Goal: Task Accomplishment & Management: Use online tool/utility

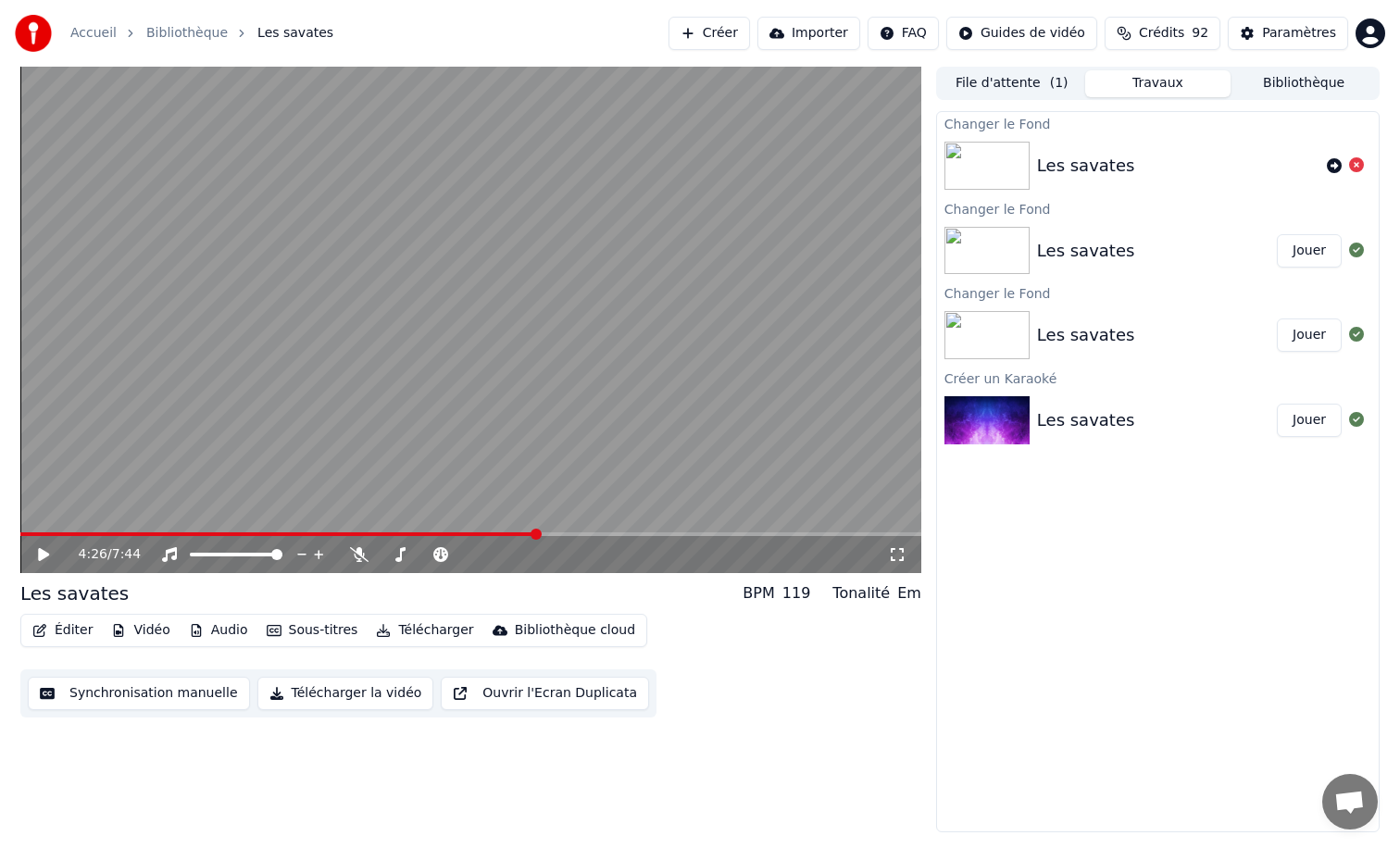
click at [41, 556] on icon at bounding box center [43, 554] width 11 height 13
click at [469, 549] on span at bounding box center [466, 554] width 11 height 11
click at [361, 554] on icon at bounding box center [359, 554] width 19 height 15
click at [380, 552] on span at bounding box center [384, 554] width 11 height 11
click at [401, 556] on icon at bounding box center [400, 554] width 19 height 15
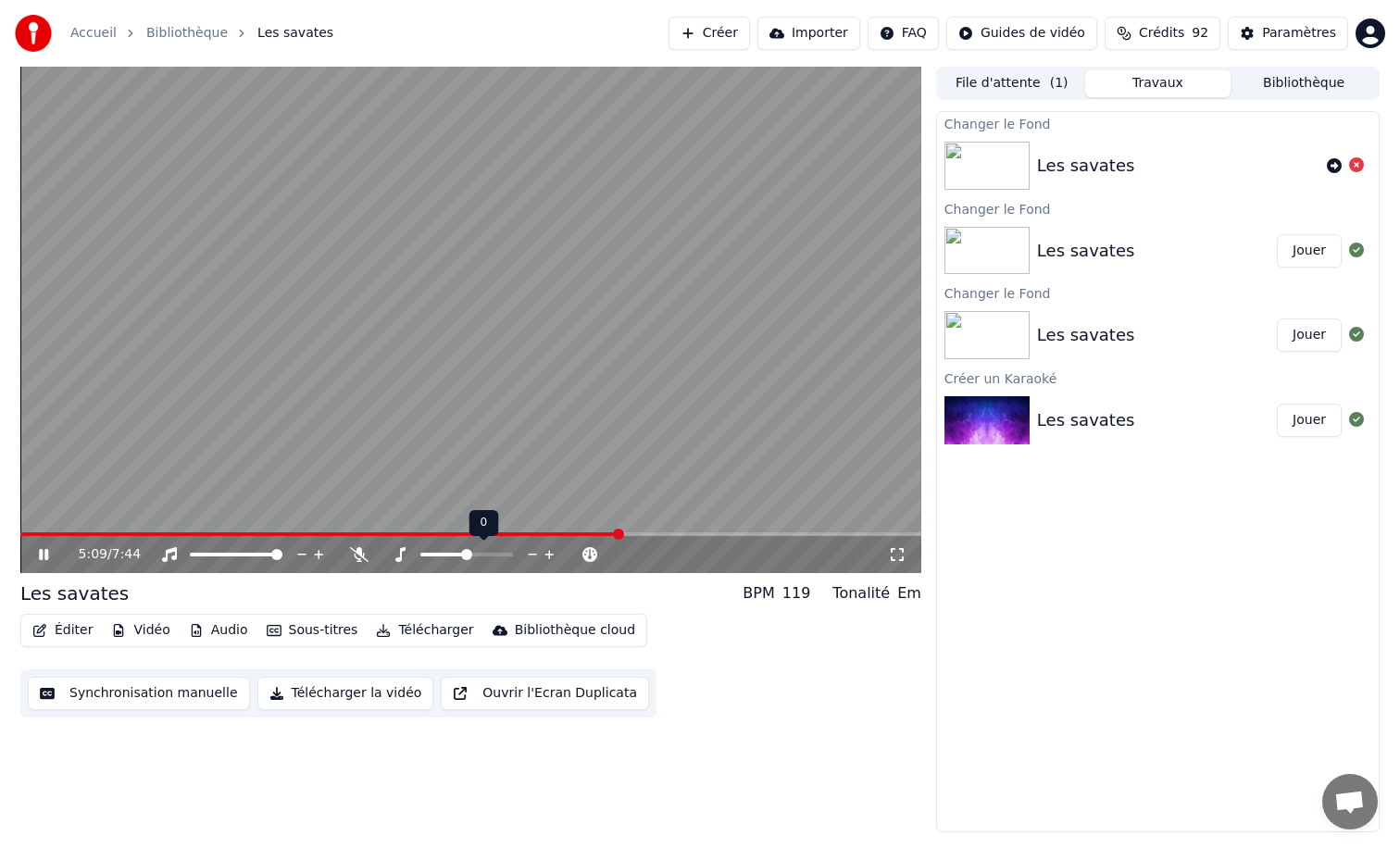
click at [392, 555] on icon at bounding box center [400, 554] width 19 height 15
click at [420, 556] on span at bounding box center [425, 554] width 11 height 11
click at [467, 553] on span at bounding box center [466, 554] width 11 height 11
click at [220, 554] on span at bounding box center [236, 555] width 93 height 4
click at [278, 550] on span at bounding box center [272, 554] width 11 height 11
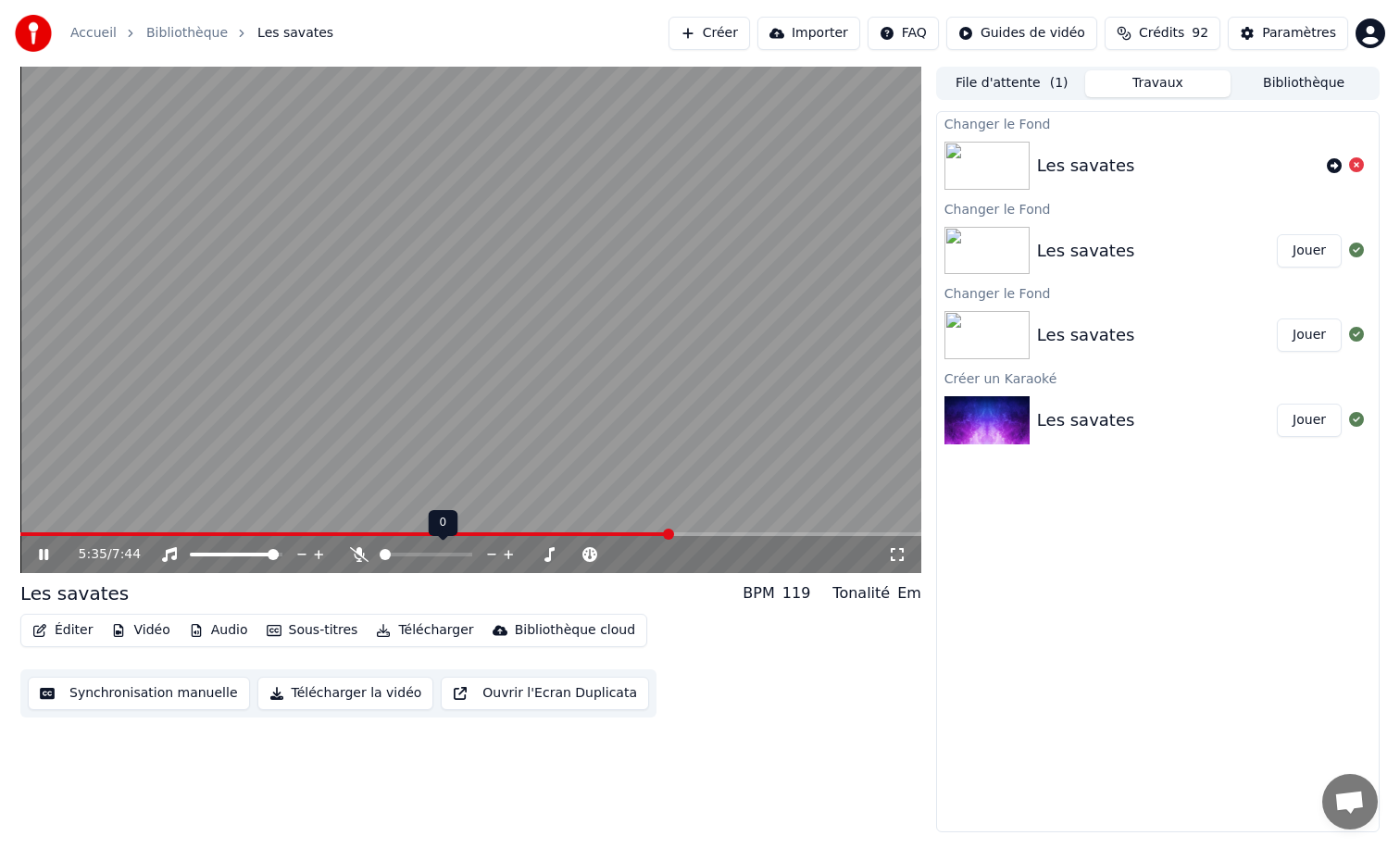
click at [385, 554] on span at bounding box center [384, 554] width 11 height 11
click at [353, 554] on icon at bounding box center [359, 554] width 19 height 15
click at [412, 558] on span at bounding box center [414, 554] width 11 height 11
click at [206, 532] on video at bounding box center [470, 319] width 900 height 506
click at [198, 537] on div "5:40 / 7:44" at bounding box center [470, 555] width 900 height 37
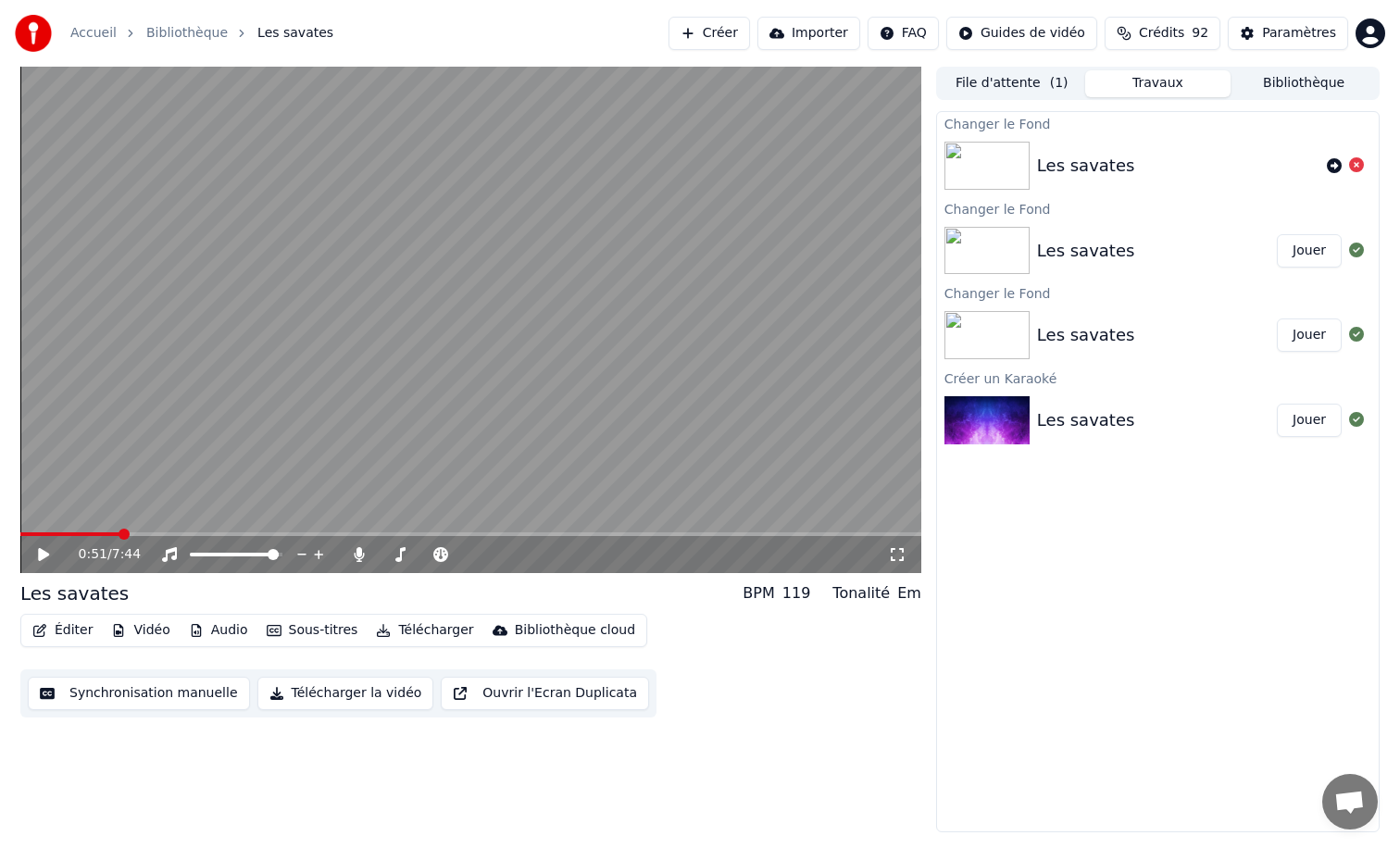
click at [122, 532] on span at bounding box center [123, 534] width 11 height 11
click at [44, 552] on icon at bounding box center [43, 554] width 11 height 13
click at [282, 549] on span at bounding box center [276, 554] width 11 height 11
click at [219, 558] on span at bounding box center [220, 554] width 11 height 11
click at [356, 551] on icon at bounding box center [359, 554] width 10 height 15
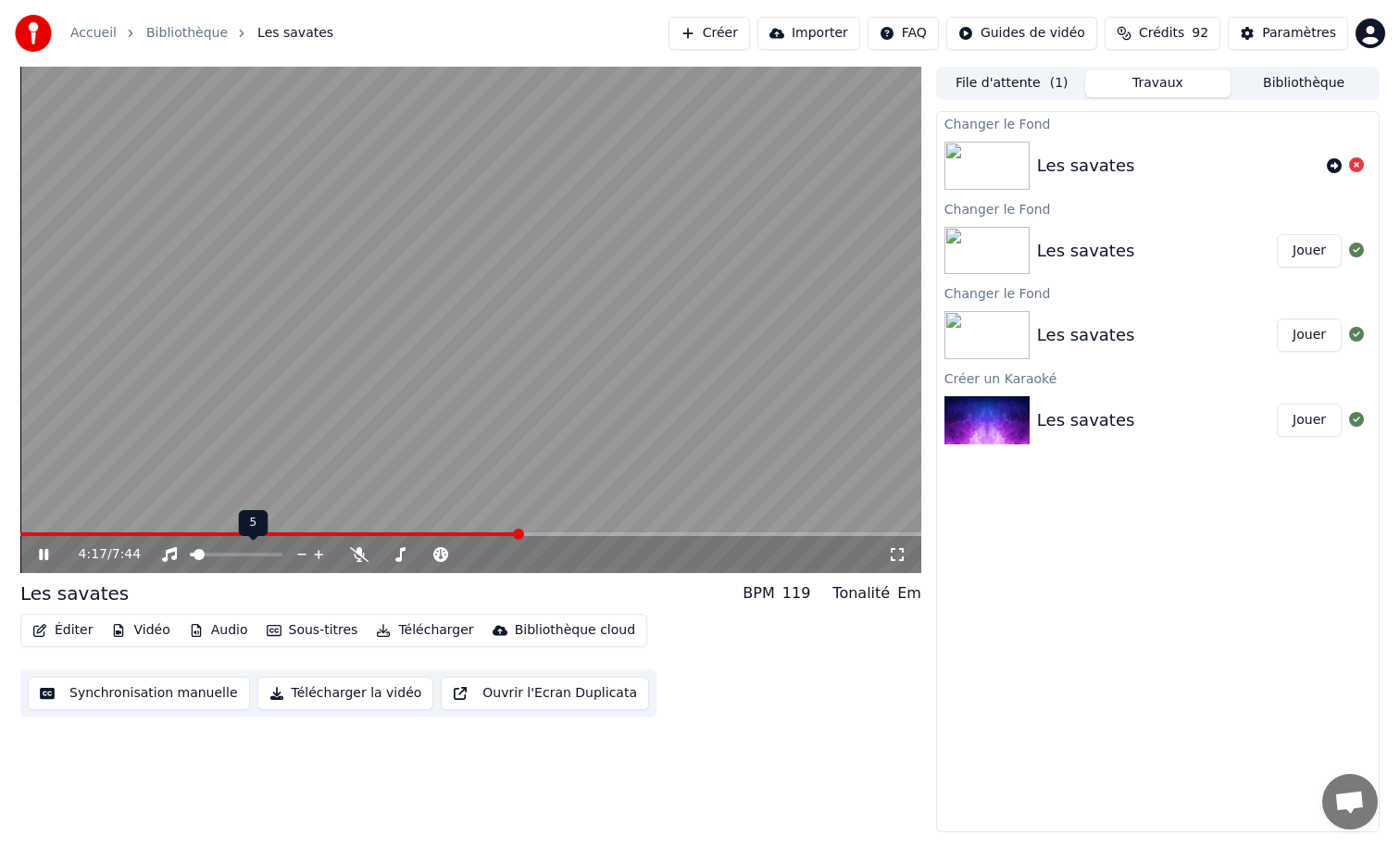
click at [193, 554] on span at bounding box center [198, 554] width 11 height 11
click at [42, 554] on icon at bounding box center [43, 554] width 9 height 11
click at [356, 554] on icon at bounding box center [359, 554] width 19 height 15
click at [675, 537] on div "6:03 / 7:44" at bounding box center [470, 555] width 900 height 37
click at [690, 534] on span at bounding box center [695, 534] width 11 height 11
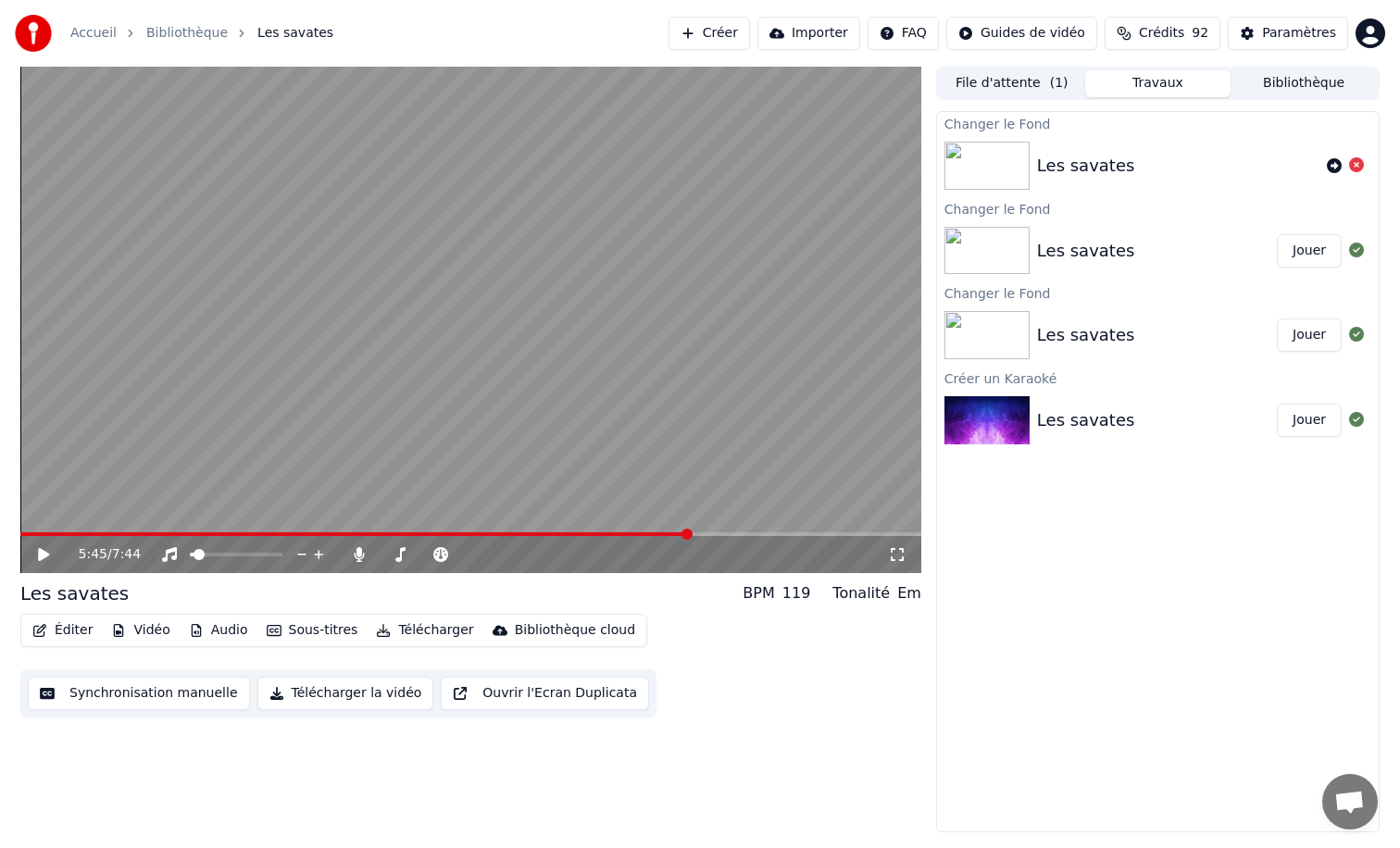
click at [46, 554] on icon at bounding box center [43, 554] width 11 height 13
click at [554, 560] on span at bounding box center [547, 554] width 11 height 11
click at [506, 549] on span at bounding box center [506, 554] width 11 height 11
click at [44, 554] on icon at bounding box center [57, 554] width 44 height 15
click at [232, 629] on button "Audio" at bounding box center [219, 630] width 74 height 26
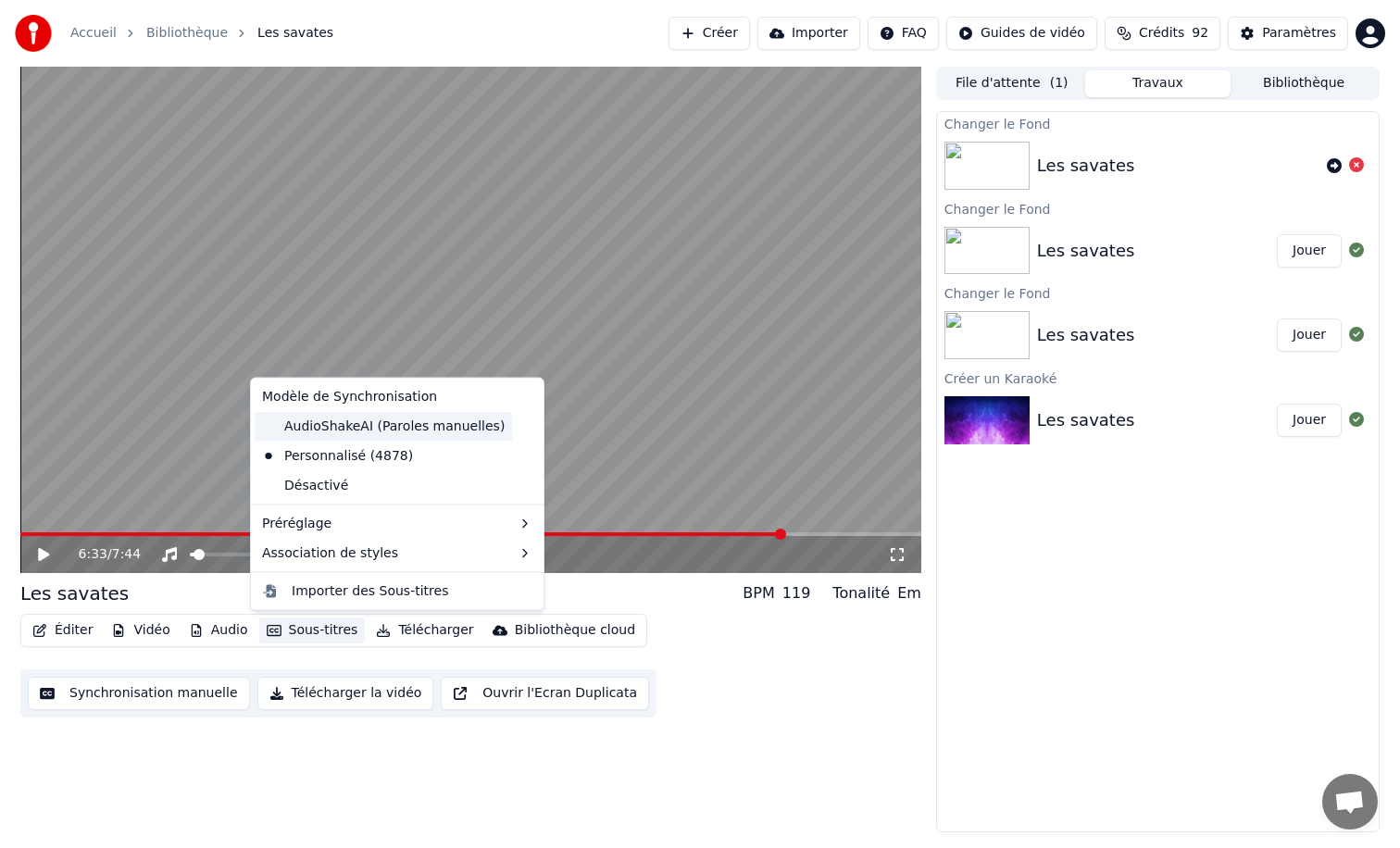
click at [327, 424] on div "AudioShakeAI (Paroles manuelles)" at bounding box center [383, 425] width 258 height 29
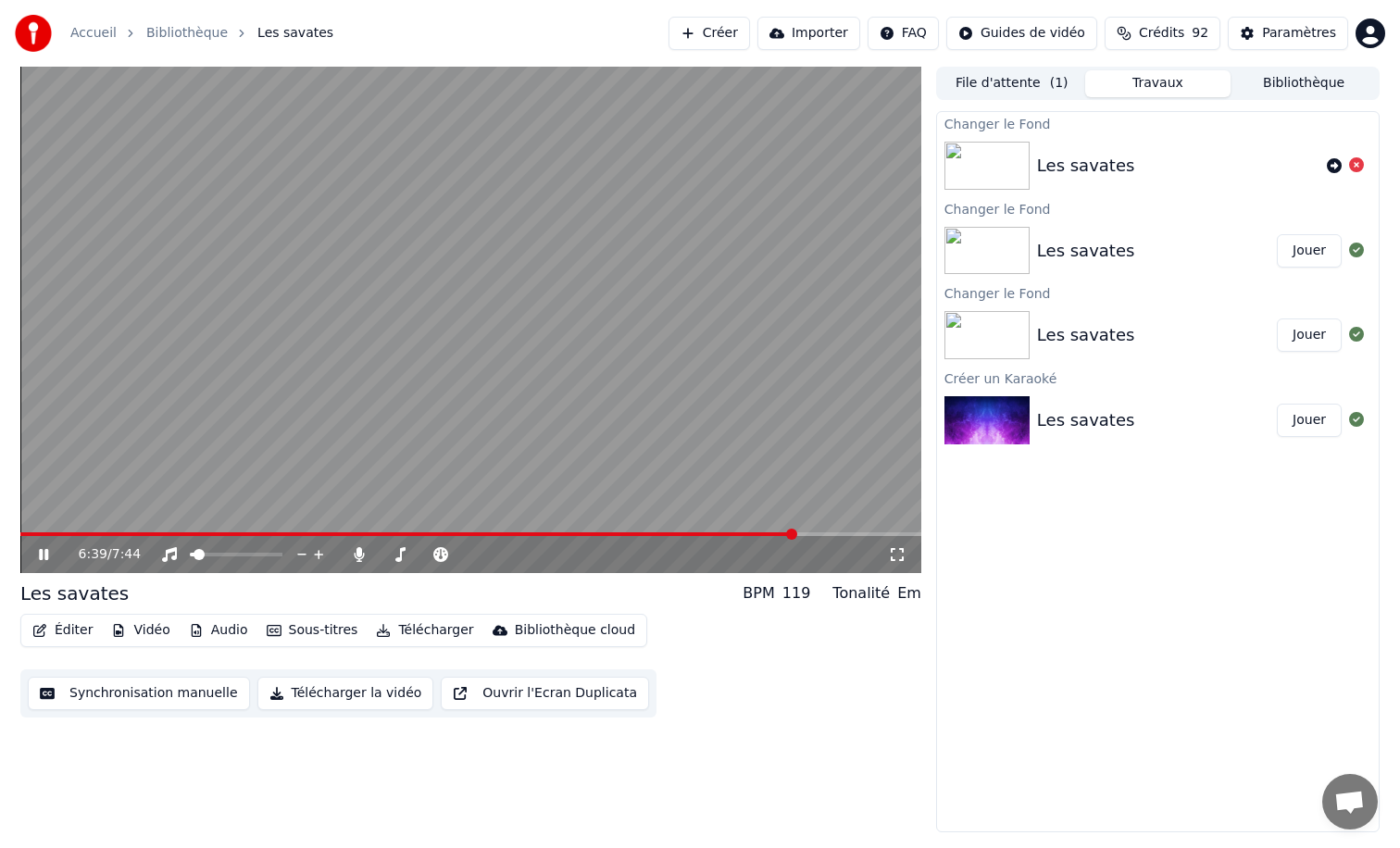
click at [409, 526] on video at bounding box center [470, 319] width 900 height 506
click at [408, 535] on span at bounding box center [408, 535] width 776 height 4
click at [39, 545] on div "3:20 / 7:44" at bounding box center [470, 554] width 886 height 19
click at [43, 554] on icon at bounding box center [43, 554] width 11 height 13
click at [54, 535] on span at bounding box center [235, 535] width 430 height 4
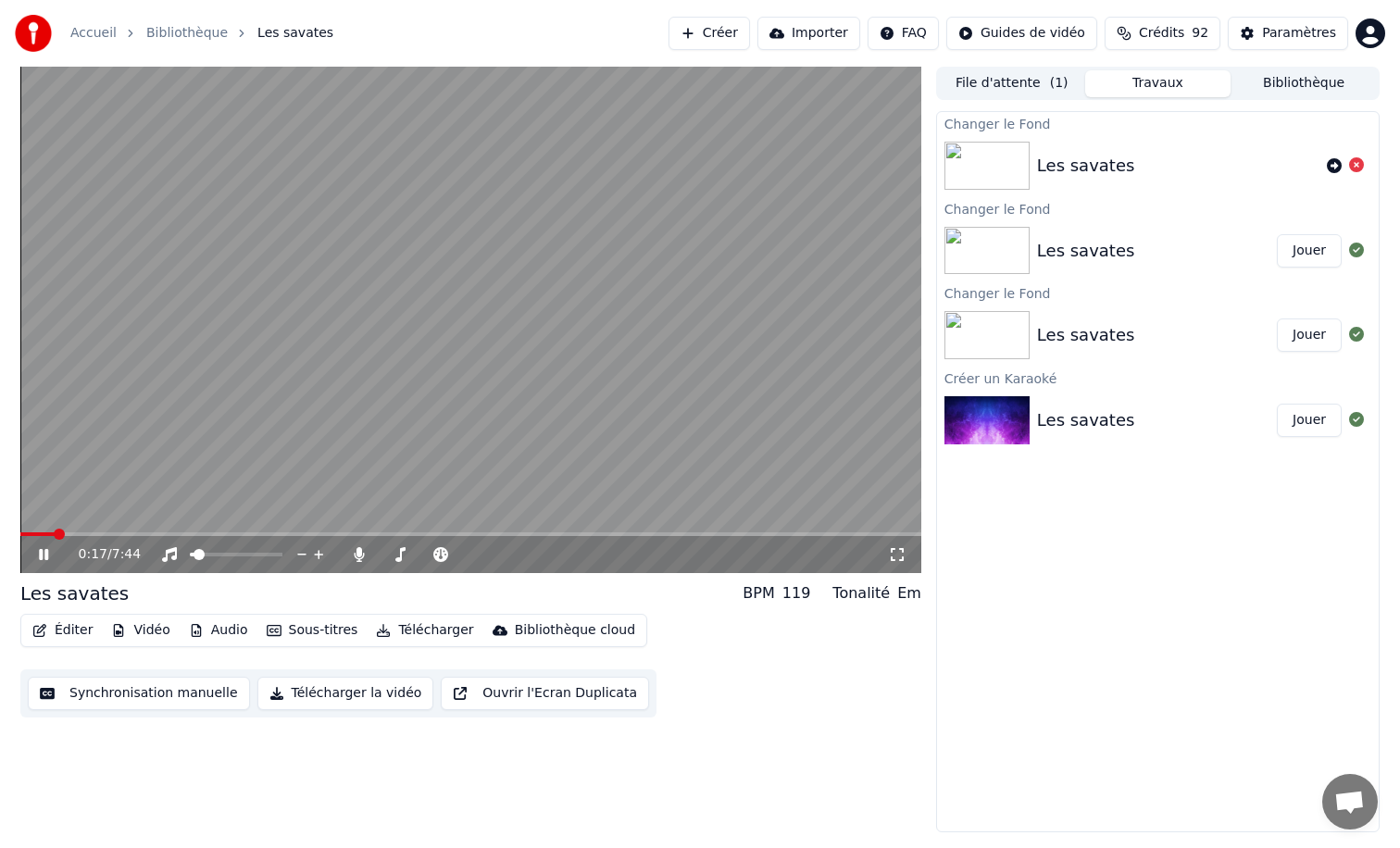
click at [37, 534] on span at bounding box center [37, 535] width 34 height 4
click at [31, 534] on span at bounding box center [30, 535] width 20 height 4
click at [25, 534] on span at bounding box center [23, 535] width 6 height 4
click at [20, 535] on span at bounding box center [25, 534] width 11 height 11
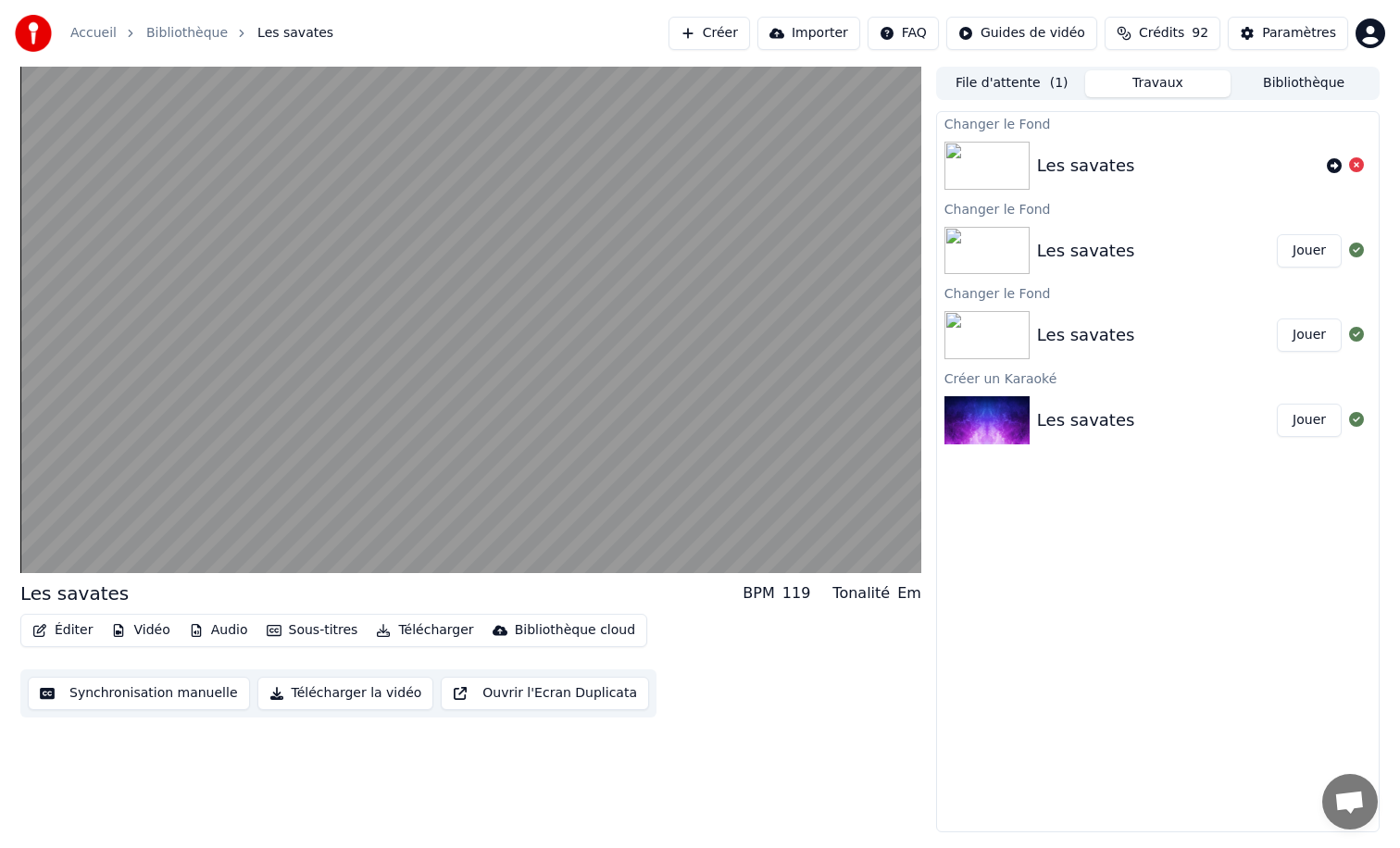
click at [740, 39] on button "Créer" at bounding box center [709, 33] width 82 height 33
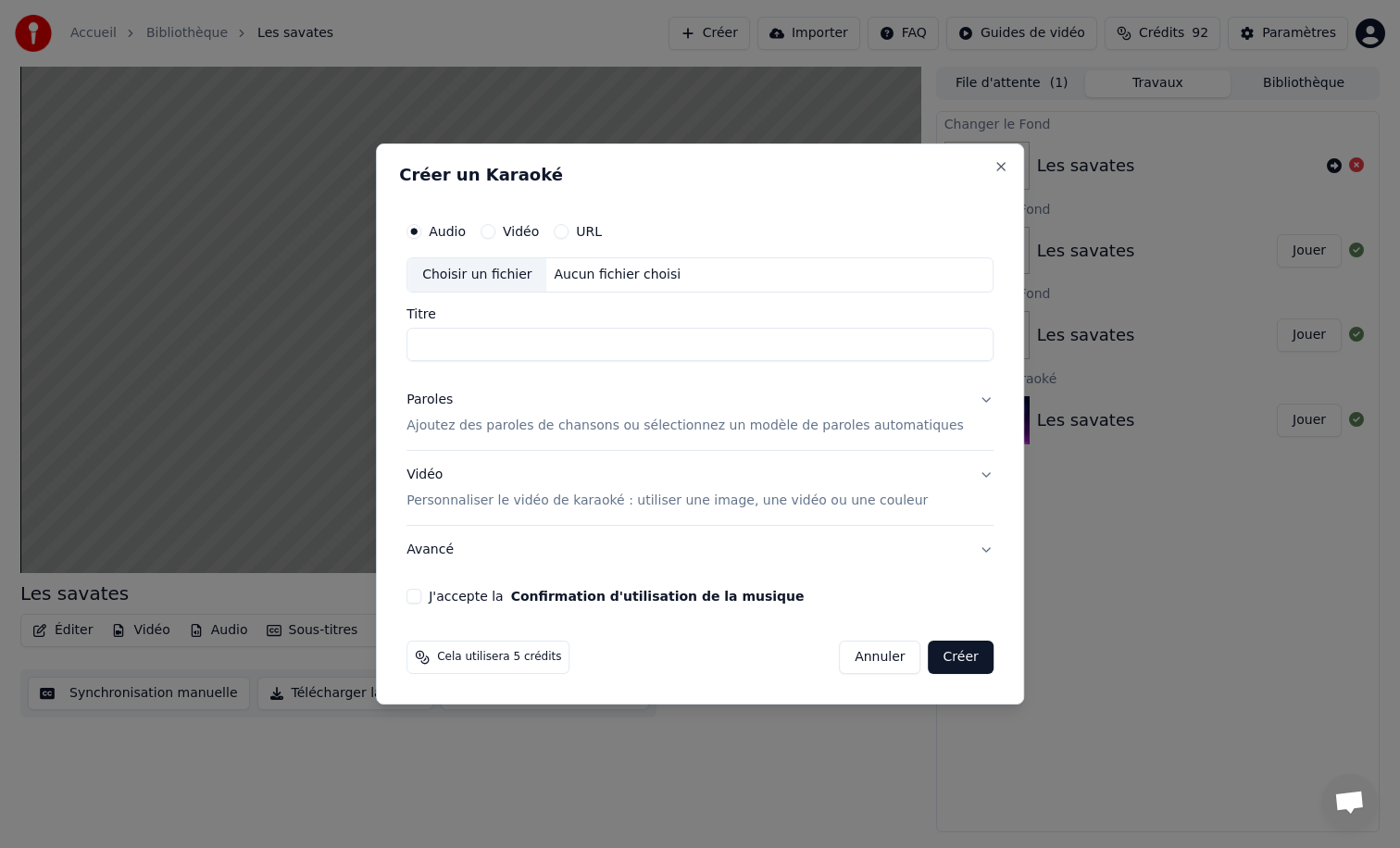
click at [869, 654] on button "Annuler" at bounding box center [880, 658] width 82 height 33
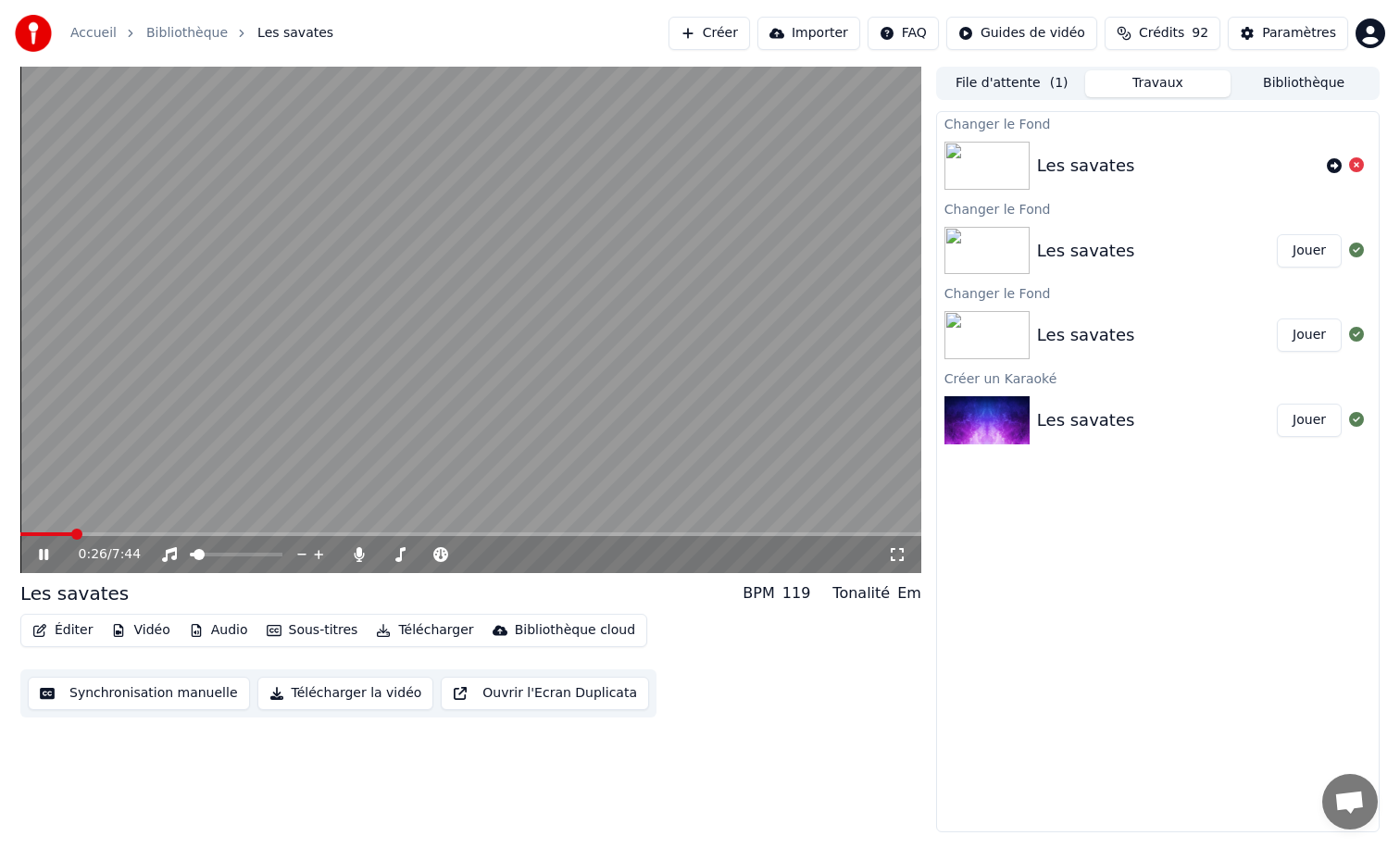
click at [45, 559] on icon at bounding box center [57, 554] width 44 height 15
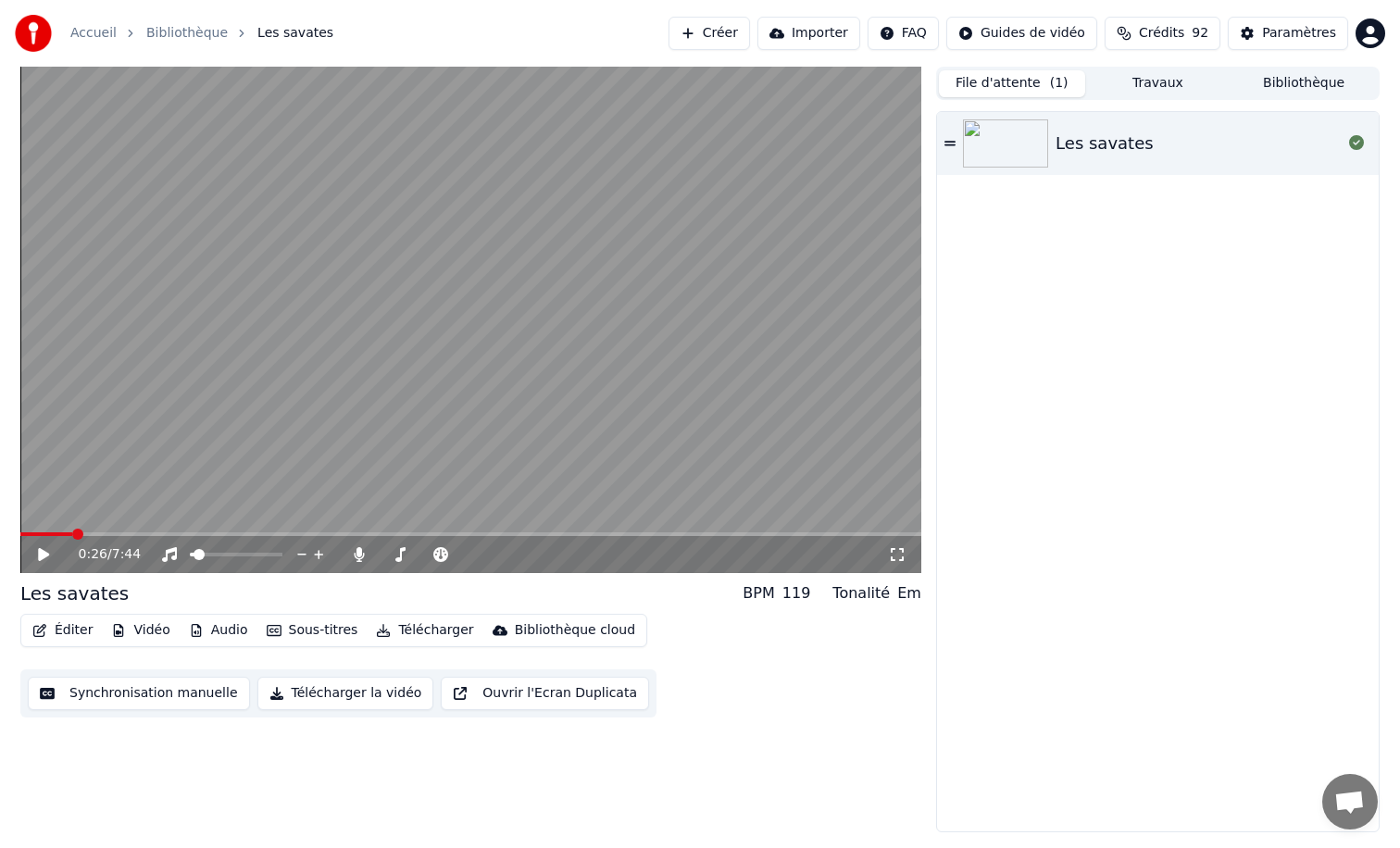
click at [1023, 87] on button "File d'attente ( 1 )" at bounding box center [1012, 84] width 146 height 27
click at [1337, 85] on button "Bibliothèque" at bounding box center [1303, 84] width 146 height 27
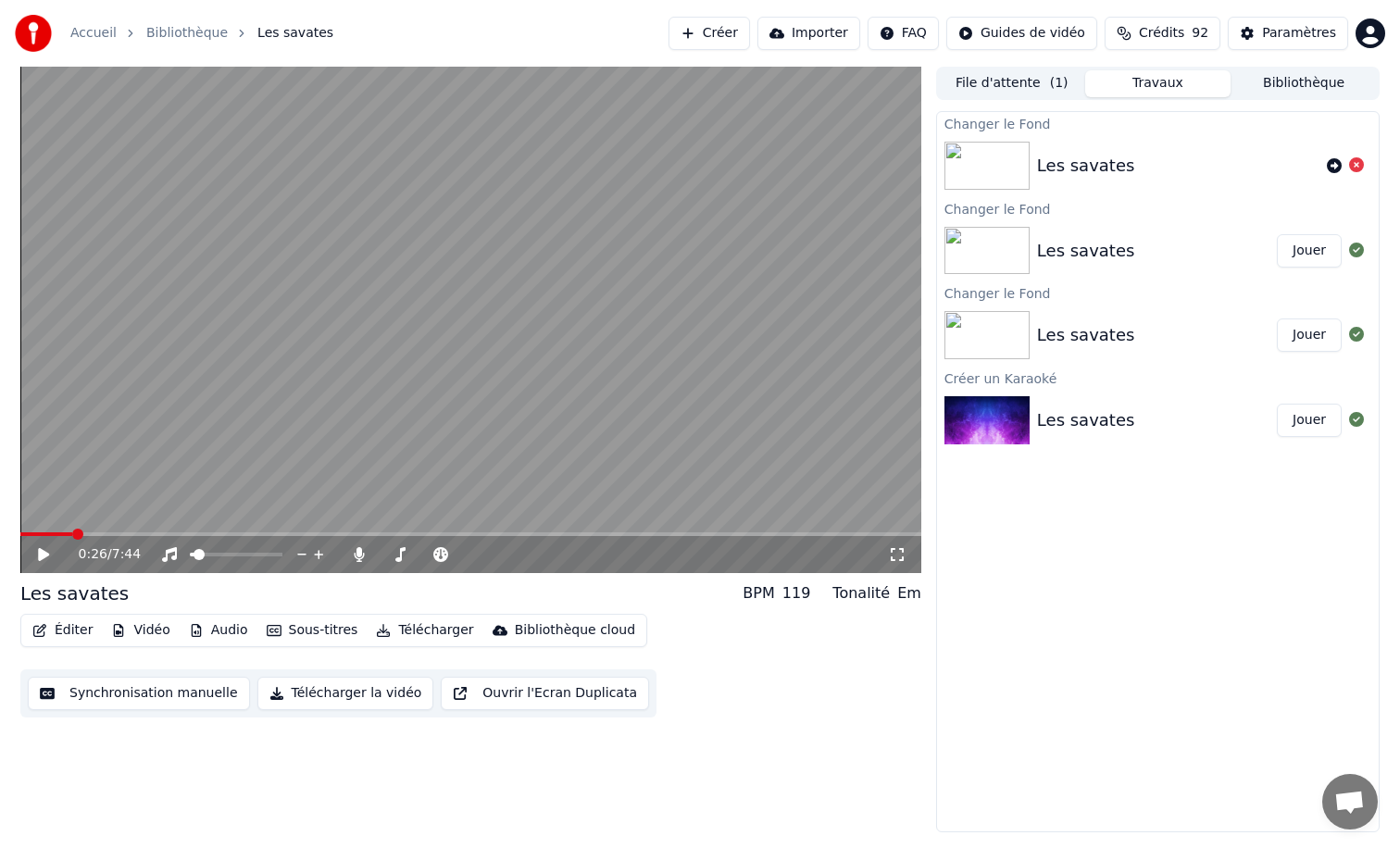
click at [1140, 80] on button "Travaux" at bounding box center [1158, 84] width 146 height 27
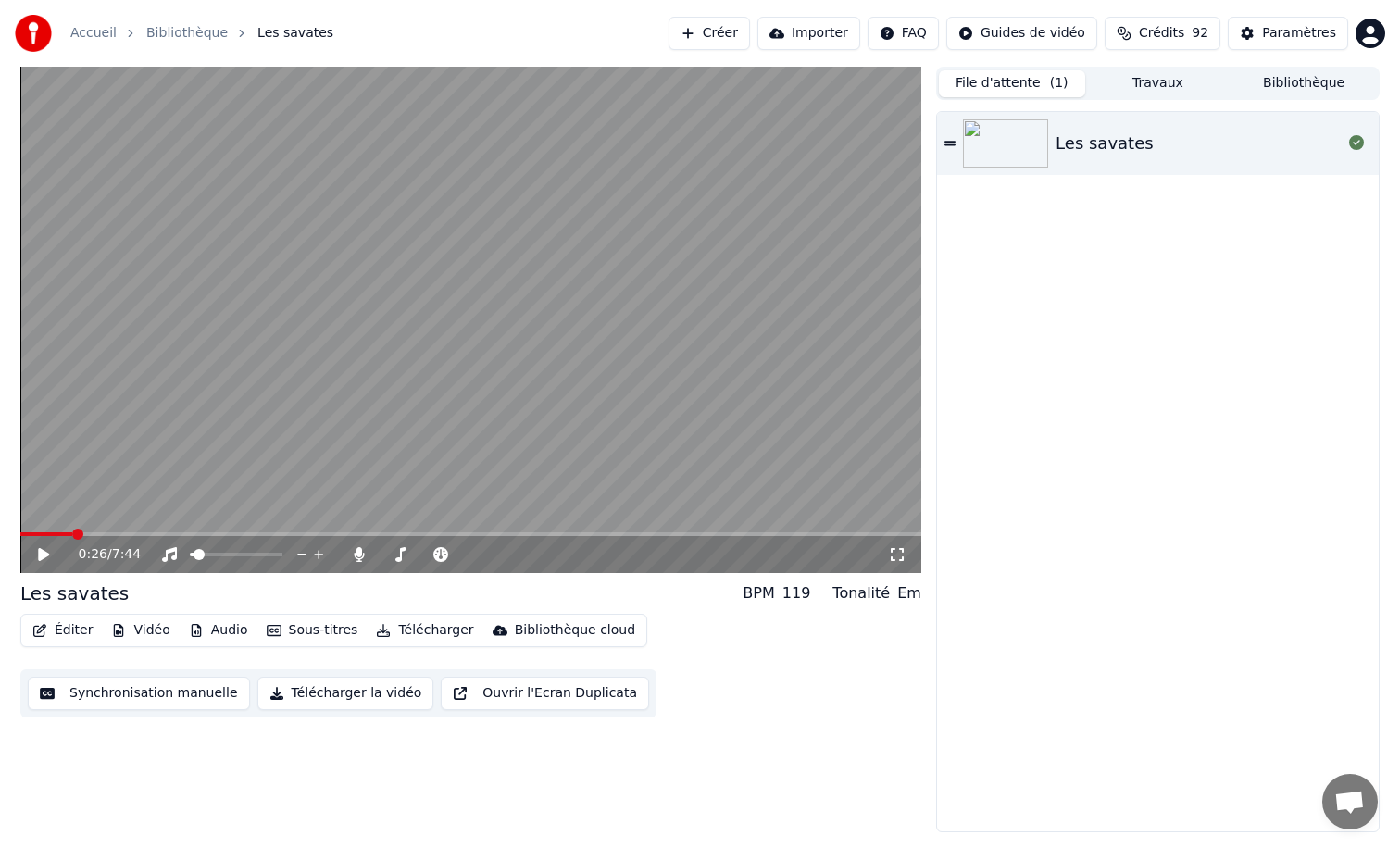
click at [1019, 81] on button "File d'attente ( 1 )" at bounding box center [1012, 84] width 146 height 27
click at [730, 32] on button "Créer" at bounding box center [709, 33] width 82 height 33
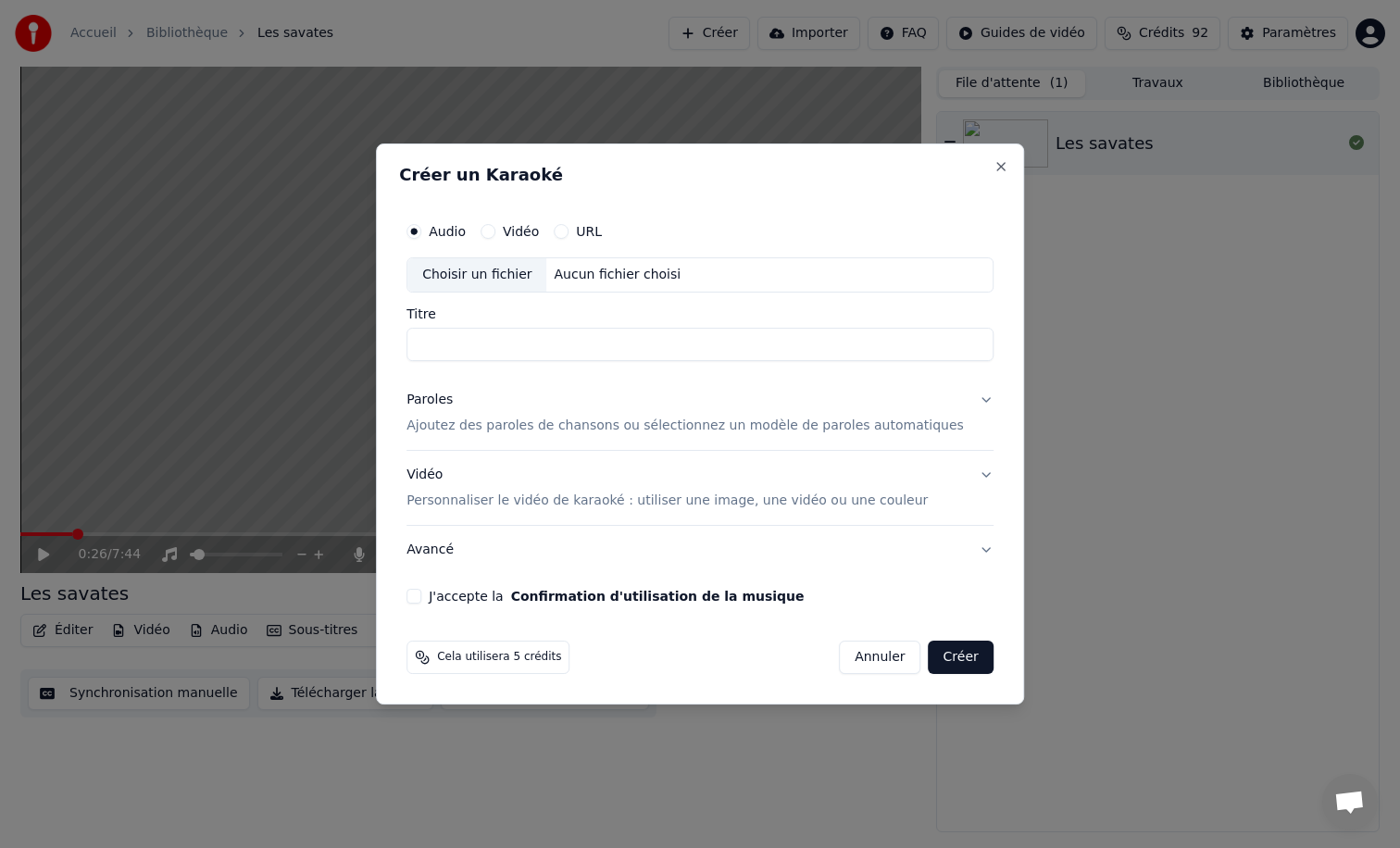
click at [504, 279] on div "Choisir un fichier" at bounding box center [477, 275] width 139 height 33
type input "**********"
click at [469, 424] on p "Ajoutez des paroles de chansons ou sélectionnez un modèle de paroles automatiqu…" at bounding box center [685, 425] width 557 height 19
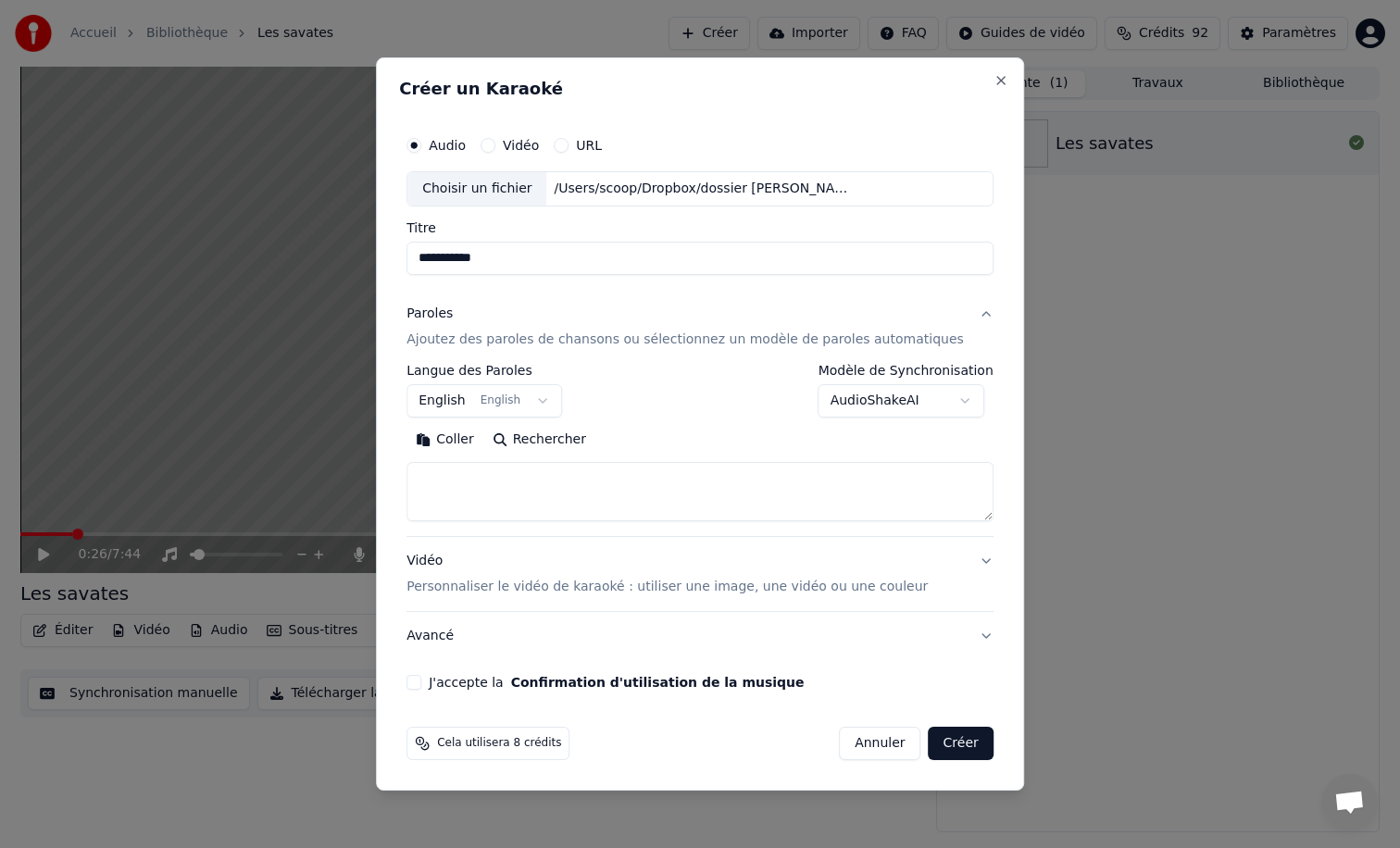
click at [469, 470] on textarea at bounding box center [700, 492] width 587 height 60
paste textarea "**********"
type textarea "**********"
click at [513, 591] on p "Personnaliser le vidéo de karaoké : utiliser une image, une vidéo ou une couleur" at bounding box center [667, 586] width 521 height 19
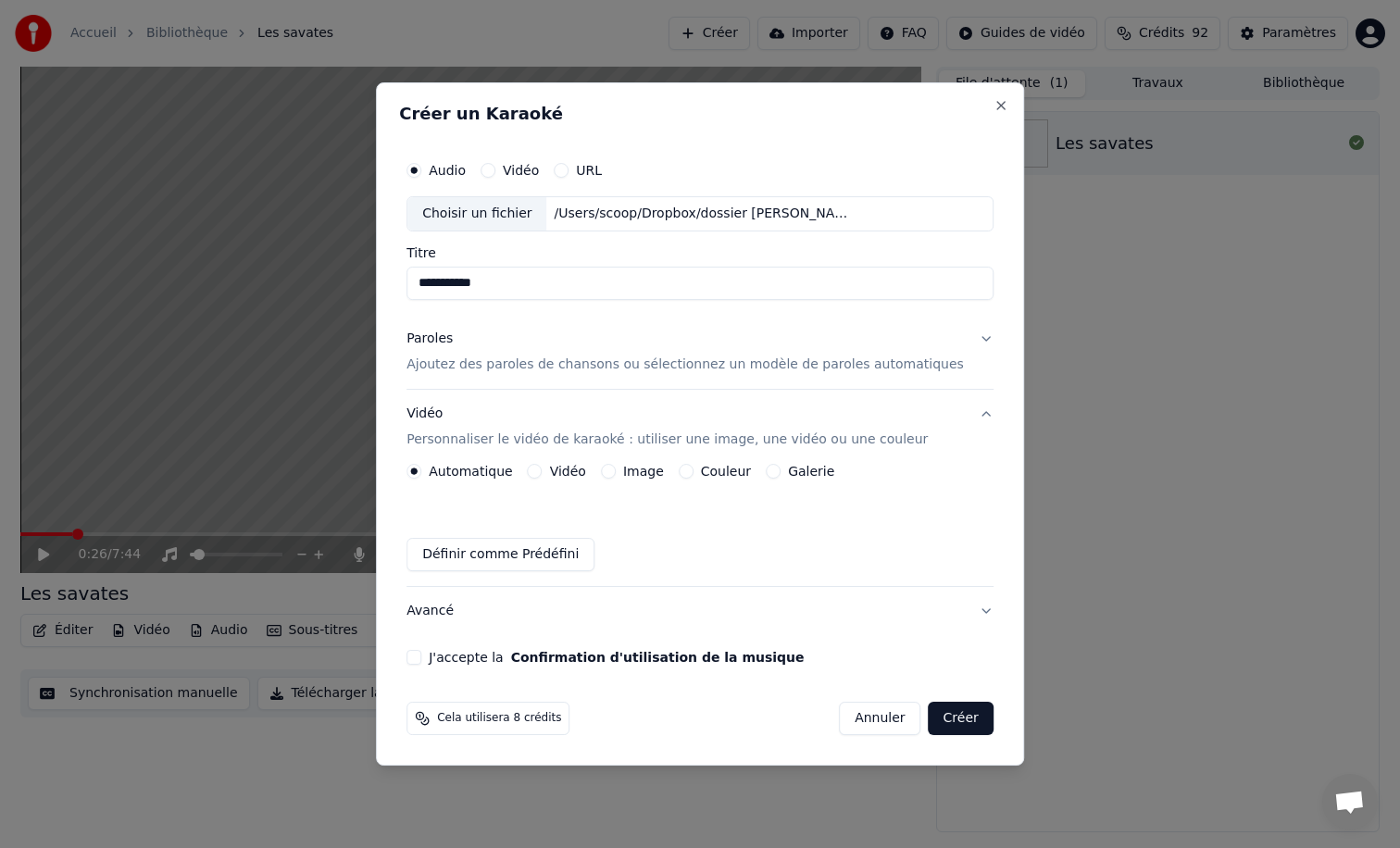
click at [616, 468] on button "Image" at bounding box center [608, 470] width 15 height 15
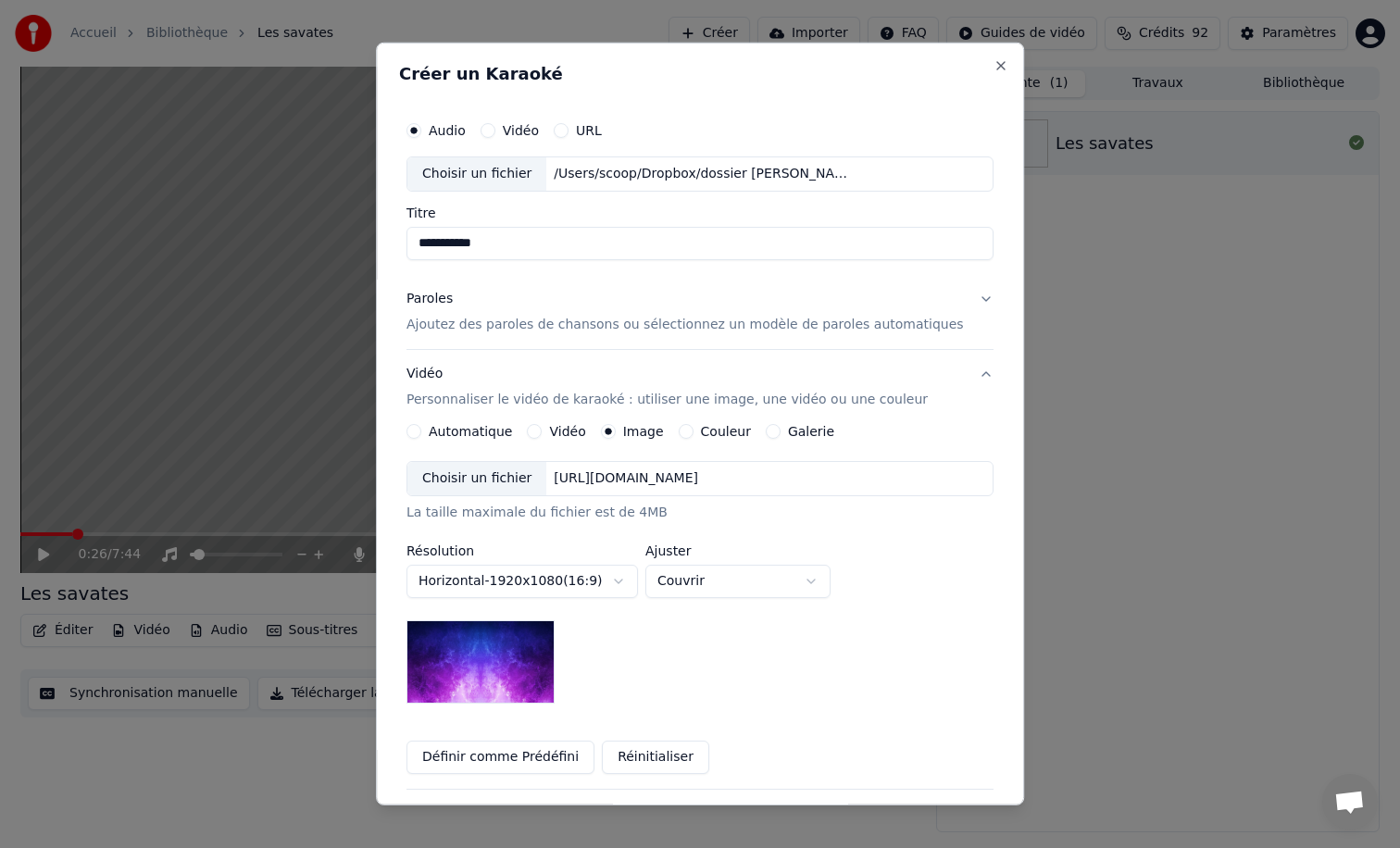
click at [460, 480] on div "Choisir un fichier" at bounding box center [477, 479] width 139 height 33
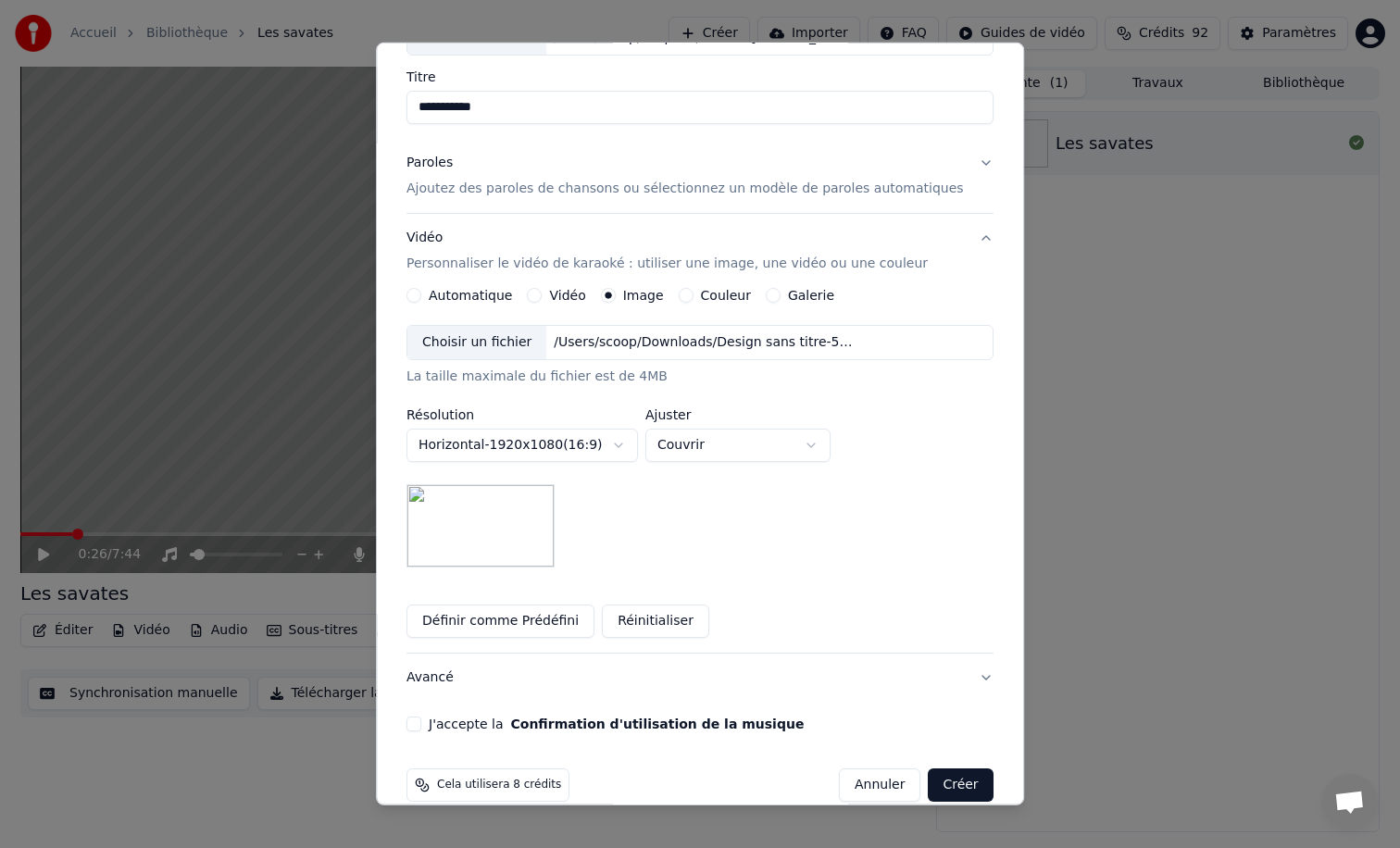
scroll to position [162, 0]
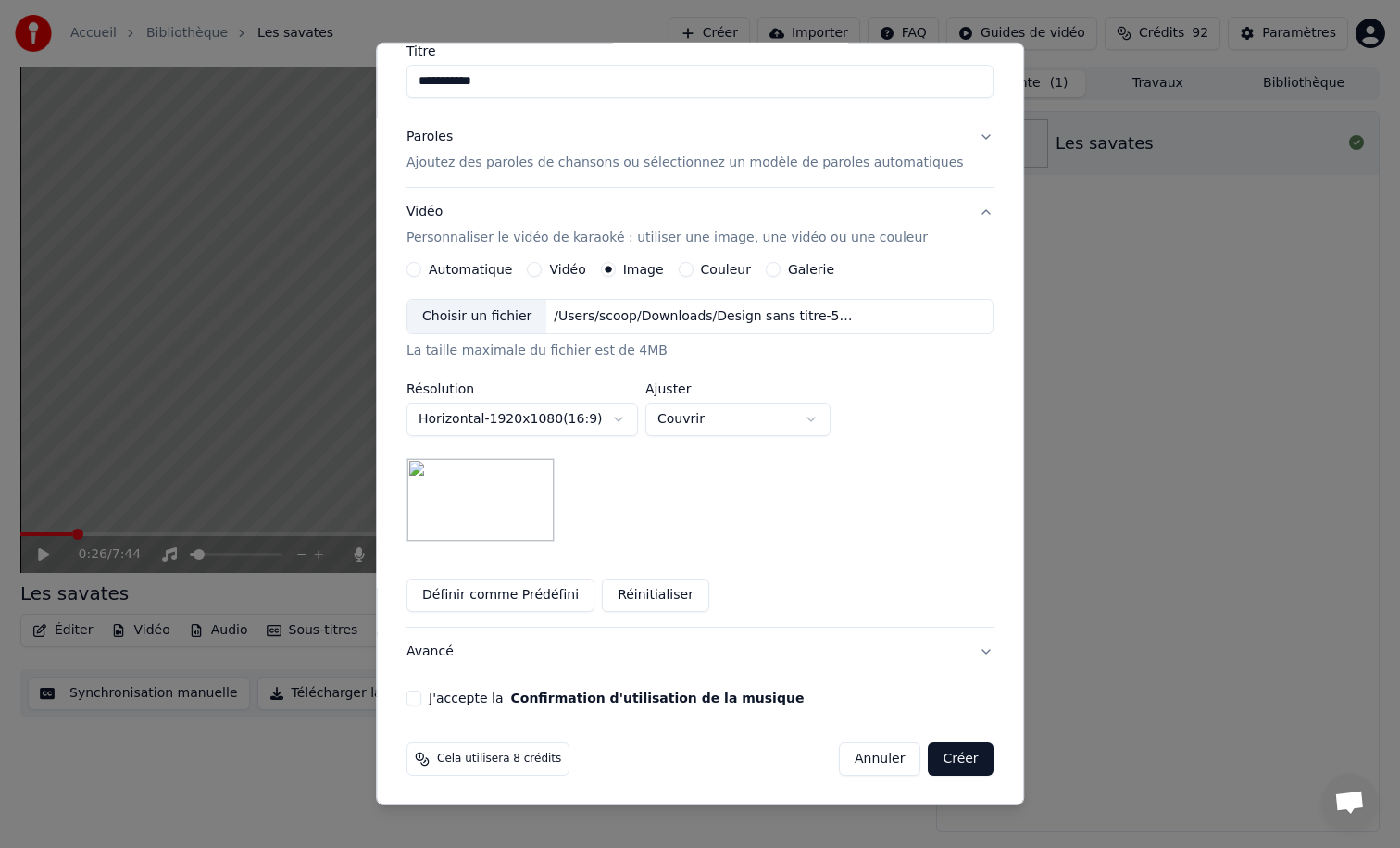
click at [421, 699] on button "J'accepte la Confirmation d'utilisation de la musique" at bounding box center [414, 698] width 15 height 15
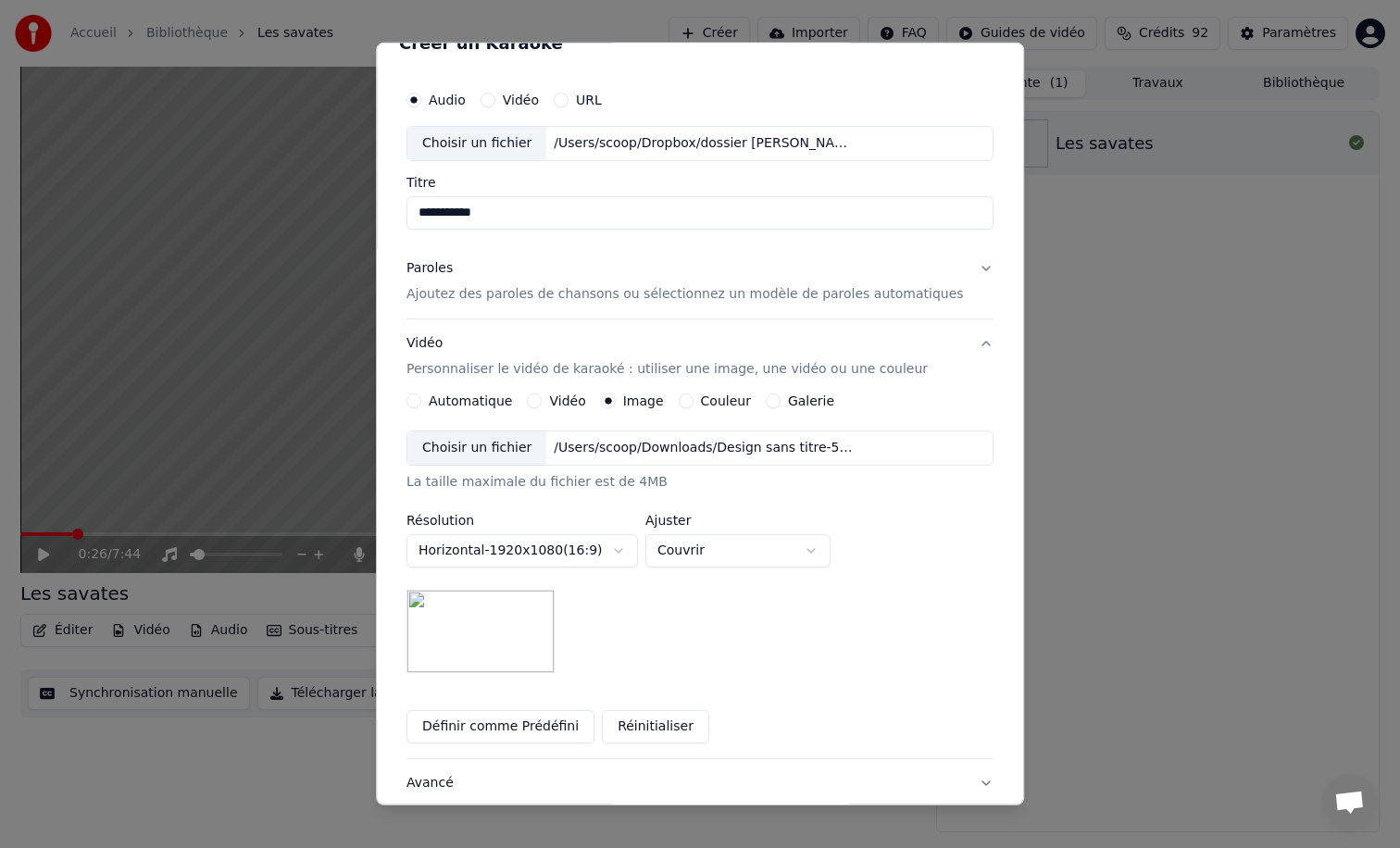
scroll to position [0, 0]
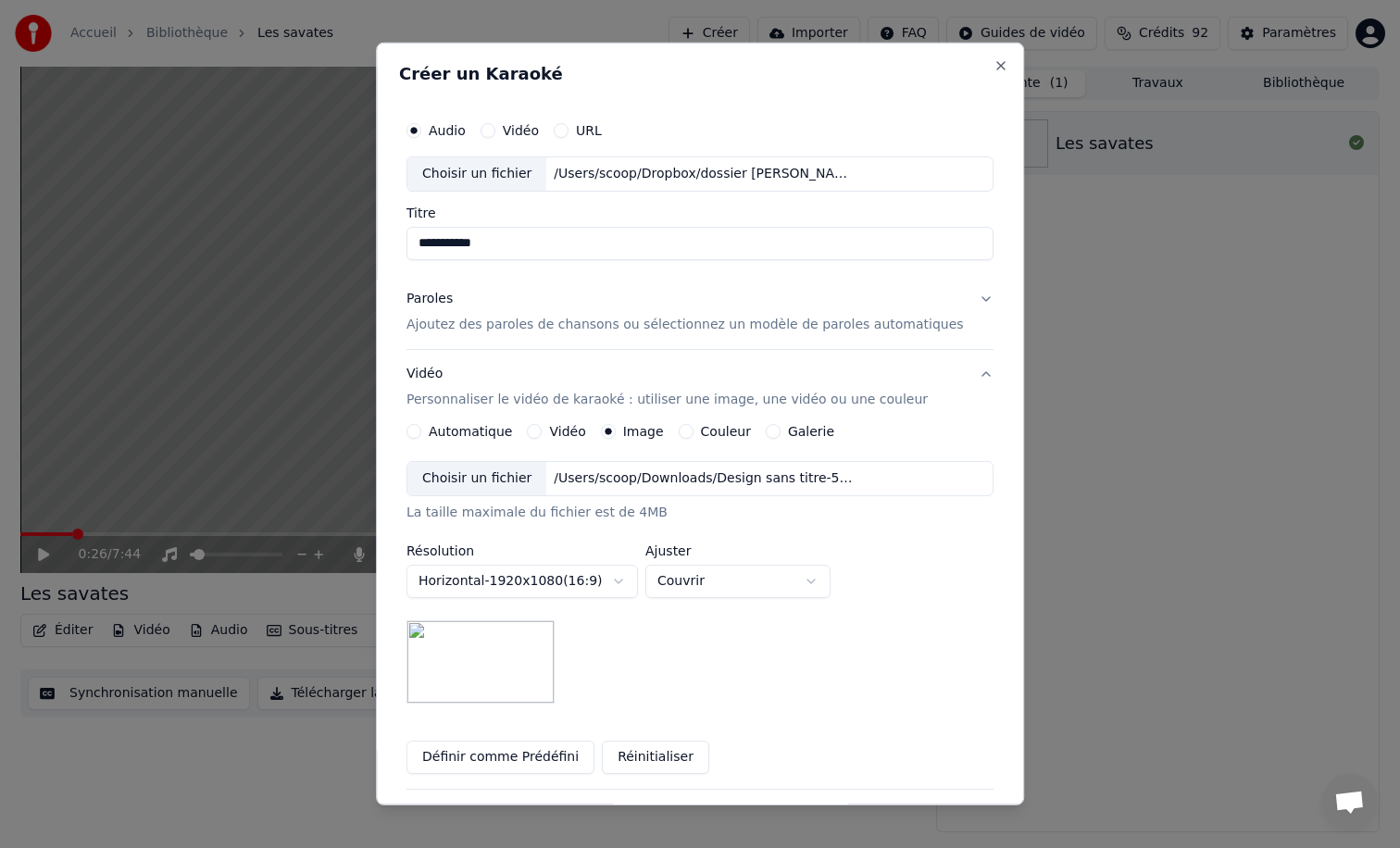
click at [820, 329] on p "Ajoutez des paroles de chansons ou sélectionnez un modèle de paroles automatiqu…" at bounding box center [685, 325] width 557 height 19
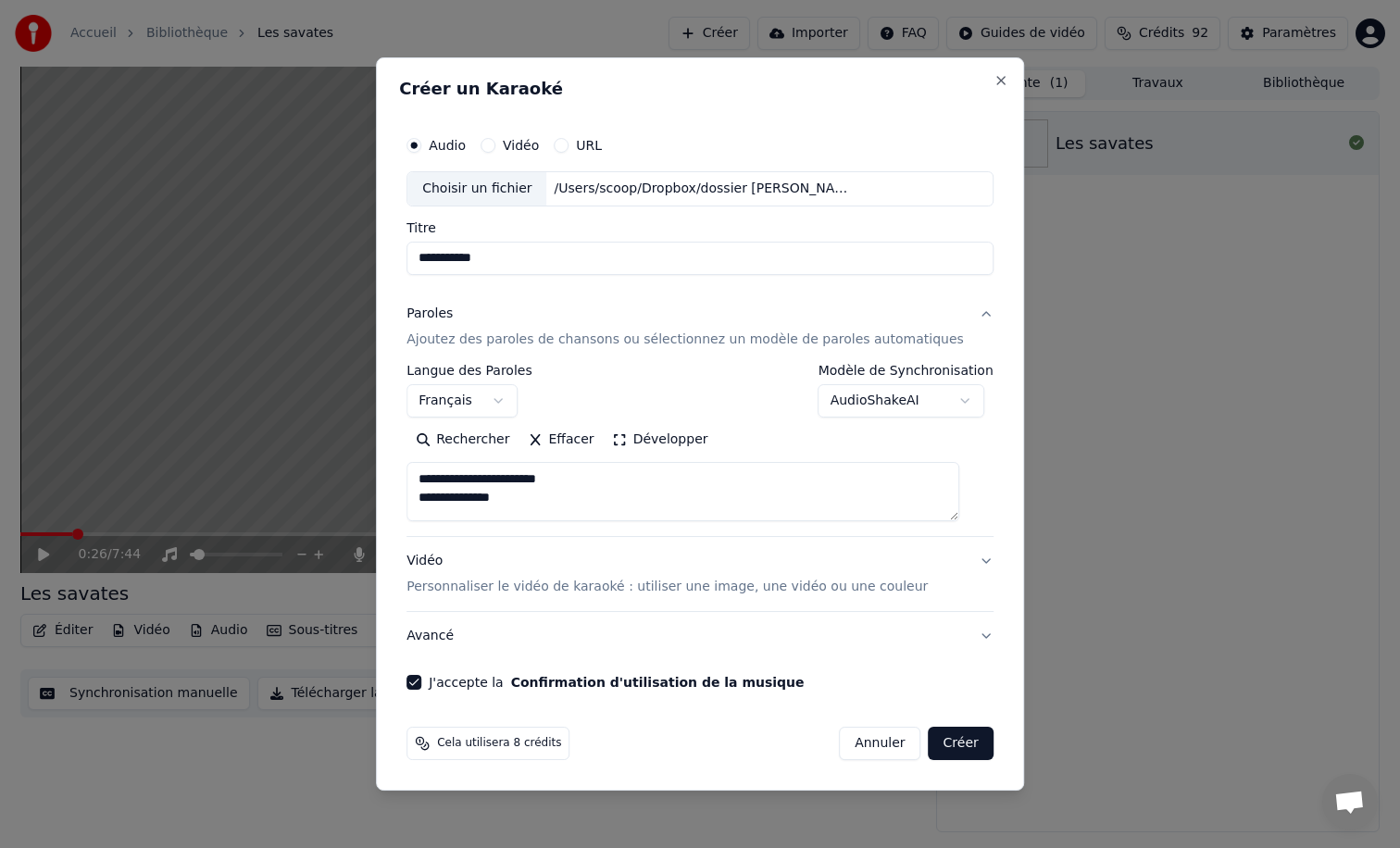
click at [871, 741] on button "Annuler" at bounding box center [880, 744] width 82 height 33
select select
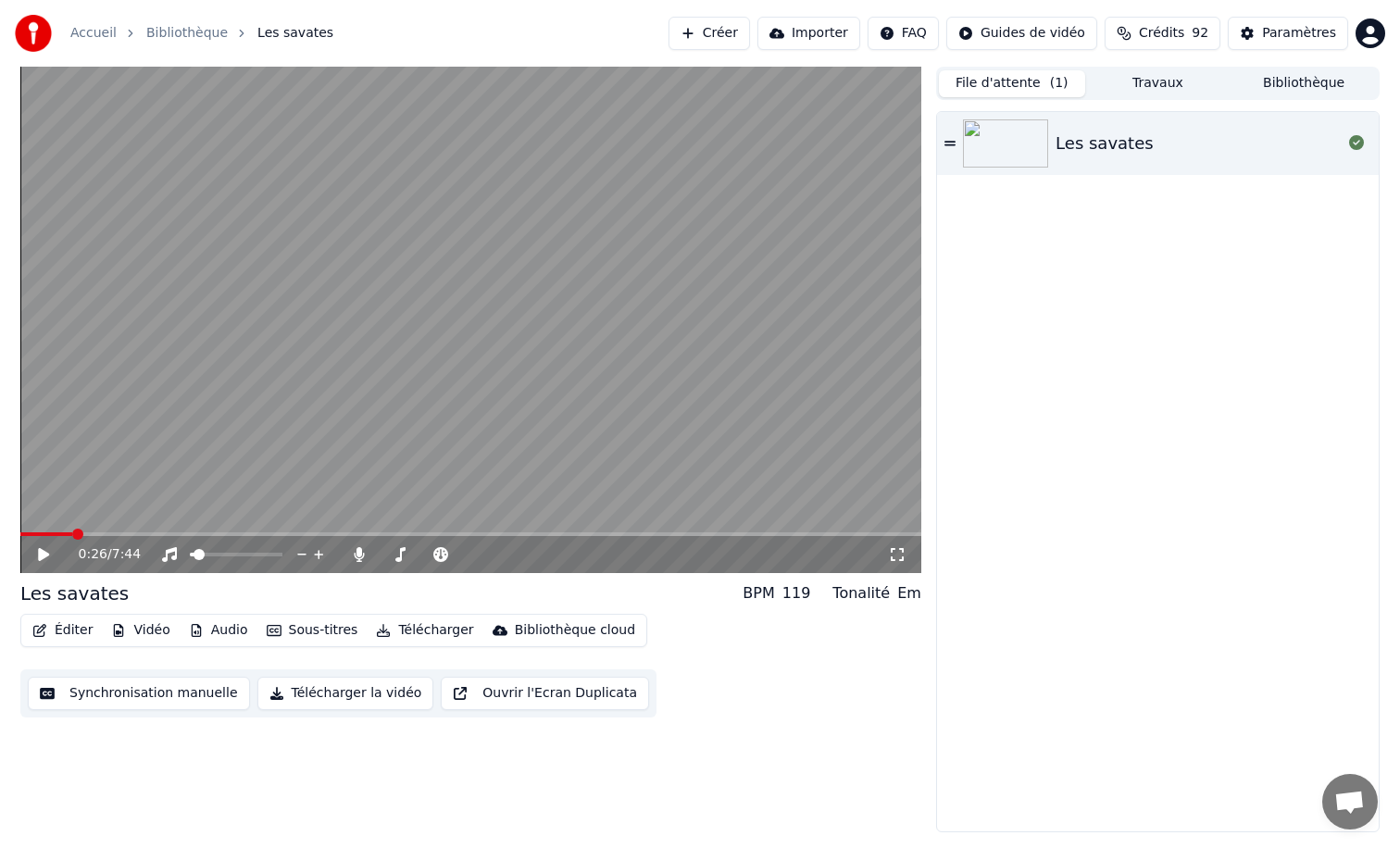
click at [63, 629] on button "Éditer" at bounding box center [62, 630] width 75 height 26
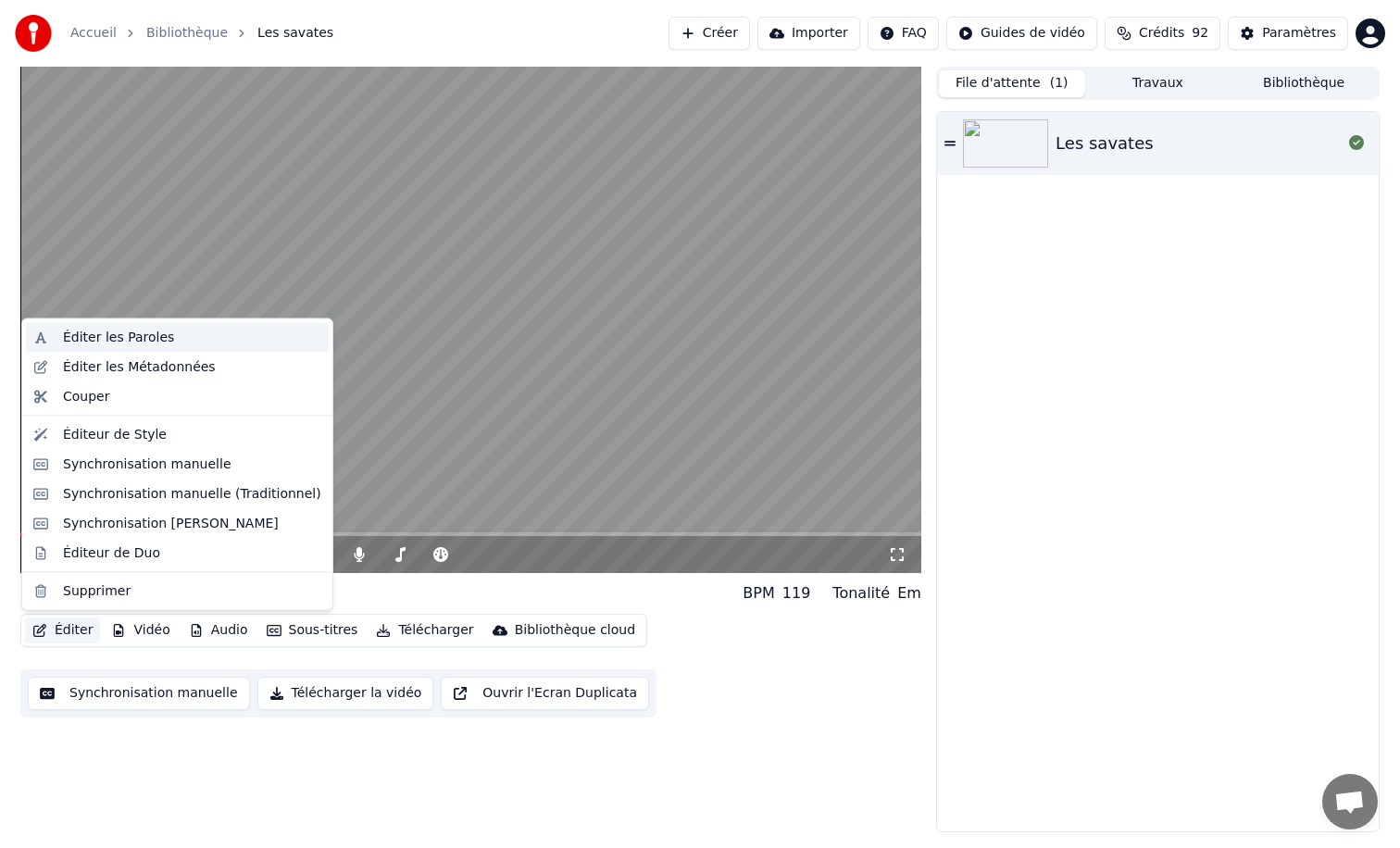
click at [94, 342] on div "Éditer les Paroles" at bounding box center [119, 338] width 111 height 19
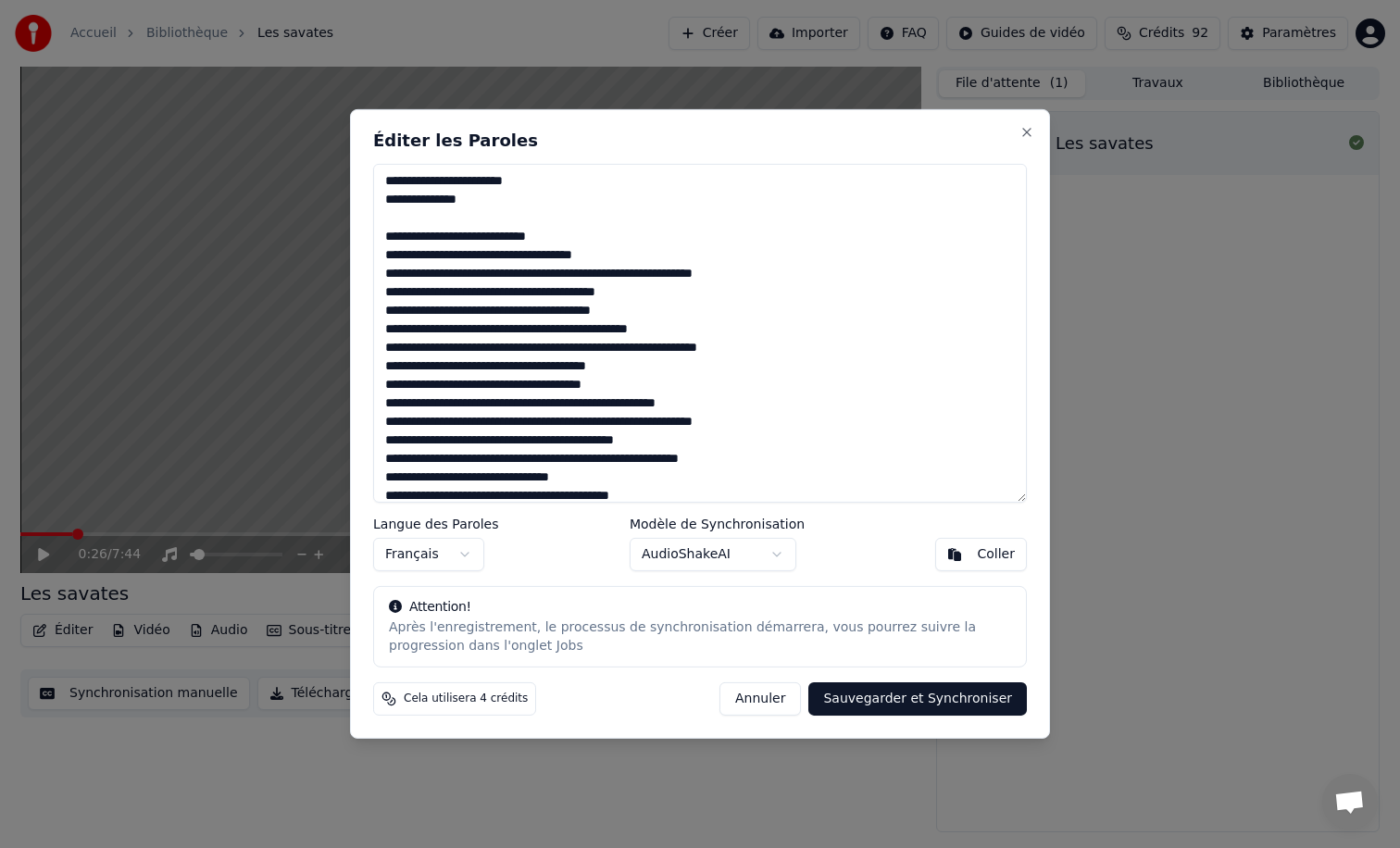
click at [621, 236] on textarea at bounding box center [700, 333] width 654 height 339
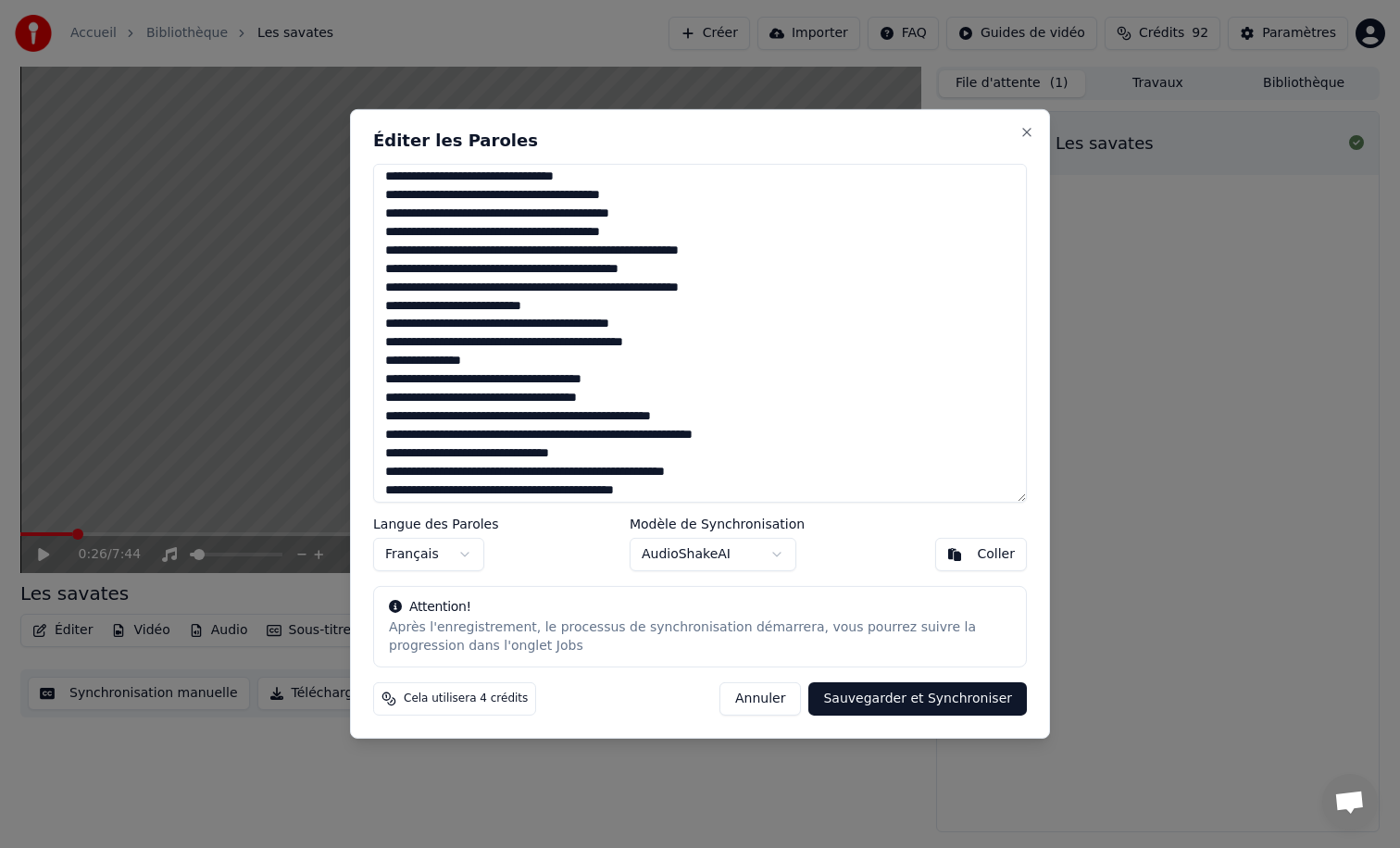
scroll to position [1695, 0]
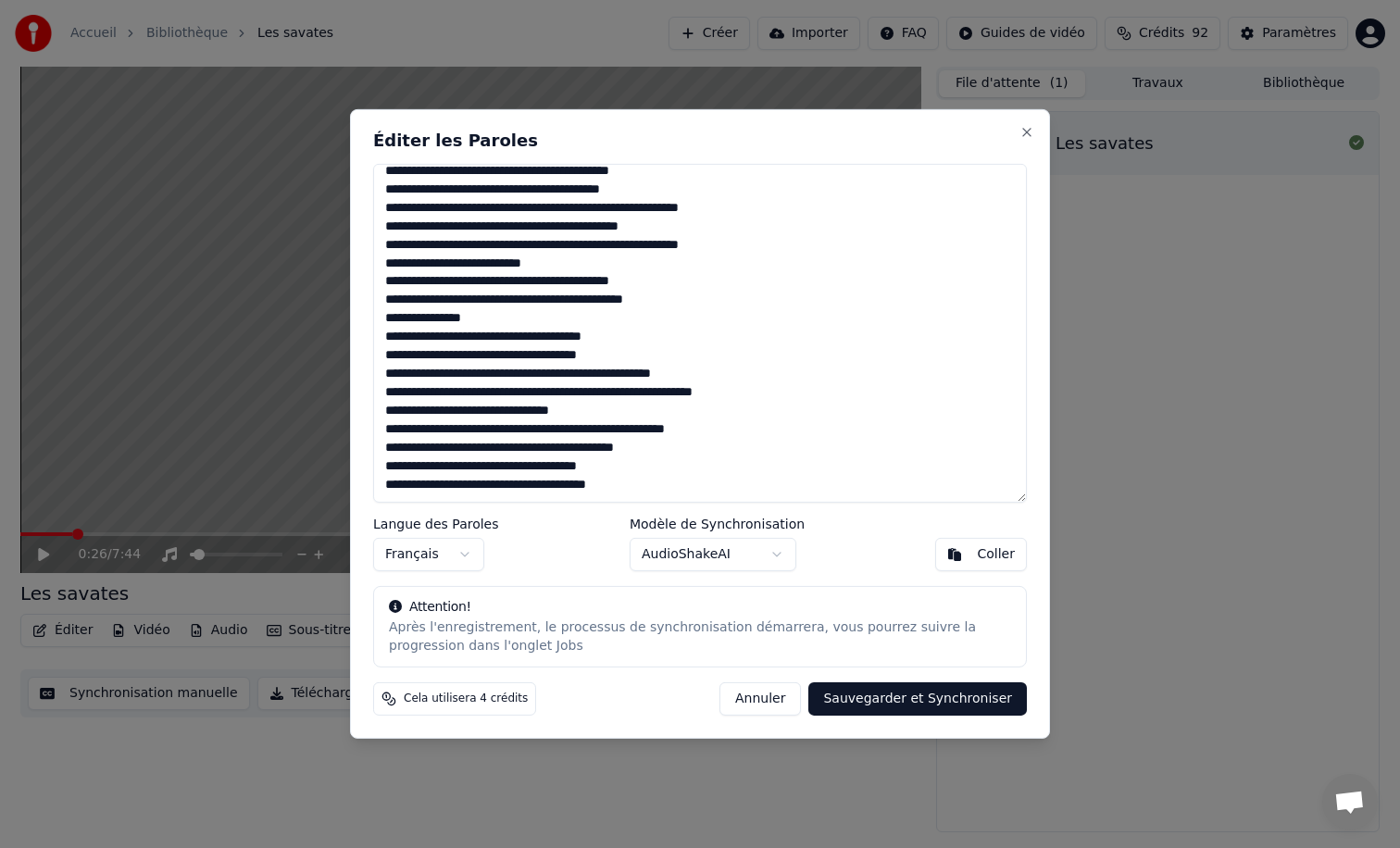
type textarea "**********"
click at [900, 705] on button "Sauvegarder et Synchroniser" at bounding box center [918, 699] width 219 height 33
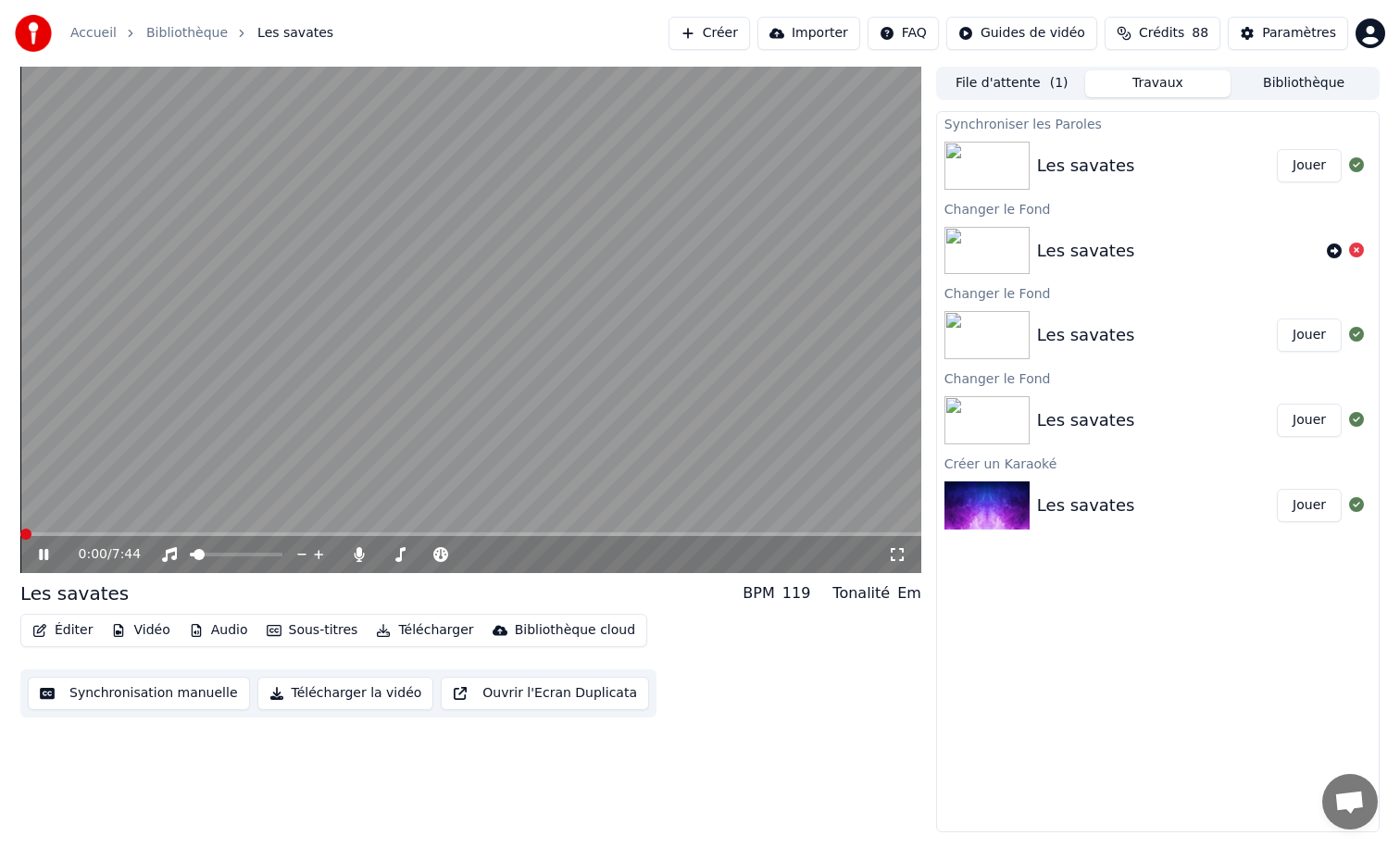
click at [20, 537] on span at bounding box center [25, 534] width 11 height 11
click at [235, 550] on span at bounding box center [235, 554] width 11 height 11
click at [226, 554] on span at bounding box center [227, 554] width 11 height 11
click at [427, 554] on span at bounding box center [427, 554] width 11 height 11
click at [205, 554] on span at bounding box center [209, 554] width 11 height 11
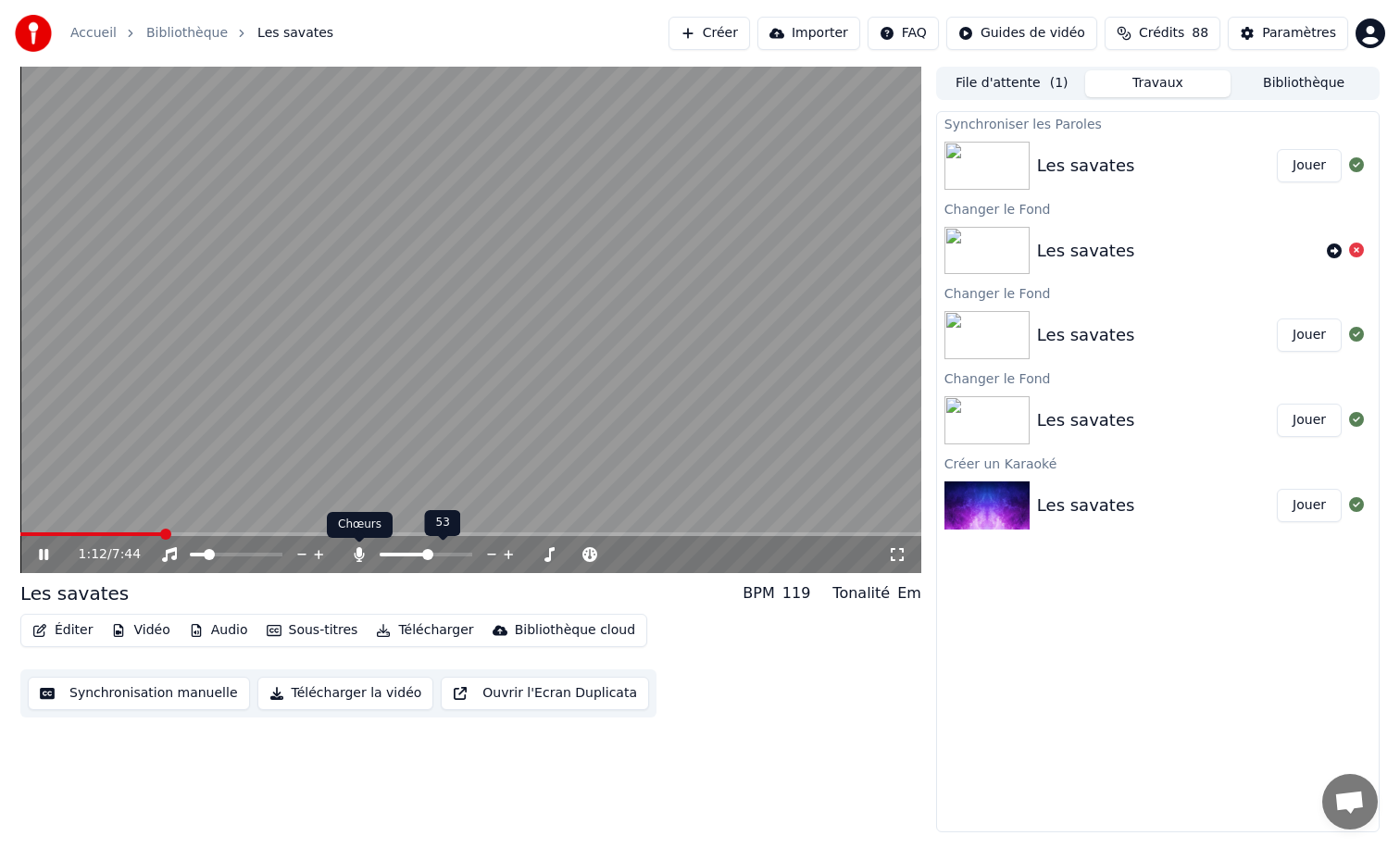
click at [354, 554] on icon at bounding box center [359, 554] width 19 height 15
click at [43, 554] on icon at bounding box center [57, 554] width 44 height 15
click at [230, 554] on span at bounding box center [231, 554] width 11 height 11
click at [49, 549] on icon at bounding box center [57, 554] width 44 height 15
click at [213, 554] on span at bounding box center [211, 555] width 42 height 4
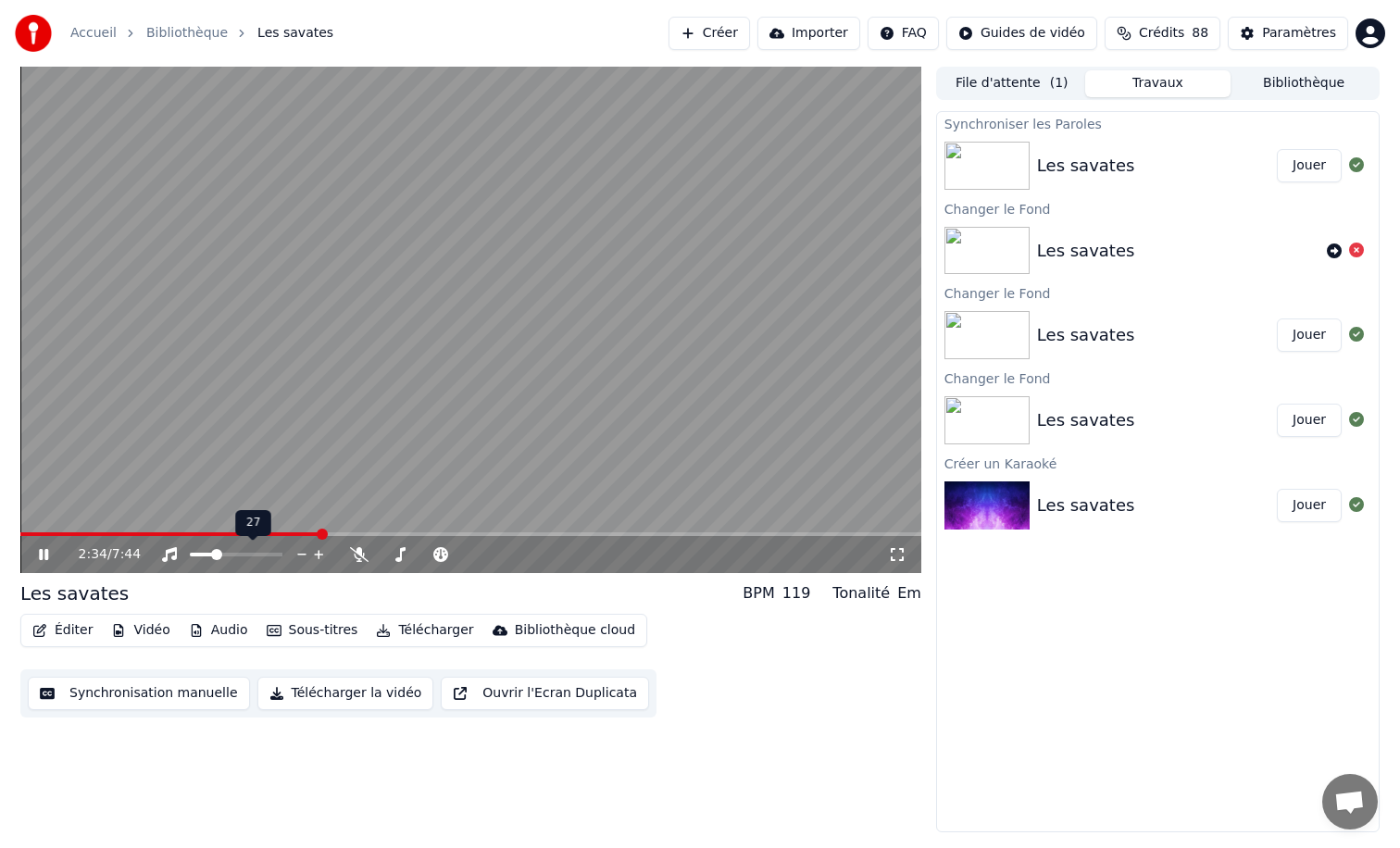
click at [214, 549] on span at bounding box center [216, 554] width 11 height 11
click at [209, 556] on span at bounding box center [213, 554] width 11 height 11
click at [215, 557] on span at bounding box center [217, 554] width 11 height 11
click at [354, 559] on icon at bounding box center [359, 554] width 19 height 15
click at [423, 555] on span at bounding box center [425, 555] width 93 height 4
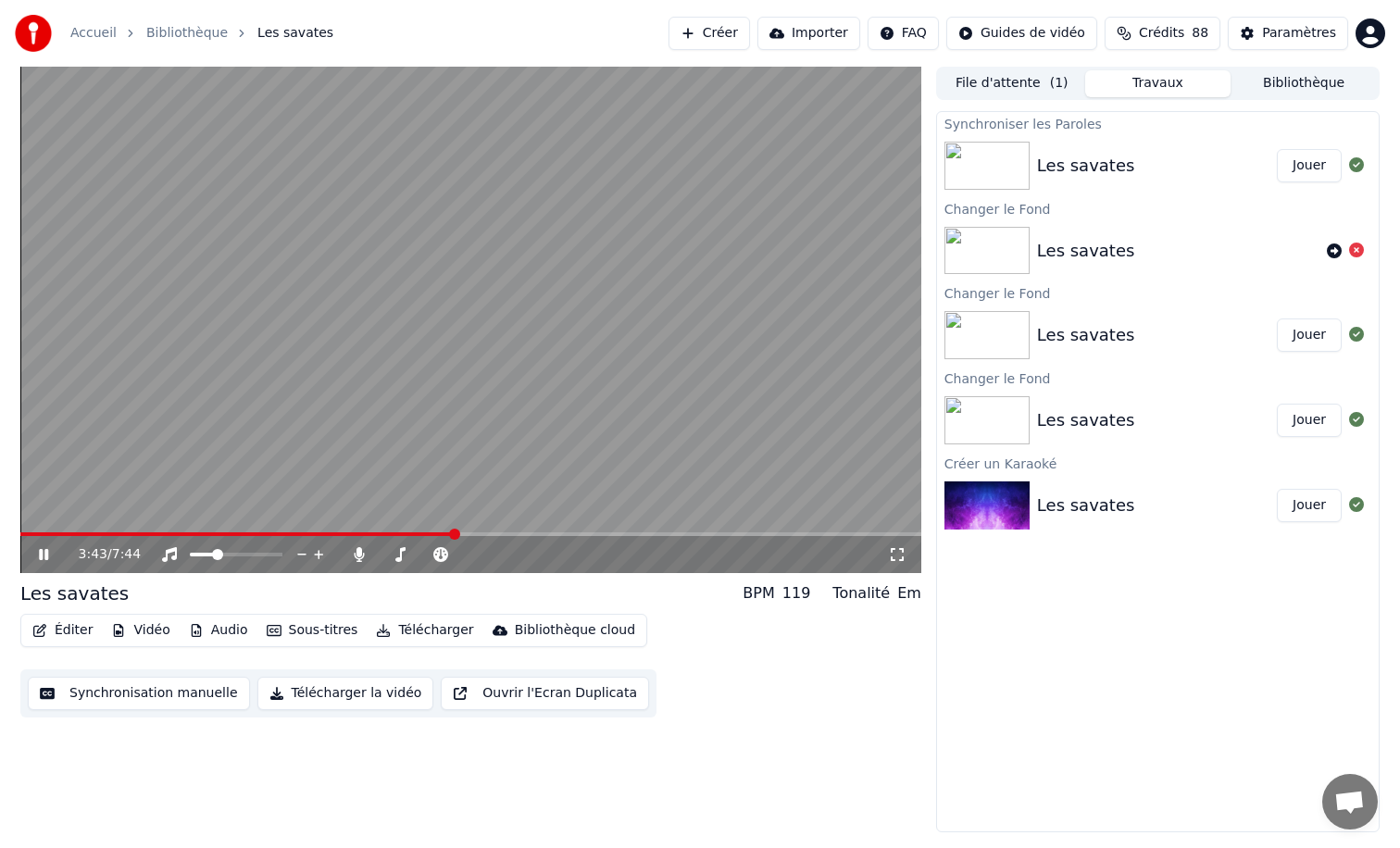
click at [46, 552] on icon at bounding box center [43, 554] width 9 height 11
drag, startPoint x: 598, startPoint y: 40, endPoint x: 548, endPoint y: 210, distance: 177.2
click at [548, 210] on div "Accueil Bibliothèque Les savates Créer Importer FAQ Guides de vidéo Crédits 88 …" at bounding box center [700, 424] width 1400 height 848
click at [141, 633] on button "Vidéo" at bounding box center [140, 630] width 73 height 26
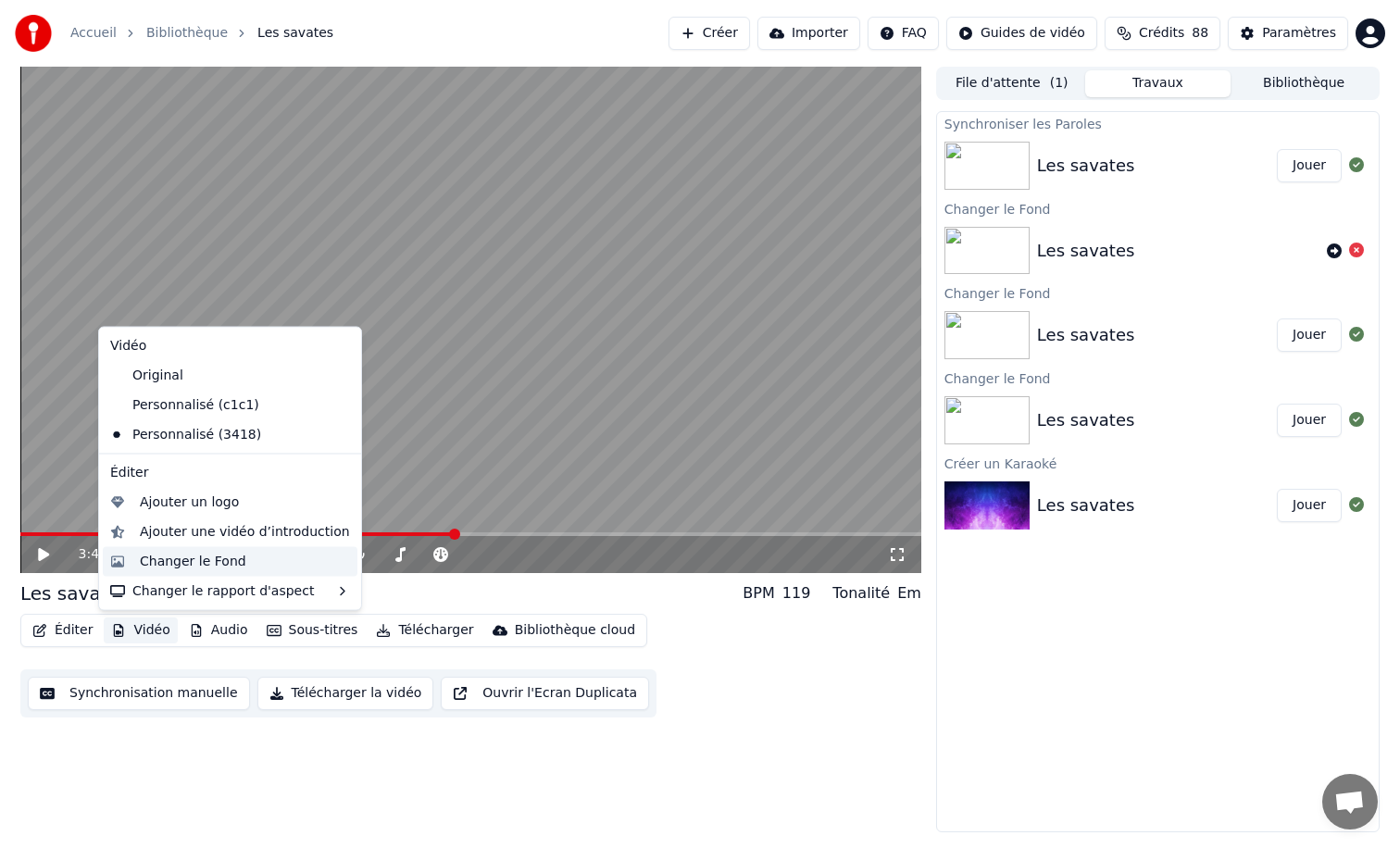
click at [150, 565] on div "Changer le Fond" at bounding box center [192, 561] width 106 height 19
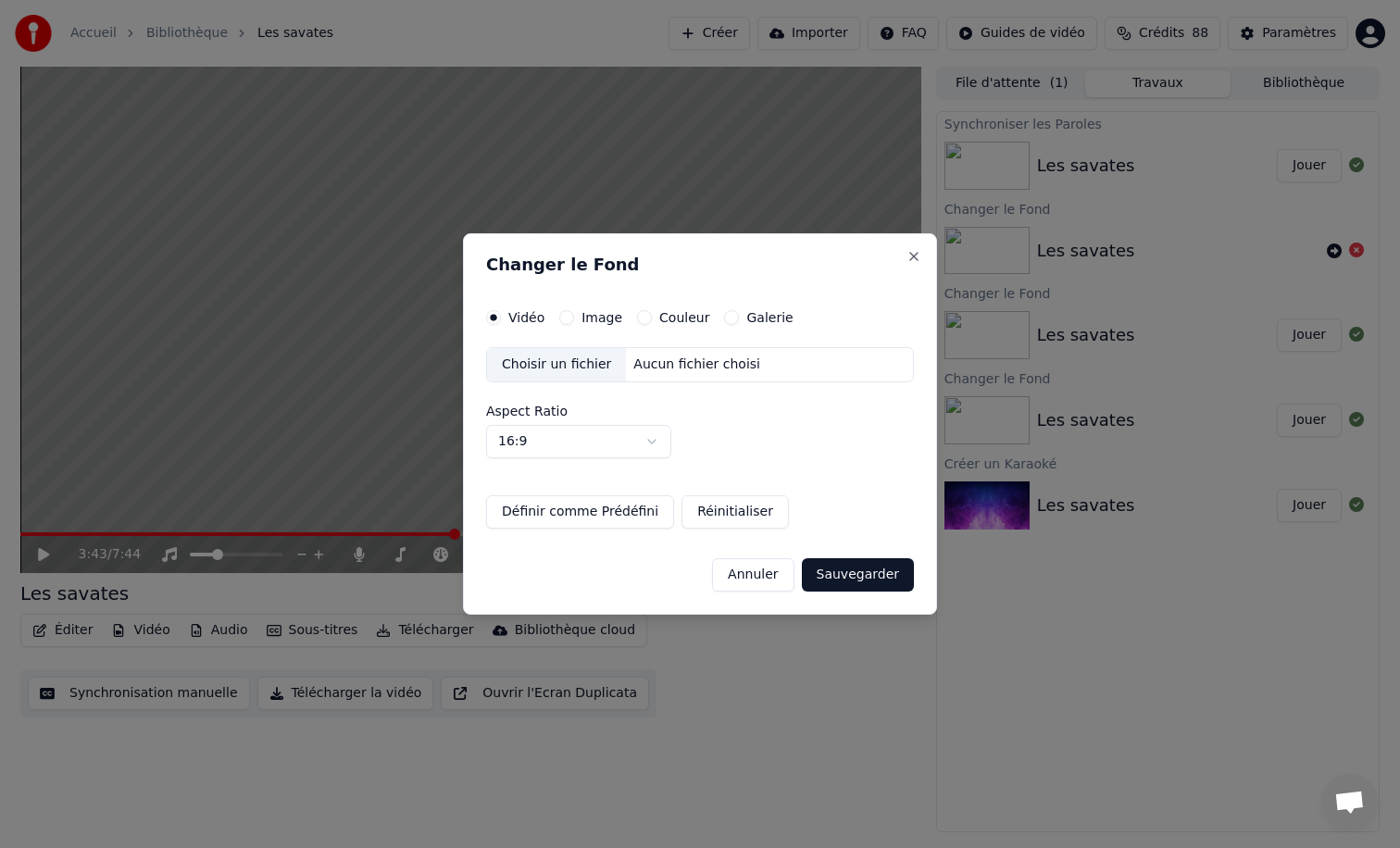
click at [566, 318] on button "Image" at bounding box center [566, 317] width 15 height 15
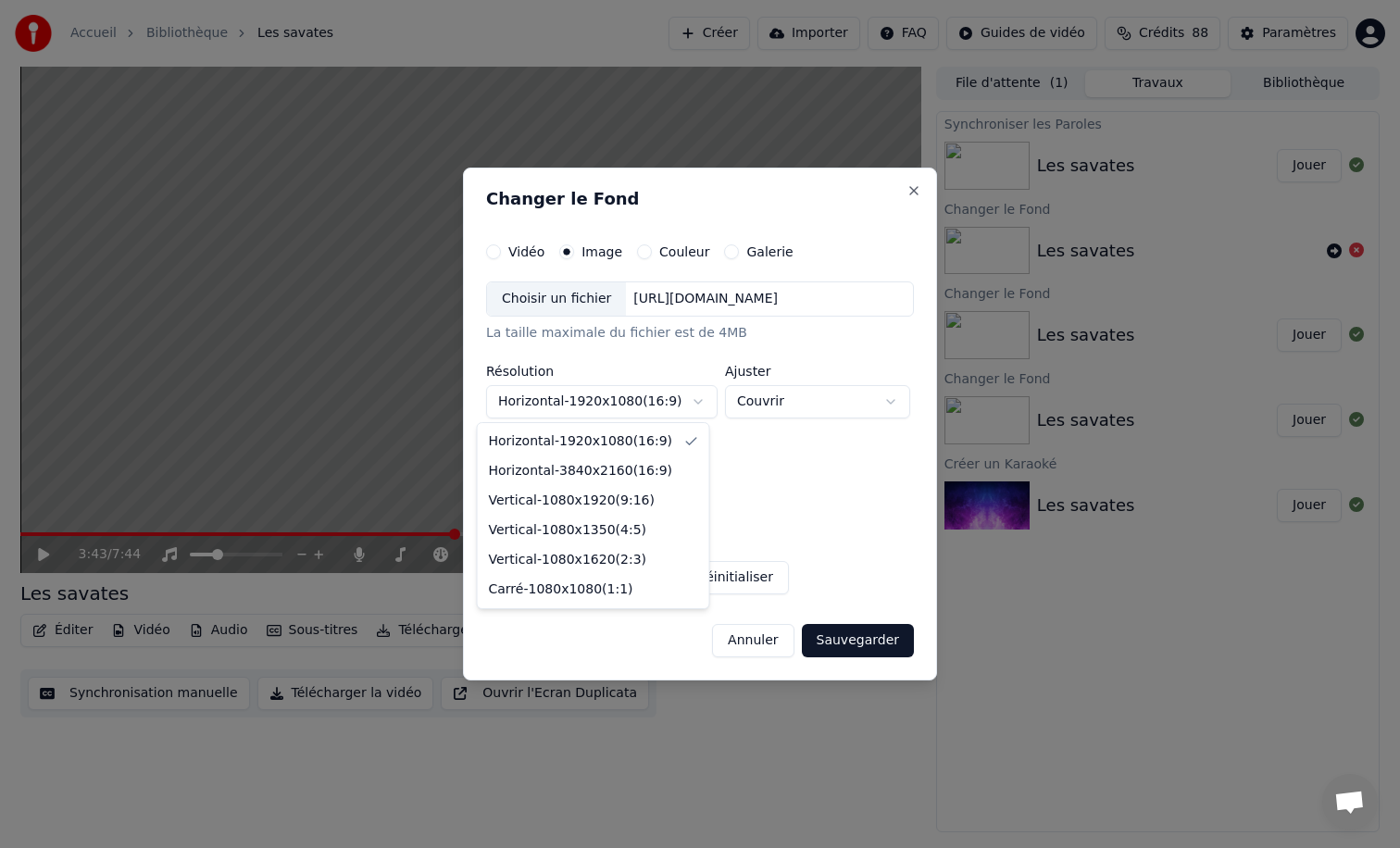
click at [690, 396] on body "**********" at bounding box center [700, 424] width 1400 height 848
click at [816, 503] on body "**********" at bounding box center [700, 424] width 1400 height 848
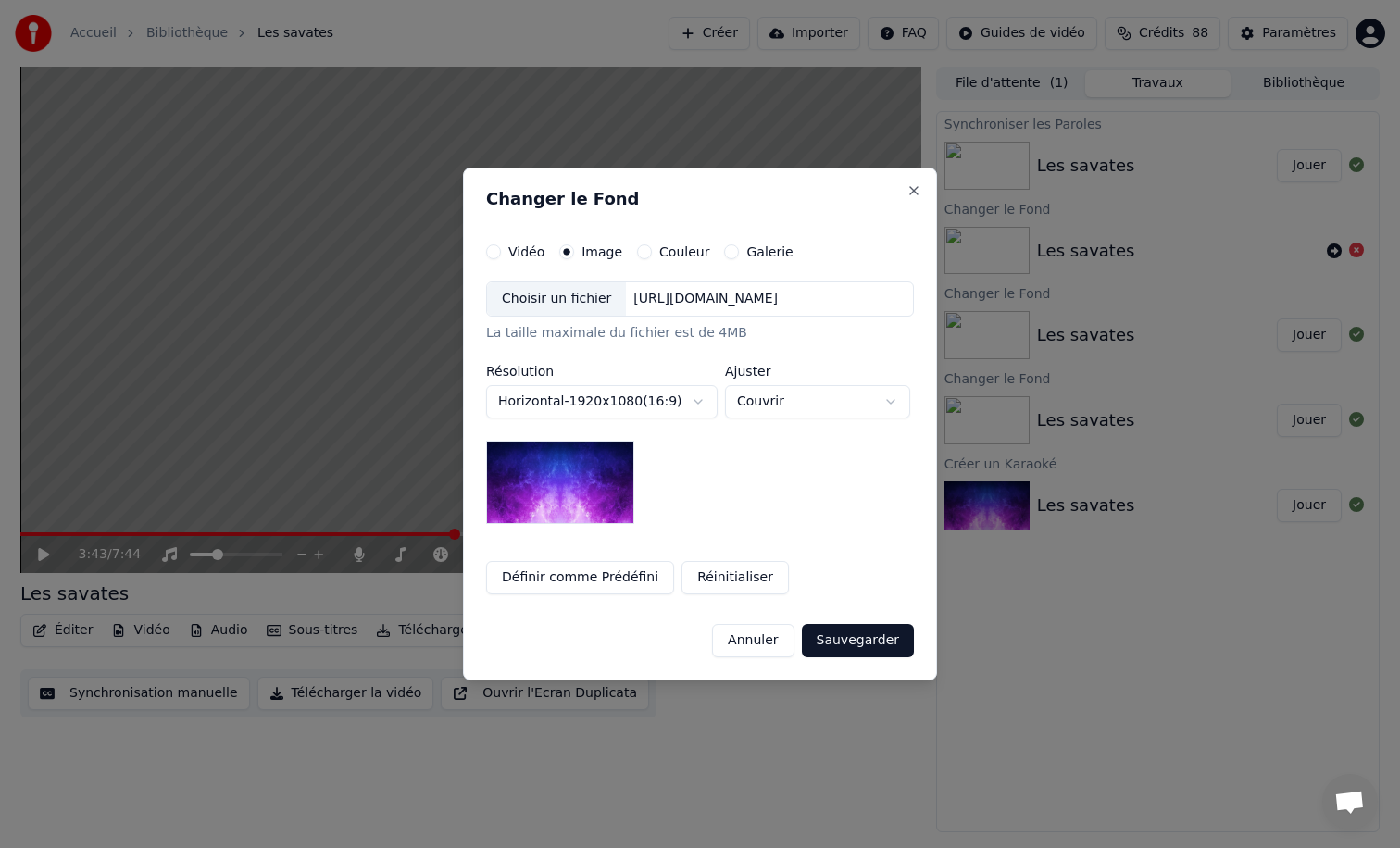
click at [771, 642] on button "Annuler" at bounding box center [753, 641] width 82 height 33
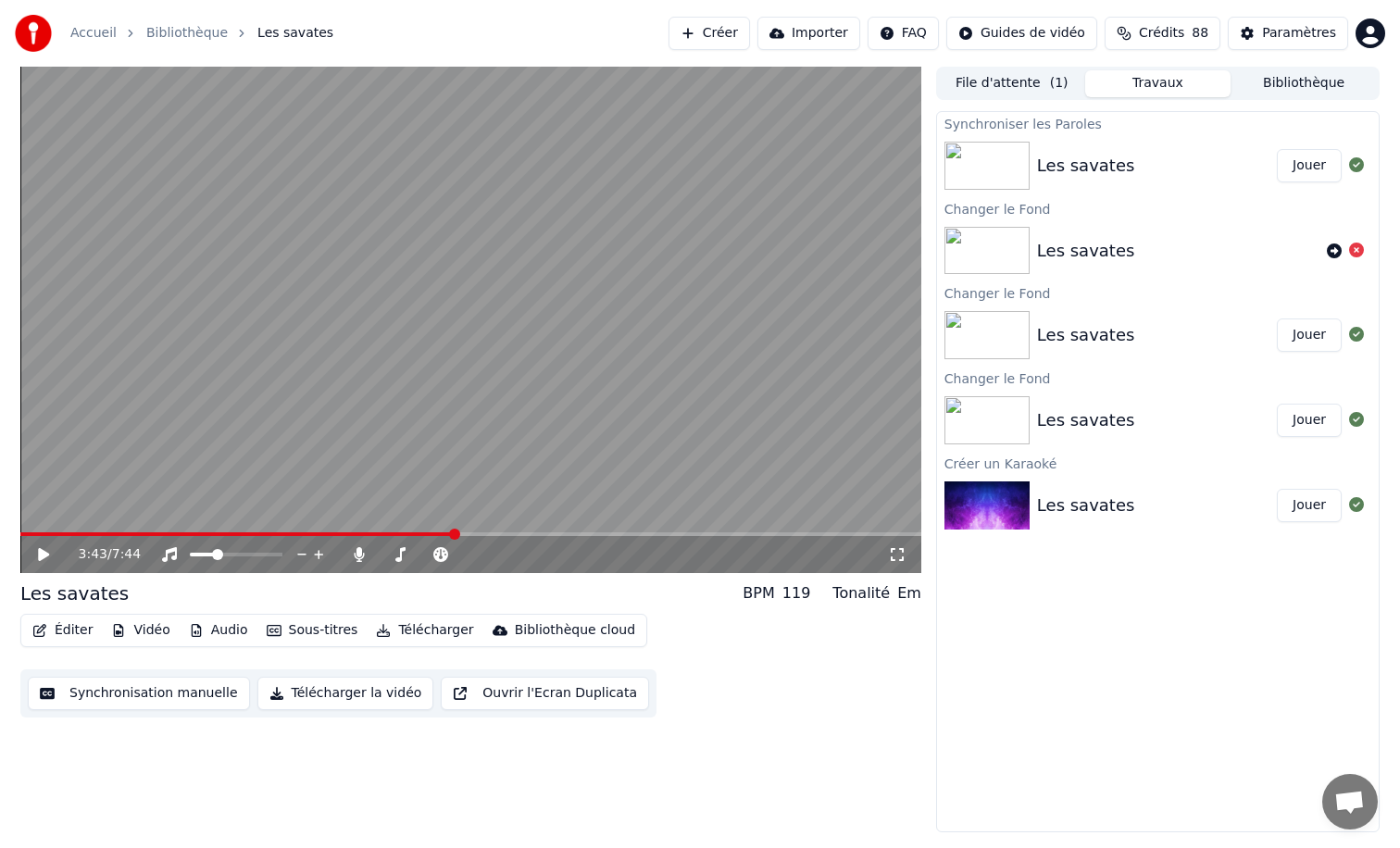
click at [144, 631] on button "Vidéo" at bounding box center [140, 630] width 73 height 26
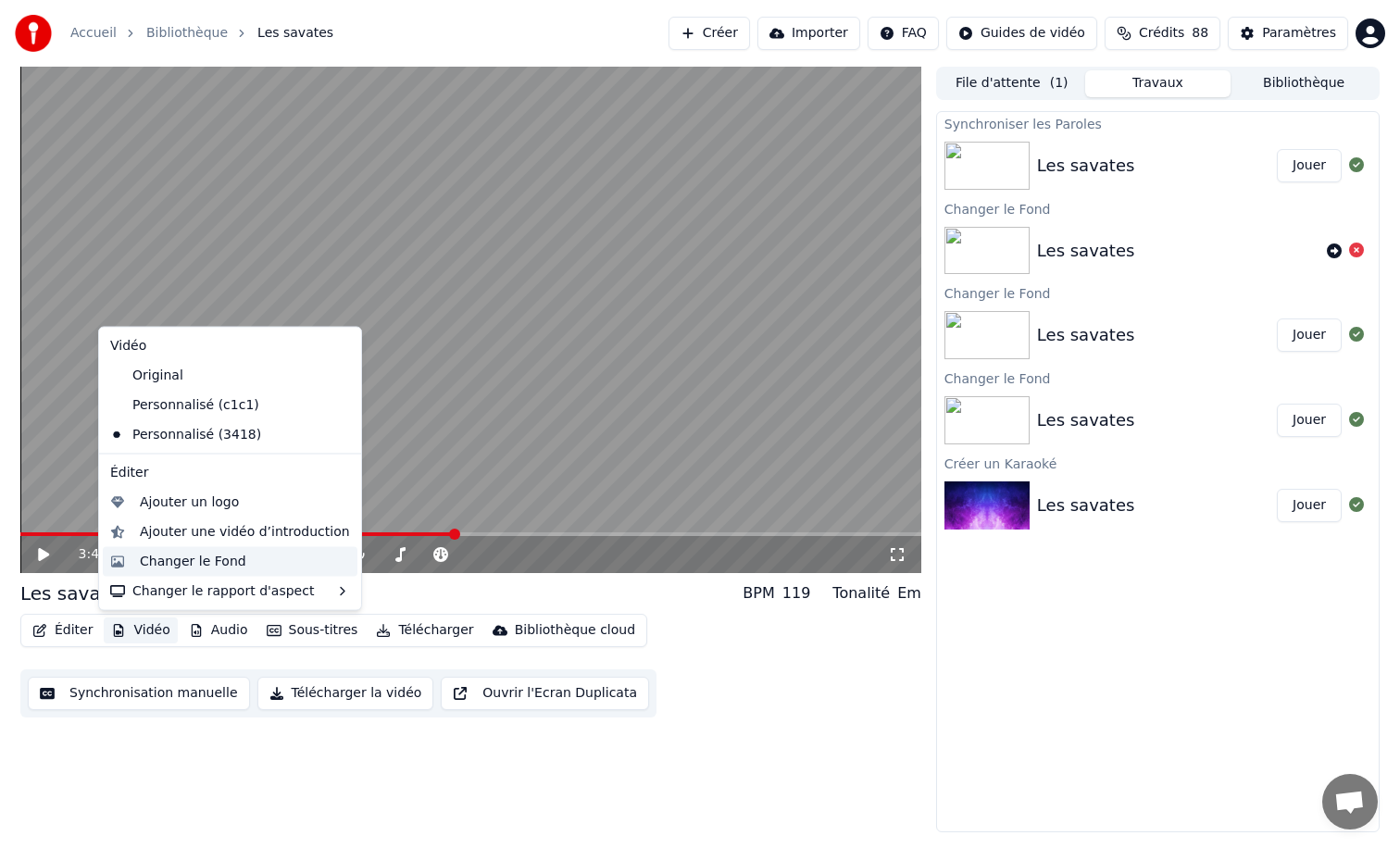
click at [158, 558] on div "Changer le Fond" at bounding box center [192, 561] width 106 height 19
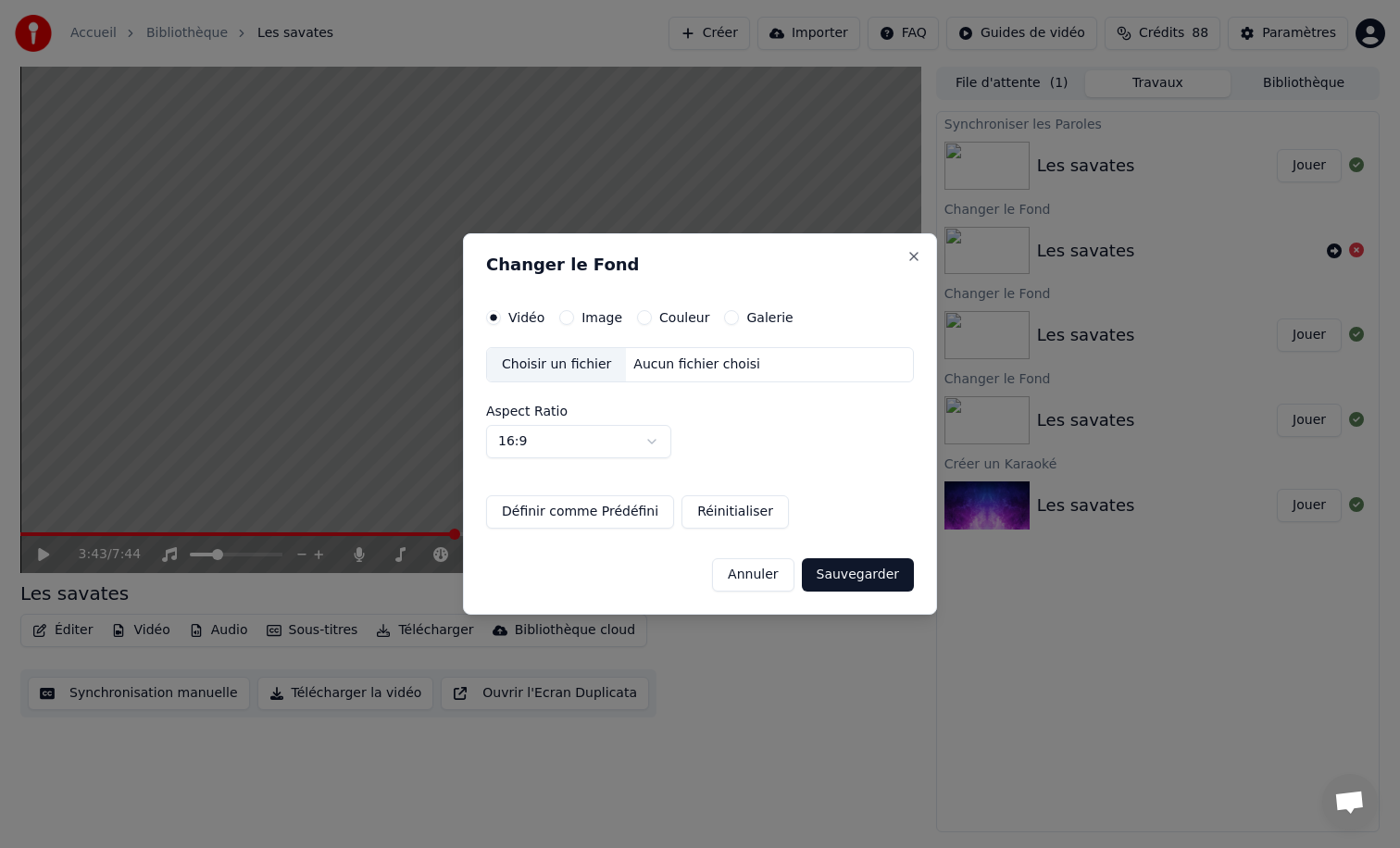
click at [571, 366] on div "Choisir un fichier" at bounding box center [556, 365] width 139 height 33
click at [573, 315] on div "Image" at bounding box center [590, 317] width 63 height 15
click at [567, 315] on button "Image" at bounding box center [566, 317] width 15 height 15
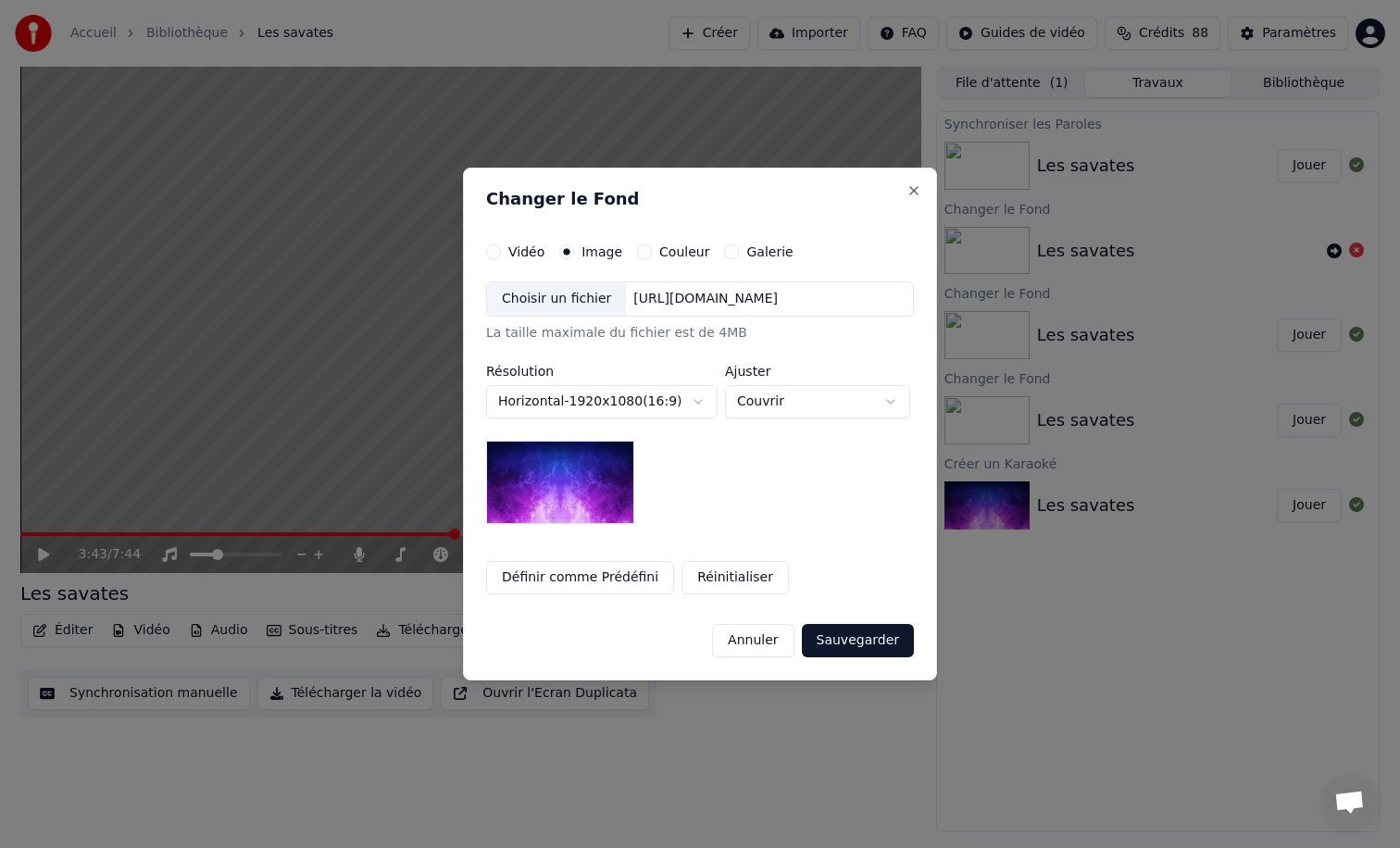
click at [534, 302] on div "Choisir un fichier" at bounding box center [556, 299] width 139 height 33
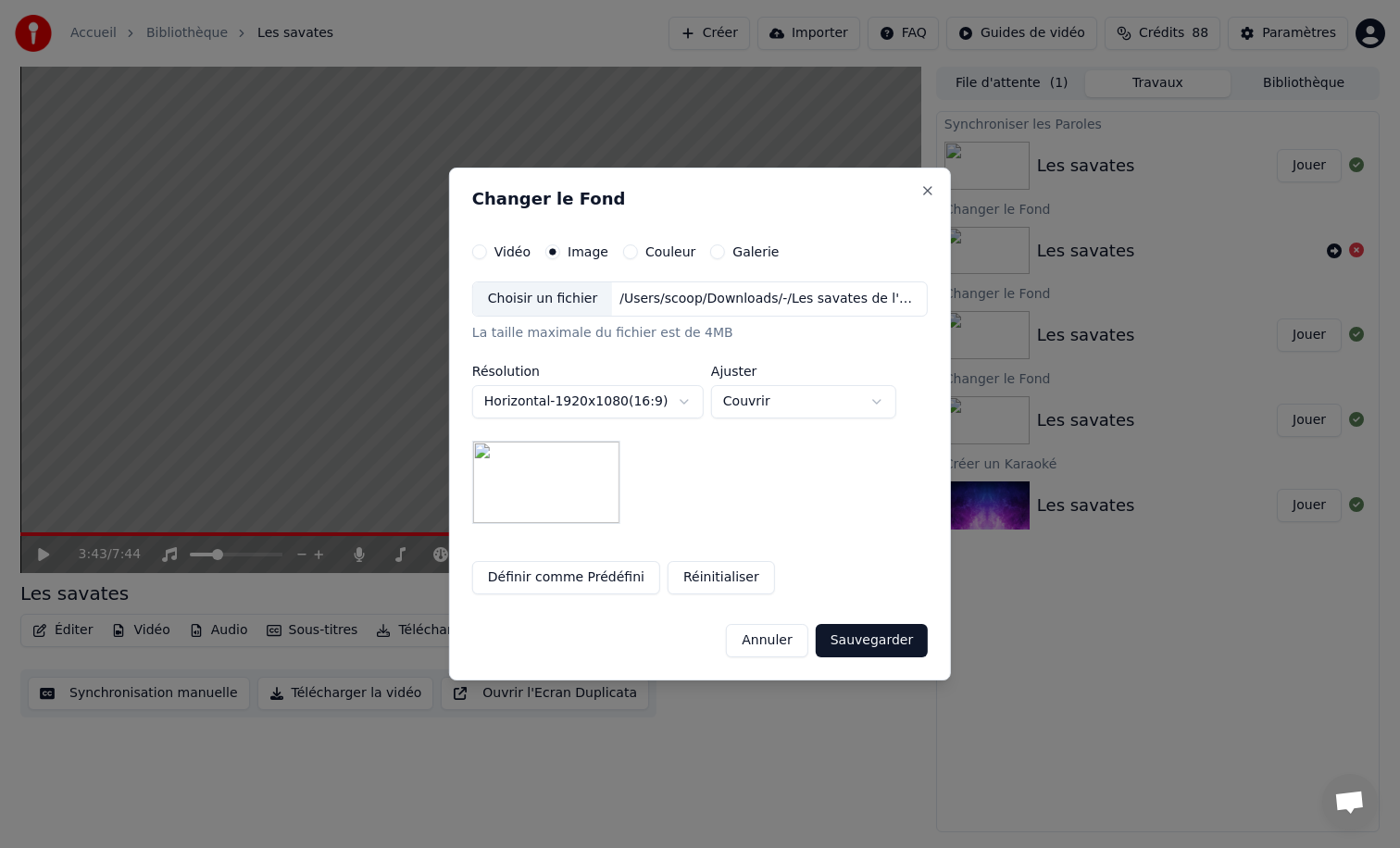
click at [846, 646] on button "Sauvegarder" at bounding box center [871, 641] width 112 height 33
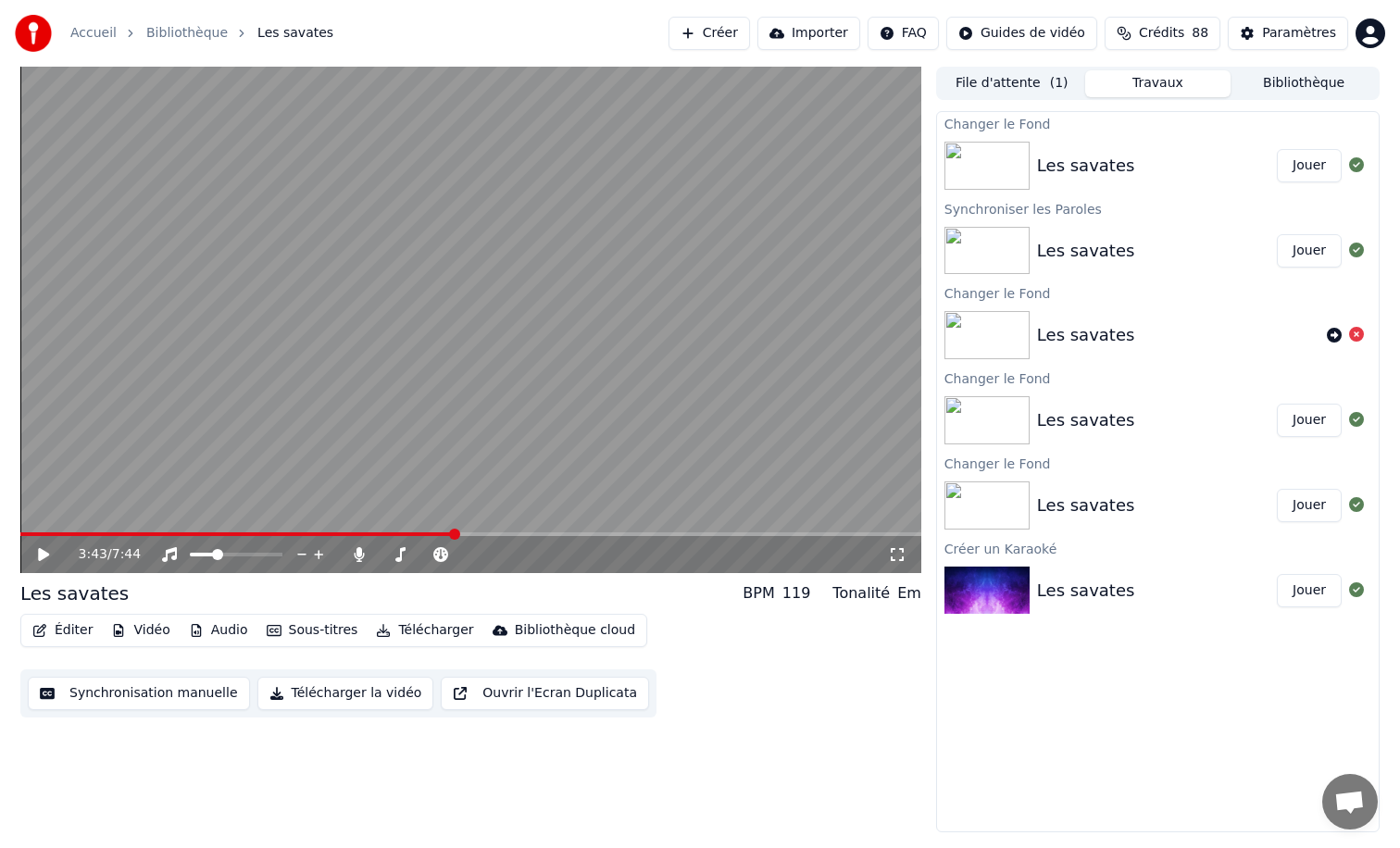
click at [1319, 172] on button "Jouer" at bounding box center [1309, 166] width 64 height 33
click at [302, 625] on button "Sous-titres" at bounding box center [312, 630] width 106 height 26
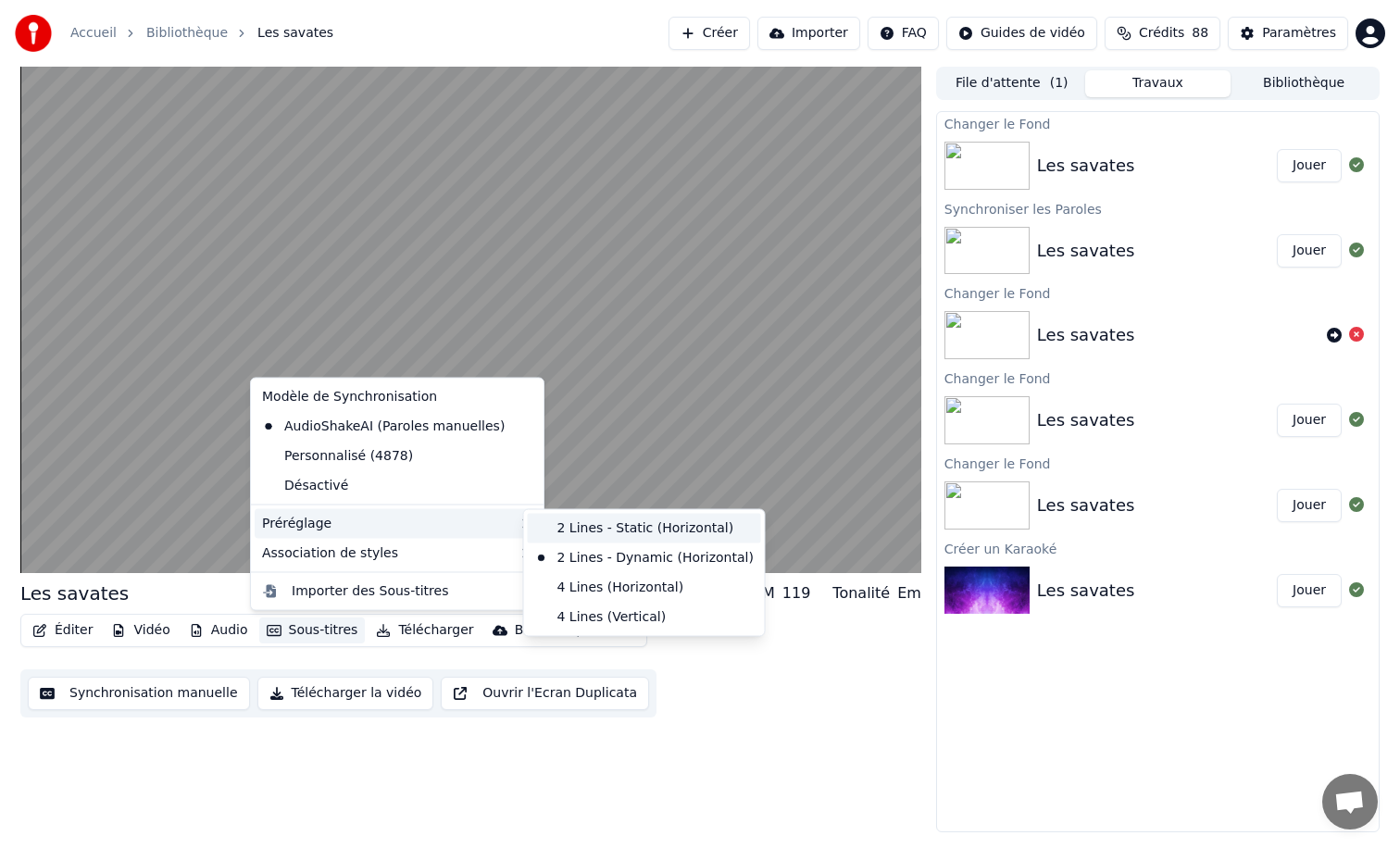
click at [589, 524] on div "2 Lines - Static (Horizontal)" at bounding box center [644, 529] width 233 height 29
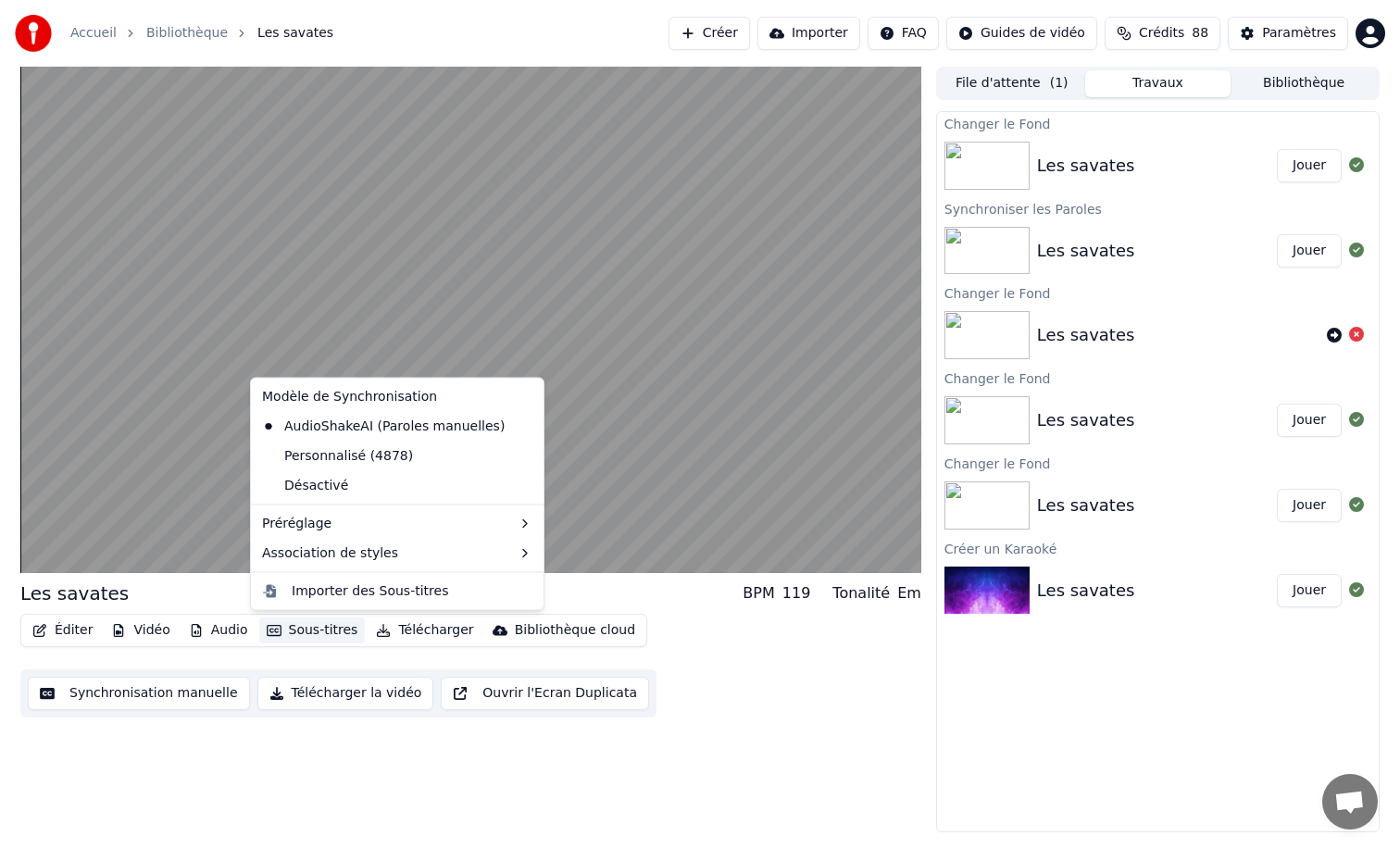
click at [296, 629] on button "Sous-titres" at bounding box center [312, 630] width 106 height 26
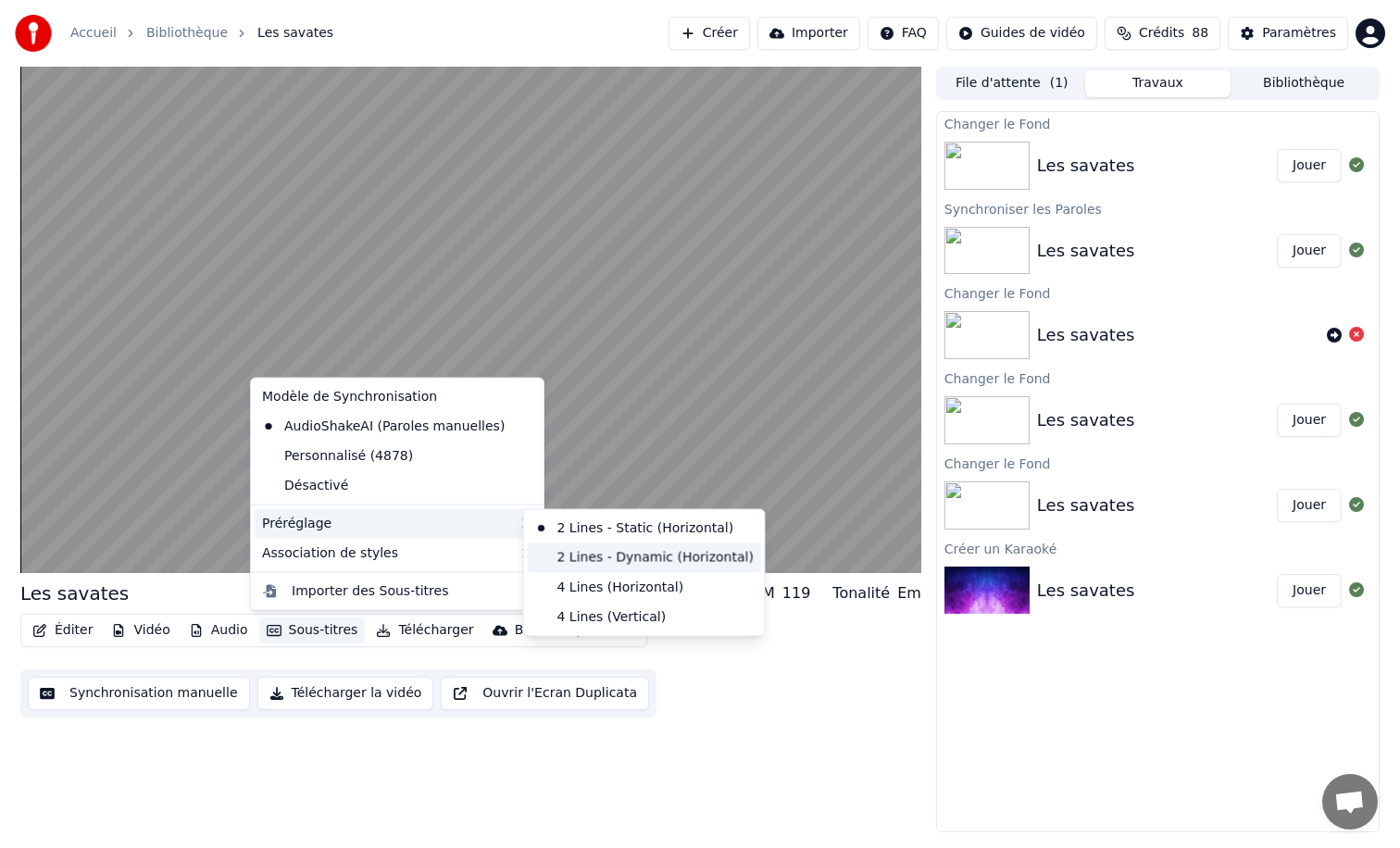
click at [587, 553] on div "2 Lines - Dynamic (Horizontal)" at bounding box center [644, 557] width 233 height 29
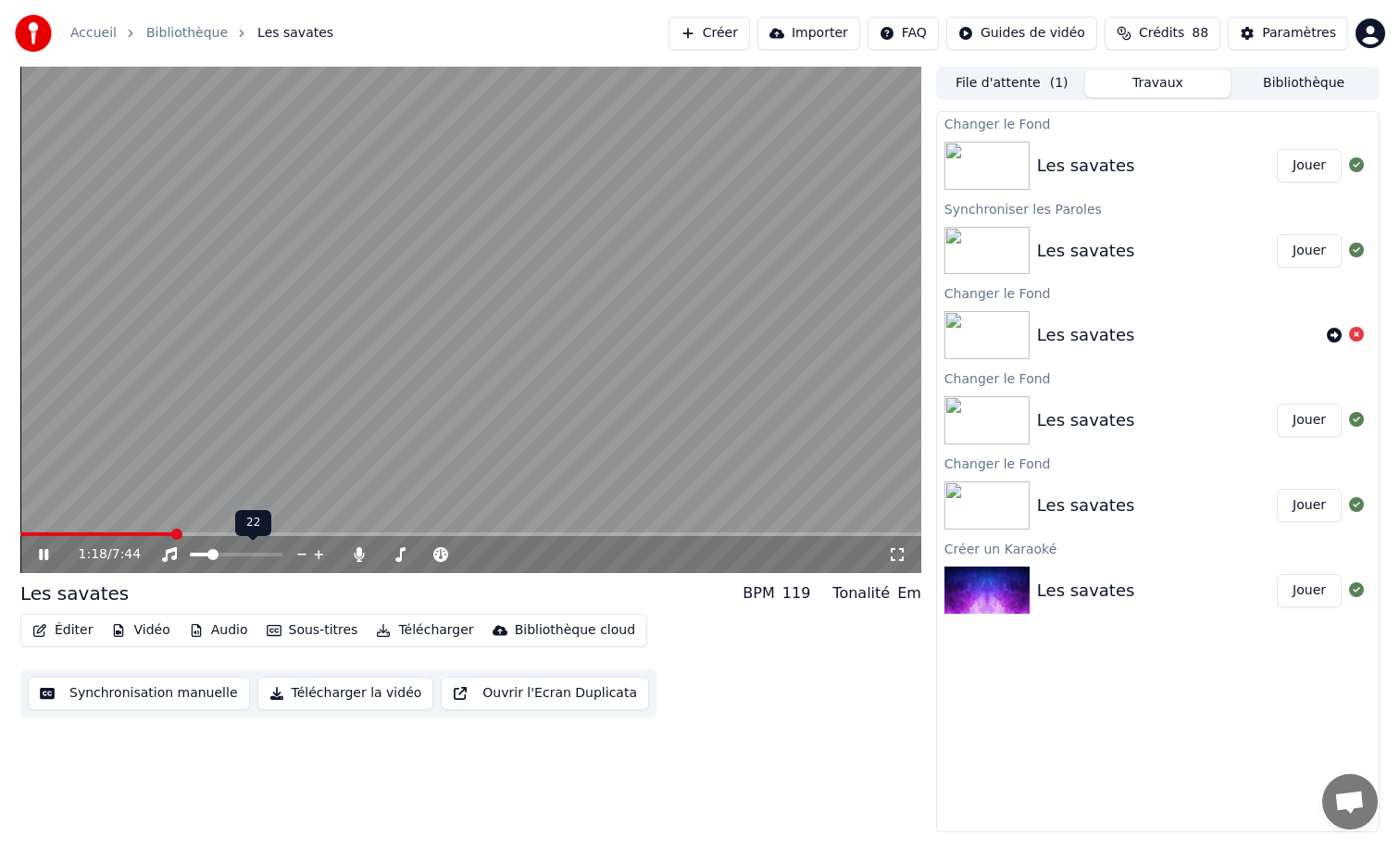
click at [209, 554] on span at bounding box center [213, 554] width 11 height 11
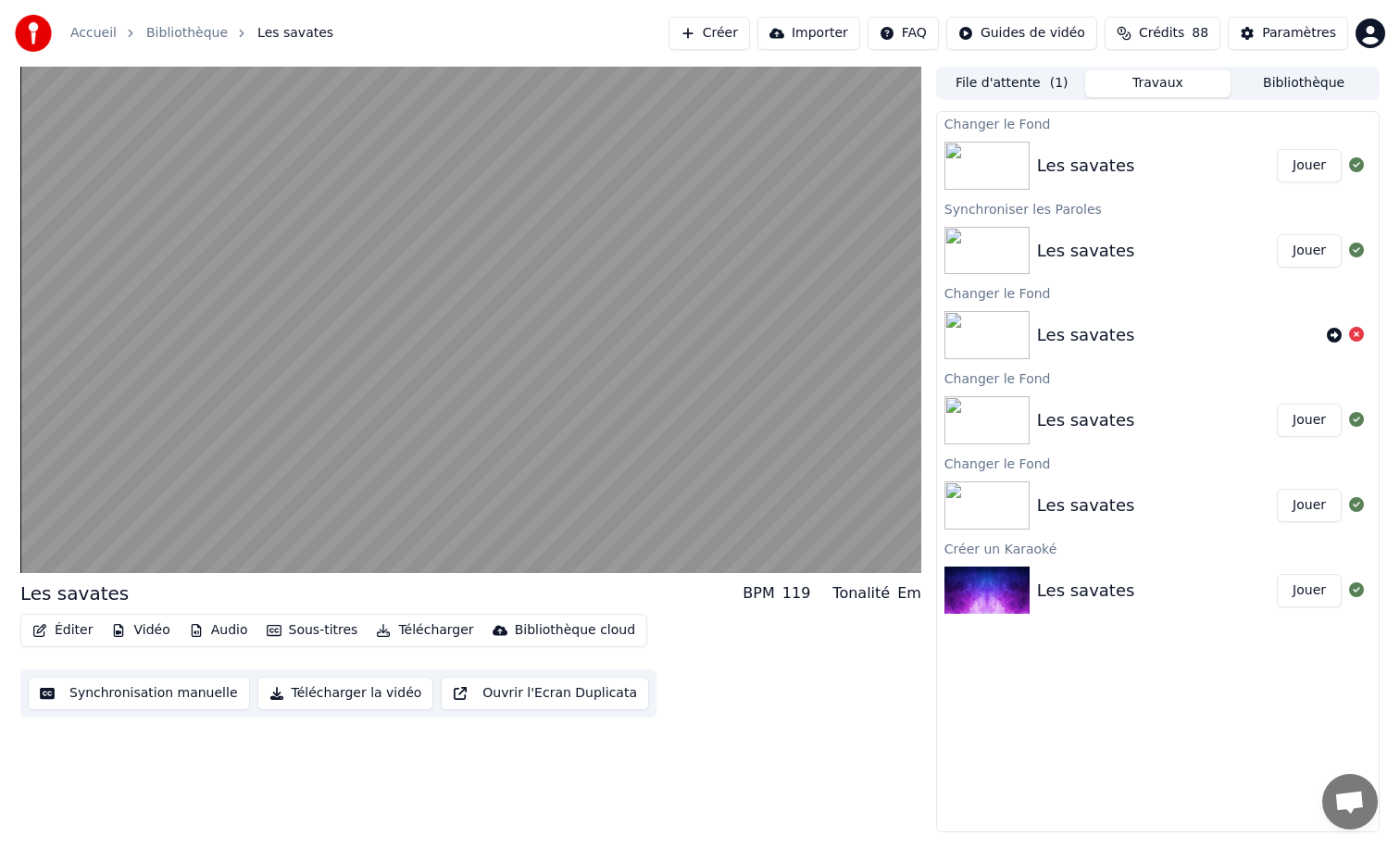
click at [408, 597] on div "Les savates BPM 119 Tonalité Em" at bounding box center [470, 593] width 900 height 26
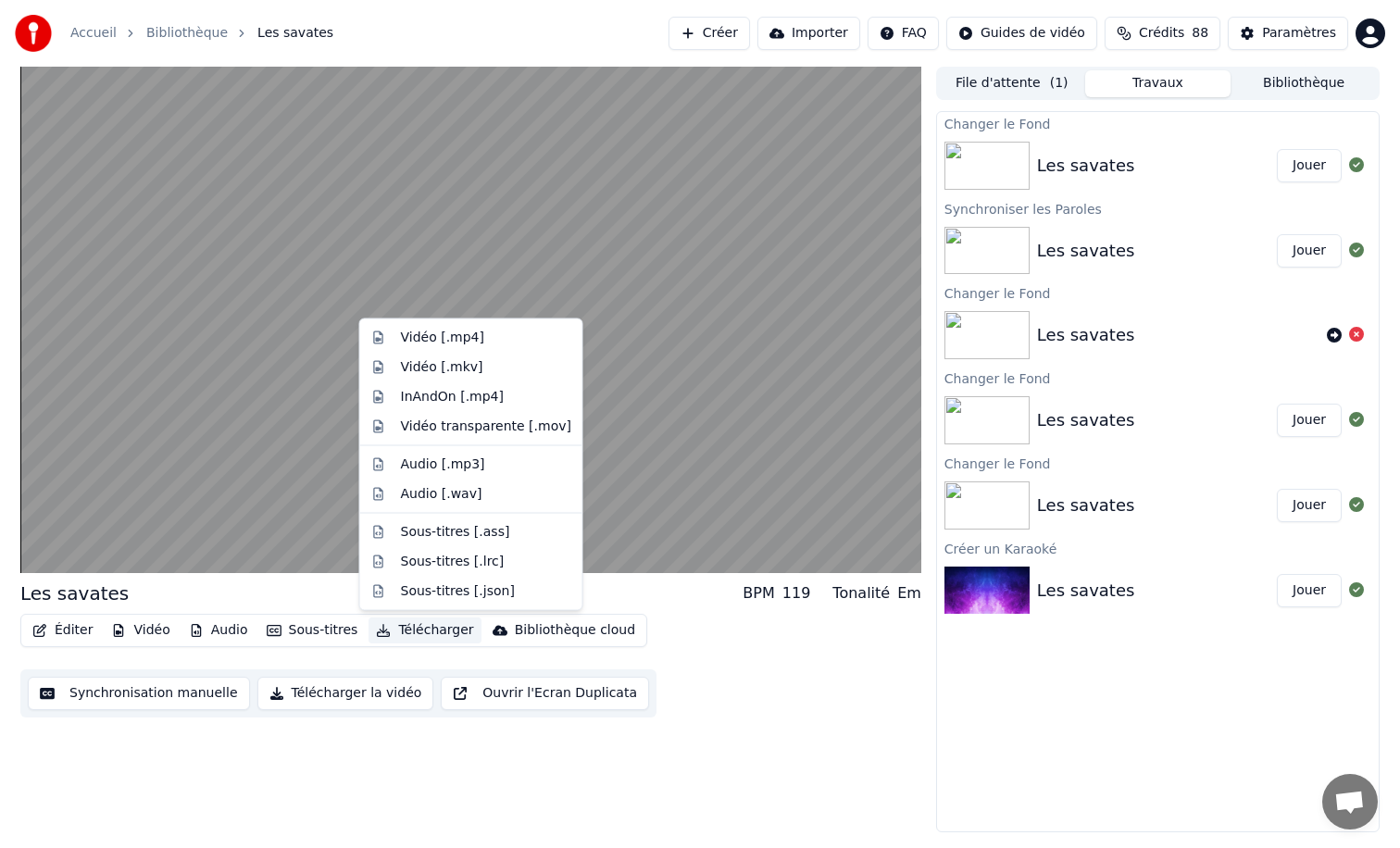
click at [402, 627] on button "Télécharger" at bounding box center [424, 630] width 112 height 26
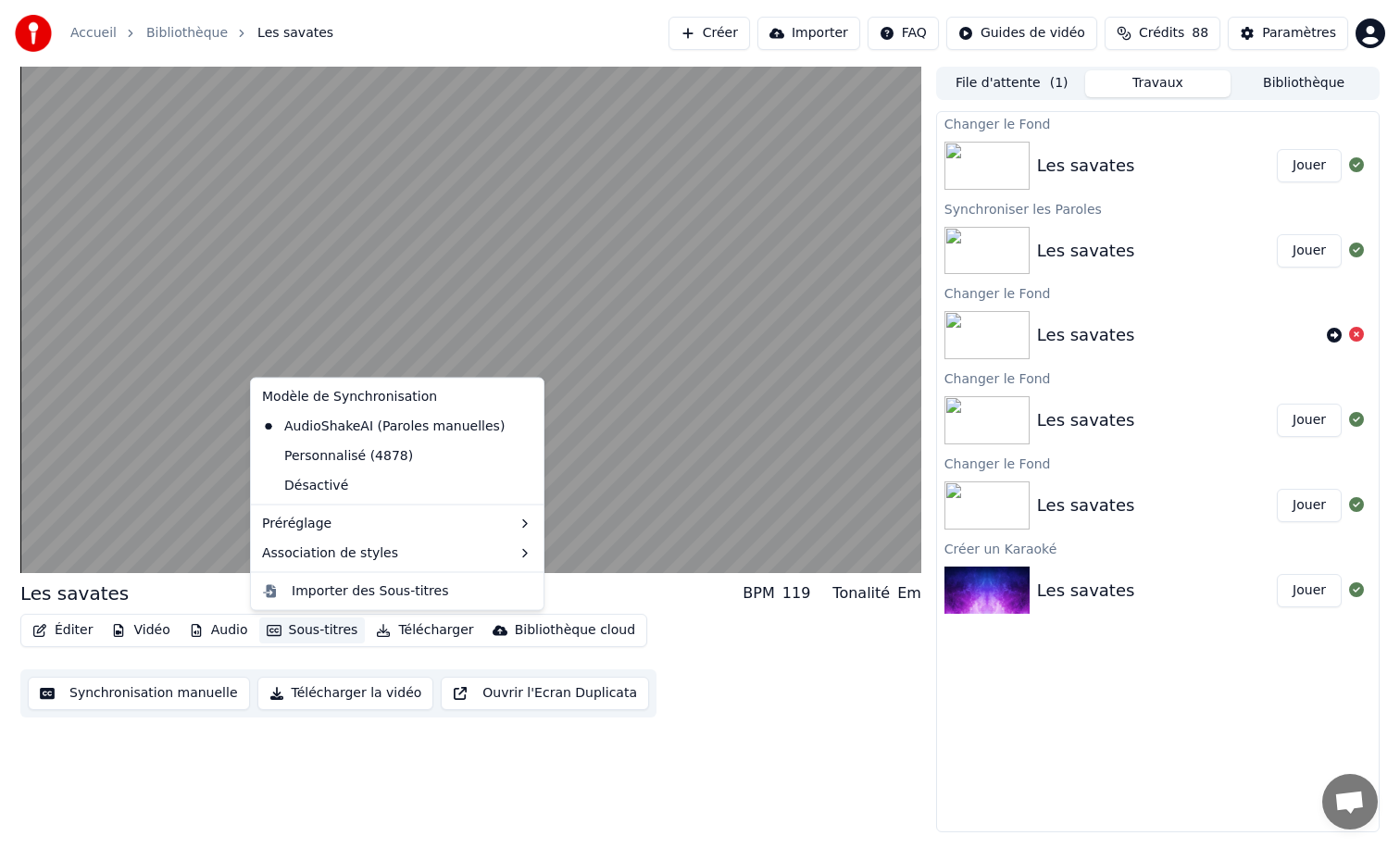
click at [337, 692] on button "Télécharger la vidéo" at bounding box center [345, 694] width 177 height 33
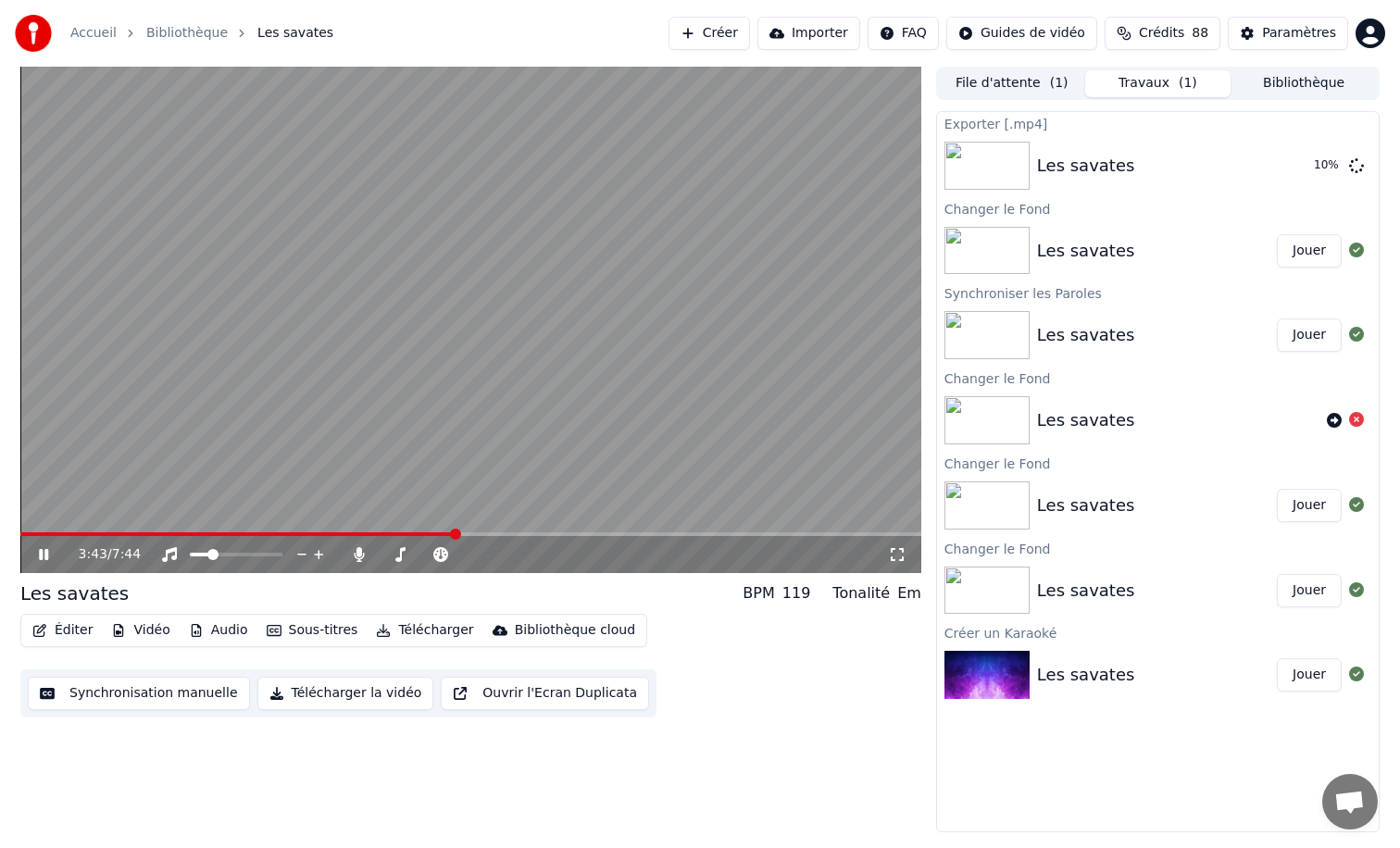
drag, startPoint x: 524, startPoint y: 15, endPoint x: 676, endPoint y: 253, distance: 282.4
click at [676, 253] on div "Accueil Bibliothèque Les savates Créer Importer FAQ Guides de vidéo Crédits 88 …" at bounding box center [700, 424] width 1400 height 848
click at [1308, 166] on button "Afficher" at bounding box center [1301, 166] width 82 height 33
click at [739, 29] on button "Créer" at bounding box center [709, 33] width 82 height 33
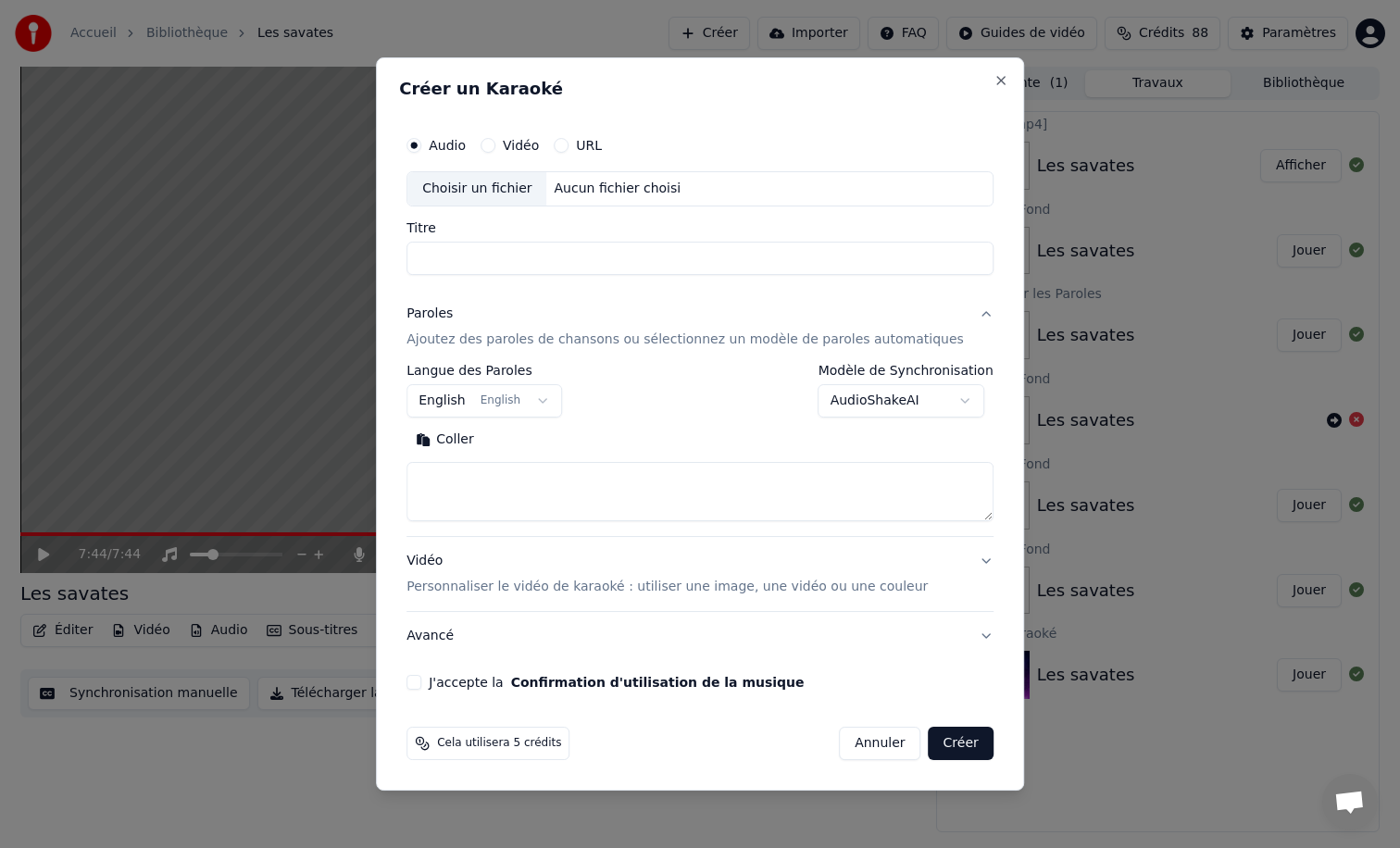
click at [479, 189] on div "Choisir un fichier" at bounding box center [477, 189] width 139 height 33
click at [474, 191] on div "Choisir un fichier" at bounding box center [477, 189] width 139 height 33
type input "**********"
click at [470, 407] on button "English English" at bounding box center [484, 401] width 155 height 33
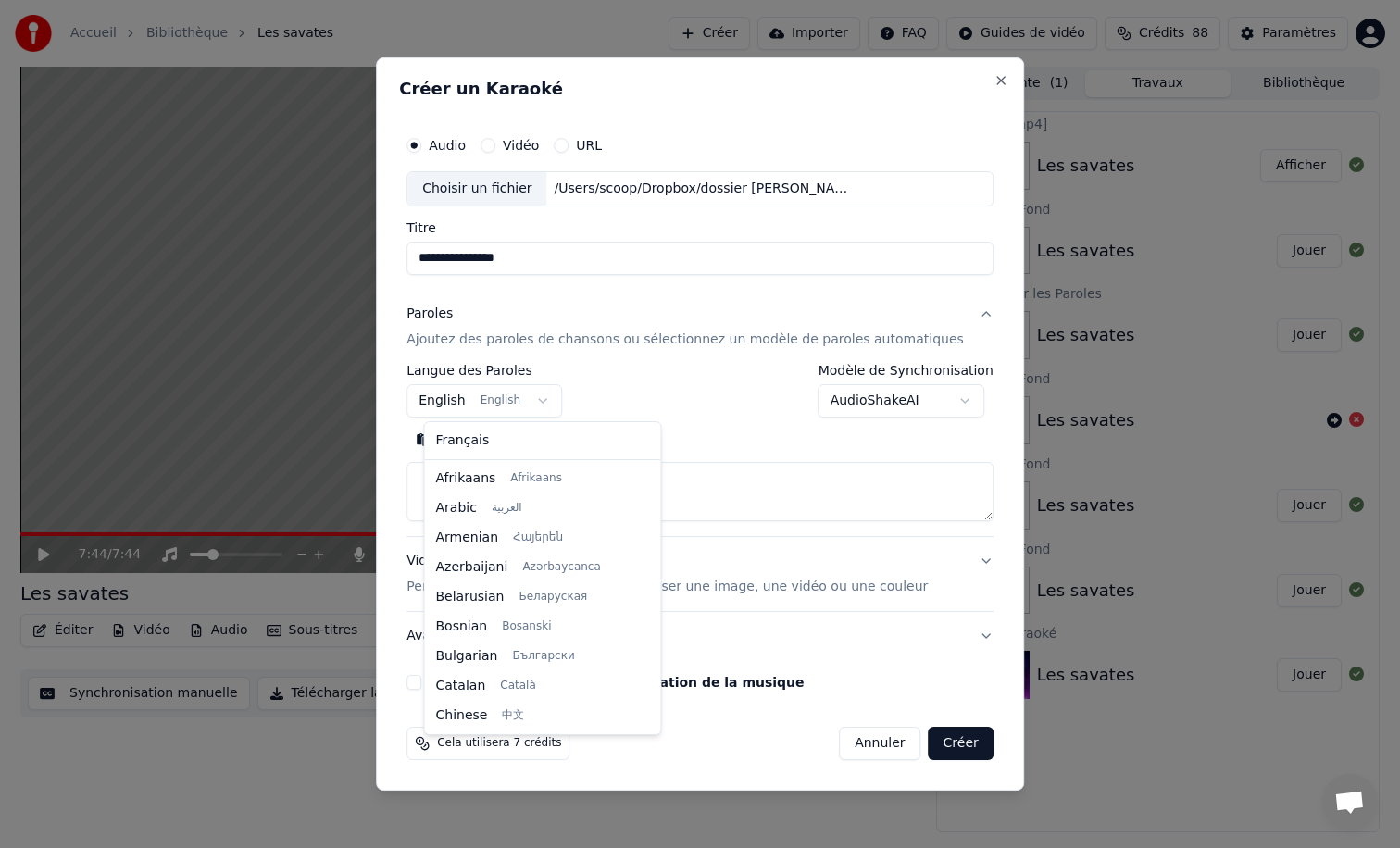
scroll to position [148, 0]
select select "**"
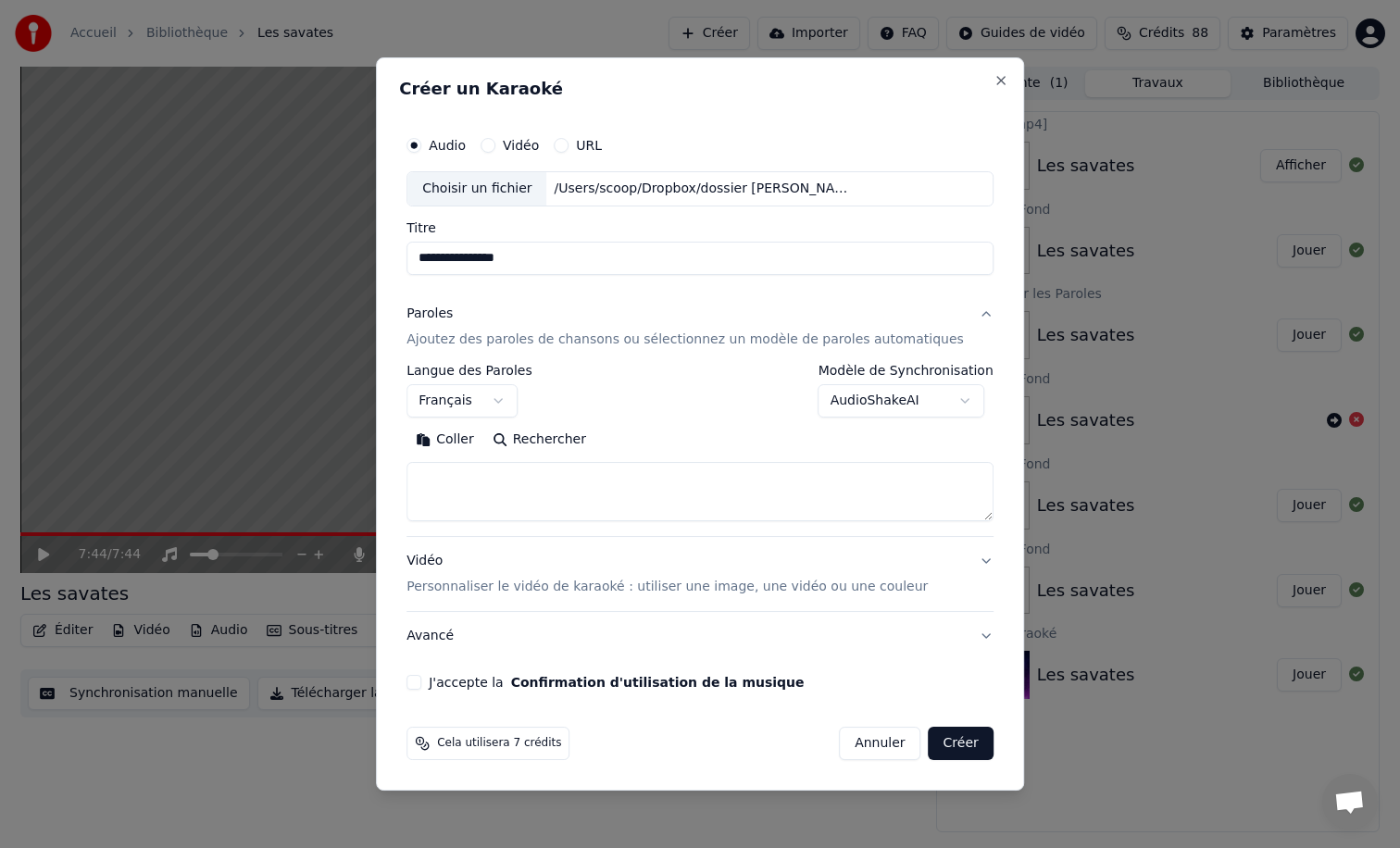
click at [548, 341] on p "Ajoutez des paroles de chansons ou sélectionnez un modèle de paroles automatiqu…" at bounding box center [685, 340] width 557 height 19
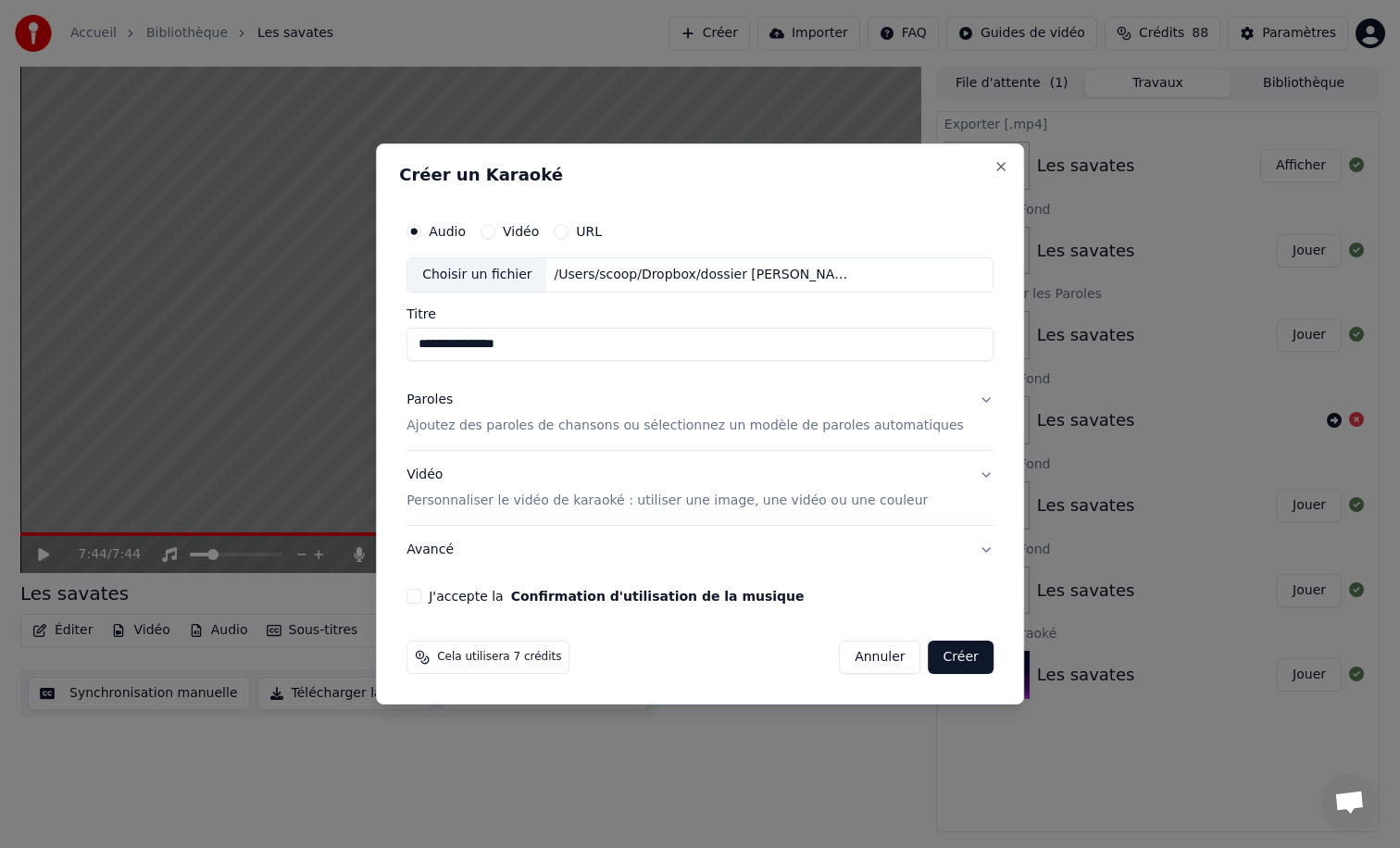
click at [472, 427] on p "Ajoutez des paroles de chansons ou sélectionnez un modèle de paroles automatiqu…" at bounding box center [685, 425] width 557 height 19
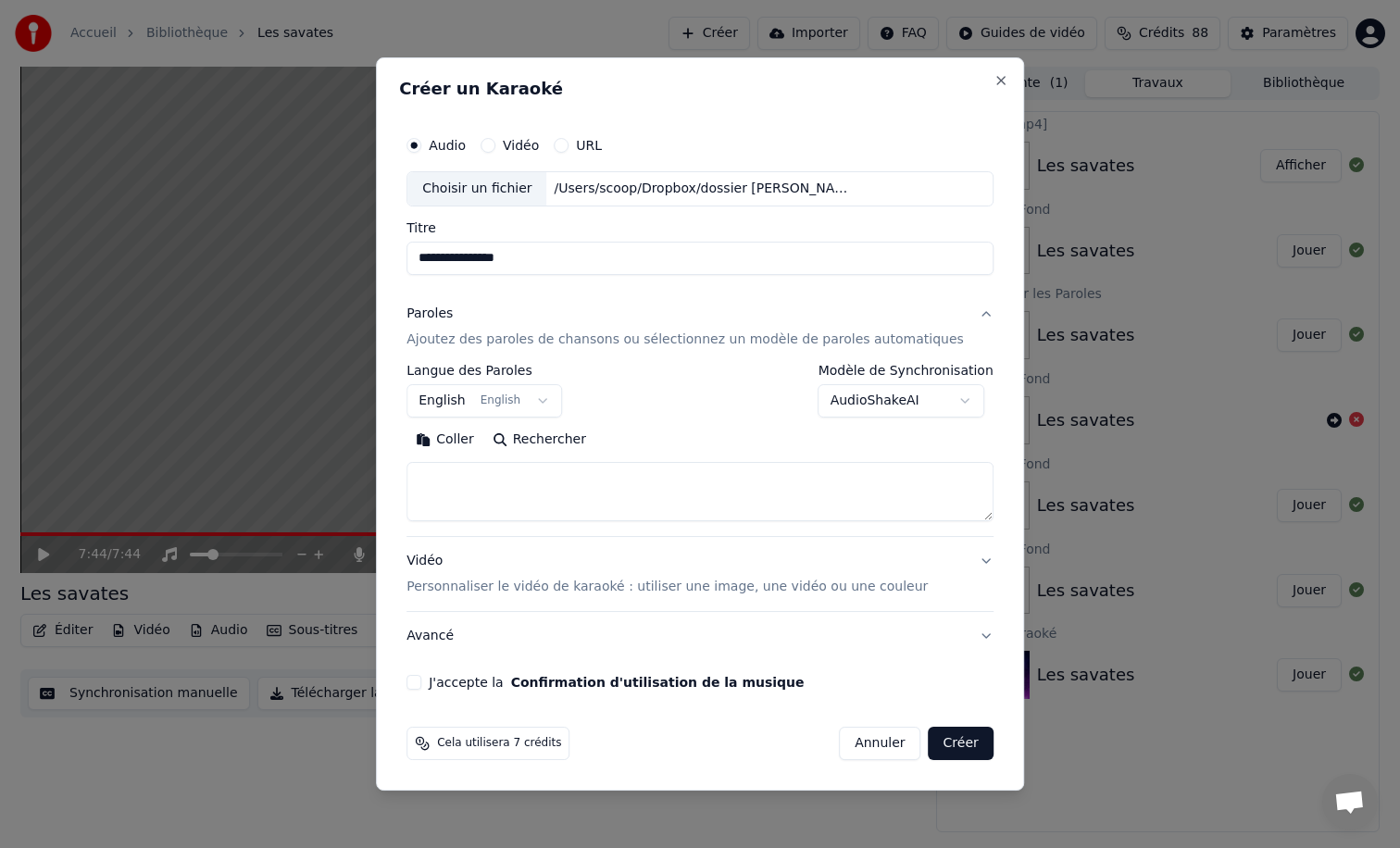
click at [455, 464] on textarea at bounding box center [700, 492] width 587 height 60
paste textarea "**********"
type textarea "**********"
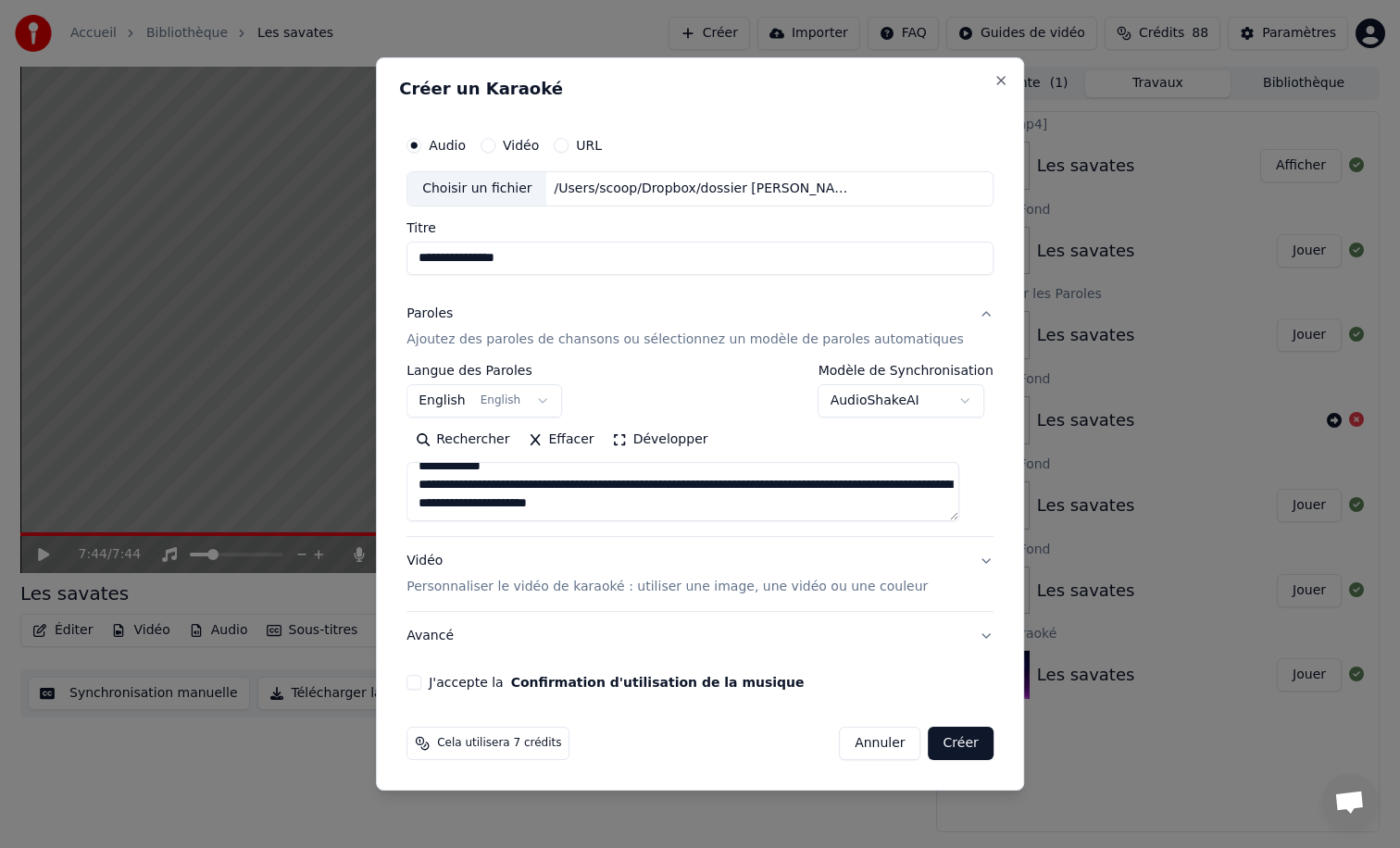
click at [474, 496] on textarea at bounding box center [683, 492] width 553 height 60
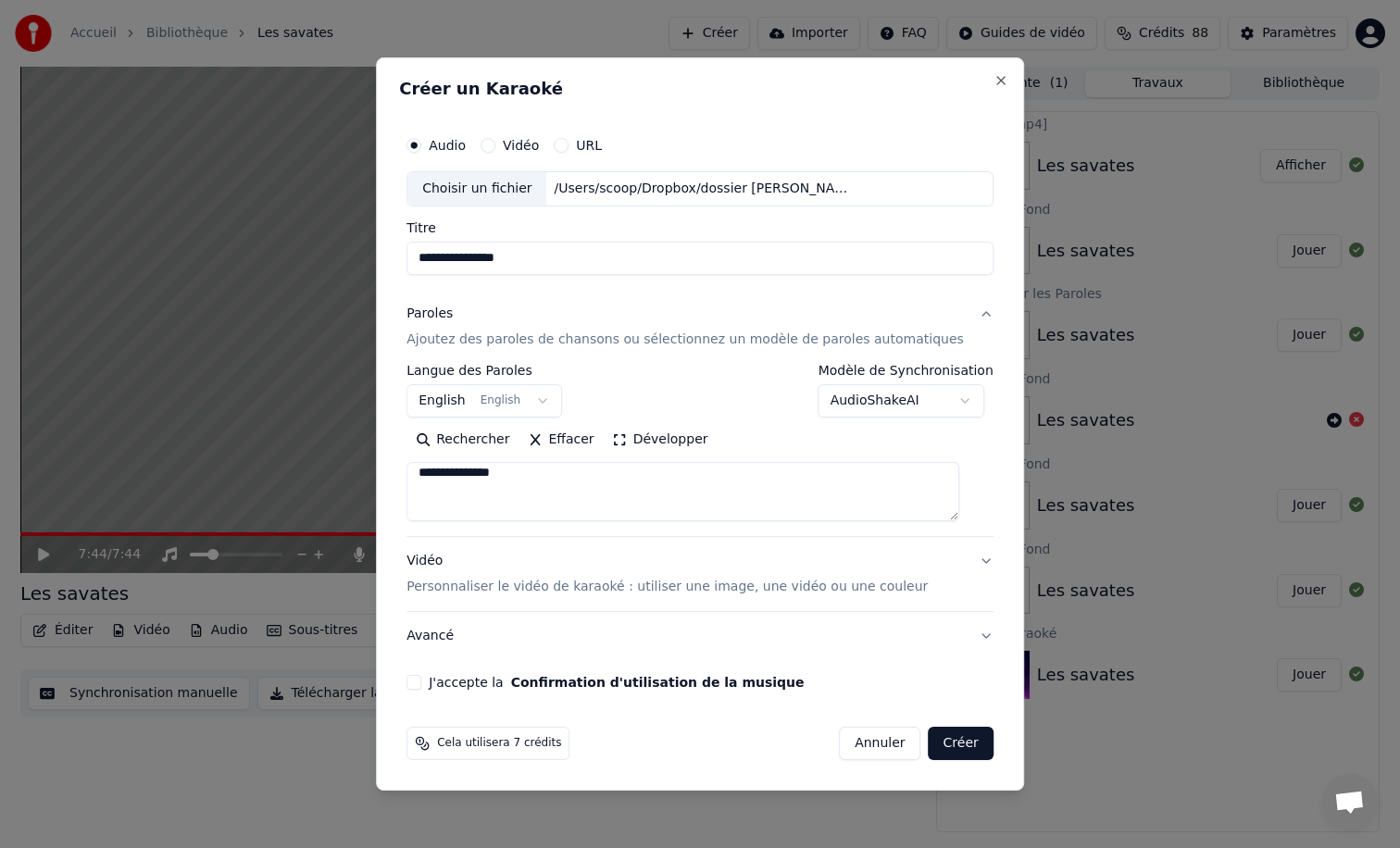
scroll to position [0, 0]
drag, startPoint x: 603, startPoint y: 484, endPoint x: 428, endPoint y: 494, distance: 175.3
click at [428, 494] on textarea at bounding box center [683, 492] width 553 height 60
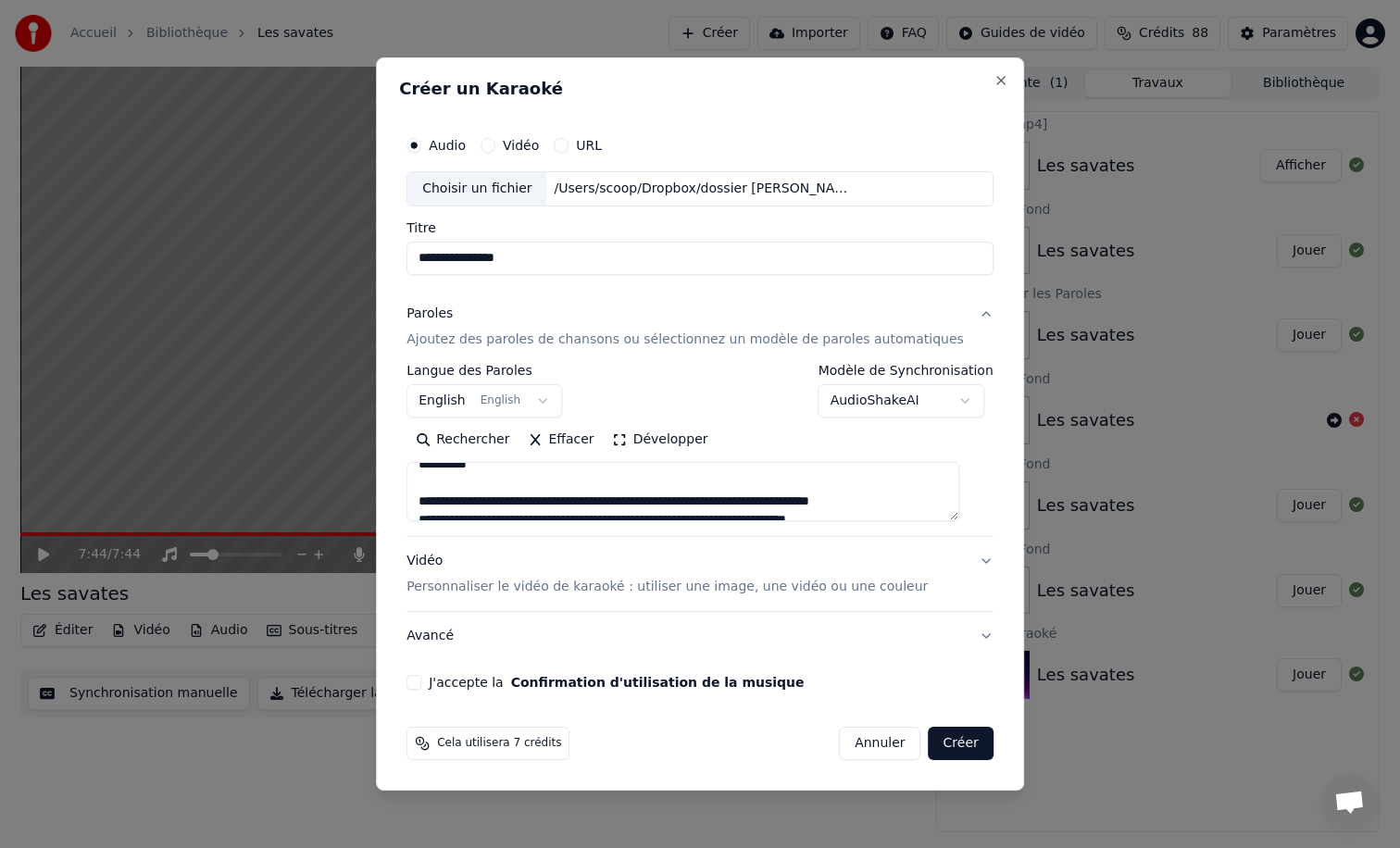
scroll to position [1581, 0]
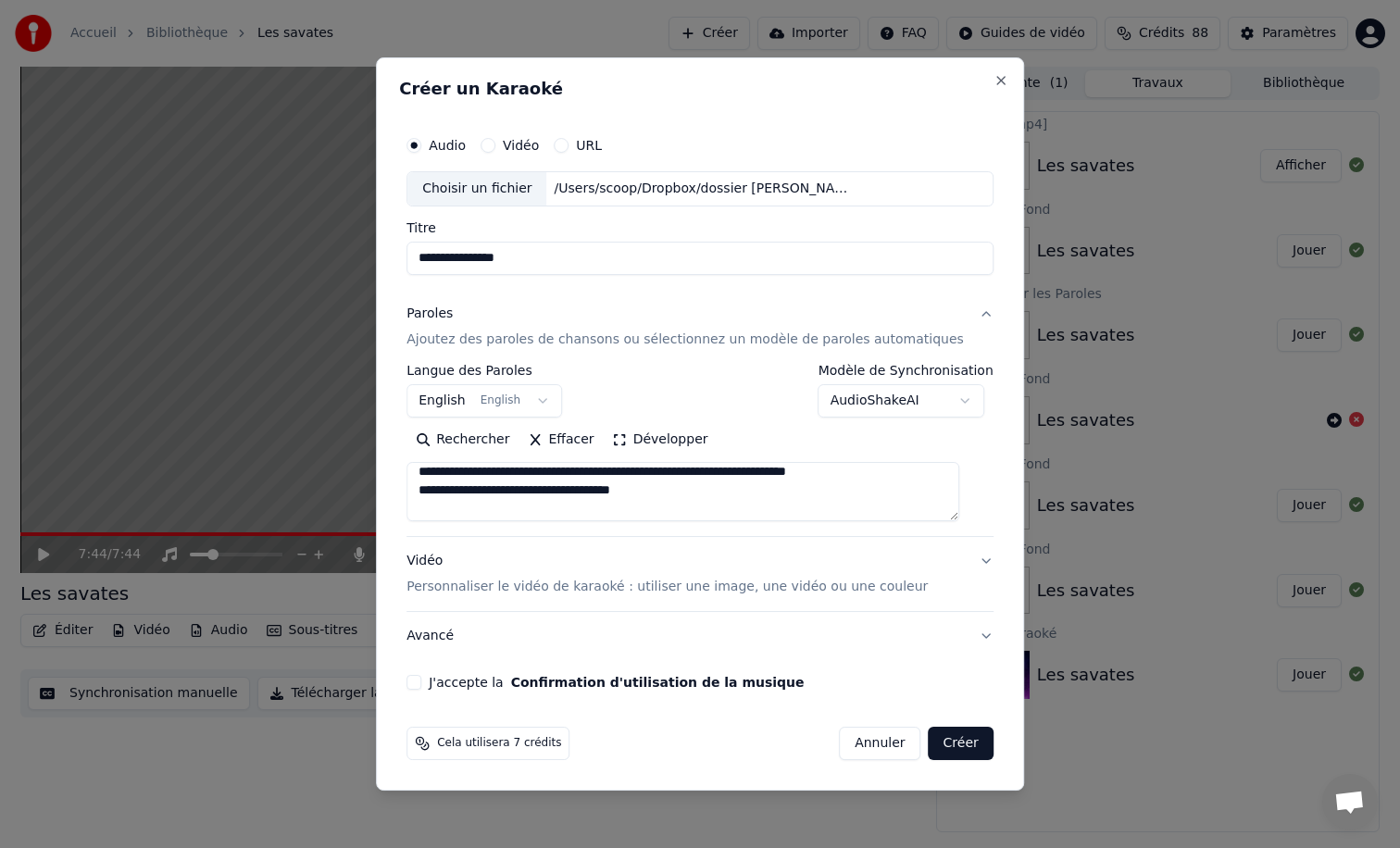
drag, startPoint x: 598, startPoint y: 485, endPoint x: 440, endPoint y: 509, distance: 159.8
click at [440, 509] on textarea at bounding box center [683, 492] width 553 height 60
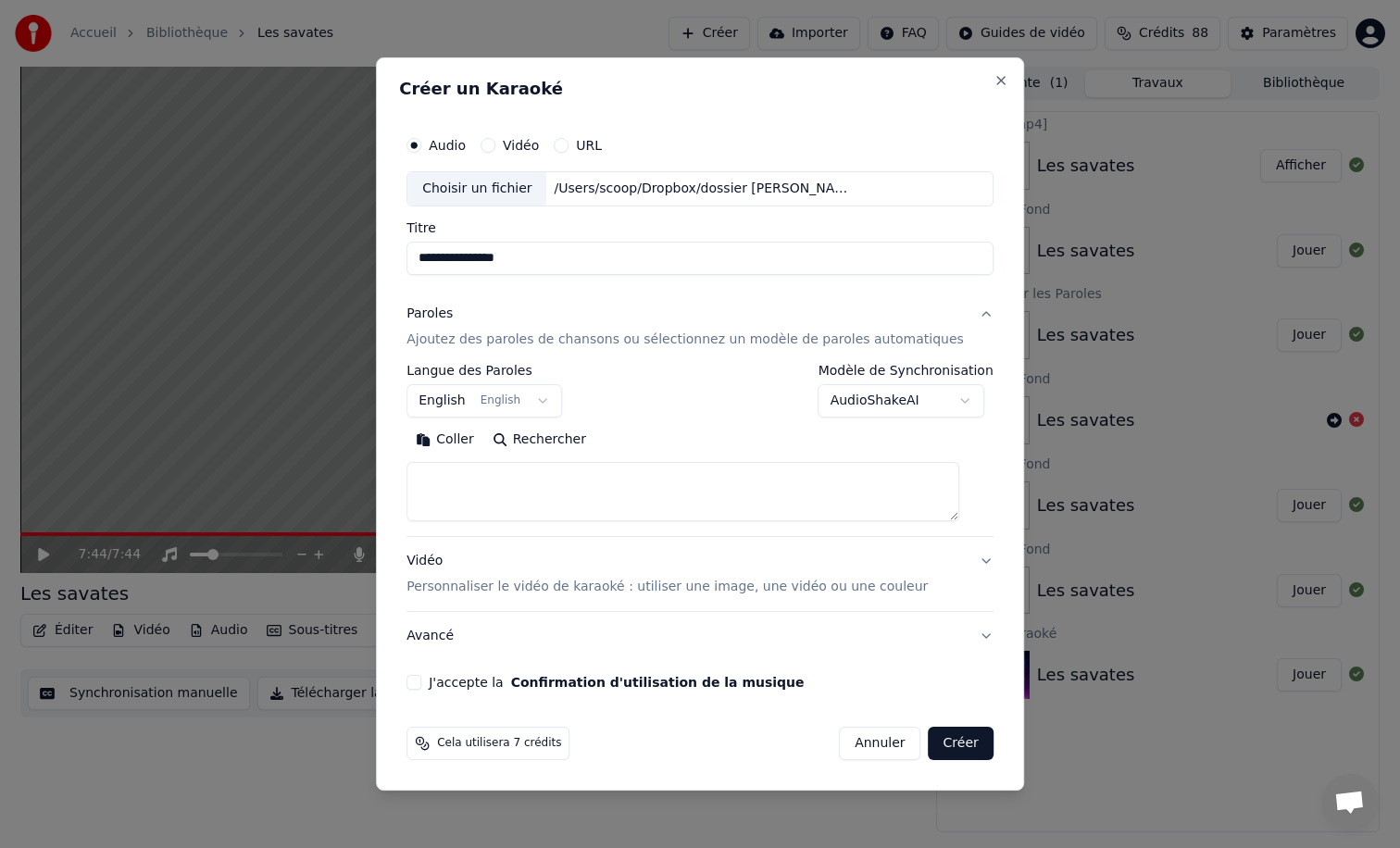
paste textarea "**********"
type textarea "**********"
click at [460, 398] on body "**********" at bounding box center [700, 424] width 1400 height 848
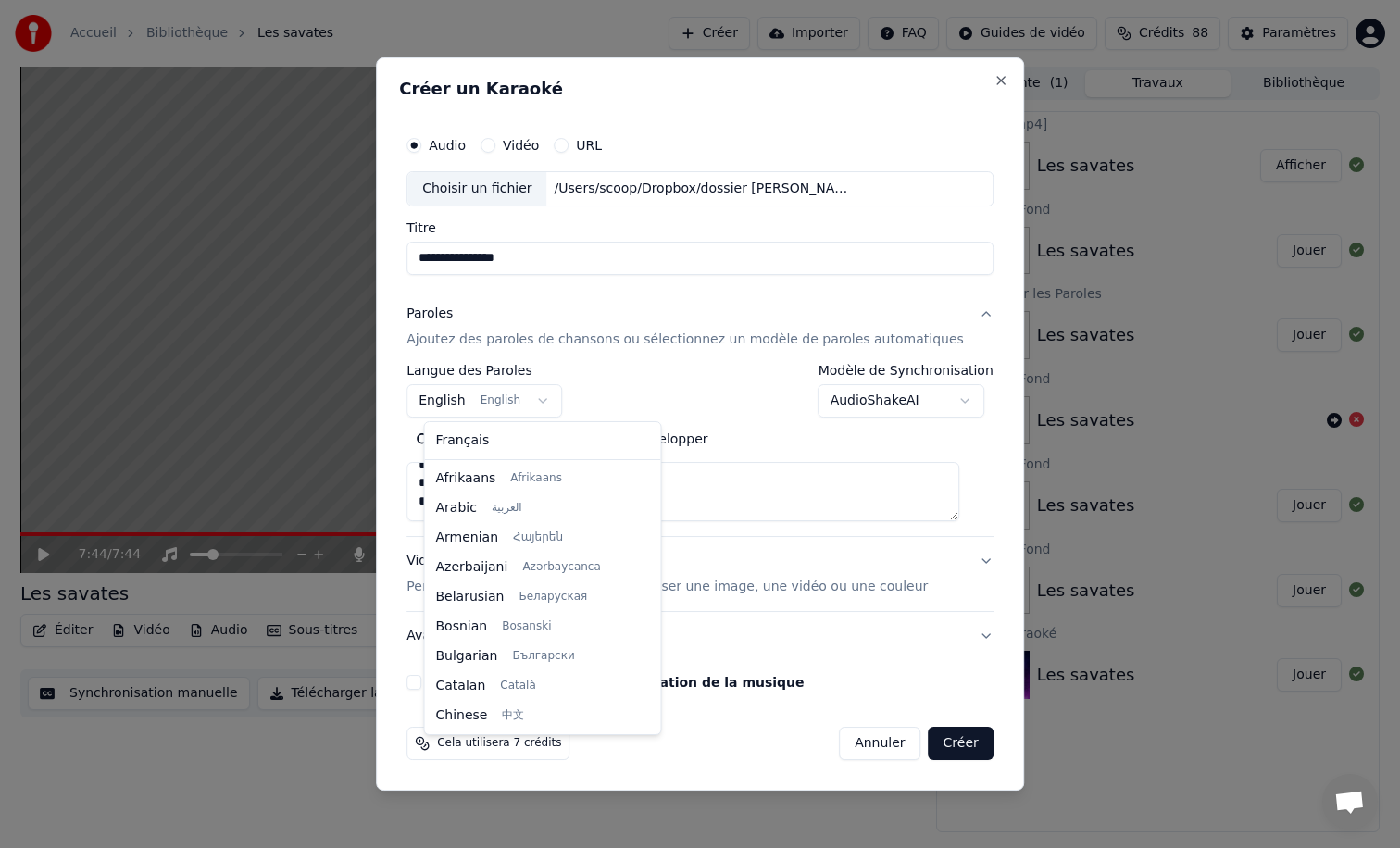
scroll to position [148, 0]
select select "**"
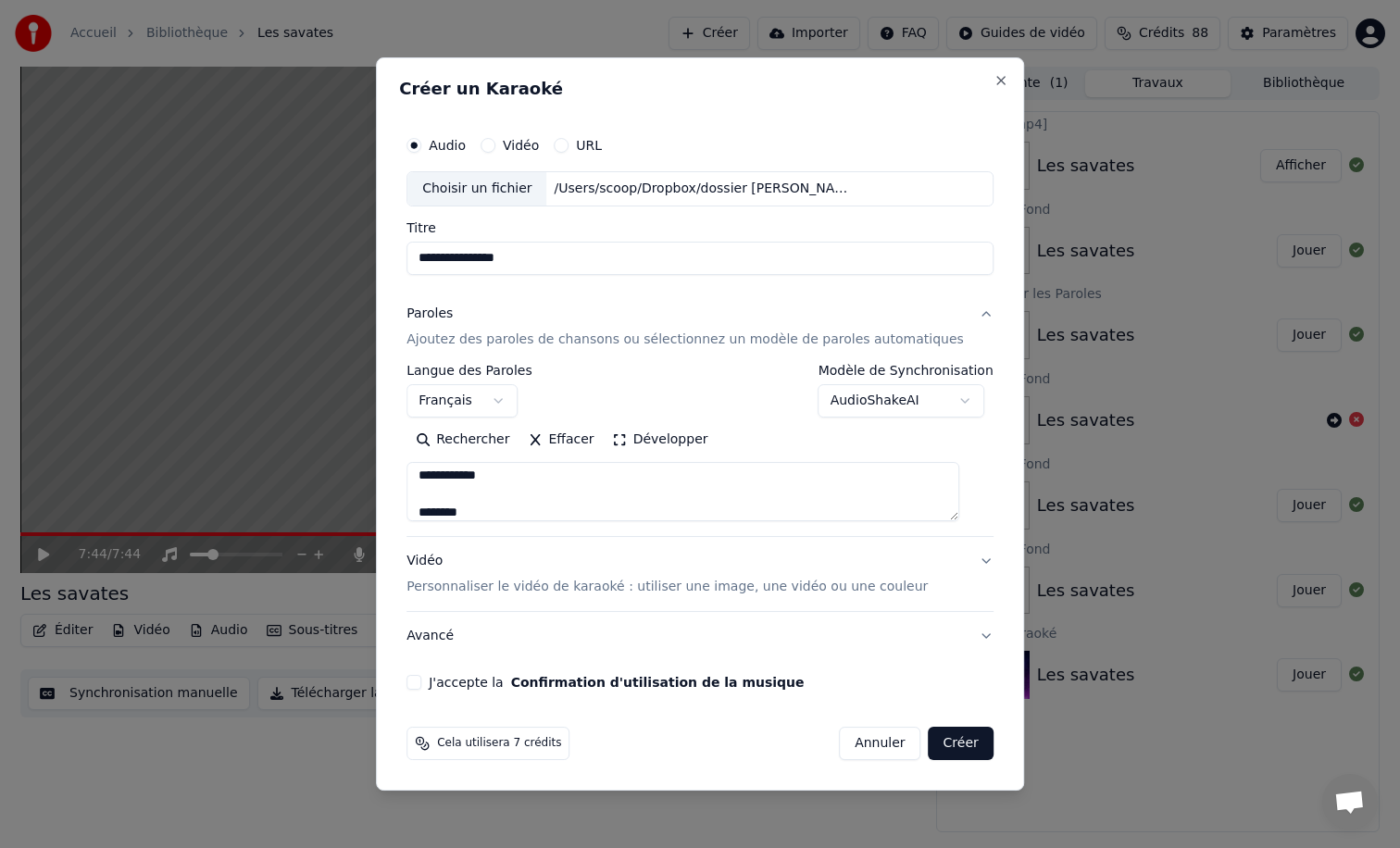
scroll to position [0, 0]
drag, startPoint x: 557, startPoint y: 260, endPoint x: 514, endPoint y: 262, distance: 43.0
click at [514, 262] on input "**********" at bounding box center [700, 259] width 587 height 33
drag, startPoint x: 453, startPoint y: 263, endPoint x: 390, endPoint y: 252, distance: 64.0
click at [390, 252] on body "**********" at bounding box center [700, 424] width 1400 height 848
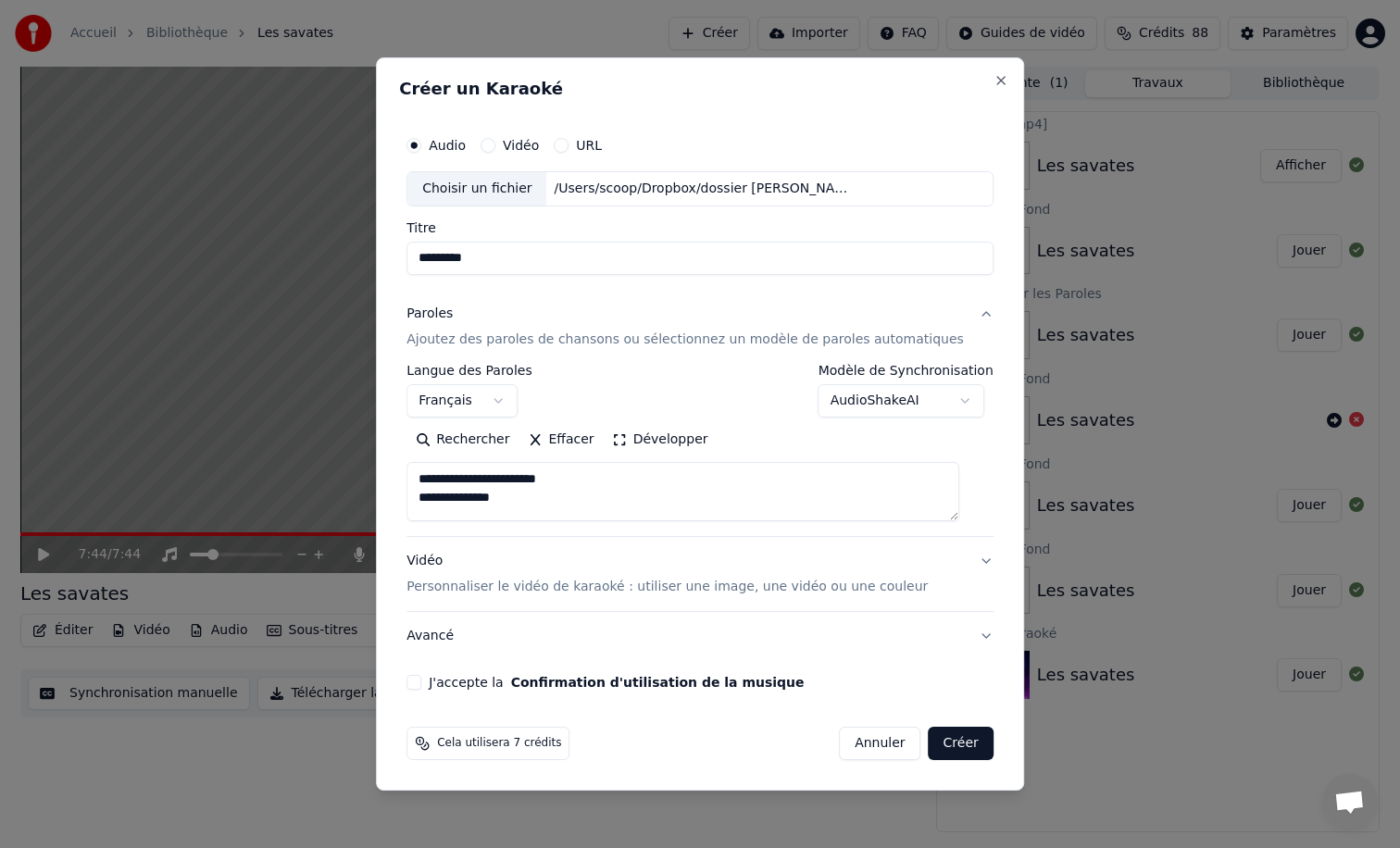
click at [581, 258] on input "********" at bounding box center [700, 259] width 587 height 33
type input "********"
click at [421, 681] on button "J'accepte la Confirmation d'utilisation de la musique" at bounding box center [414, 682] width 15 height 15
click at [496, 581] on p "Personnaliser le vidéo de karaoké : utiliser une image, une vidéo ou une couleur" at bounding box center [667, 586] width 521 height 19
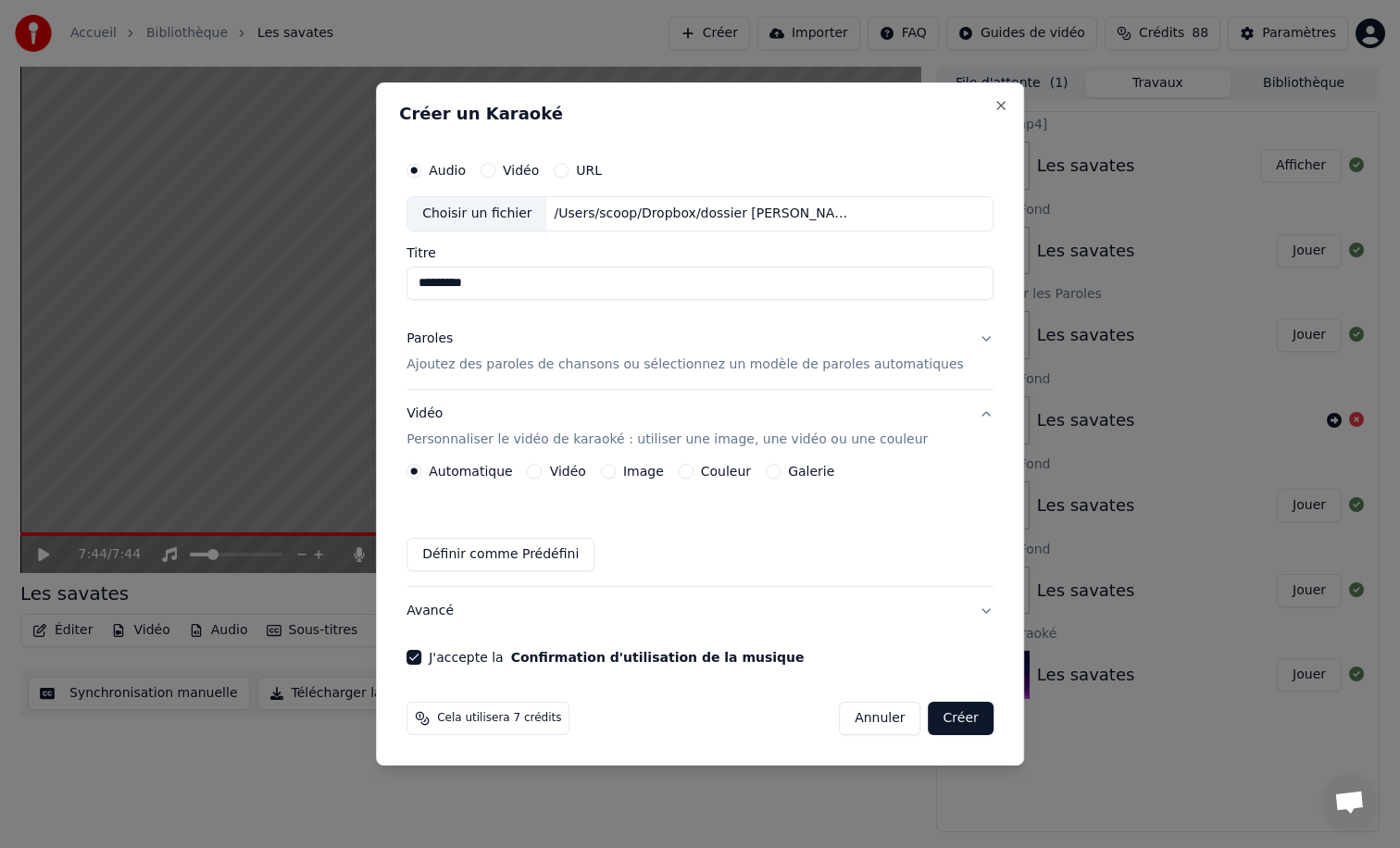
click at [542, 470] on button "Vidéo" at bounding box center [535, 470] width 15 height 15
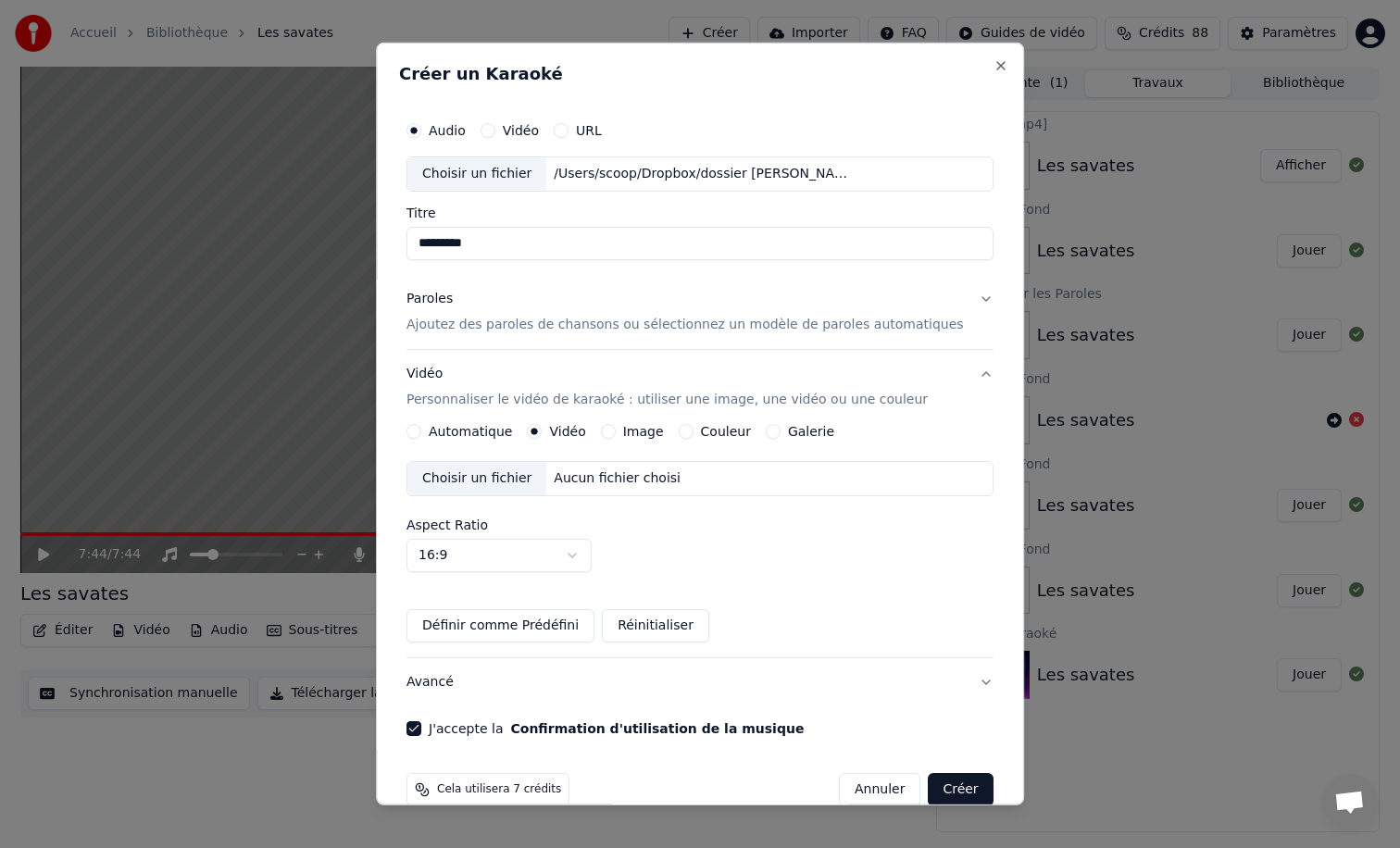
click at [613, 431] on button "Image" at bounding box center [608, 431] width 15 height 15
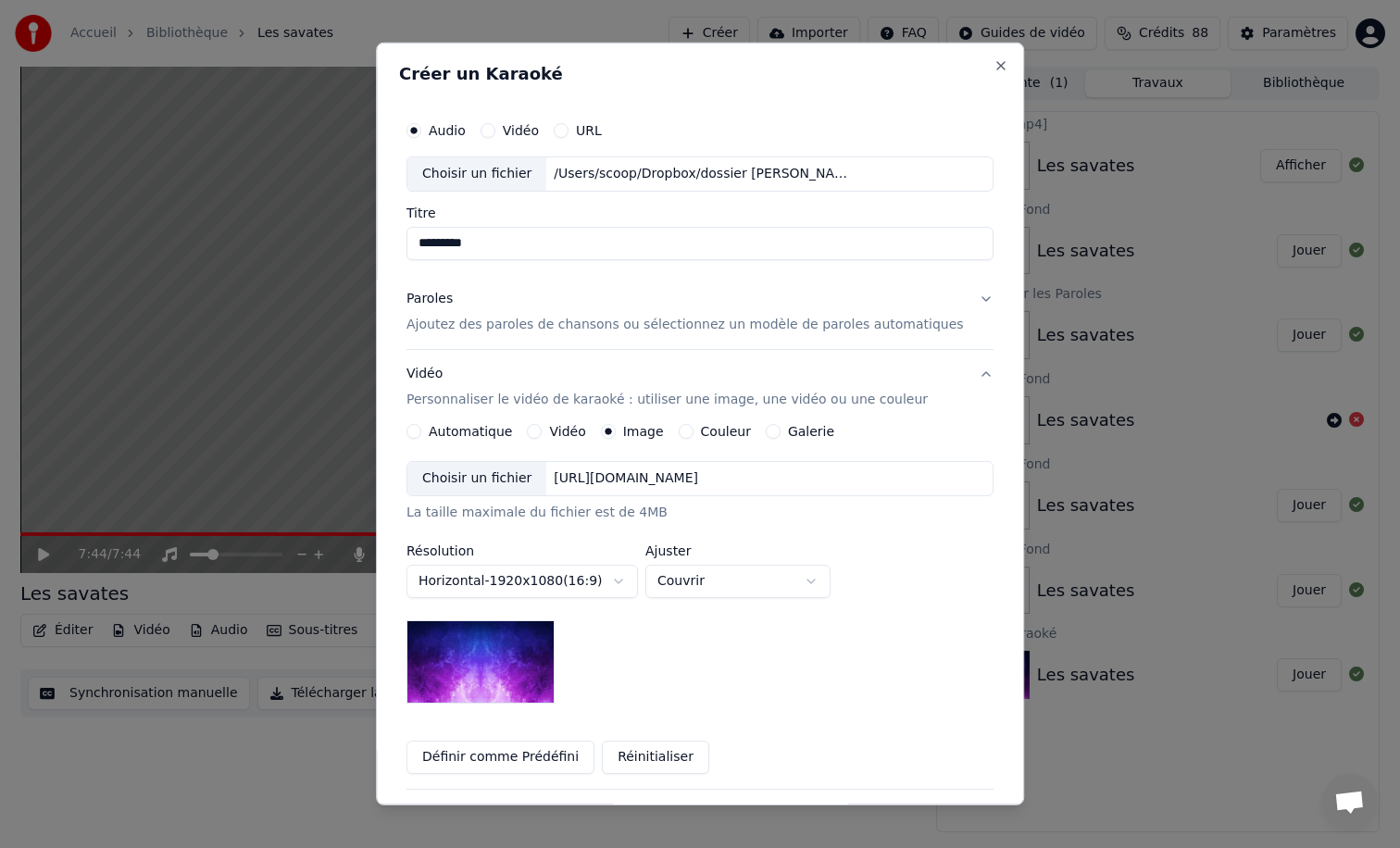
click at [477, 480] on div "Choisir un fichier" at bounding box center [477, 479] width 139 height 33
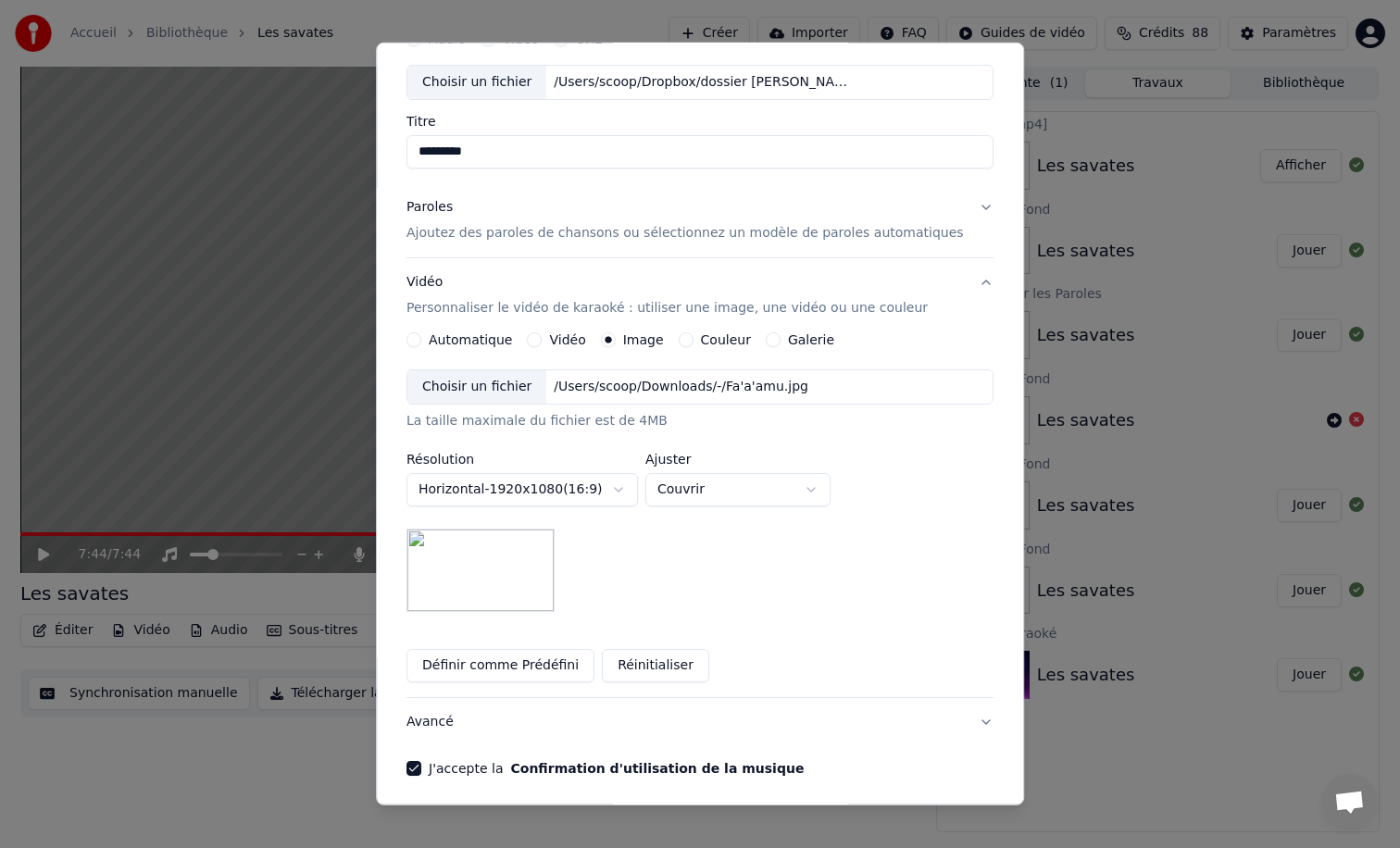
scroll to position [162, 0]
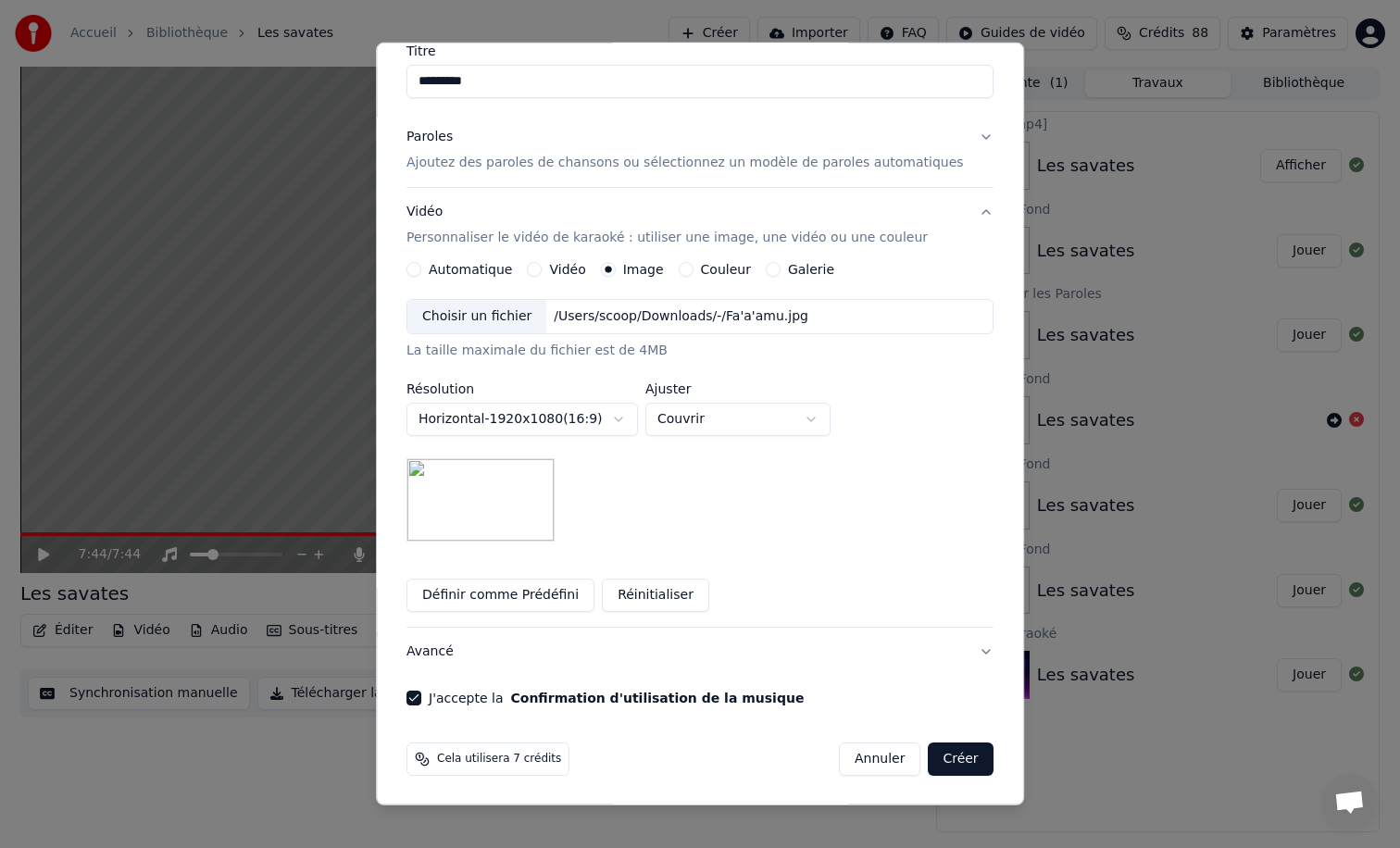
click at [933, 762] on button "Créer" at bounding box center [961, 759] width 64 height 33
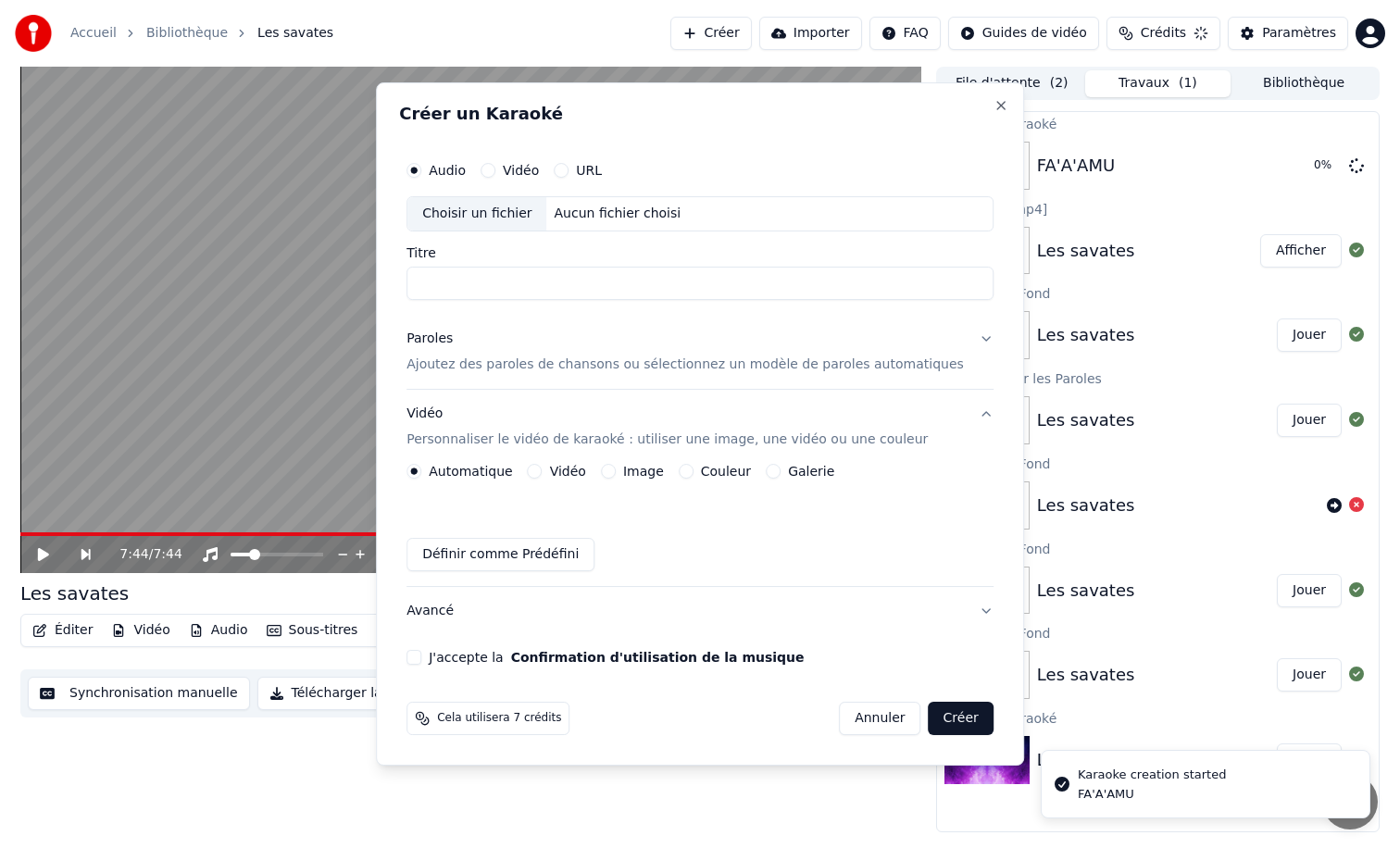
scroll to position [0, 0]
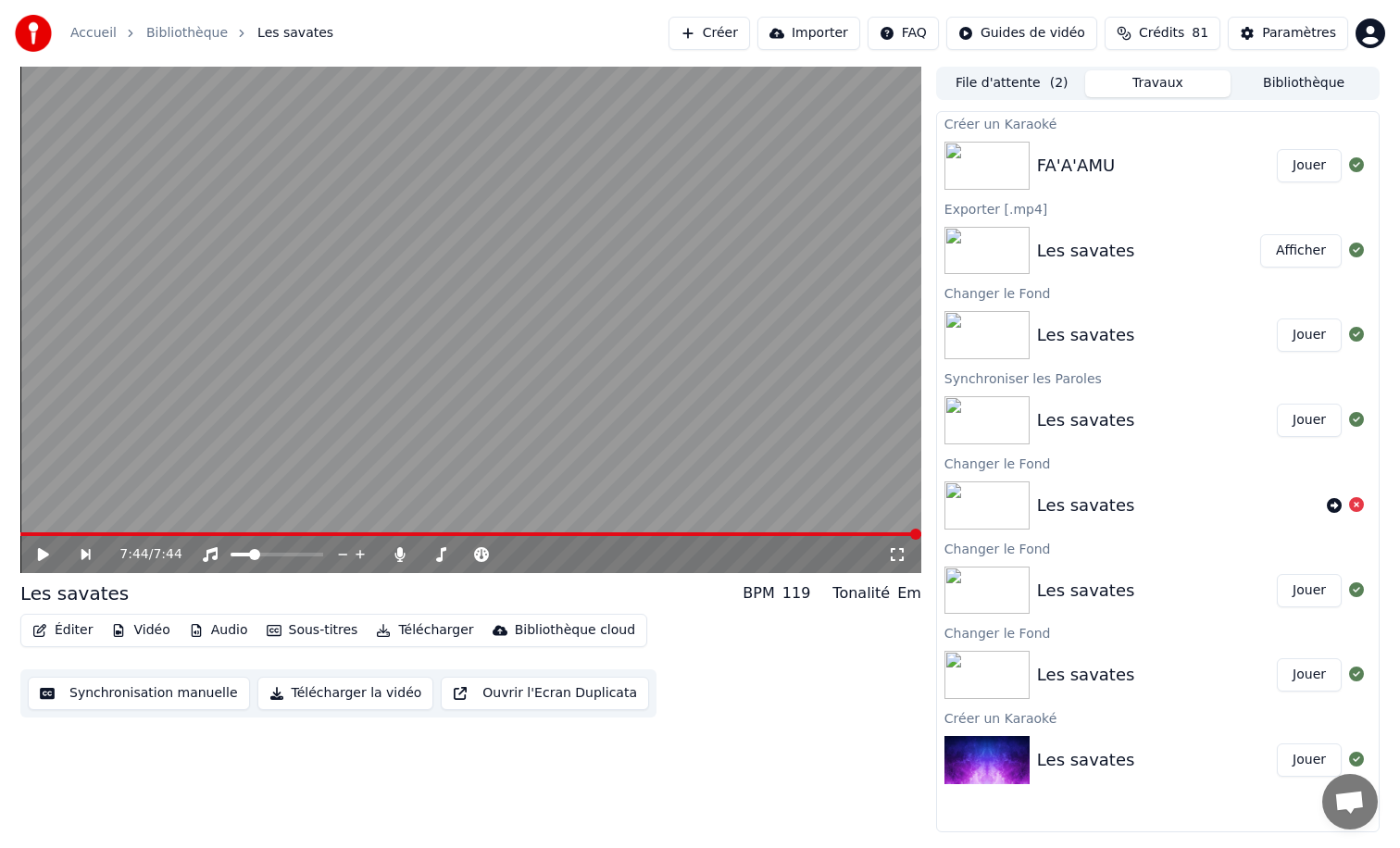
click at [1321, 162] on button "Jouer" at bounding box center [1309, 166] width 64 height 33
click at [72, 633] on button "Éditer" at bounding box center [62, 630] width 75 height 26
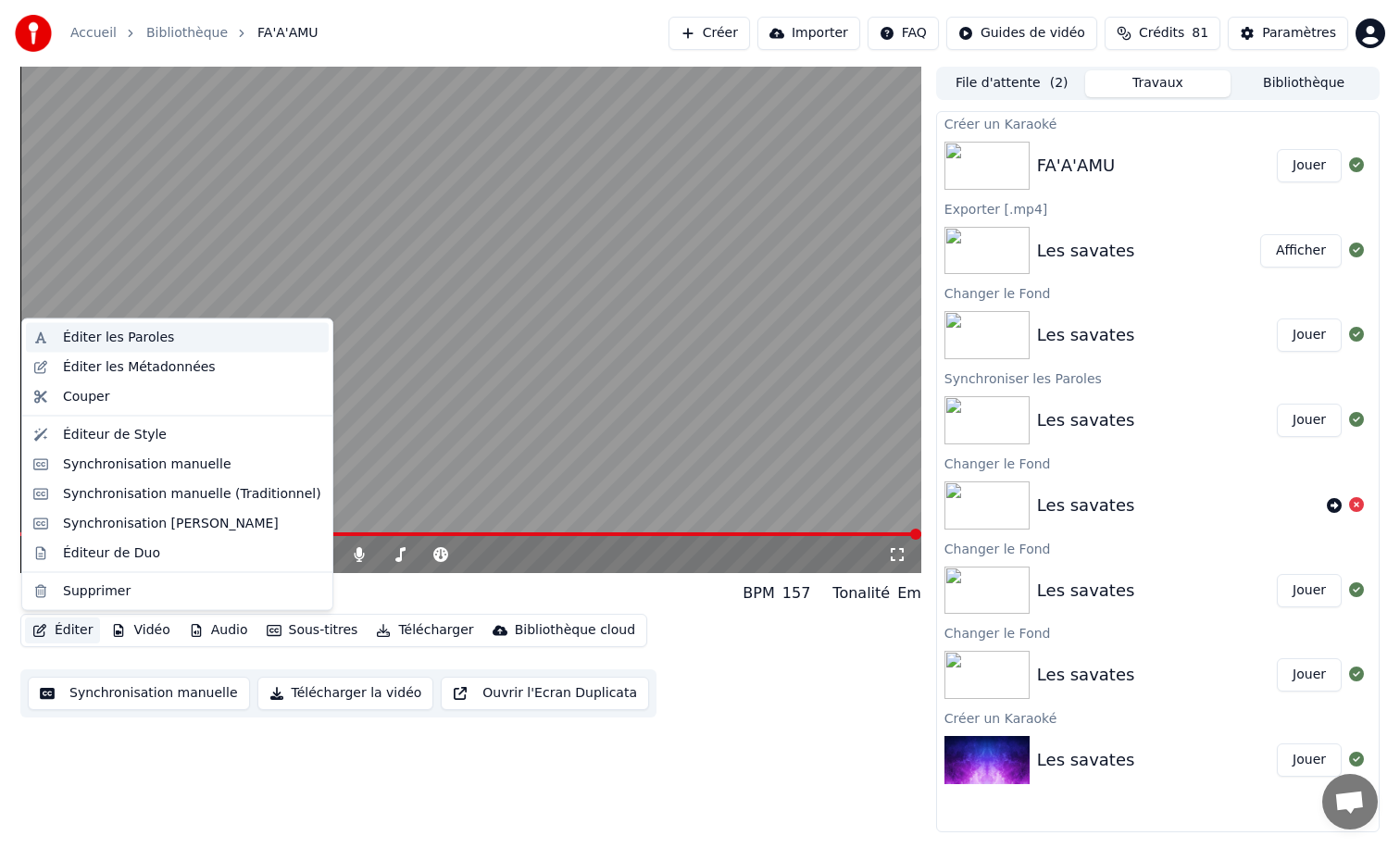
click at [116, 335] on div "Éditer les Paroles" at bounding box center [119, 338] width 111 height 19
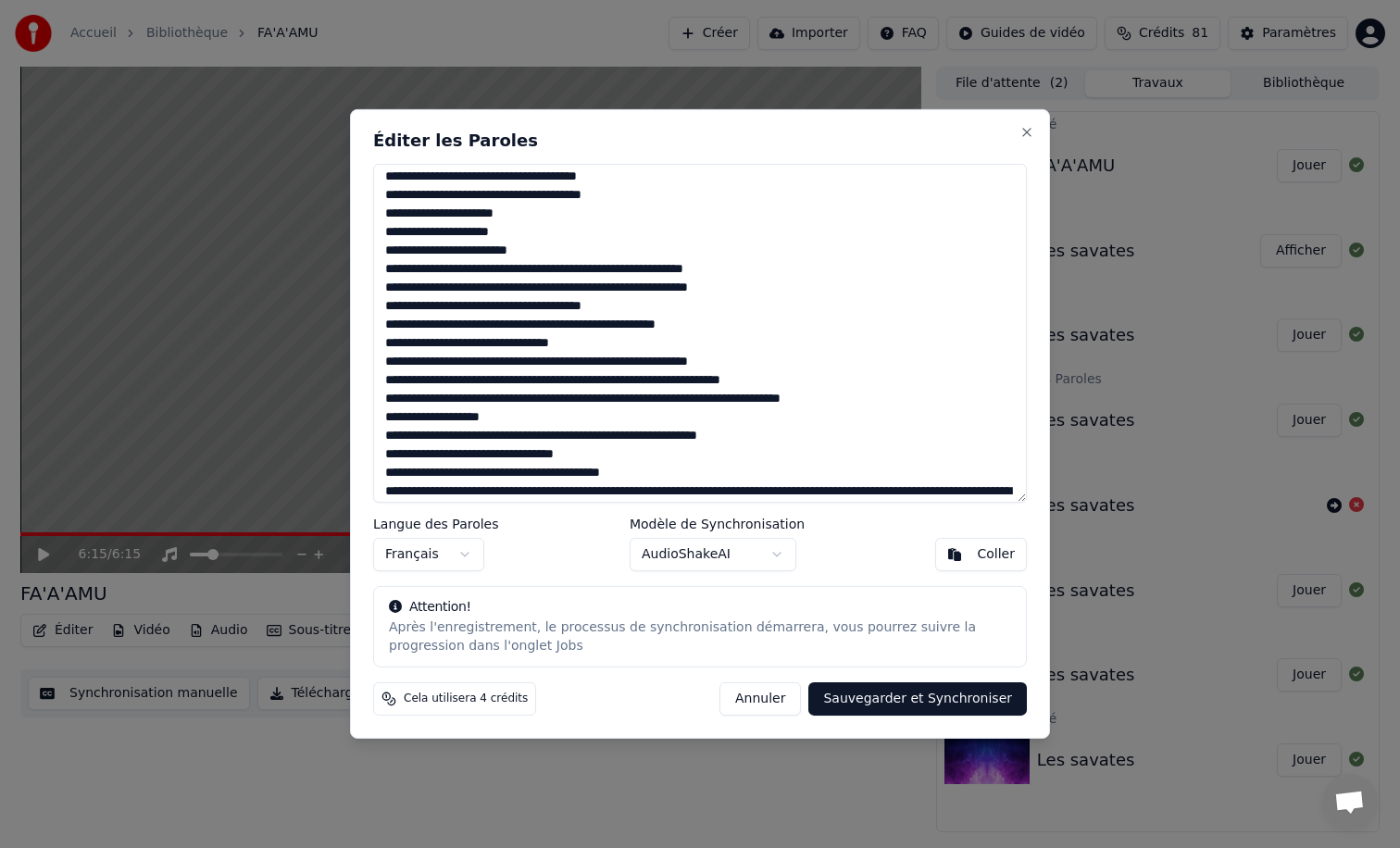
scroll to position [1121, 0]
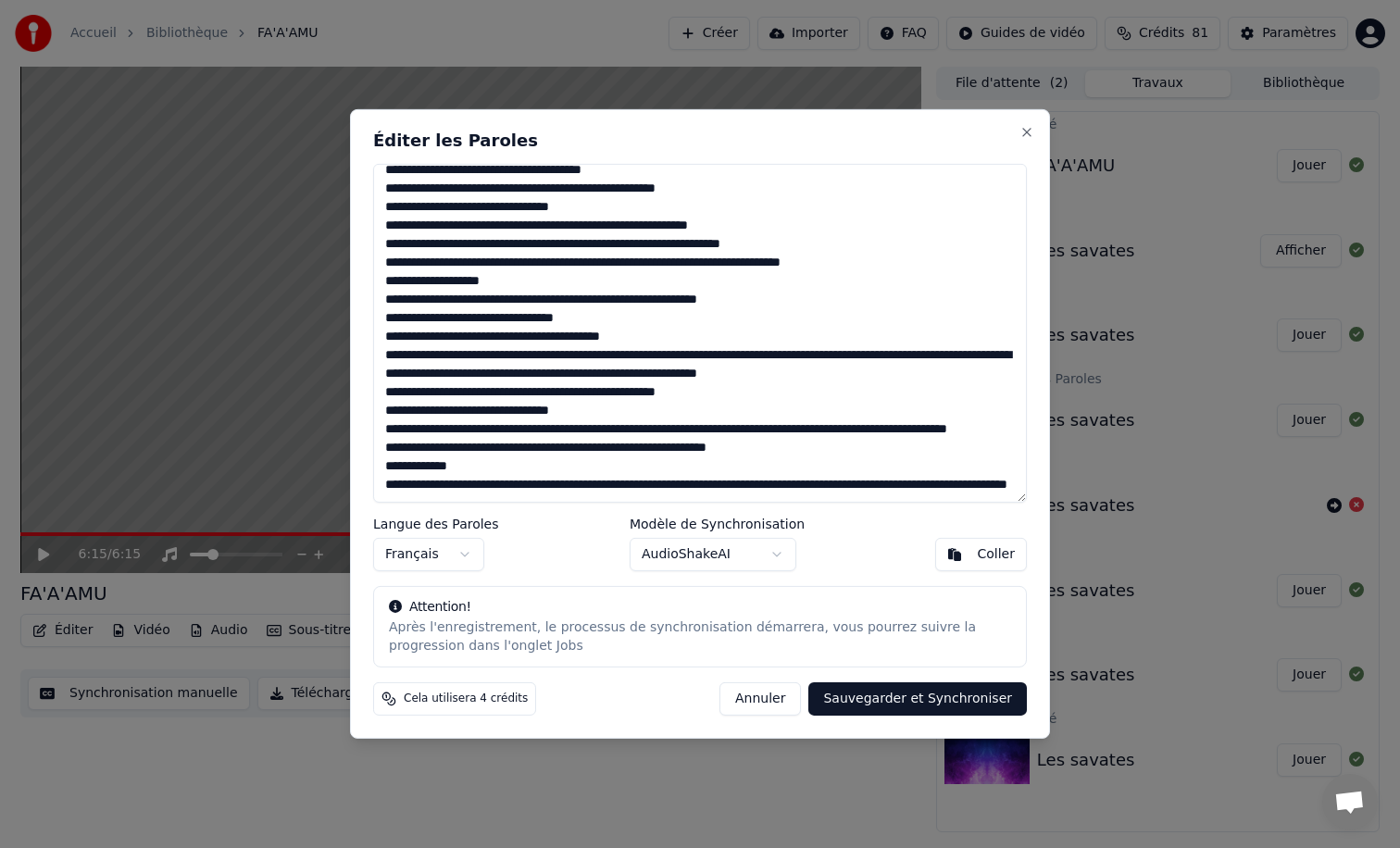
click at [593, 489] on textarea at bounding box center [700, 333] width 654 height 339
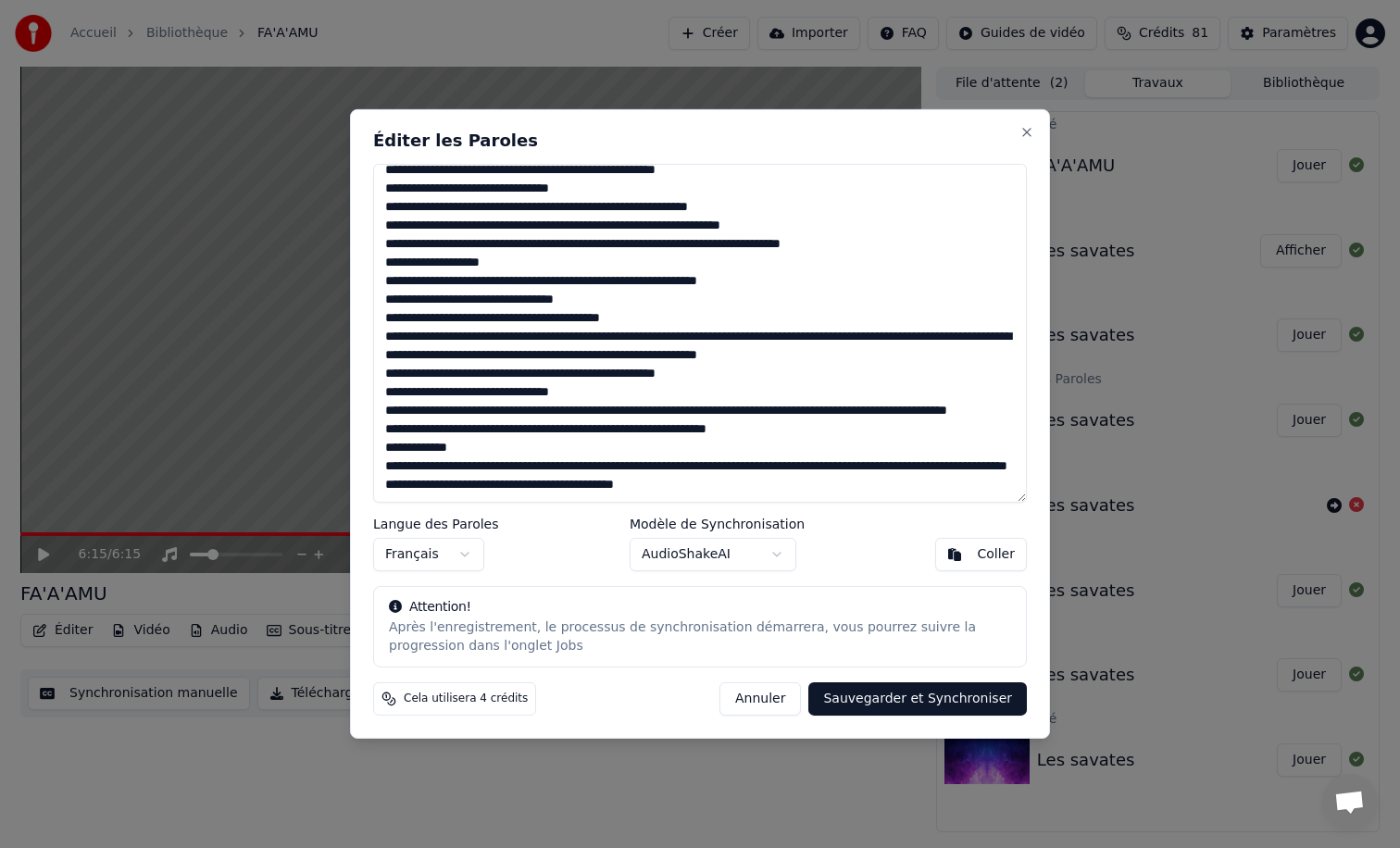
click at [582, 475] on textarea at bounding box center [700, 333] width 654 height 339
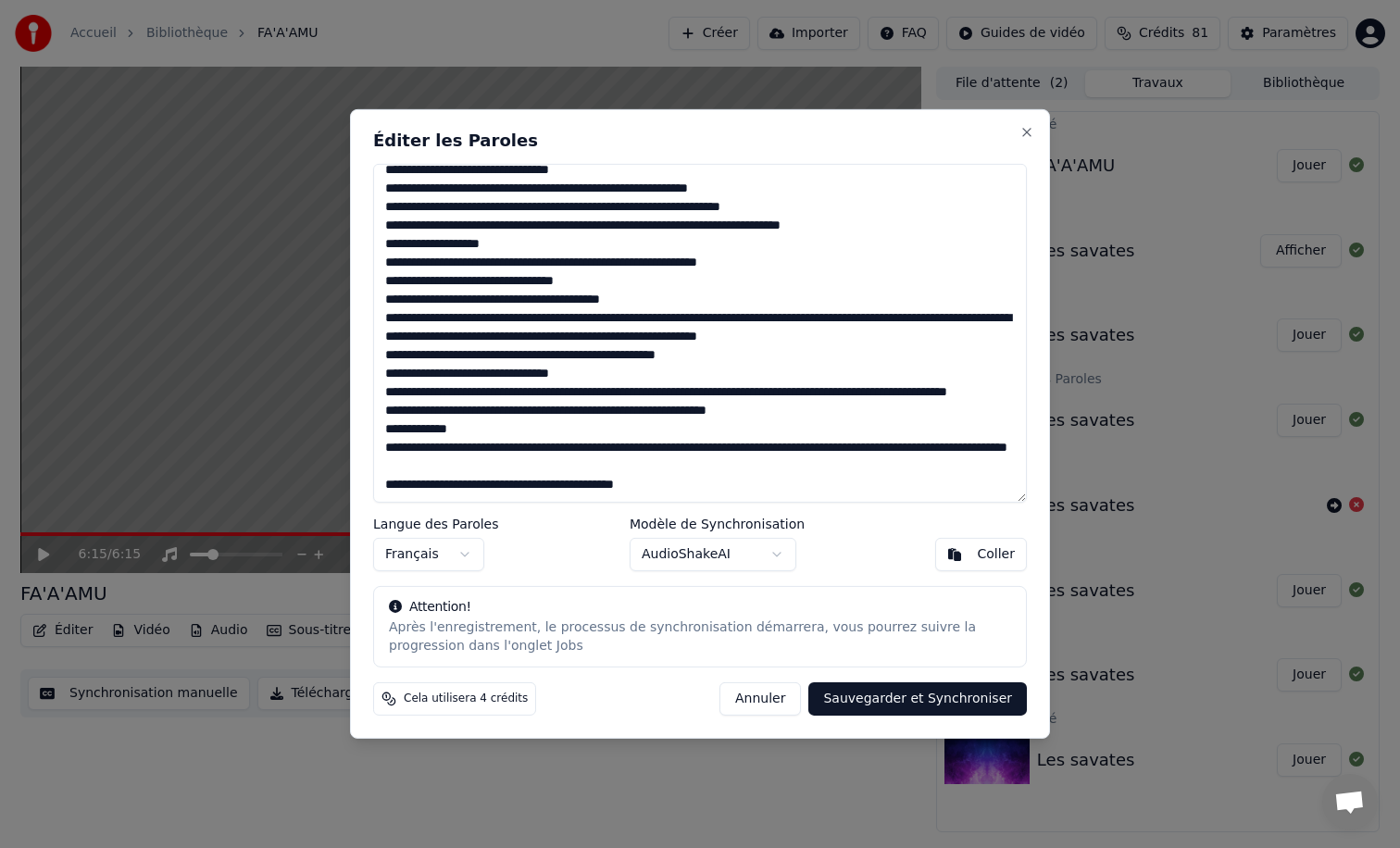
scroll to position [1158, 0]
click at [404, 487] on textarea at bounding box center [700, 333] width 654 height 339
click at [427, 445] on textarea at bounding box center [700, 333] width 654 height 339
click at [557, 465] on textarea at bounding box center [700, 333] width 654 height 339
click at [883, 703] on button "Sauvegarder et Synchroniser" at bounding box center [918, 699] width 219 height 33
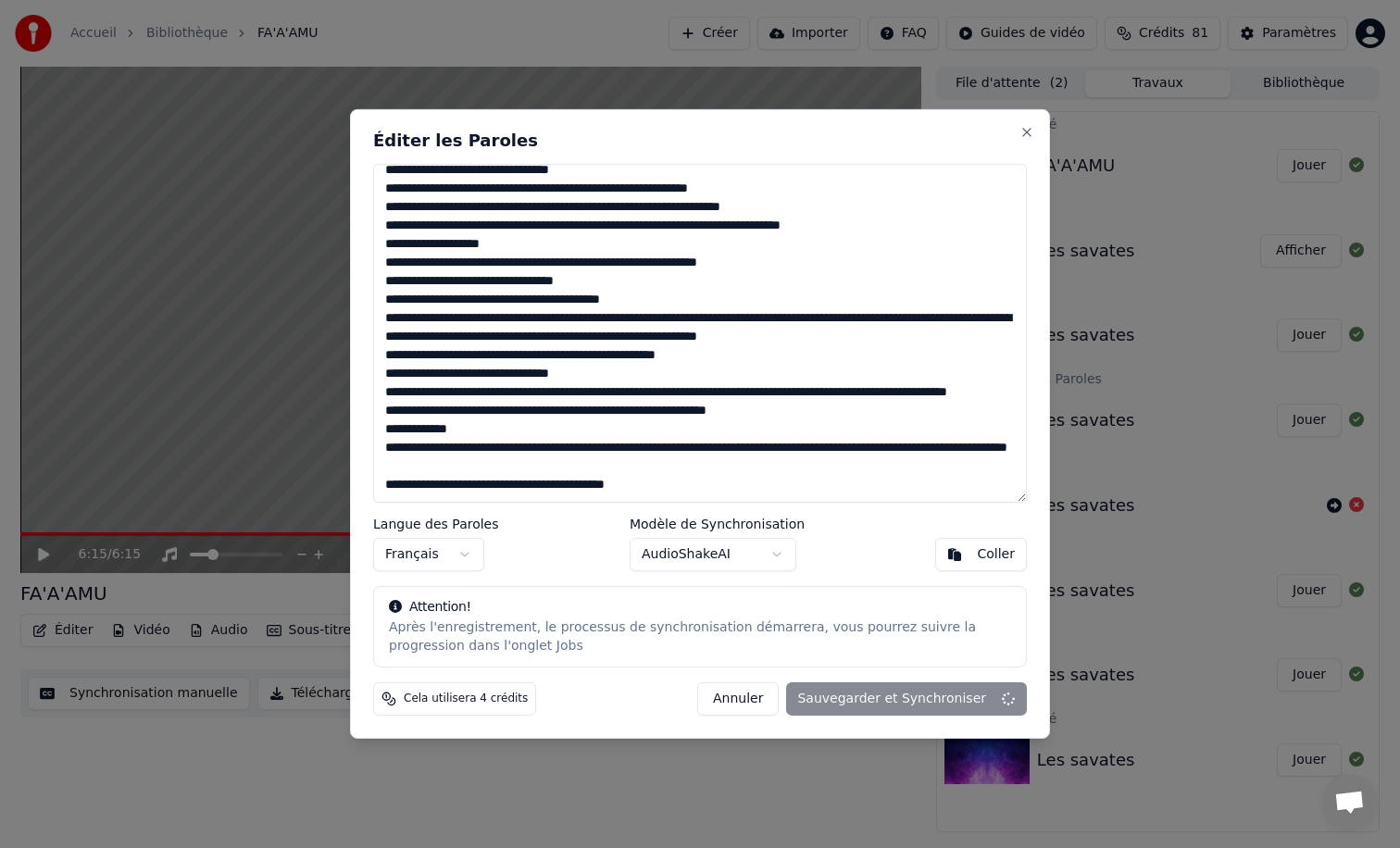
type textarea "**********"
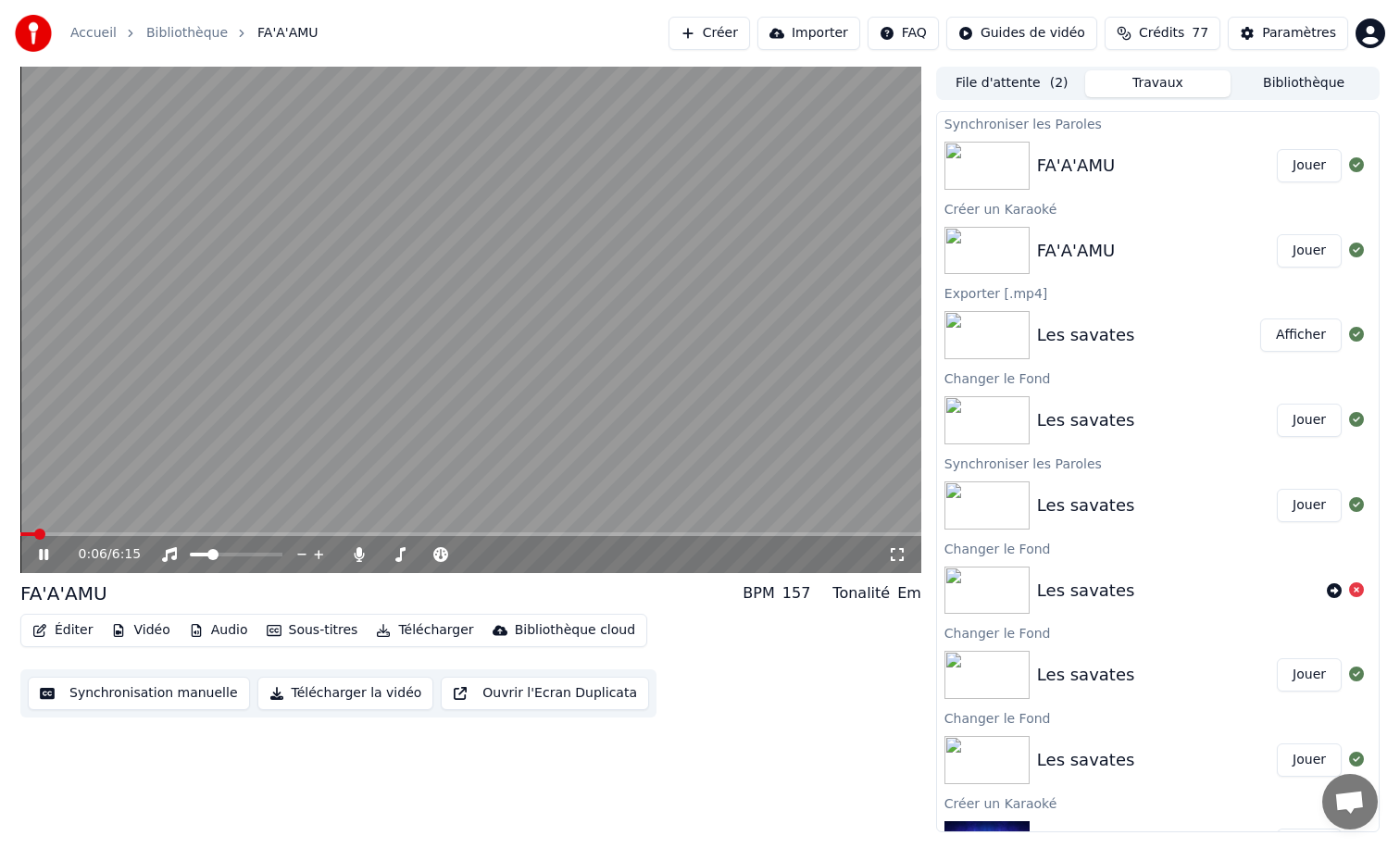
click at [743, 537] on div "0:06 / 6:15" at bounding box center [470, 553] width 900 height 41
click at [853, 532] on video at bounding box center [470, 319] width 900 height 506
click at [849, 535] on span at bounding box center [470, 535] width 900 height 4
click at [877, 537] on div "5:46 / 6:15" at bounding box center [470, 555] width 900 height 37
click at [878, 536] on span at bounding box center [470, 535] width 900 height 4
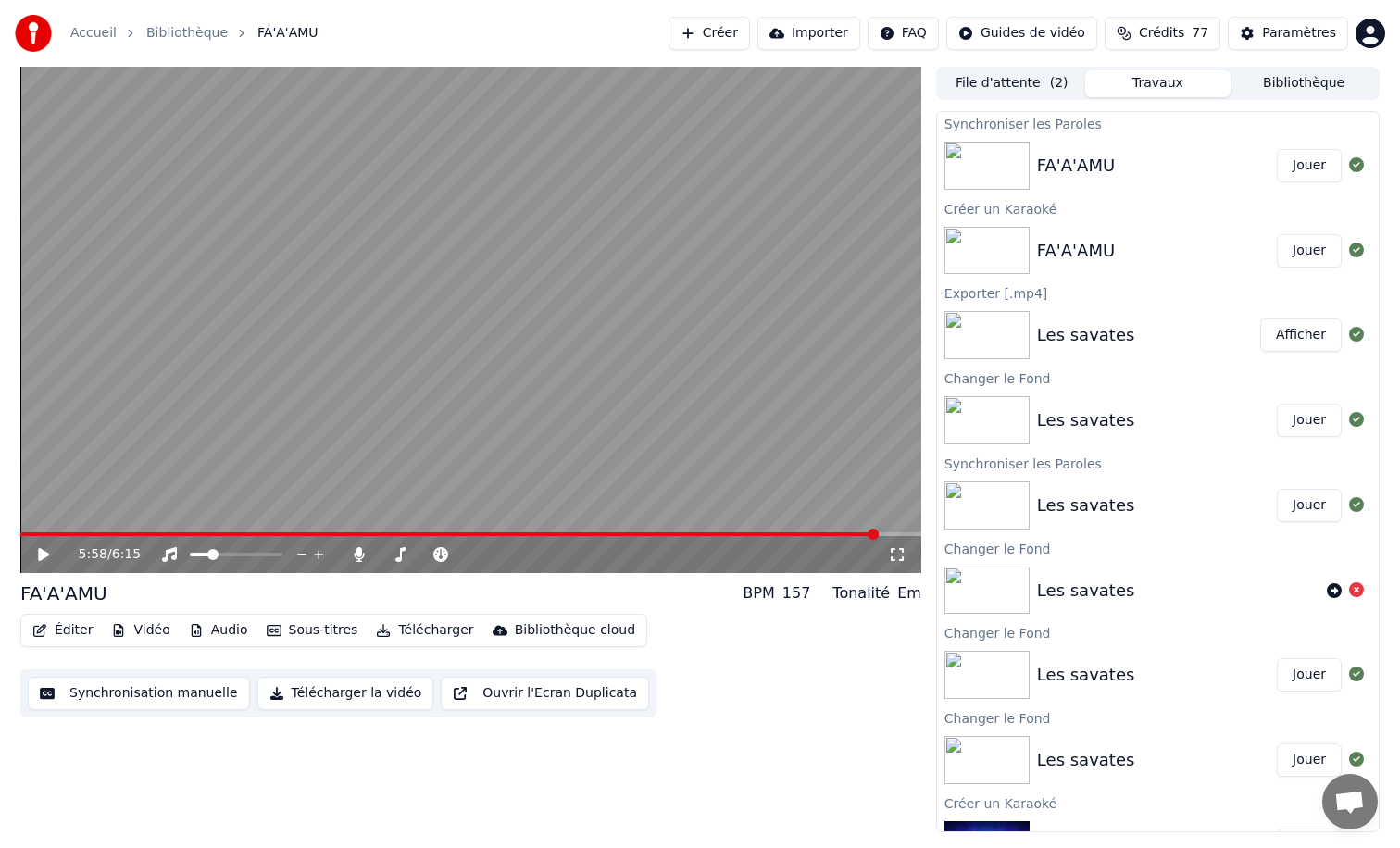
click at [41, 554] on icon at bounding box center [43, 554] width 11 height 13
click at [280, 695] on button "Télécharger la vidéo" at bounding box center [345, 694] width 177 height 33
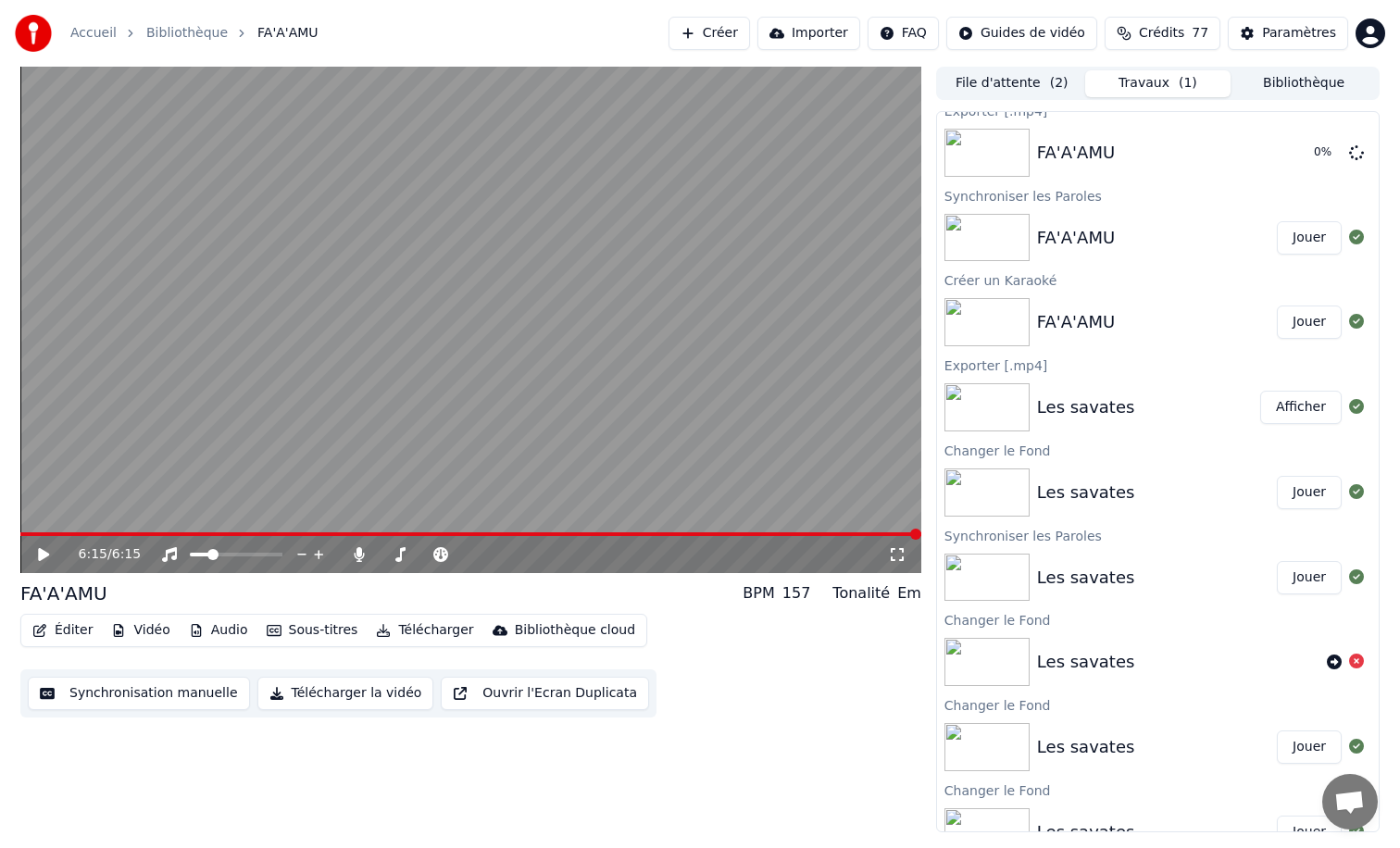
scroll to position [0, 0]
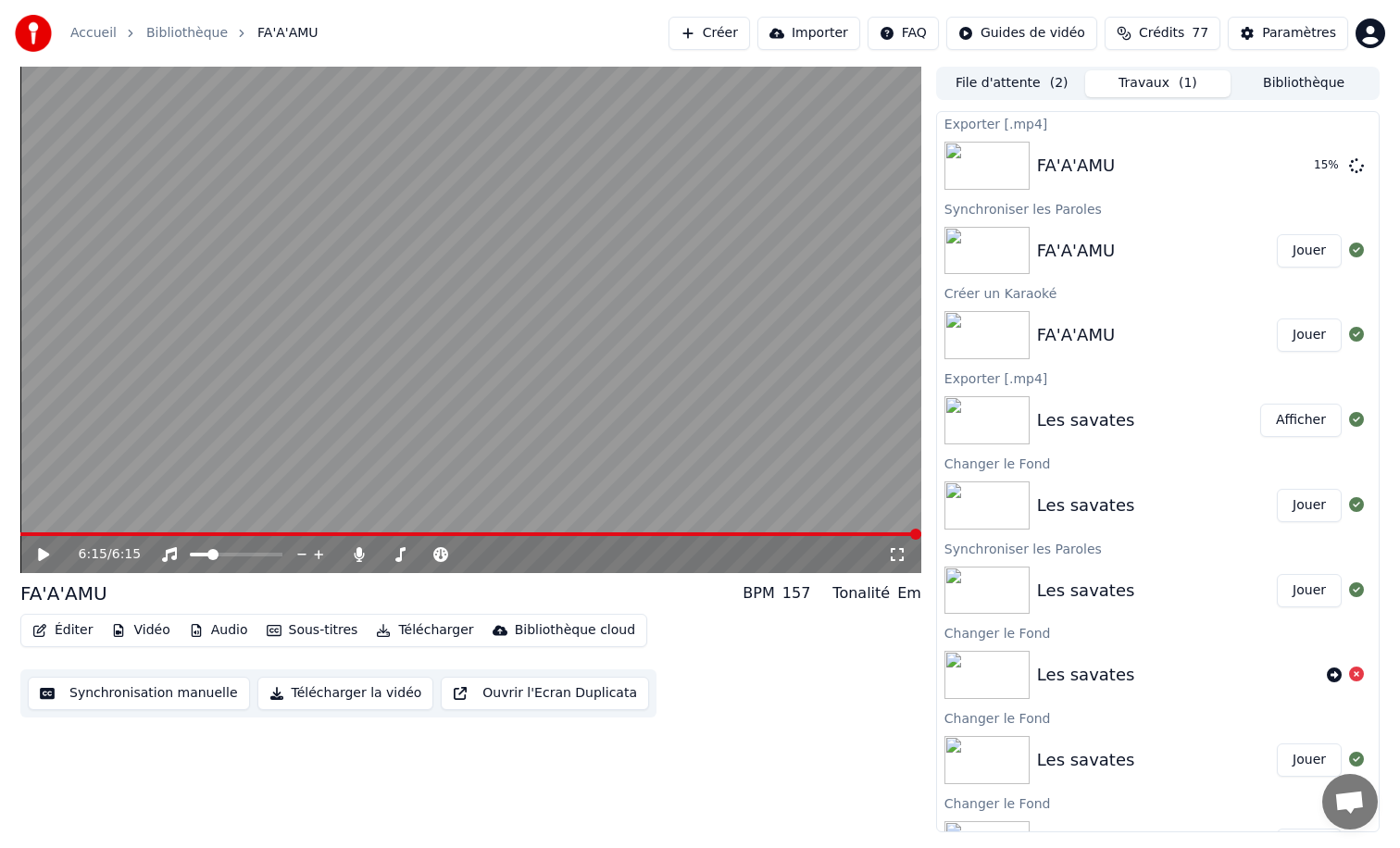
click at [1022, 506] on img at bounding box center [986, 505] width 85 height 48
click at [1299, 160] on button "Afficher" at bounding box center [1301, 166] width 82 height 33
click at [737, 34] on button "Créer" at bounding box center [709, 33] width 82 height 33
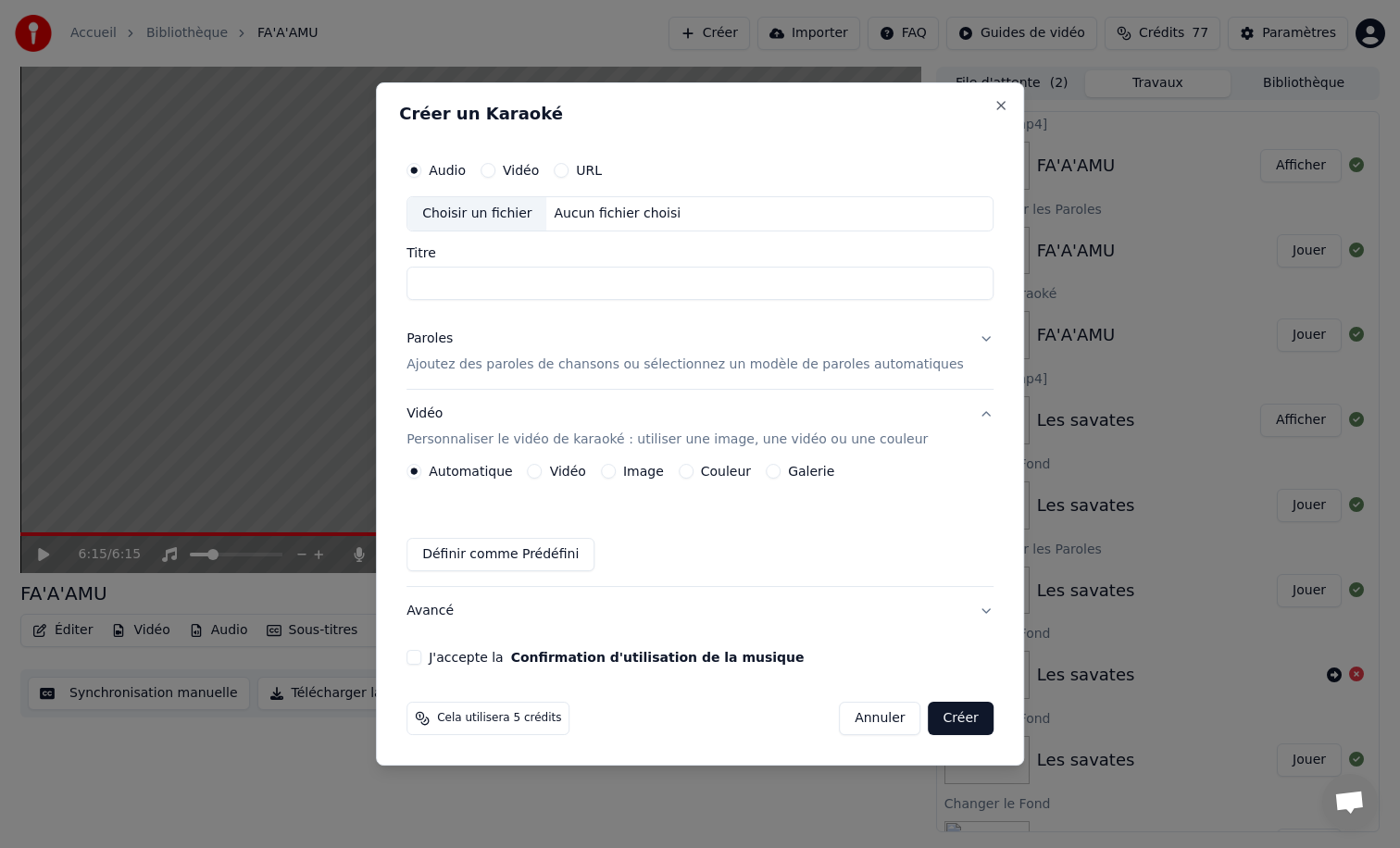
click at [499, 215] on div "Choisir un fichier" at bounding box center [477, 214] width 139 height 33
drag, startPoint x: 450, startPoint y: 282, endPoint x: 402, endPoint y: 280, distance: 48.0
click at [402, 280] on div "**********" at bounding box center [700, 424] width 648 height 683
drag, startPoint x: 659, startPoint y: 282, endPoint x: 608, endPoint y: 282, distance: 51.0
click at [608, 282] on input "**********" at bounding box center [700, 283] width 587 height 33
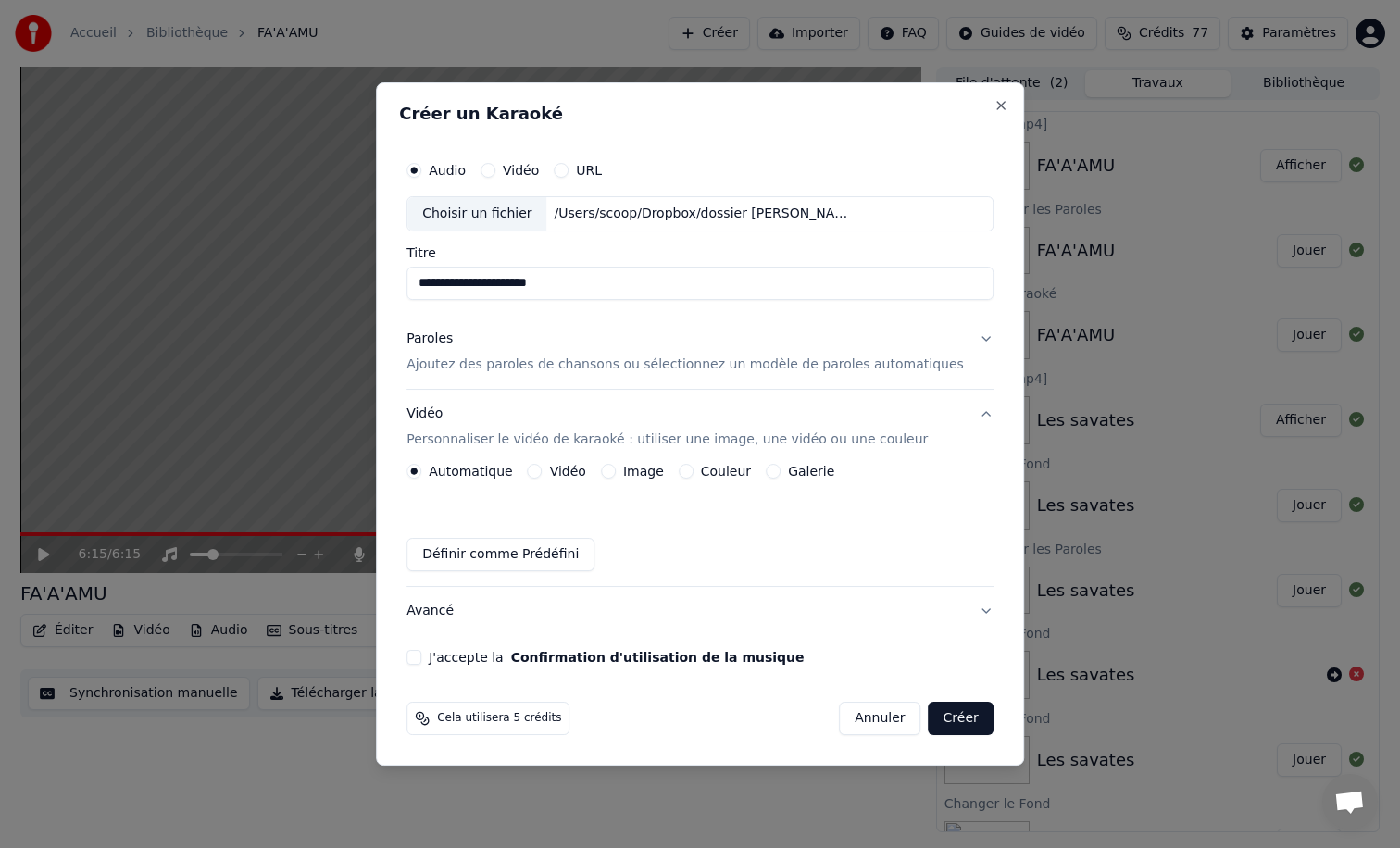
type input "**********"
click at [616, 473] on button "Image" at bounding box center [608, 470] width 15 height 15
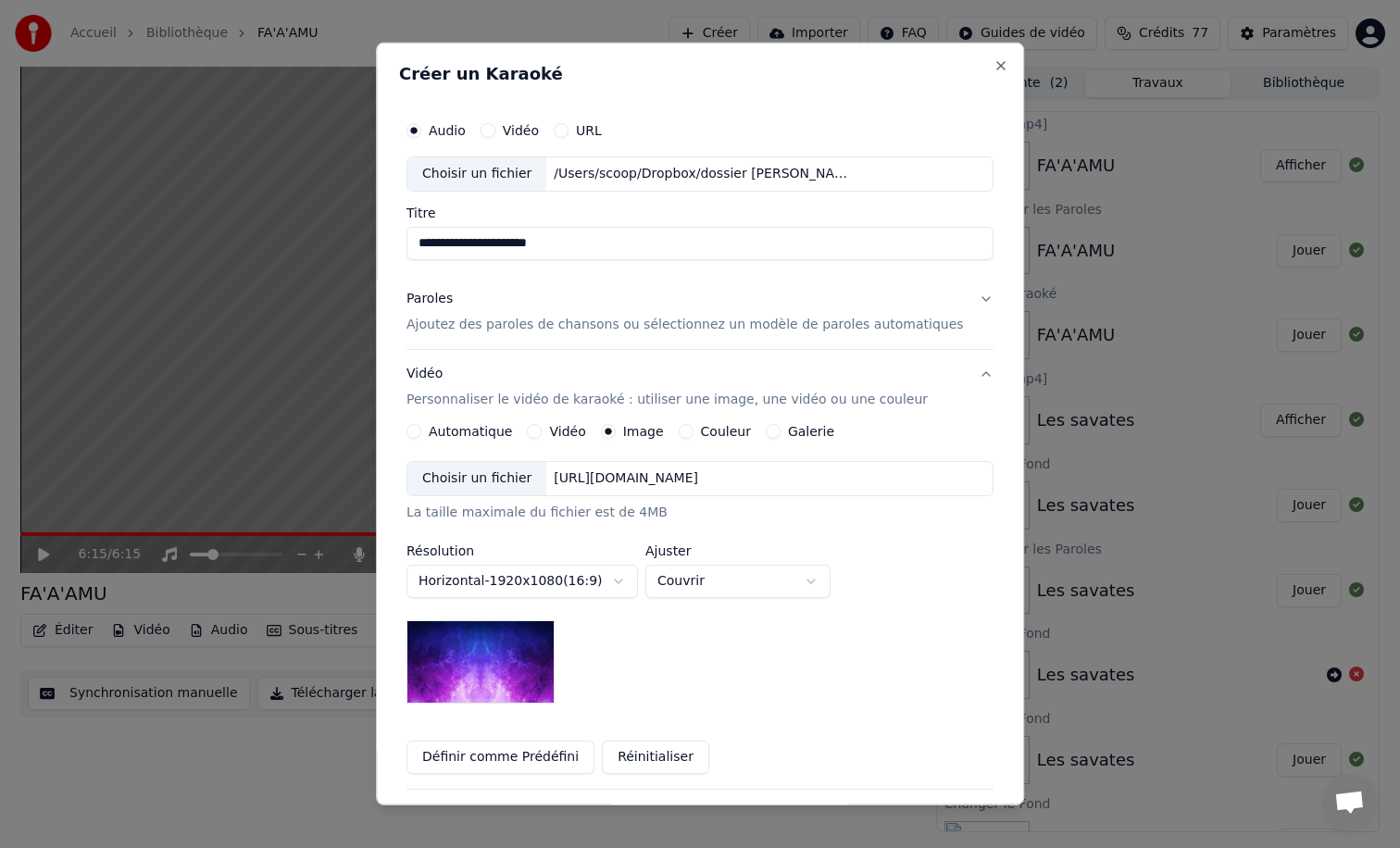
click at [458, 481] on div "Choisir un fichier" at bounding box center [477, 479] width 139 height 33
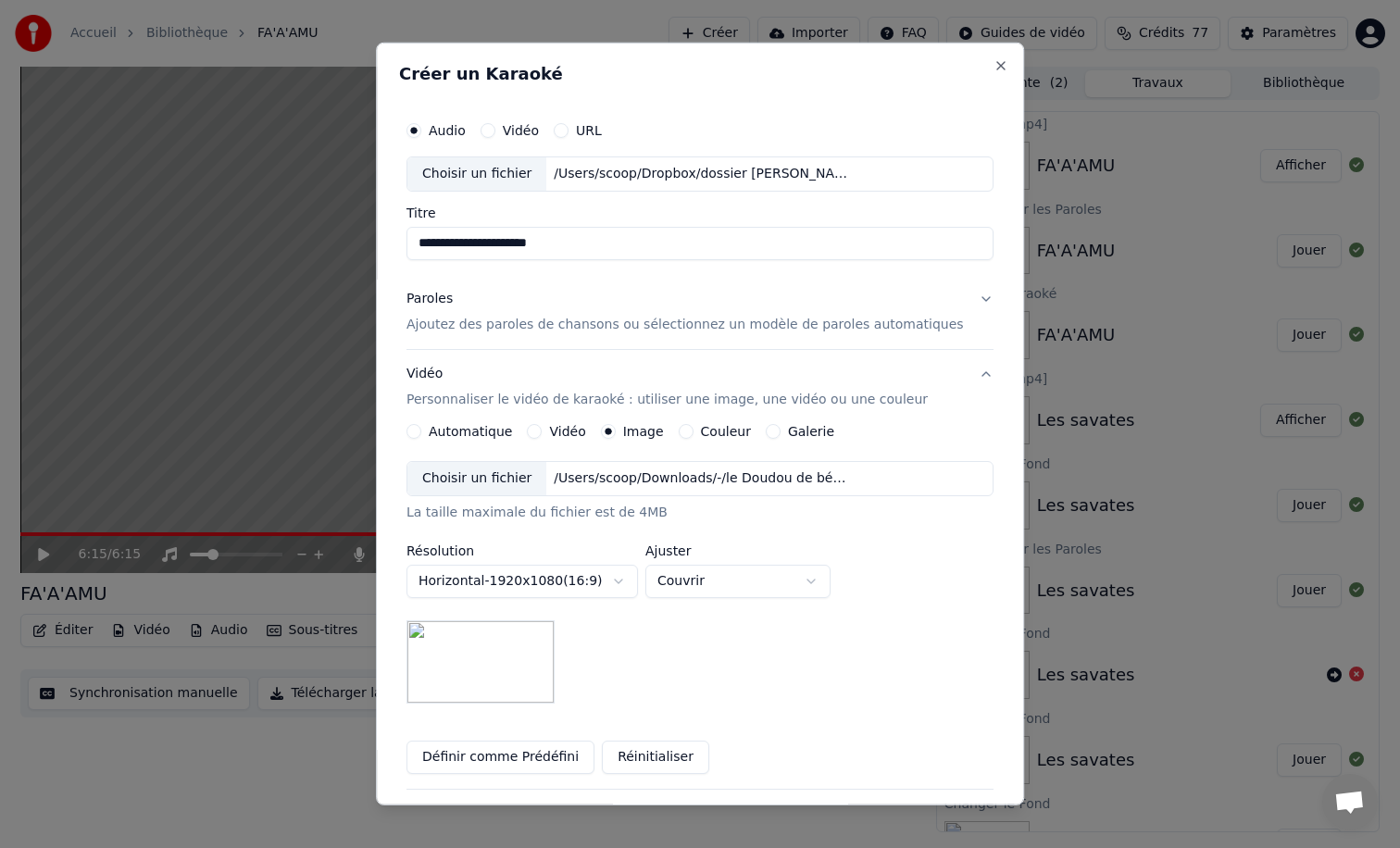
click at [618, 328] on p "Ajoutez des paroles de chansons ou sélectionnez un modèle de paroles automatiqu…" at bounding box center [685, 325] width 557 height 19
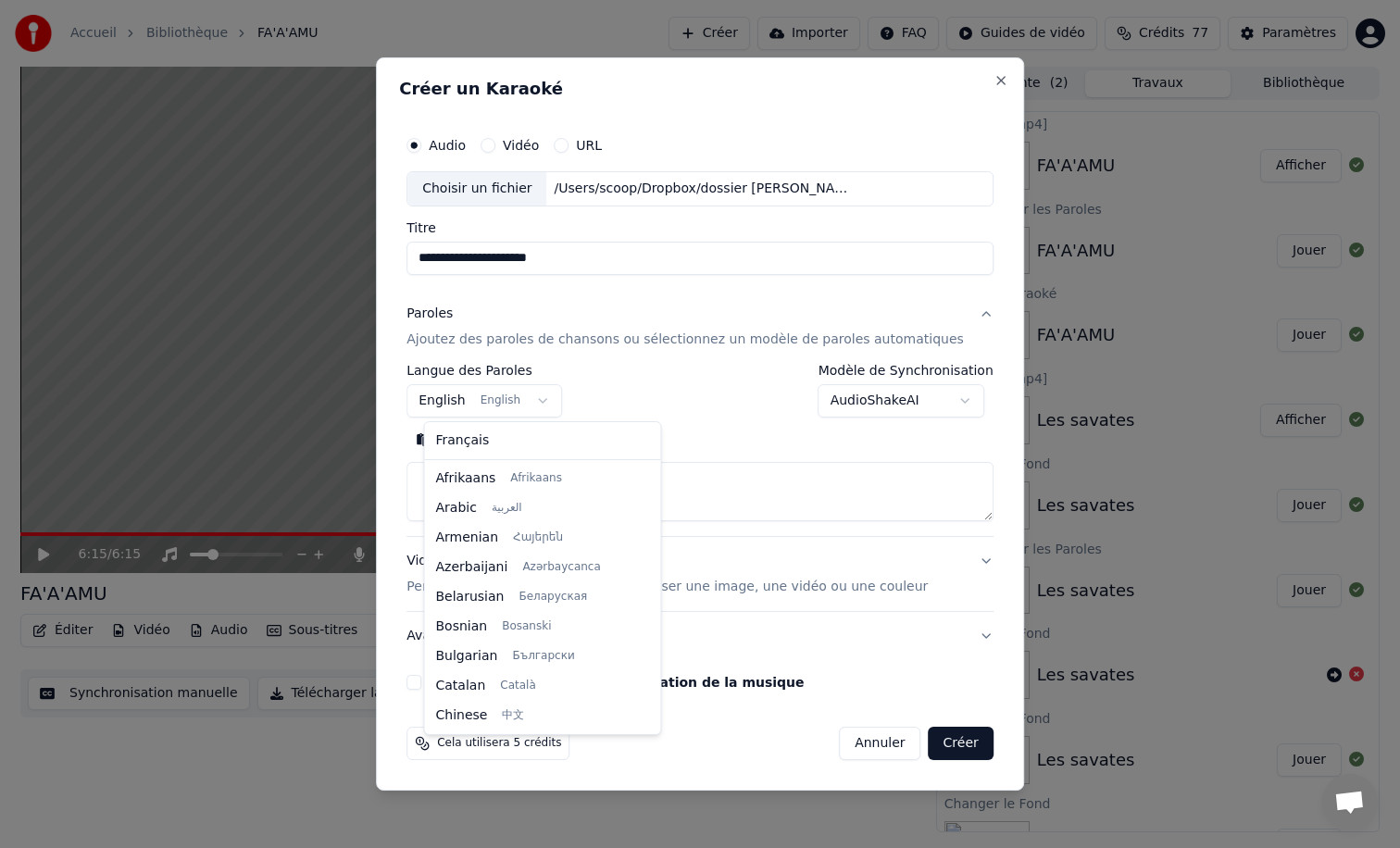
click at [464, 404] on body "**********" at bounding box center [700, 424] width 1400 height 848
select select "**"
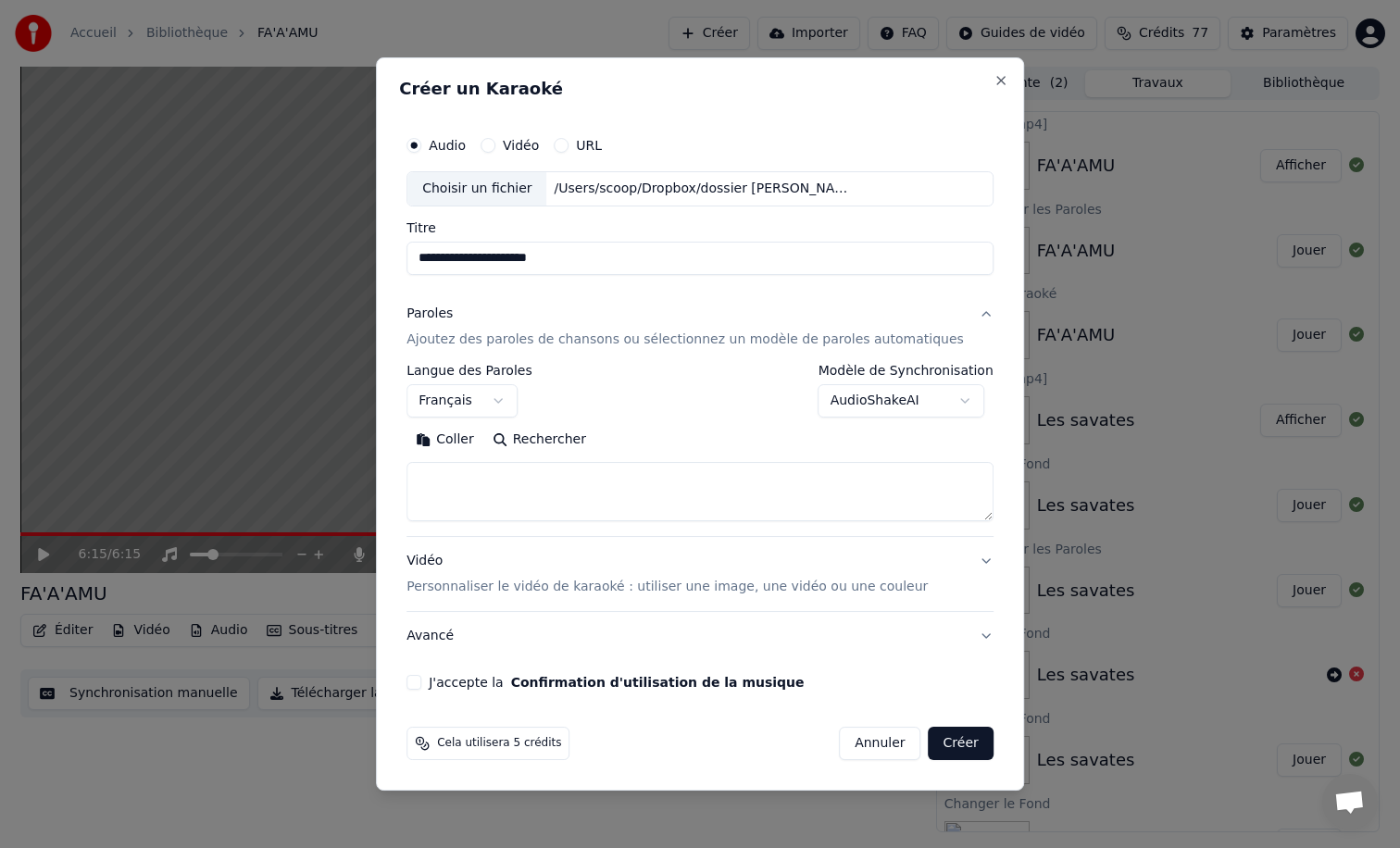
click at [465, 473] on textarea at bounding box center [700, 492] width 587 height 60
paste textarea "**********"
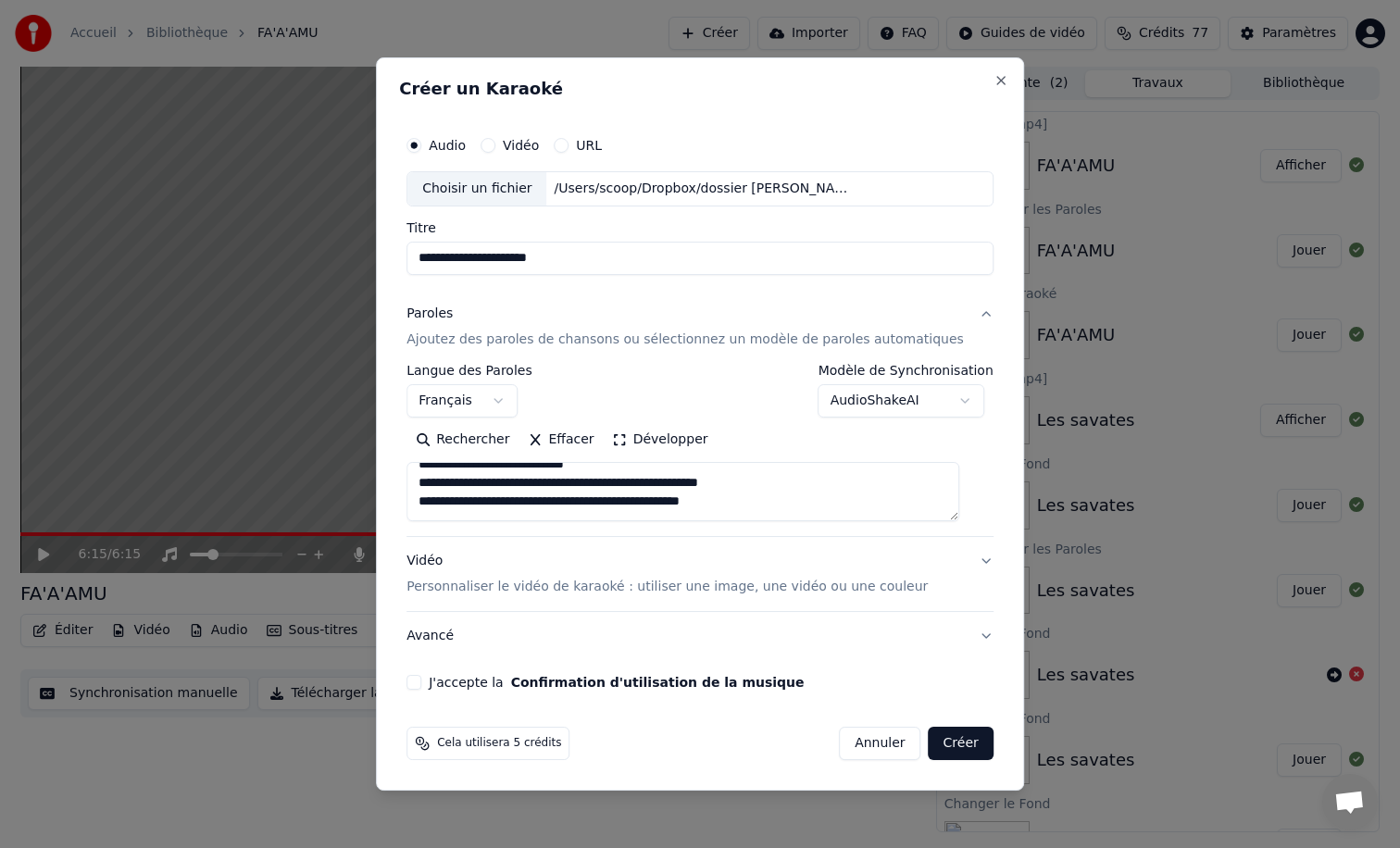
scroll to position [178, 0]
type textarea "**********"
click at [482, 586] on p "Personnaliser le vidéo de karaoké : utiliser une image, une vidéo ou une couleur" at bounding box center [667, 586] width 521 height 19
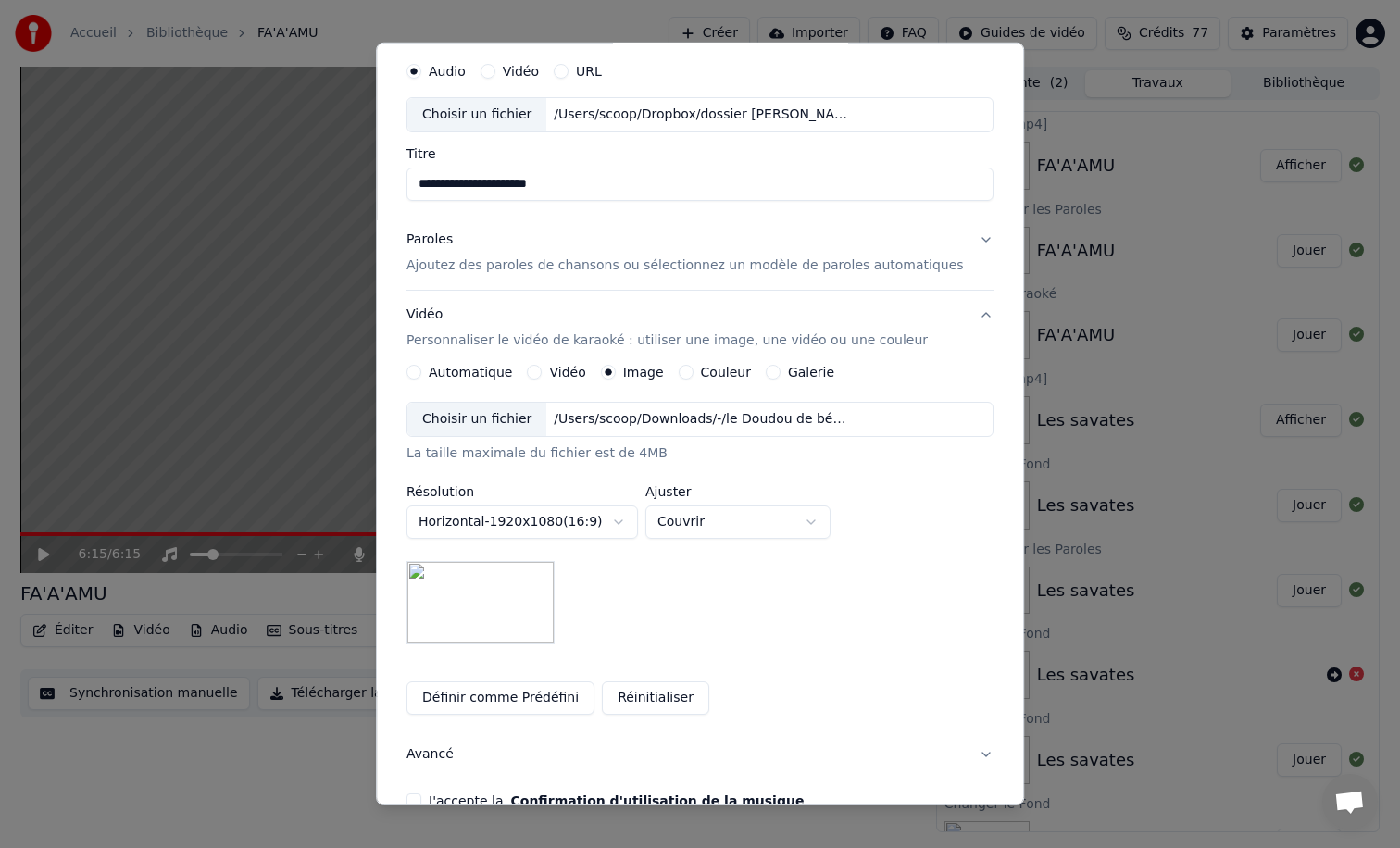
scroll to position [162, 0]
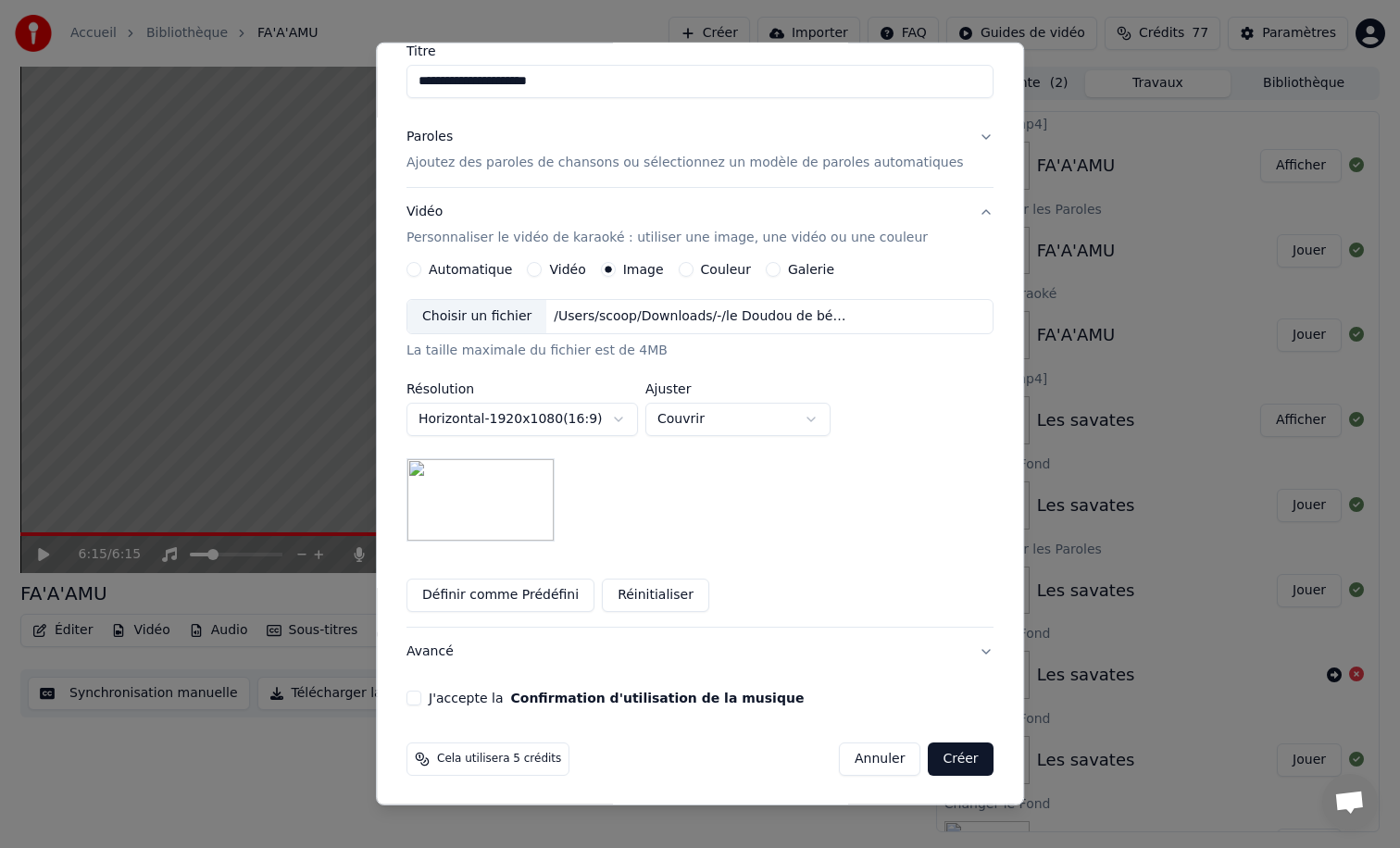
click at [420, 701] on button "J'accepte la Confirmation d'utilisation de la musique" at bounding box center [414, 698] width 15 height 15
drag, startPoint x: 933, startPoint y: 762, endPoint x: 840, endPoint y: 581, distance: 203.5
click at [840, 581] on form "**********" at bounding box center [700, 363] width 602 height 841
click at [941, 768] on button "Créer" at bounding box center [961, 759] width 64 height 33
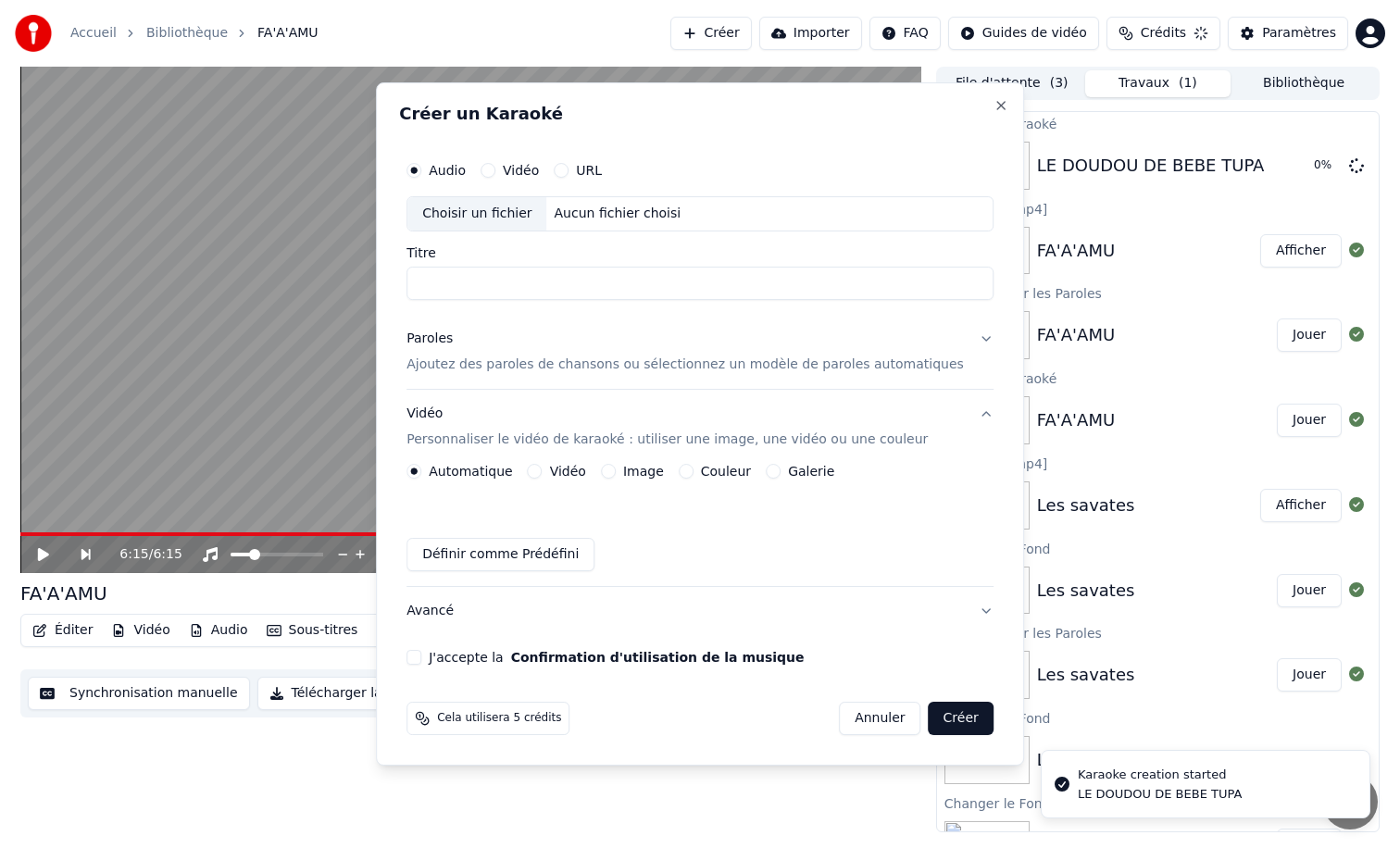
scroll to position [0, 0]
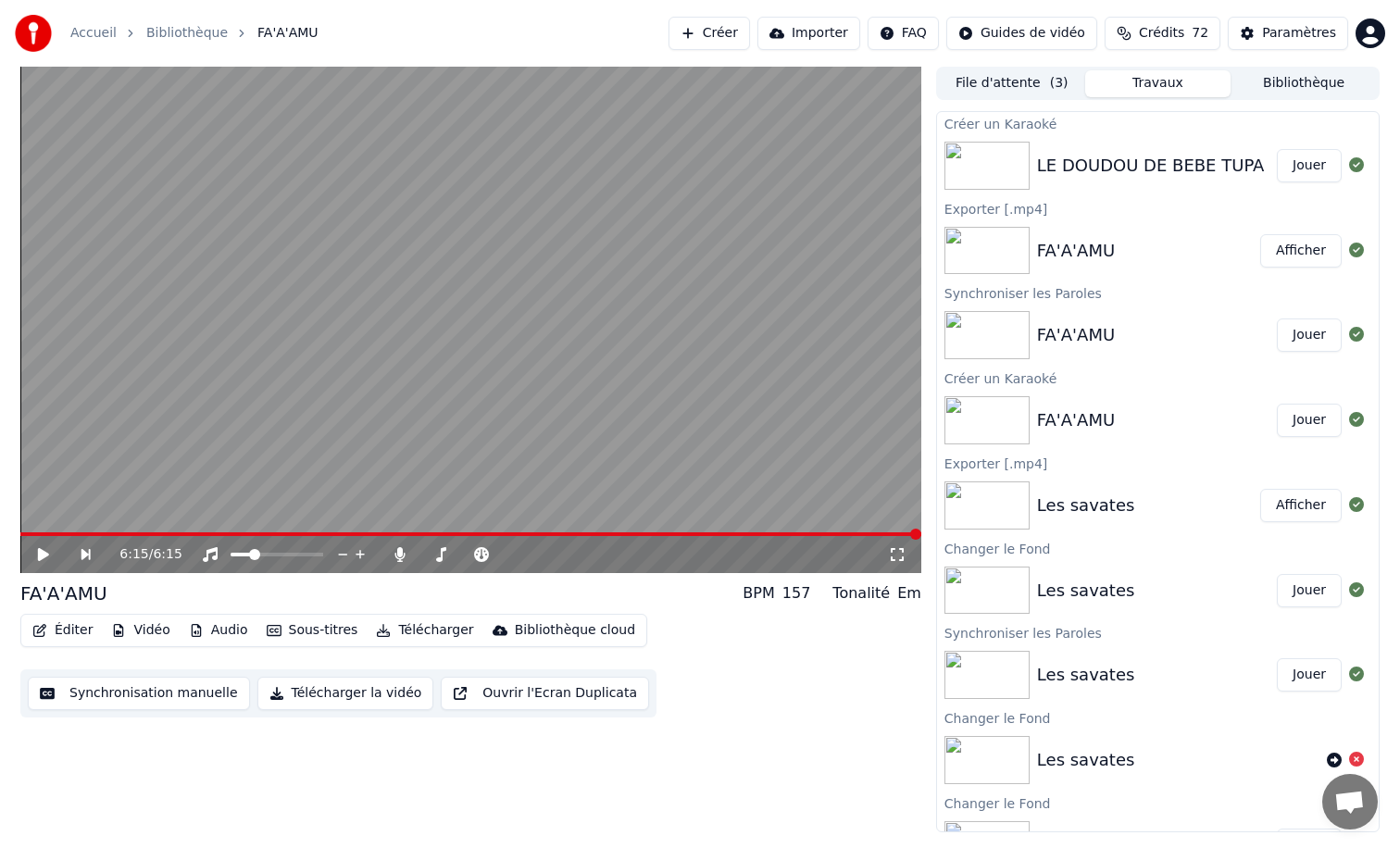
click at [1295, 169] on button "Jouer" at bounding box center [1309, 166] width 64 height 33
click at [376, 688] on button "Télécharger la vidéo" at bounding box center [345, 694] width 177 height 33
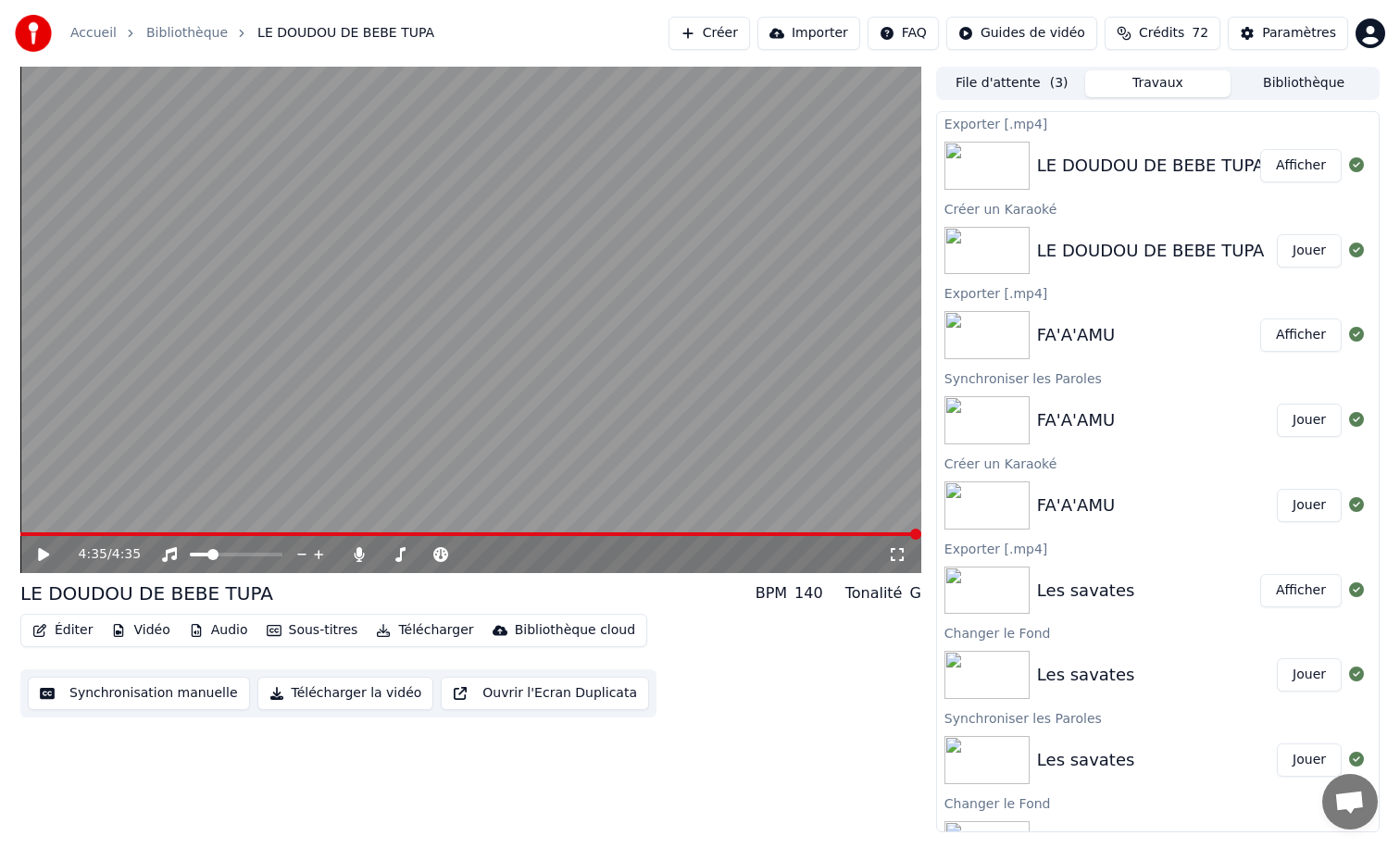
click at [1288, 166] on button "Afficher" at bounding box center [1301, 166] width 82 height 33
click at [725, 33] on button "Créer" at bounding box center [709, 33] width 82 height 33
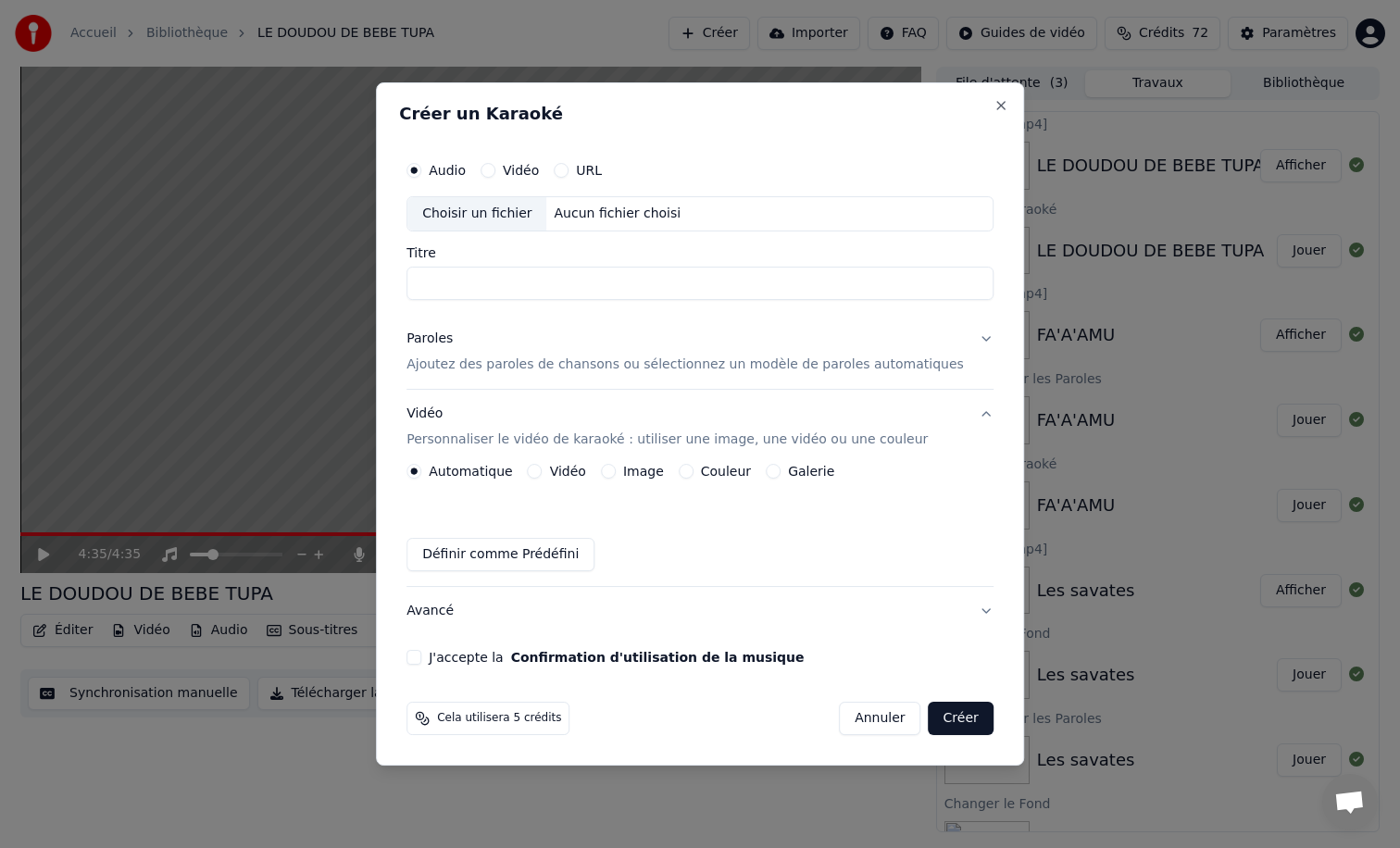
click at [474, 223] on div "Choisir un fichier" at bounding box center [477, 214] width 139 height 33
type input "**********"
click at [465, 362] on p "Ajoutez des paroles de chansons ou sélectionnez un modèle de paroles automatiqu…" at bounding box center [685, 364] width 557 height 19
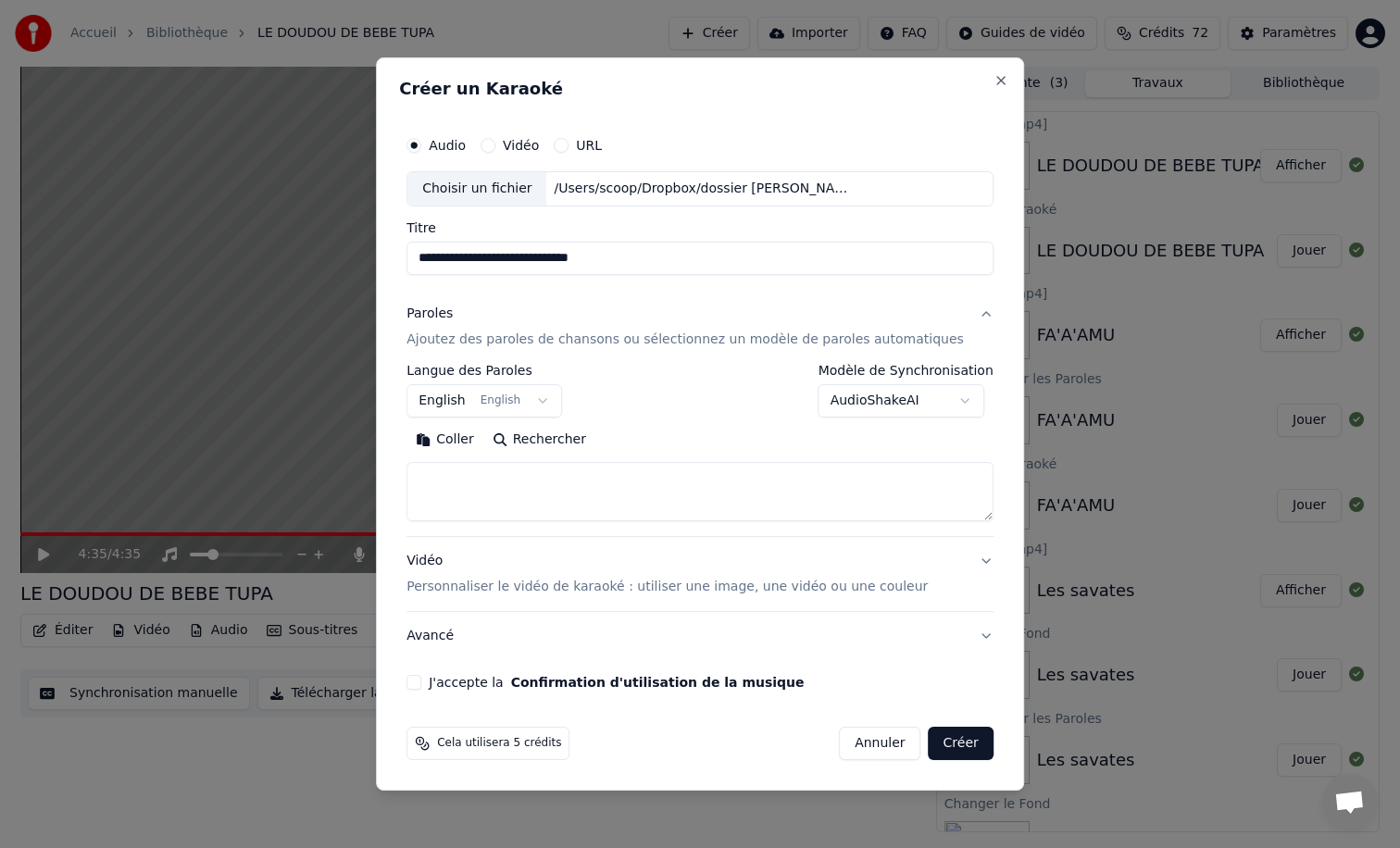
click at [461, 409] on body "**********" at bounding box center [700, 424] width 1400 height 848
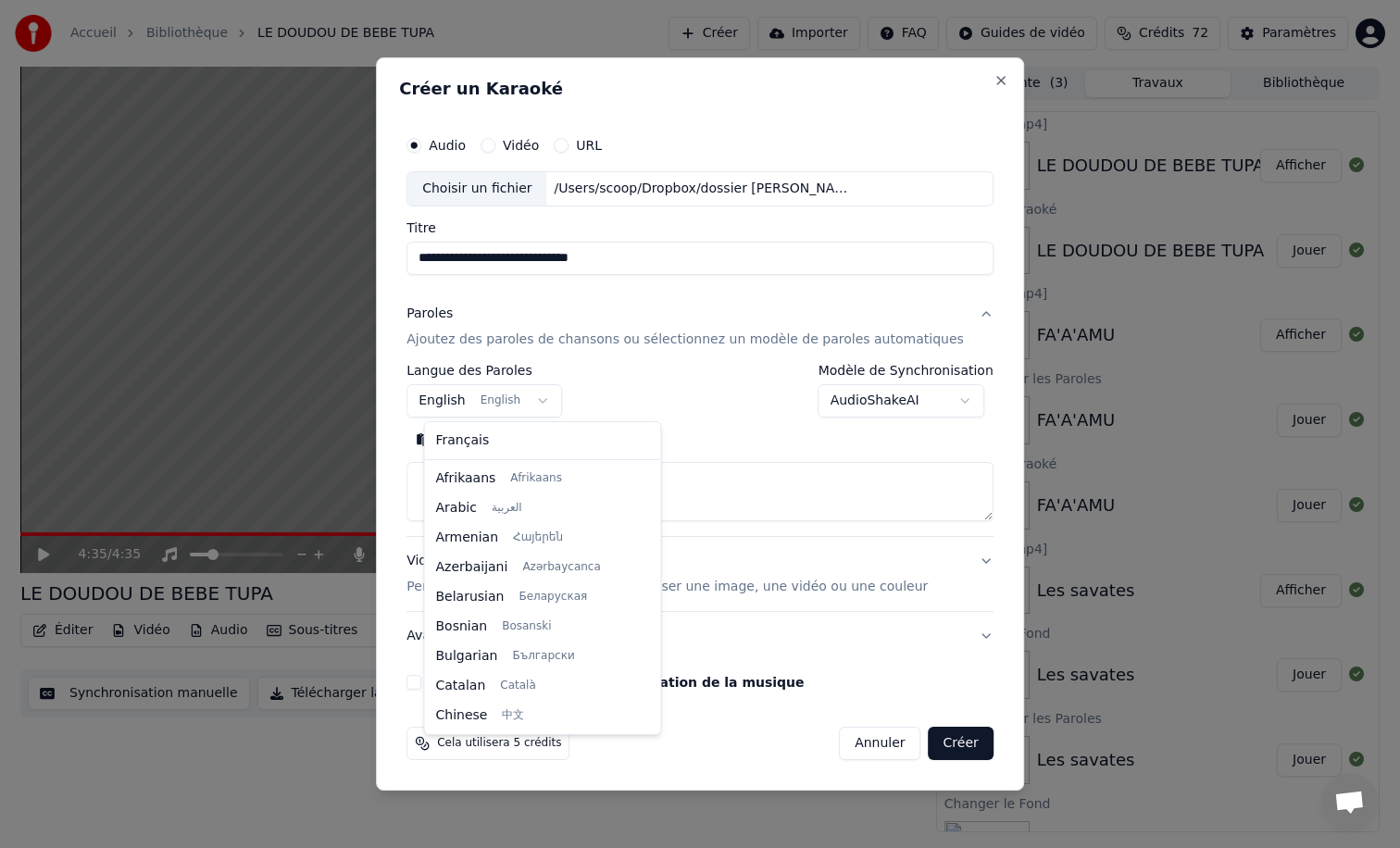
scroll to position [148, 0]
select select "**"
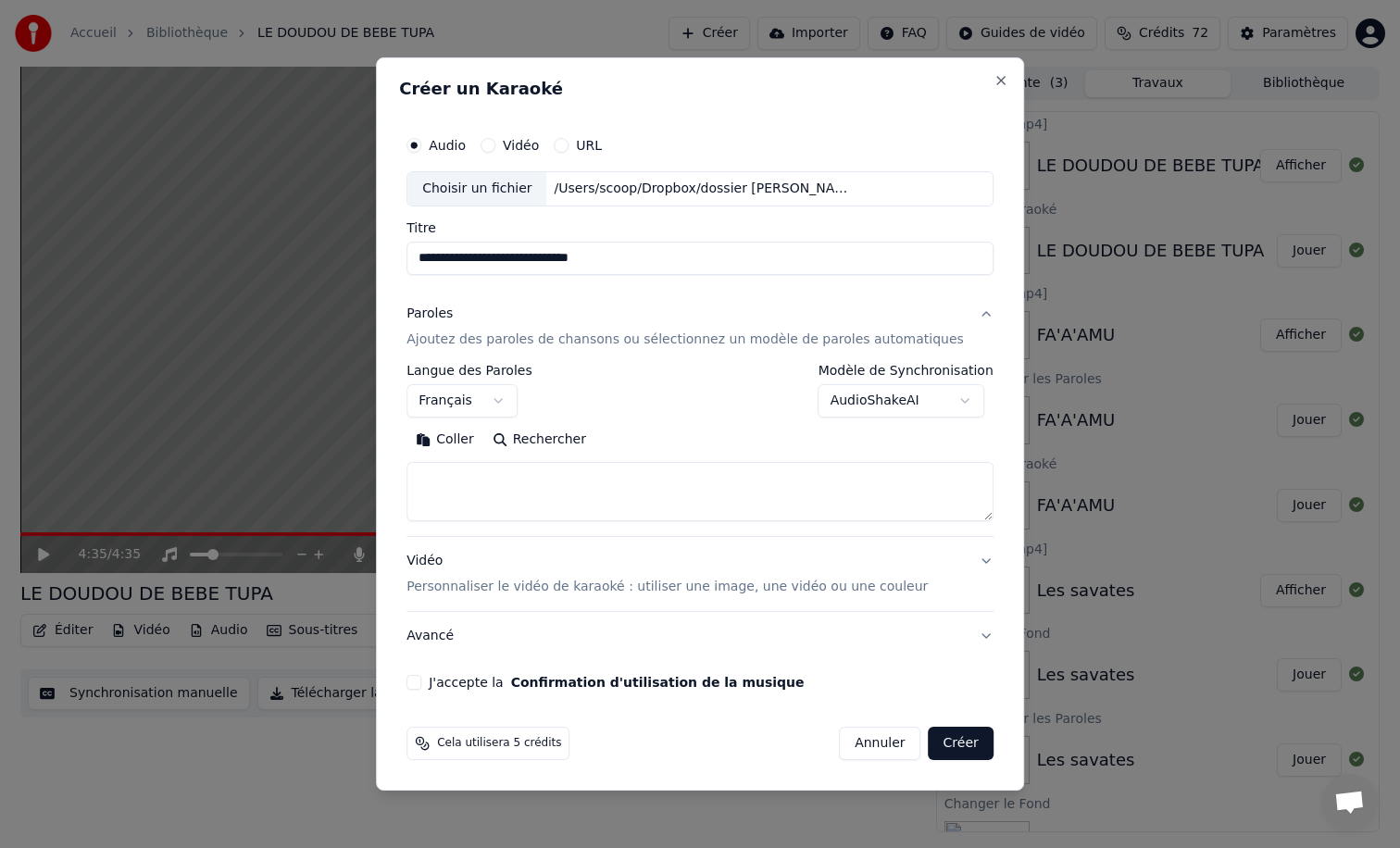
click at [470, 486] on textarea at bounding box center [700, 492] width 587 height 60
paste textarea "**********"
type textarea "**********"
click at [467, 584] on p "Personnaliser le vidéo de karaoké : utiliser une image, une vidéo ou une couleur" at bounding box center [667, 586] width 521 height 19
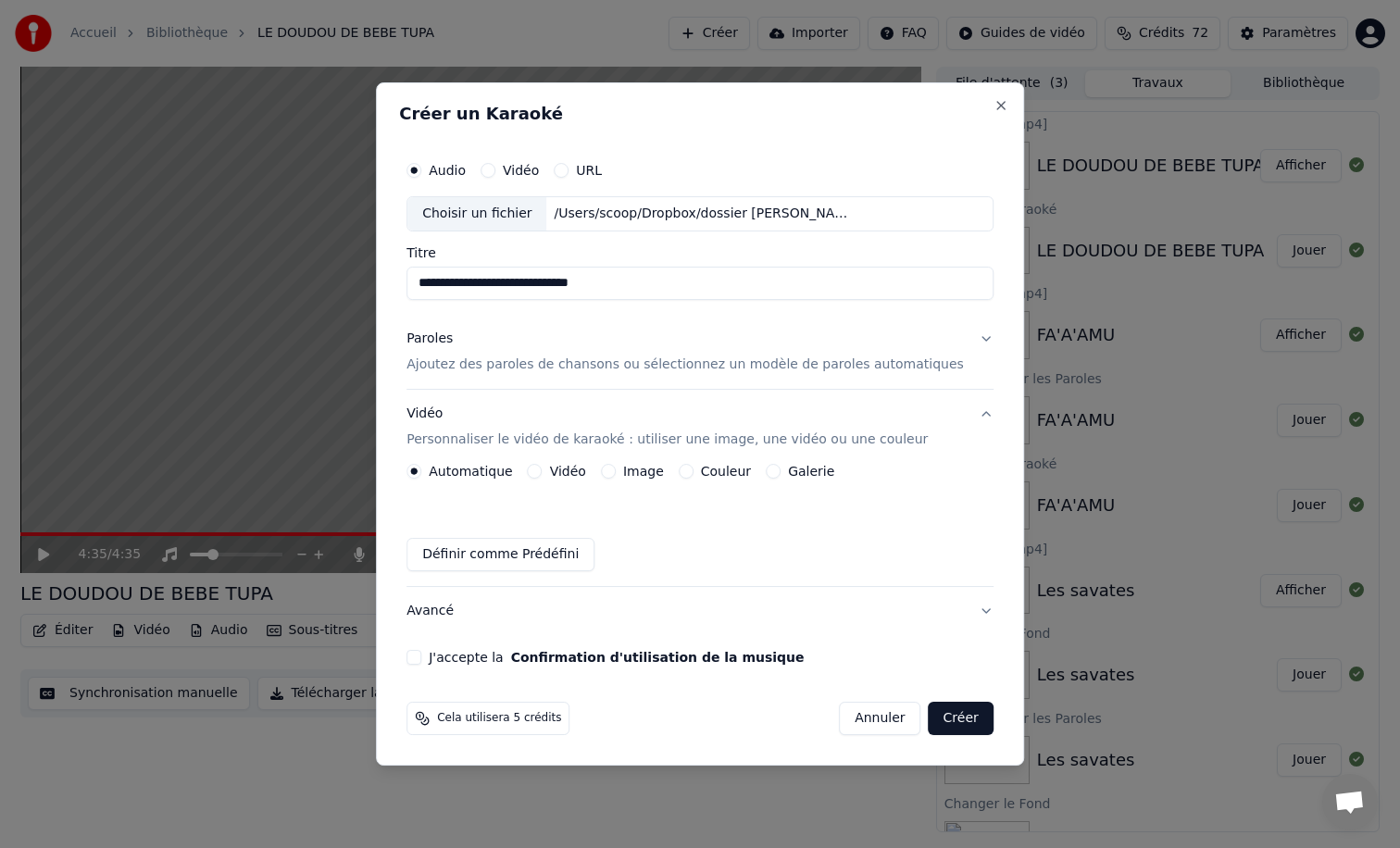
click at [616, 475] on button "Image" at bounding box center [608, 470] width 15 height 15
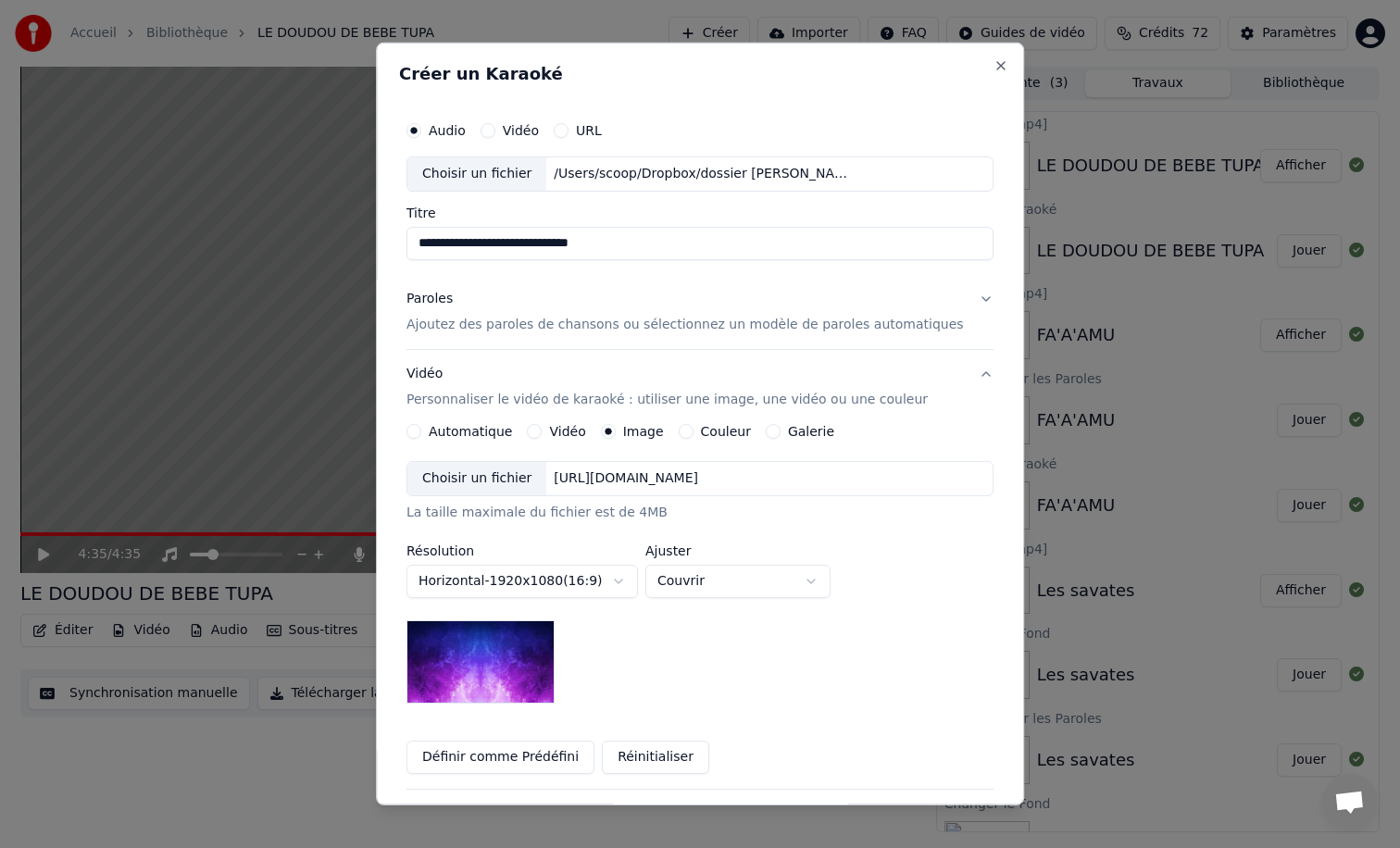
click at [465, 474] on div "Choisir un fichier" at bounding box center [477, 479] width 139 height 33
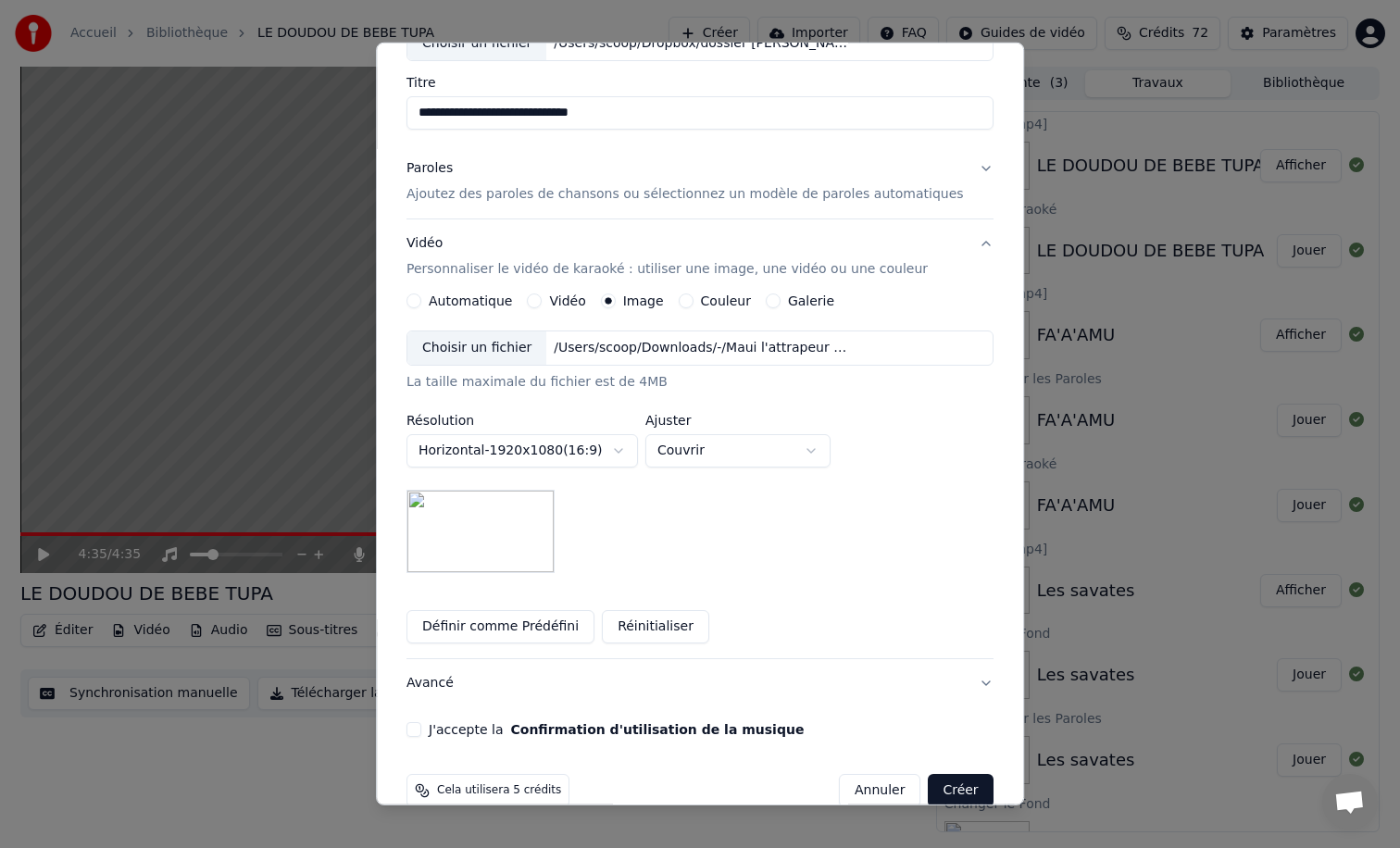
scroll to position [162, 0]
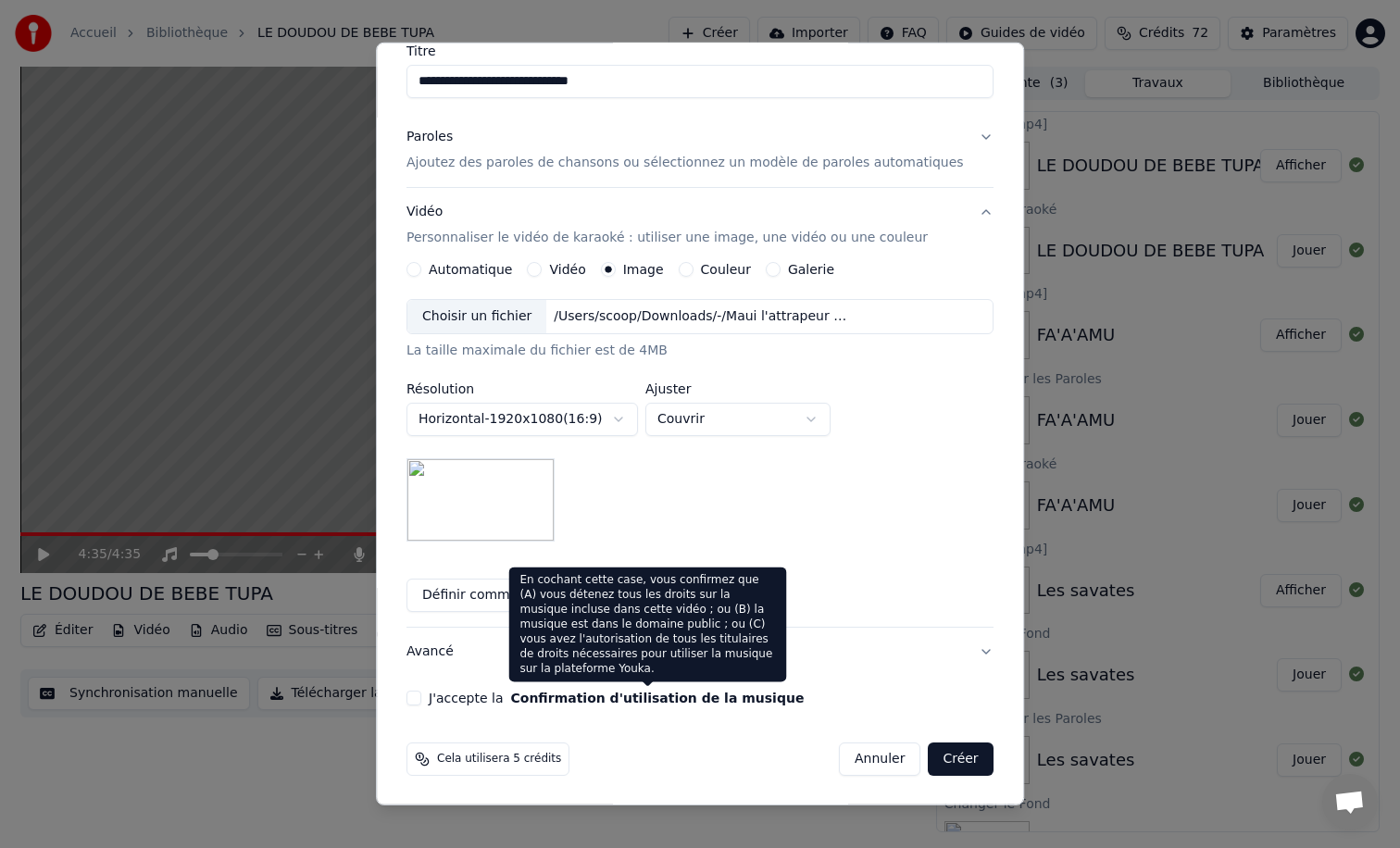
click at [554, 700] on button "Confirmation d'utilisation de la musique" at bounding box center [658, 698] width 294 height 13
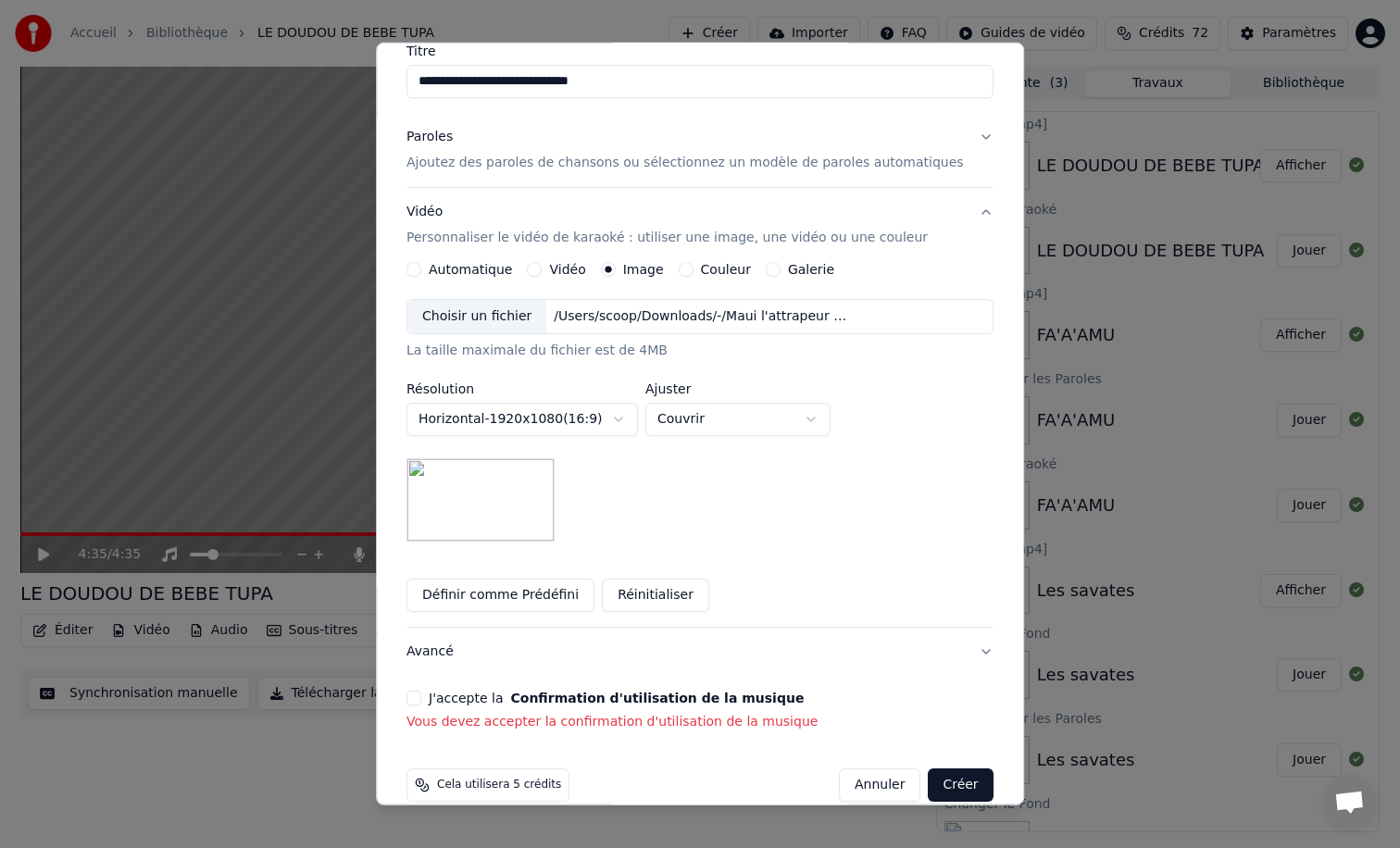
click at [418, 703] on button "J'accepte la Confirmation d'utilisation de la musique" at bounding box center [414, 698] width 15 height 15
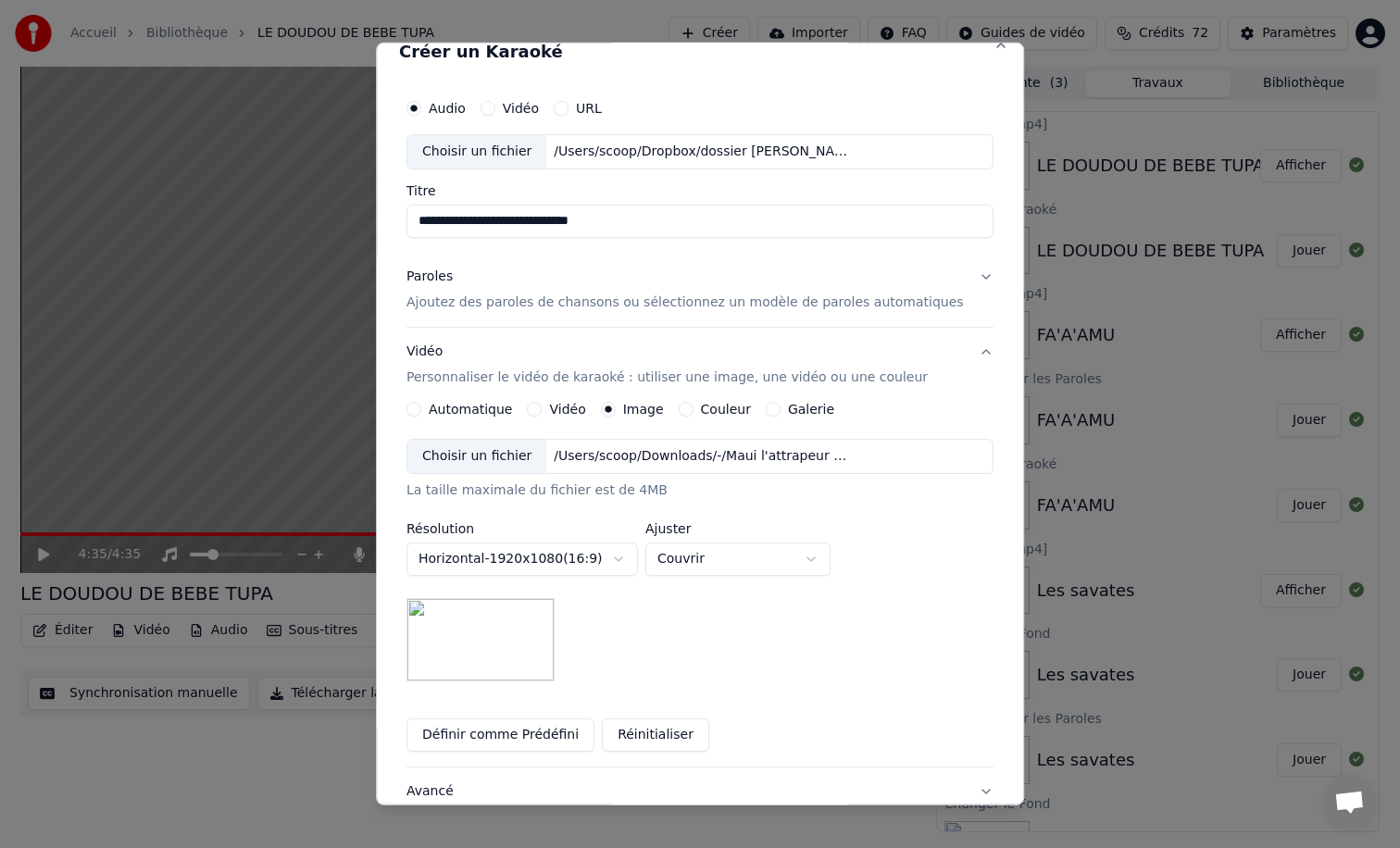
scroll to position [0, 0]
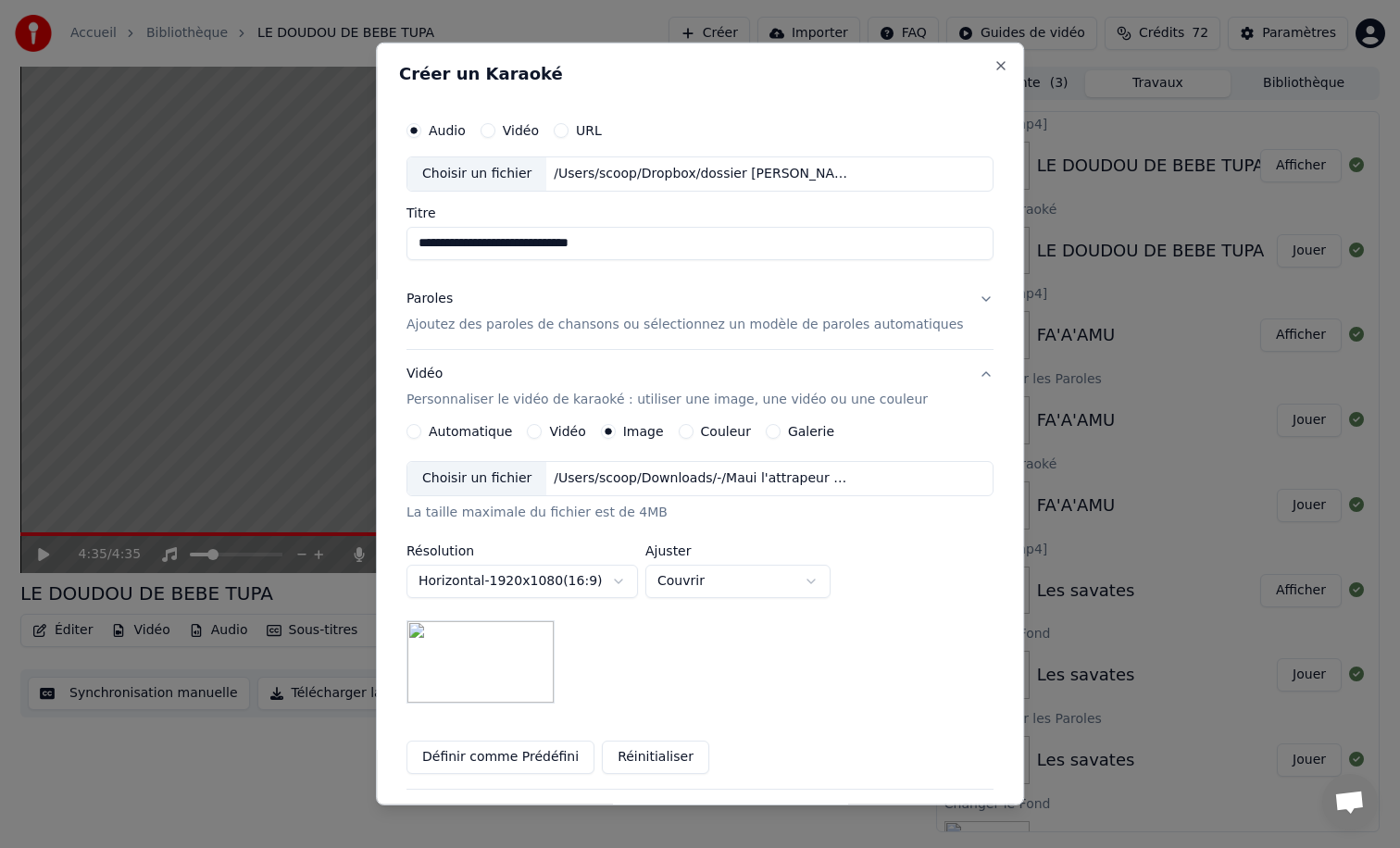
click at [661, 250] on input "**********" at bounding box center [700, 244] width 587 height 33
click at [532, 246] on input "**********" at bounding box center [700, 244] width 587 height 33
click at [477, 243] on input "**********" at bounding box center [700, 244] width 587 height 33
click at [646, 233] on input "**********" at bounding box center [700, 244] width 587 height 33
click at [518, 244] on input "**********" at bounding box center [700, 244] width 587 height 33
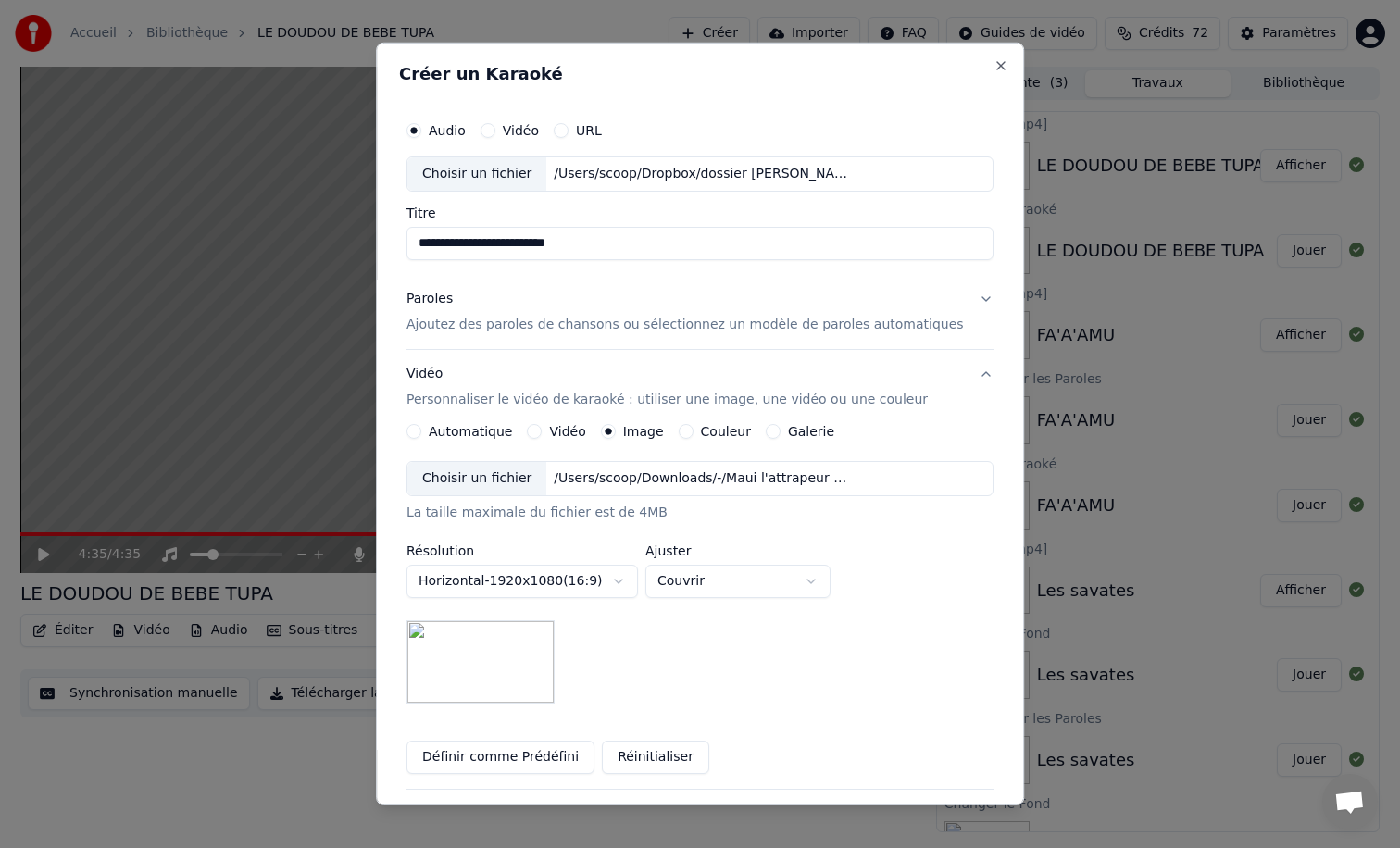
click at [570, 246] on input "**********" at bounding box center [700, 244] width 587 height 33
click at [639, 239] on input "**********" at bounding box center [700, 244] width 587 height 33
type input "**********"
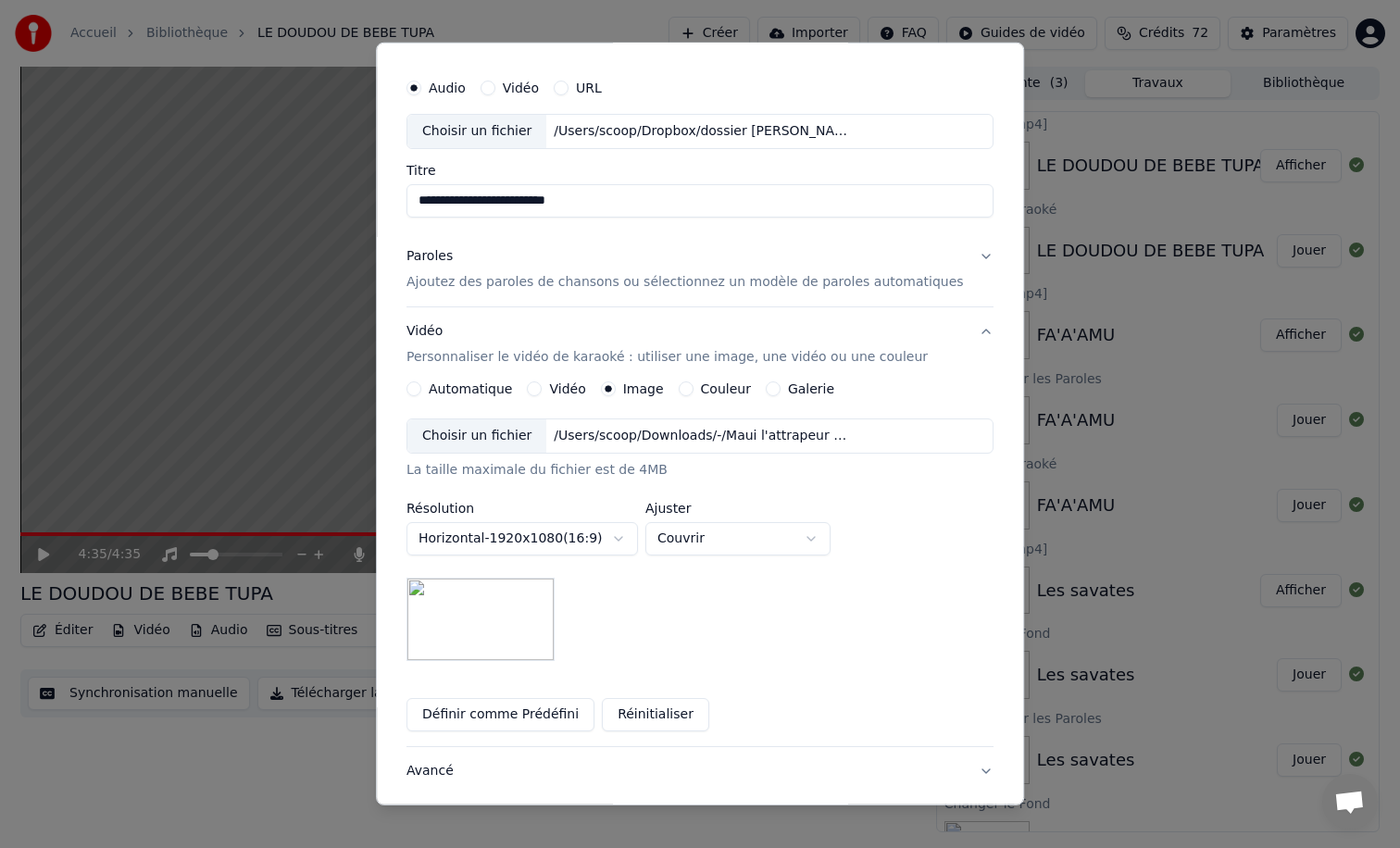
scroll to position [162, 0]
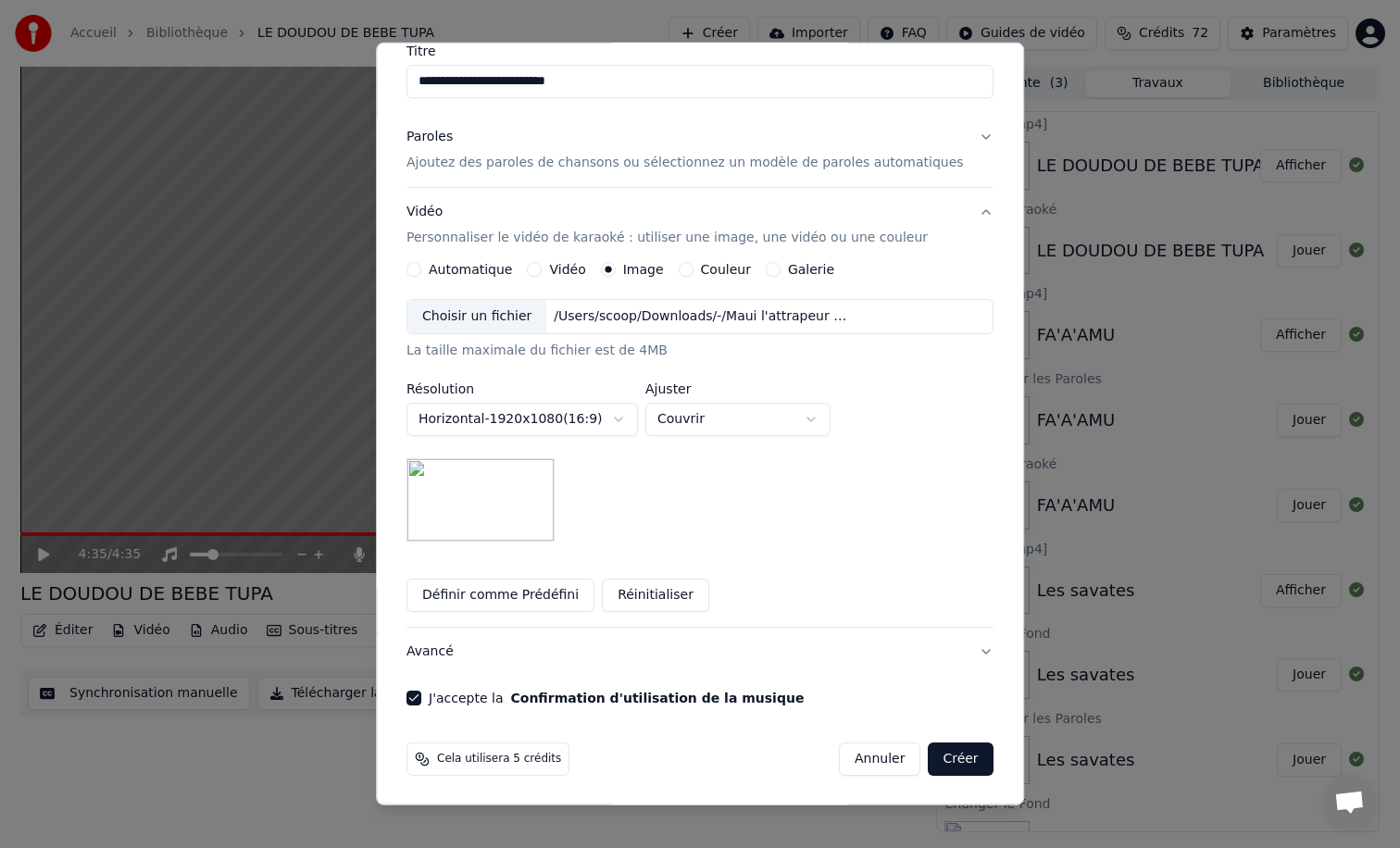
click at [938, 759] on button "Créer" at bounding box center [961, 759] width 64 height 33
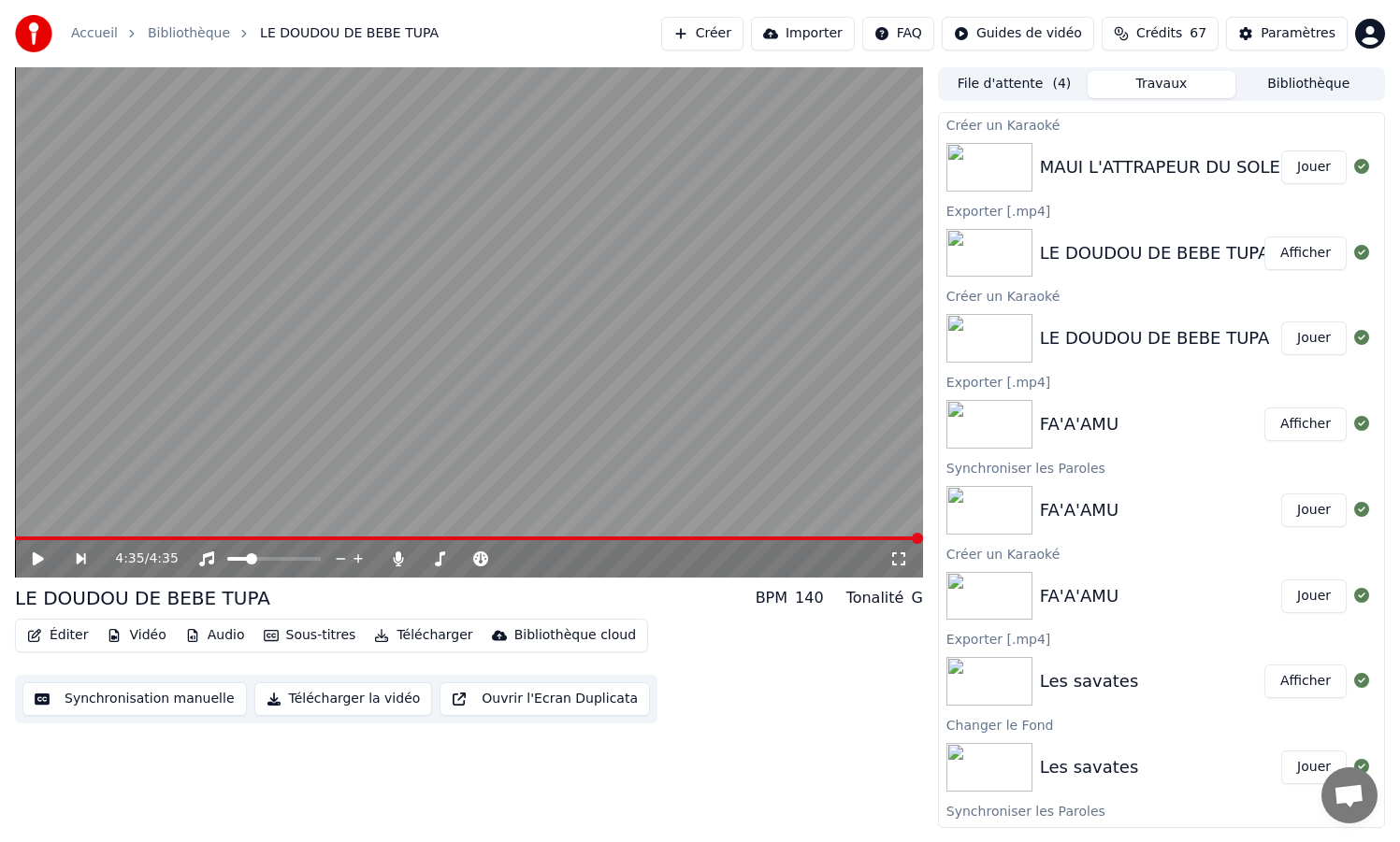
click at [1106, 170] on div "MAUI L'ATTRAPEUR DU SOLEIL" at bounding box center [1167, 167] width 254 height 27
click at [1287, 166] on button "Jouer" at bounding box center [1313, 167] width 65 height 33
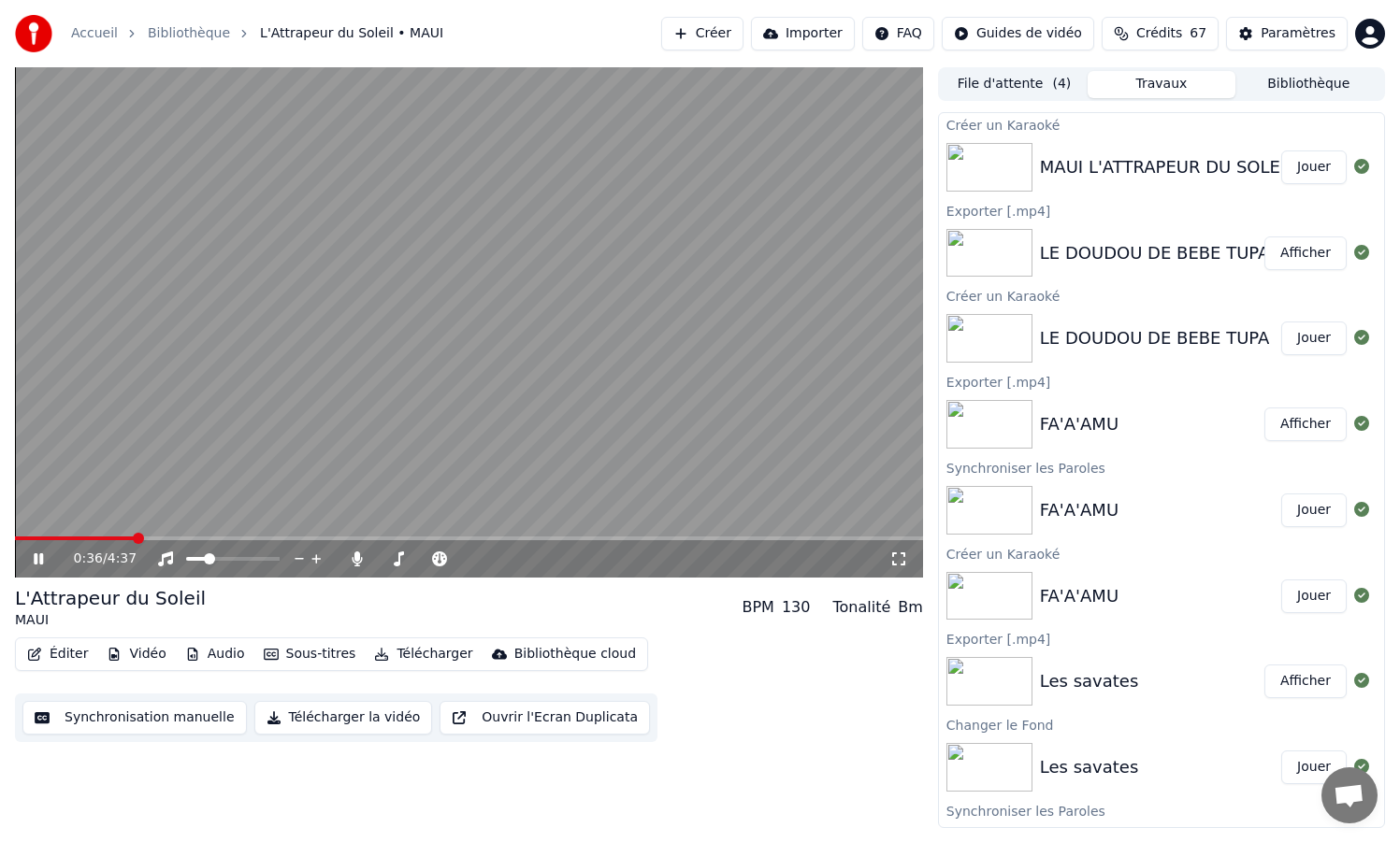
click at [40, 561] on icon at bounding box center [37, 558] width 9 height 11
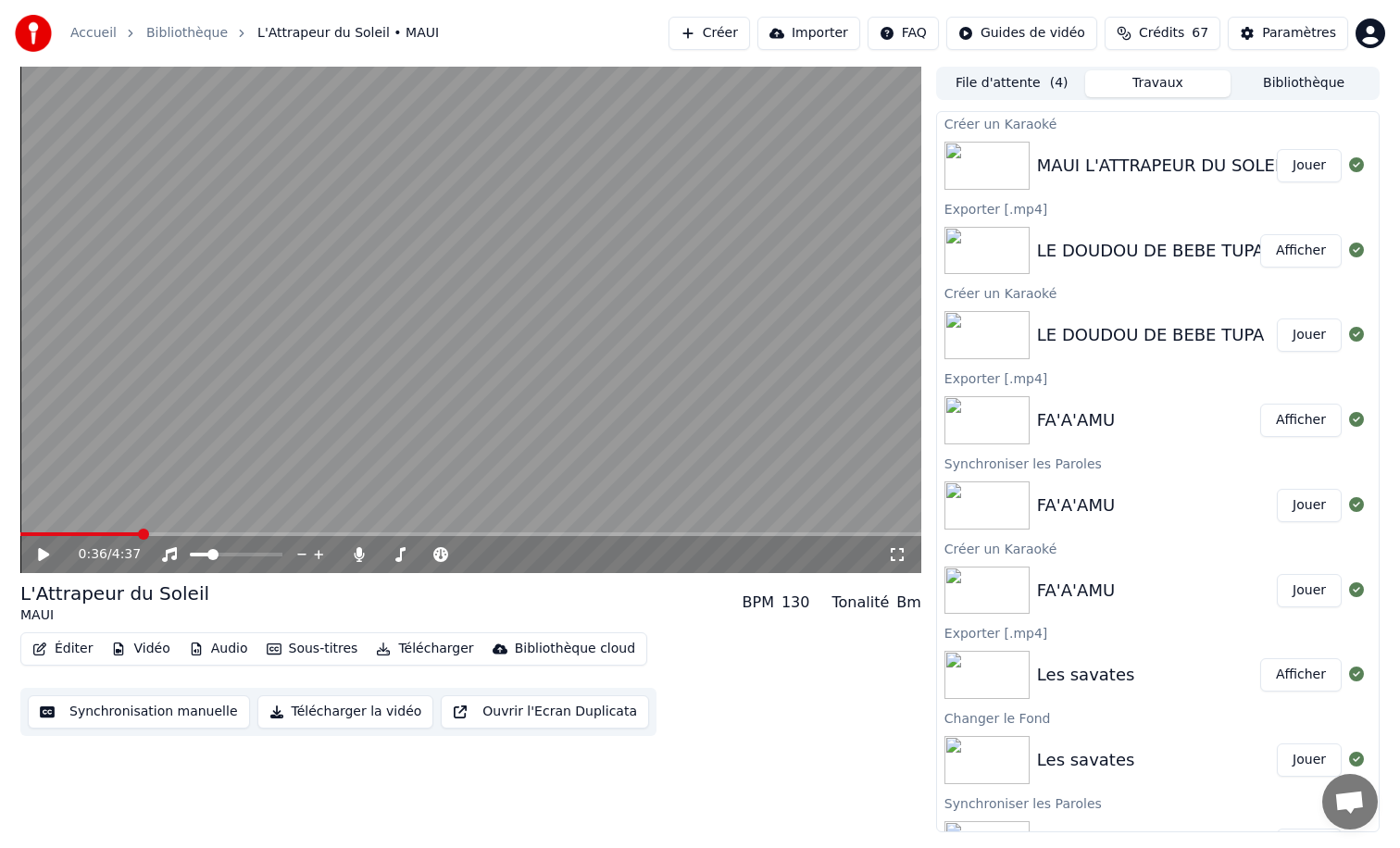
click at [227, 650] on button "Audio" at bounding box center [219, 649] width 74 height 26
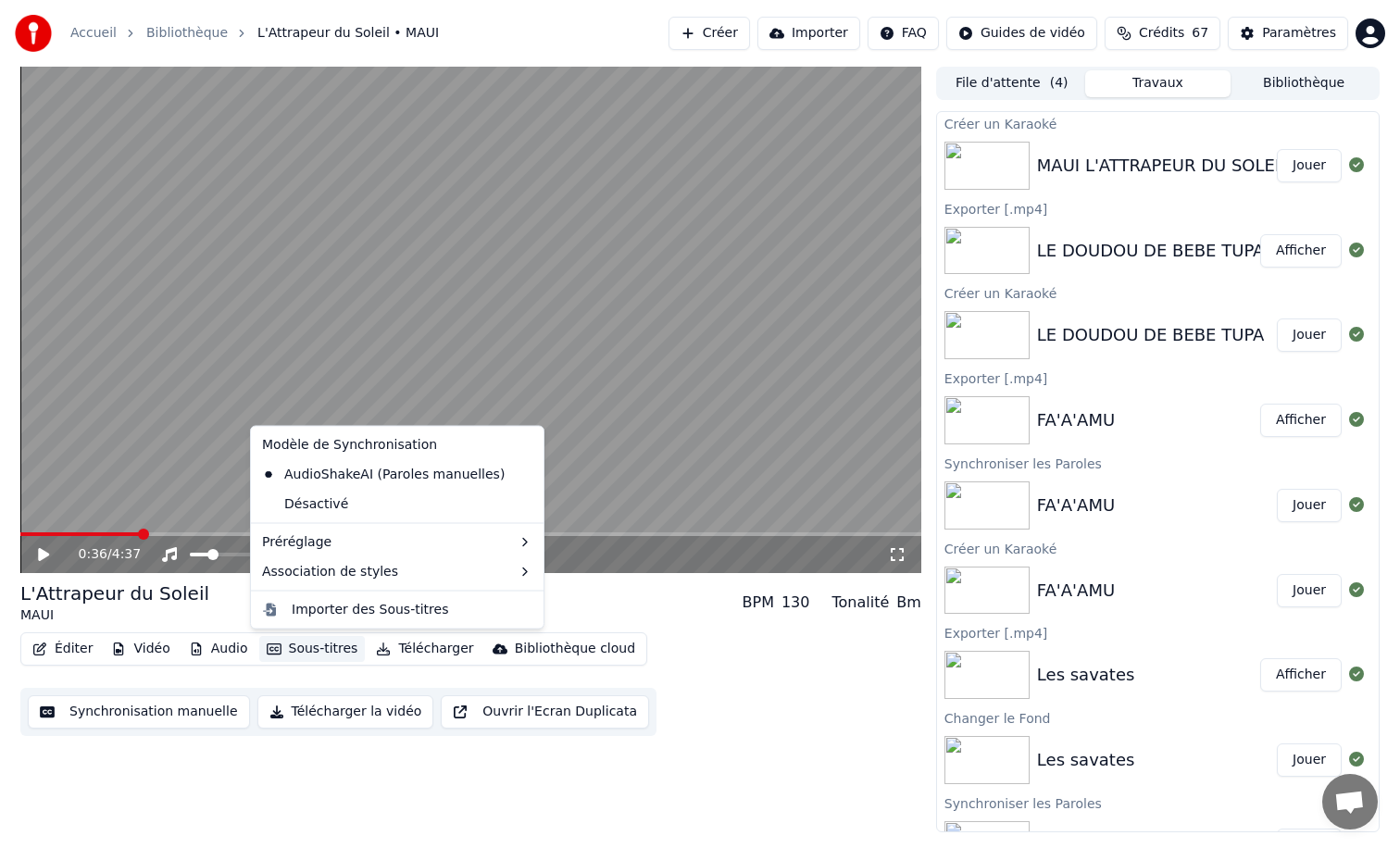
click at [300, 651] on button "Sous-titres" at bounding box center [312, 649] width 106 height 26
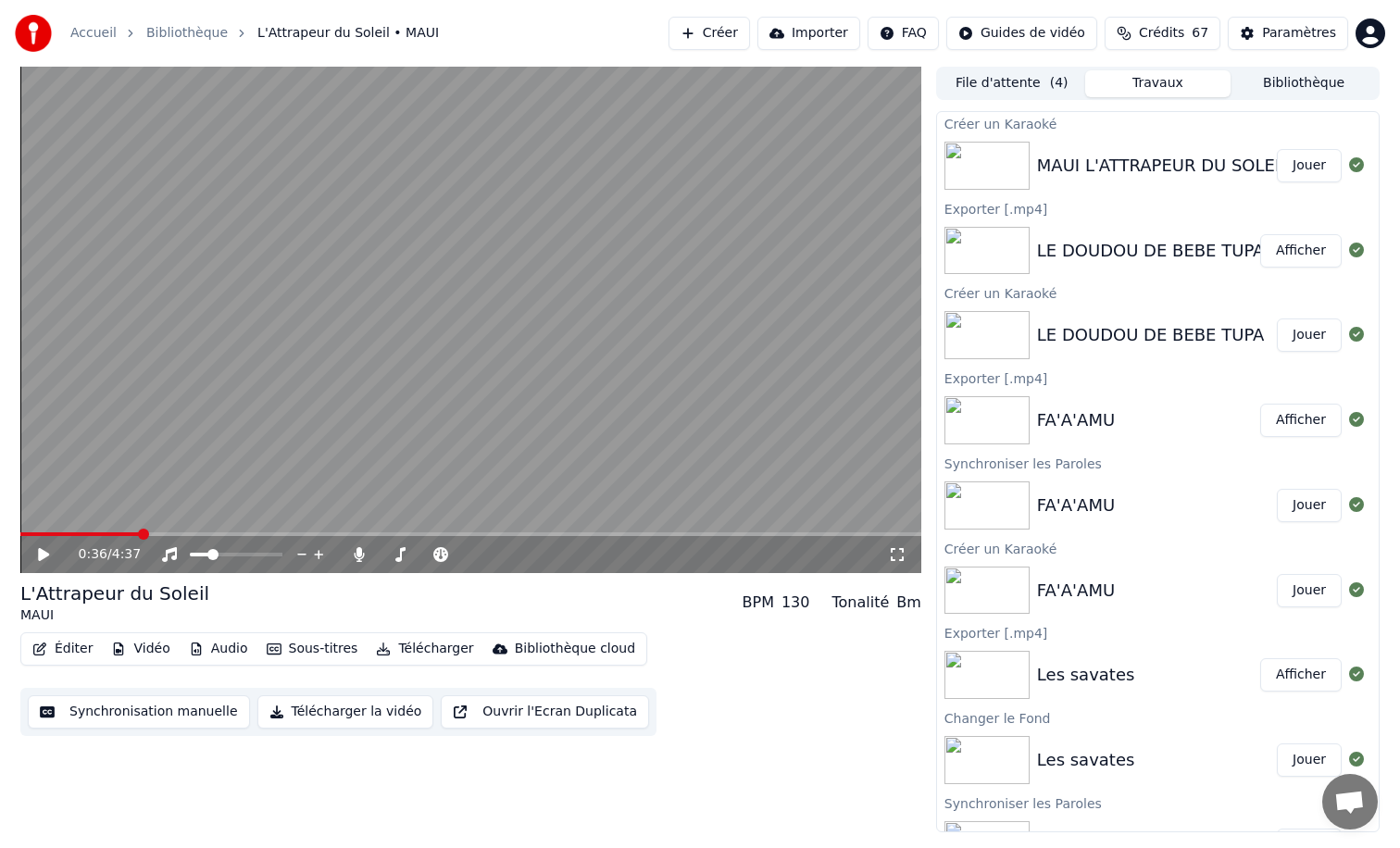
click at [300, 651] on button "Sous-titres" at bounding box center [312, 649] width 106 height 26
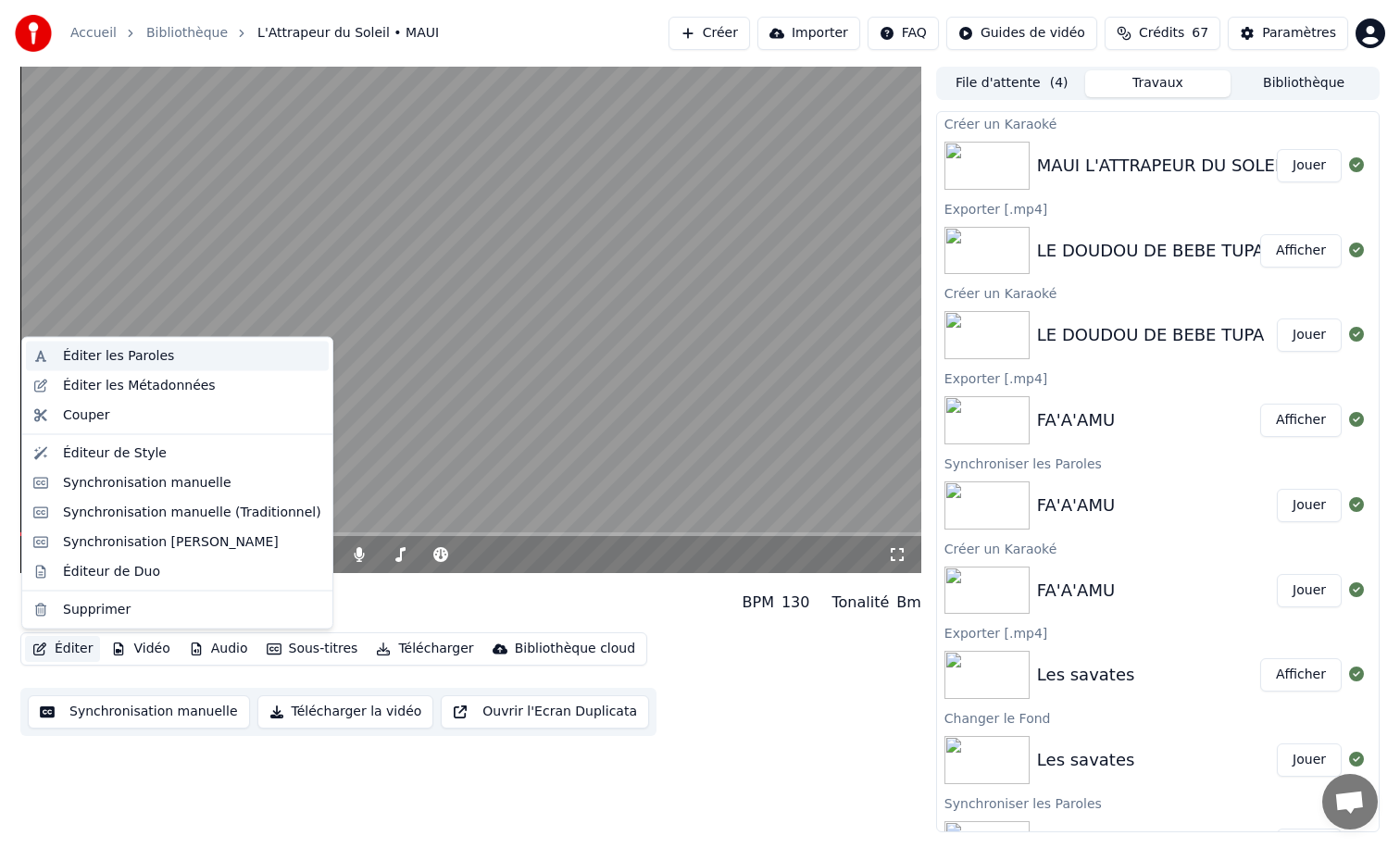
click at [66, 362] on div "Éditer les Paroles" at bounding box center [119, 356] width 111 height 19
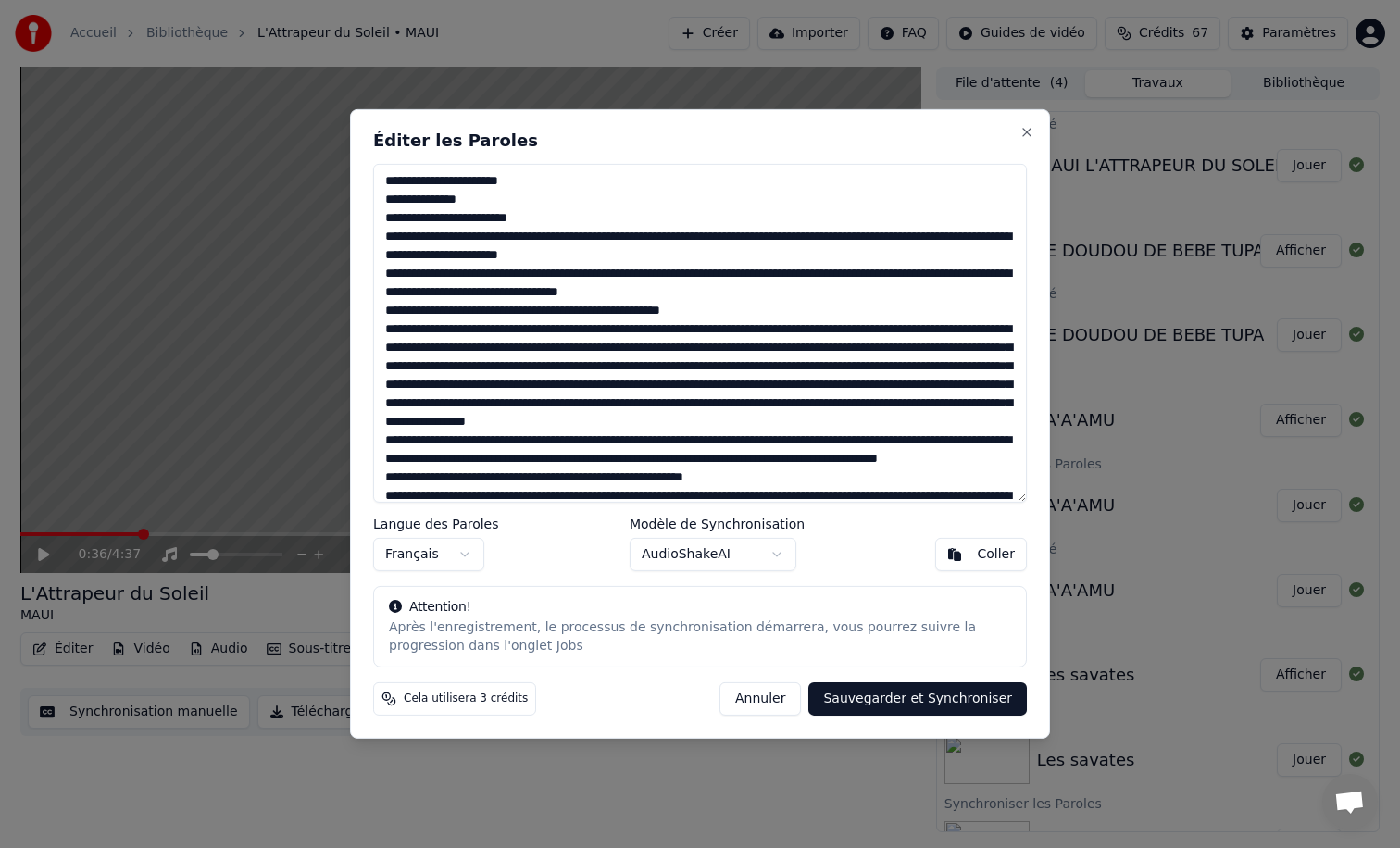
click at [550, 219] on textarea at bounding box center [700, 333] width 654 height 339
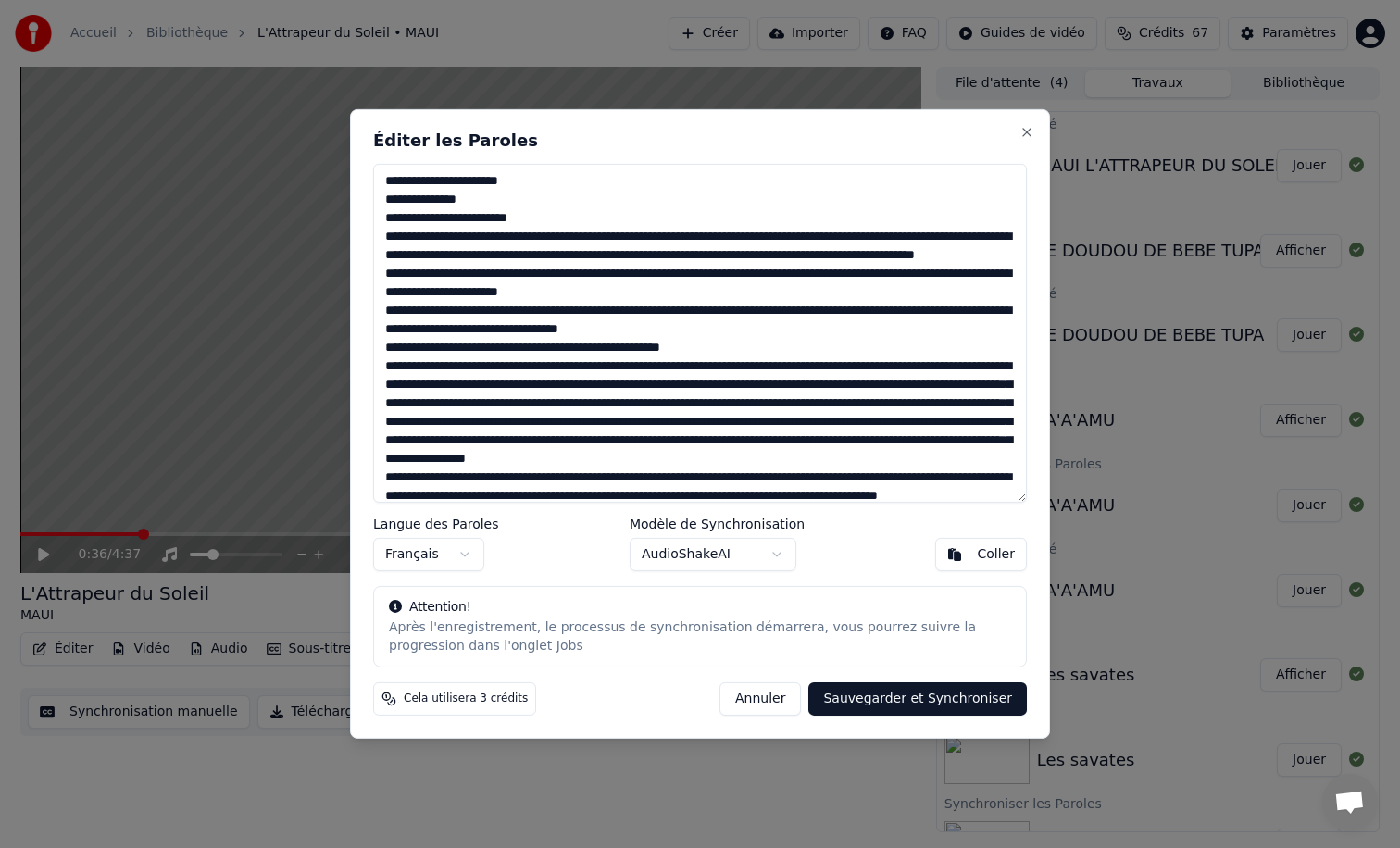
click at [689, 259] on textarea at bounding box center [700, 333] width 654 height 339
type textarea "**********"
click at [863, 704] on button "Sauvegarder et Synchroniser" at bounding box center [918, 699] width 219 height 33
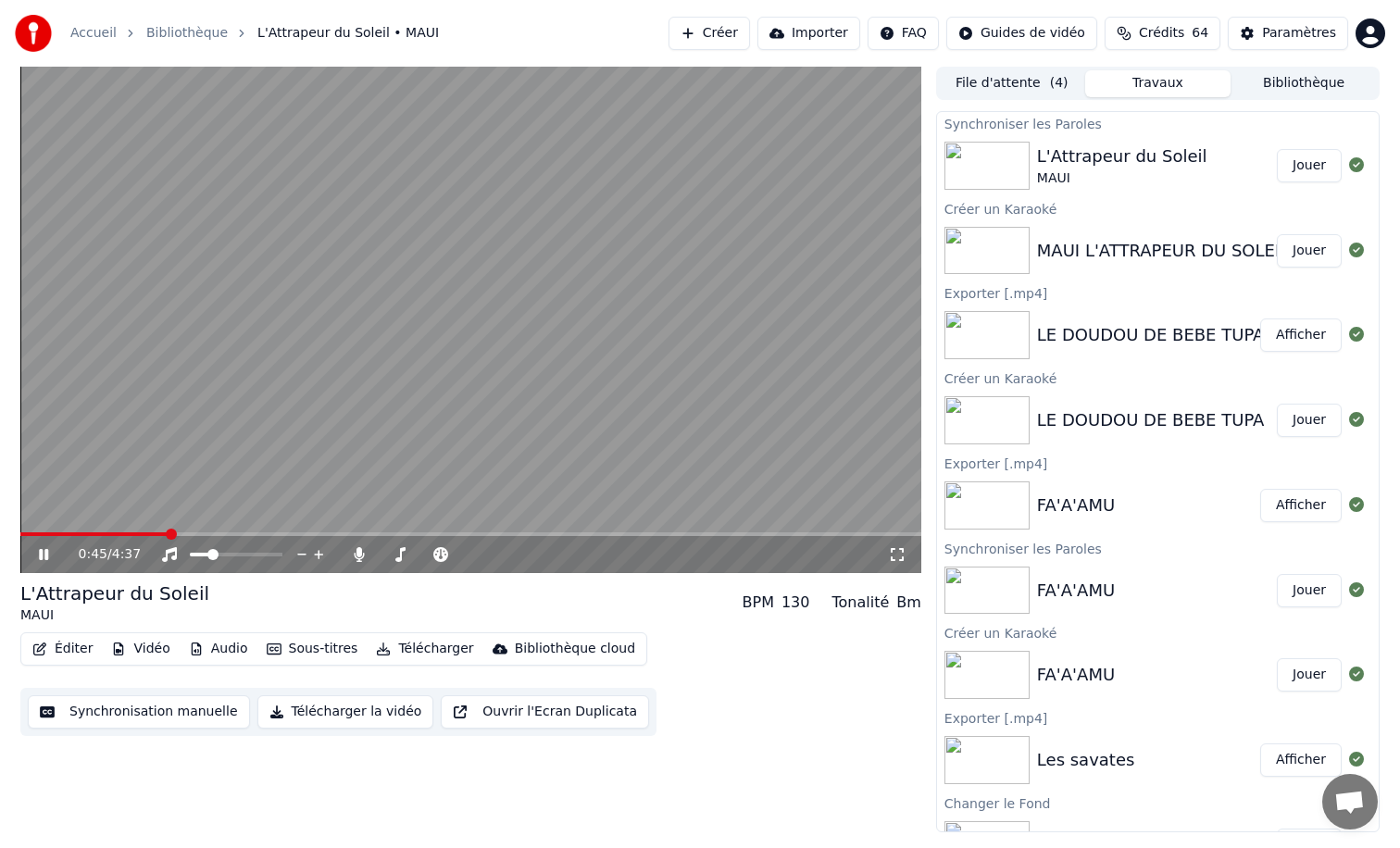
click at [38, 538] on div "0:45 / 4:37" at bounding box center [470, 555] width 900 height 37
click at [39, 533] on span at bounding box center [30, 535] width 20 height 4
drag, startPoint x: 40, startPoint y: 532, endPoint x: 21, endPoint y: 532, distance: 19.0
click at [21, 532] on video at bounding box center [470, 319] width 900 height 506
click at [41, 556] on icon at bounding box center [43, 554] width 11 height 13
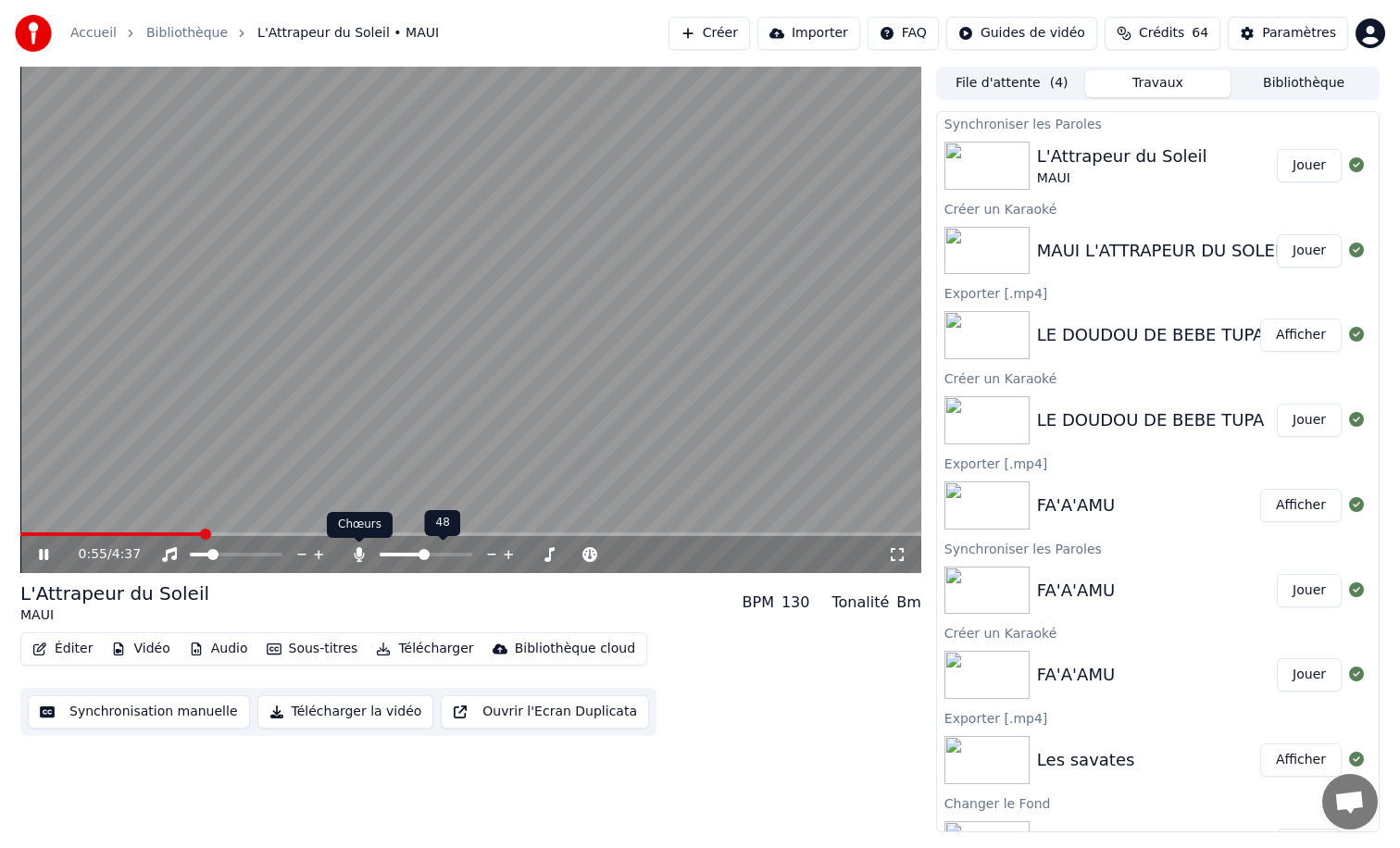
click at [359, 556] on icon at bounding box center [359, 554] width 10 height 15
click at [46, 554] on icon at bounding box center [43, 554] width 9 height 11
click at [68, 646] on button "Éditer" at bounding box center [62, 649] width 75 height 26
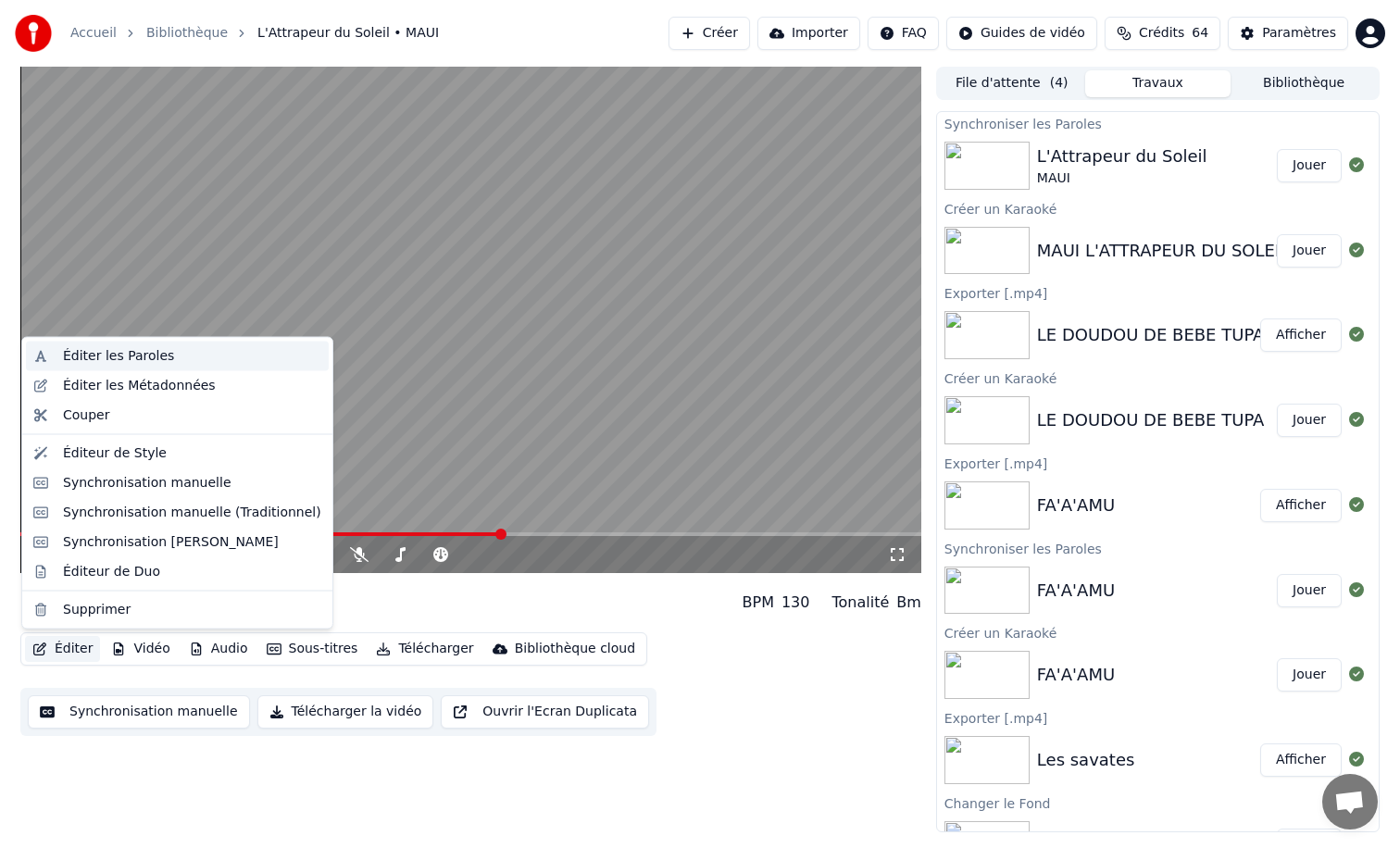
click at [81, 357] on div "Éditer les Paroles" at bounding box center [119, 356] width 111 height 19
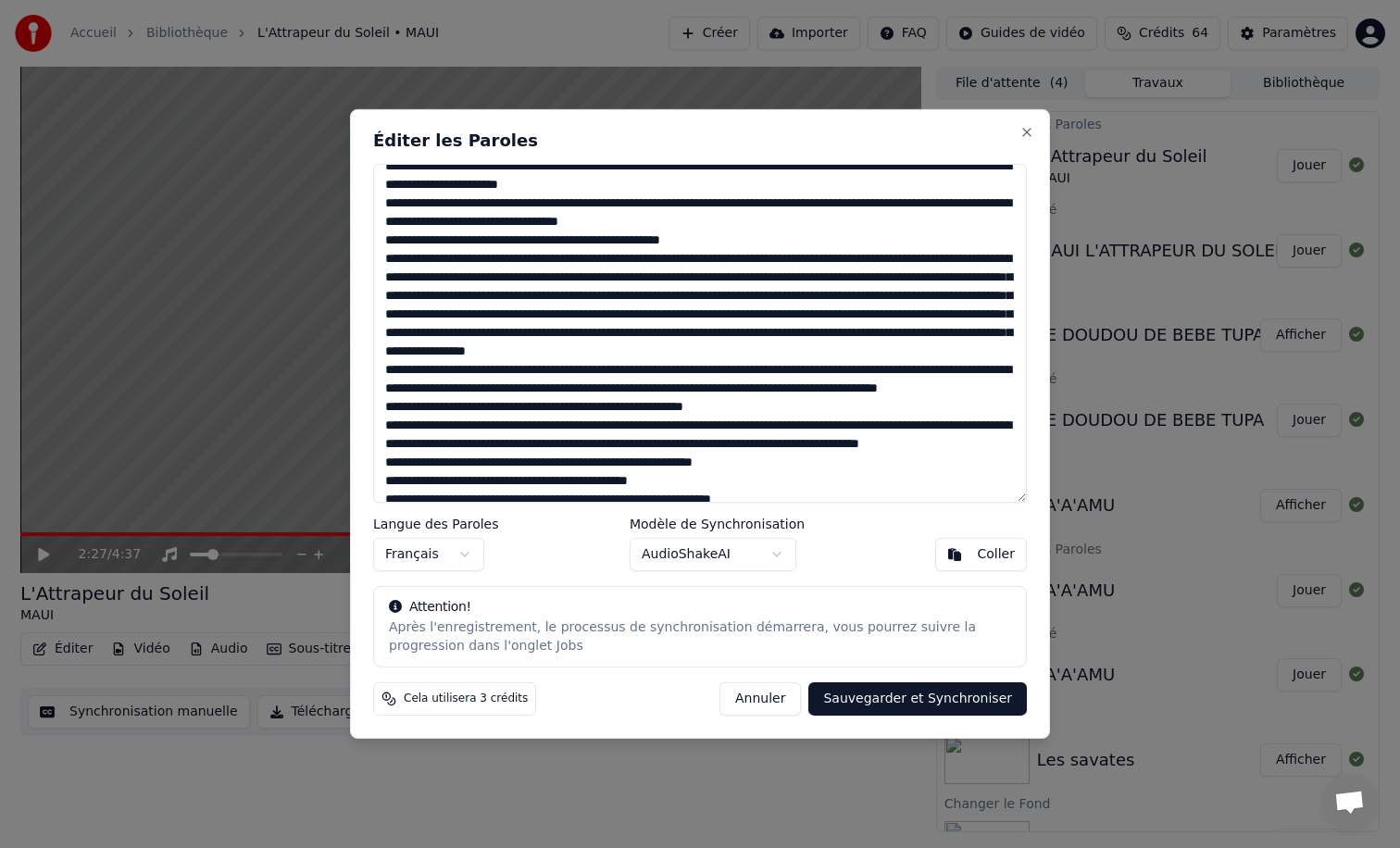
scroll to position [113, 0]
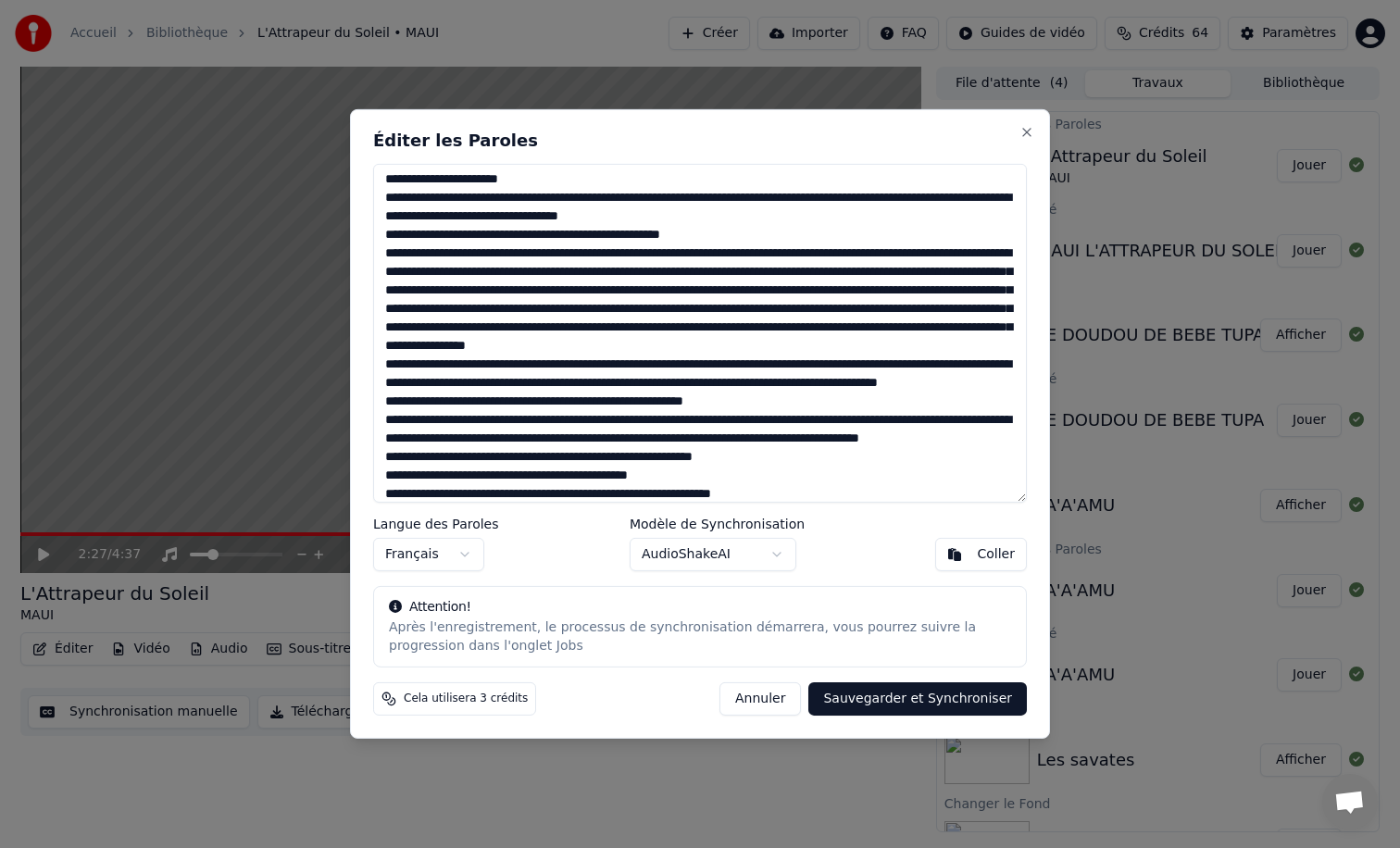
click at [659, 431] on textarea at bounding box center [700, 333] width 654 height 339
click at [700, 423] on textarea at bounding box center [700, 333] width 654 height 339
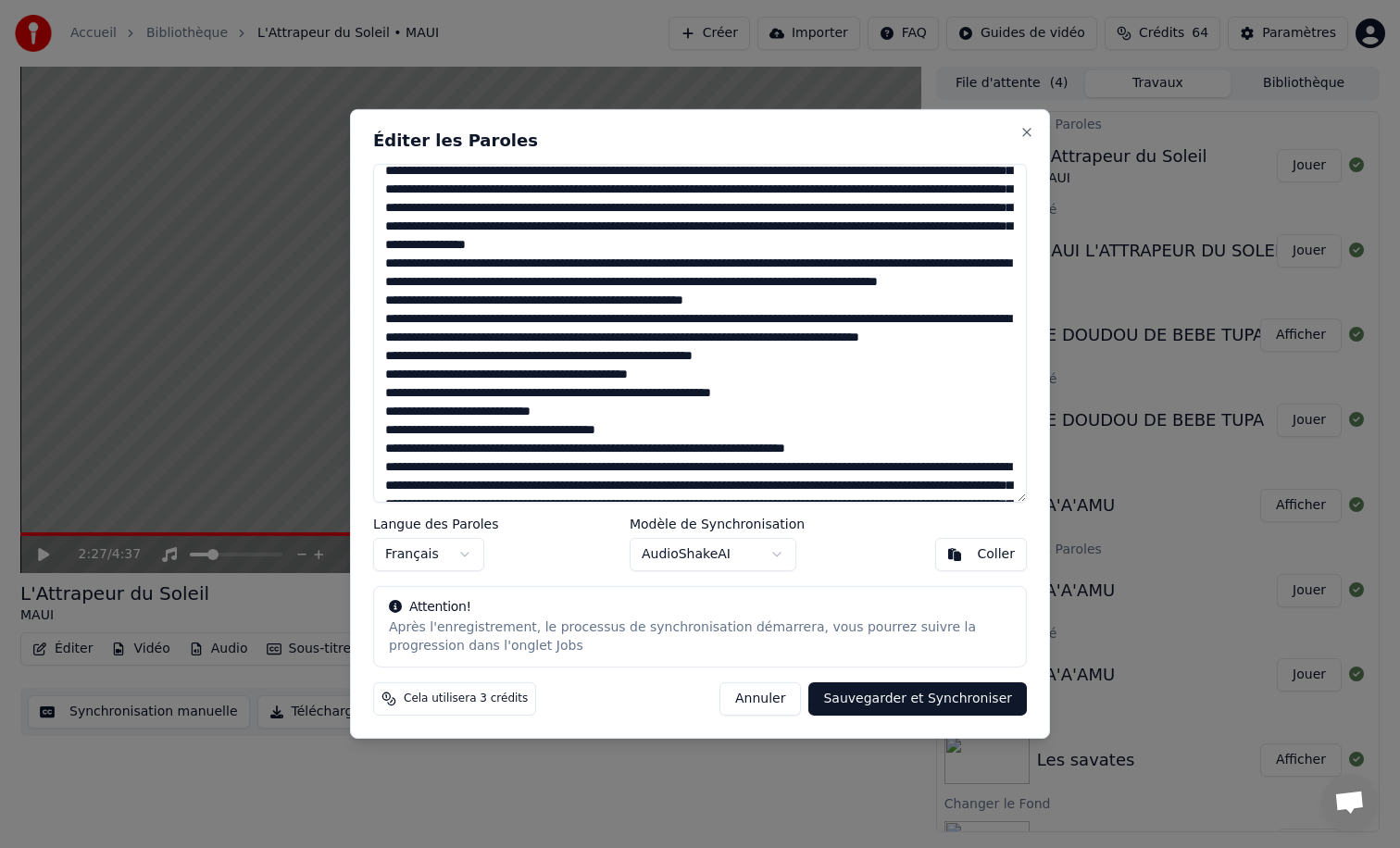
scroll to position [216, 0]
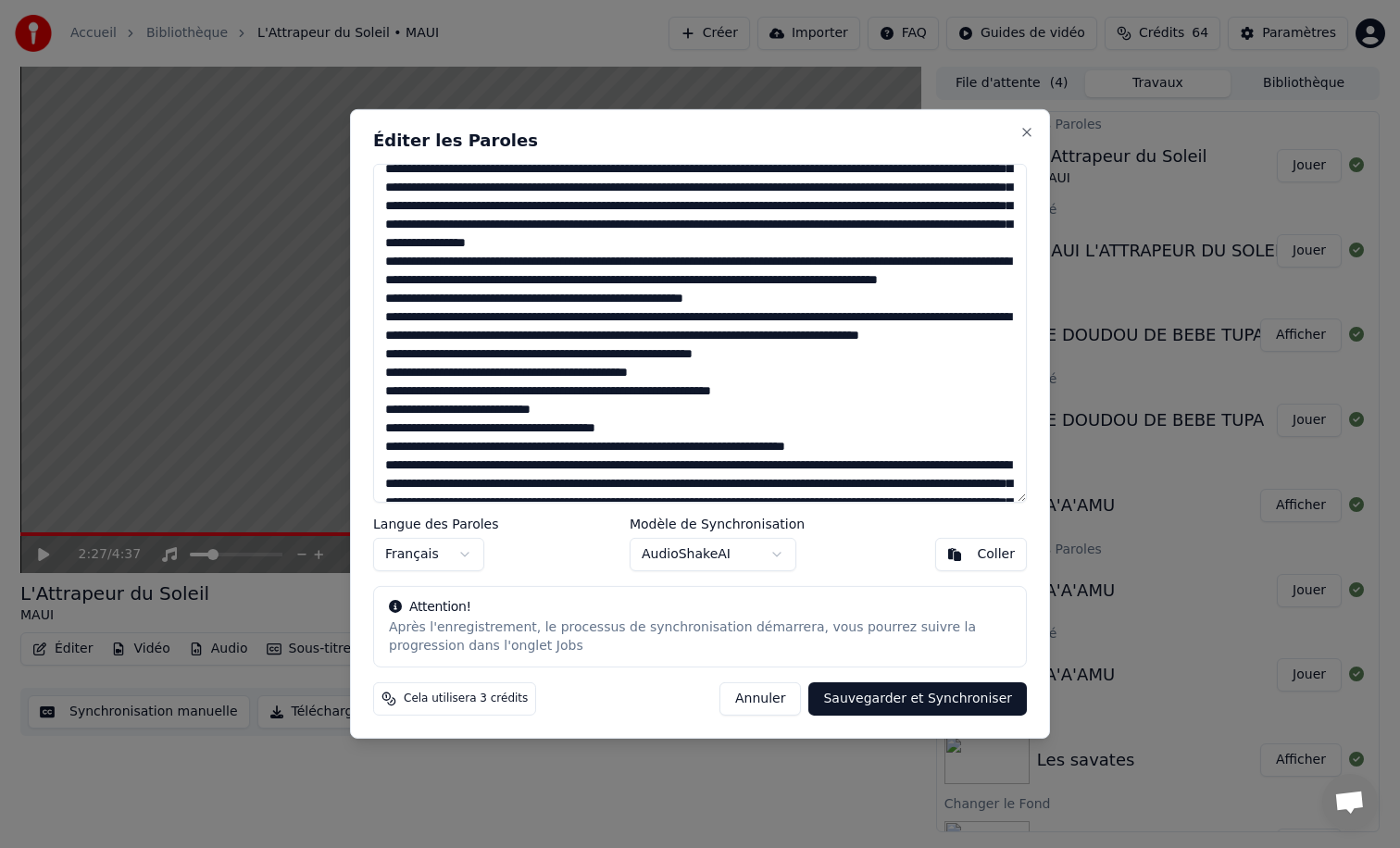
click at [760, 707] on button "Annuler" at bounding box center [760, 699] width 82 height 33
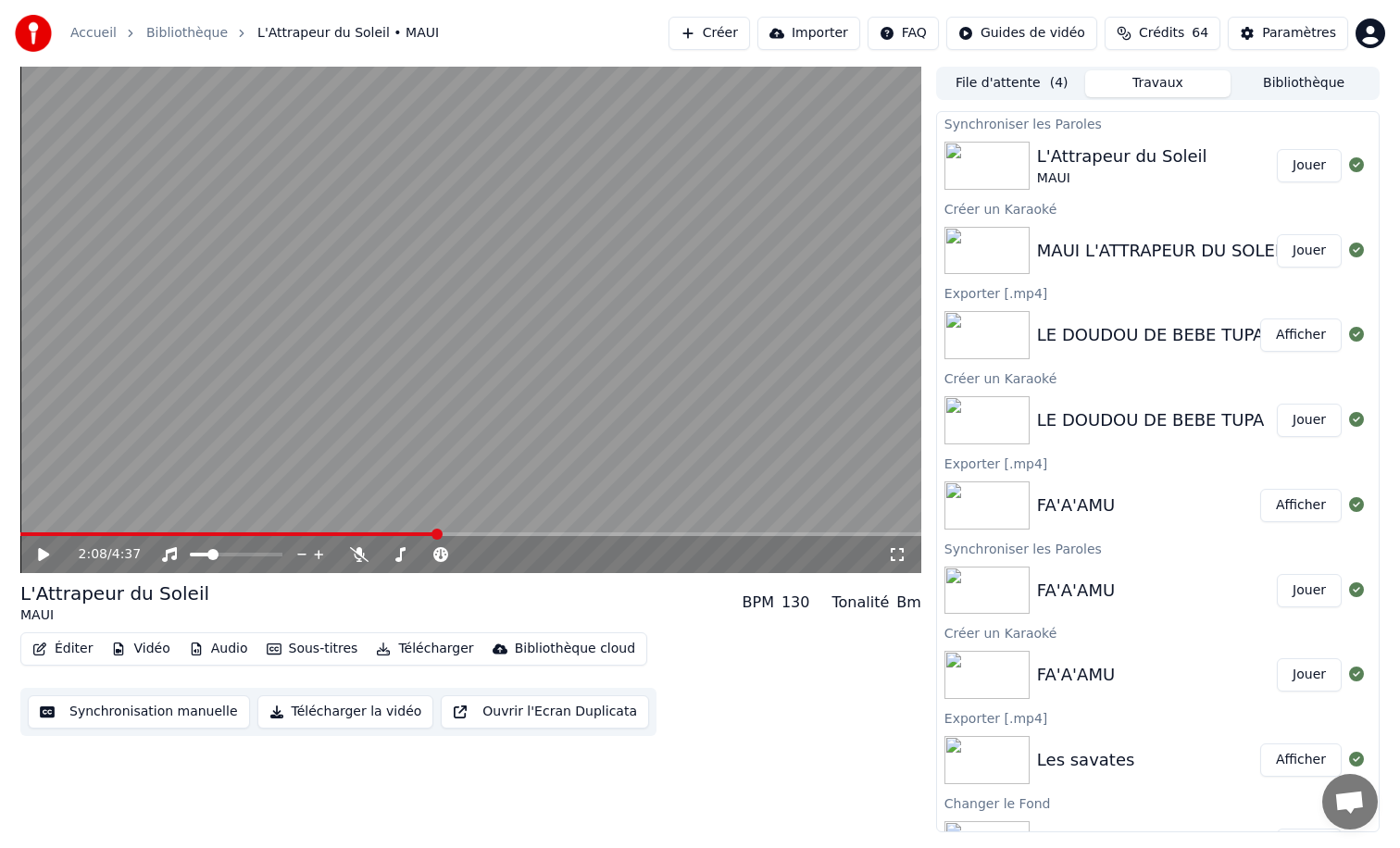
click at [431, 533] on span at bounding box center [436, 534] width 11 height 11
click at [40, 554] on icon at bounding box center [43, 554] width 11 height 13
click at [354, 552] on icon at bounding box center [359, 554] width 19 height 15
click at [319, 718] on button "Télécharger la vidéo" at bounding box center [345, 712] width 177 height 33
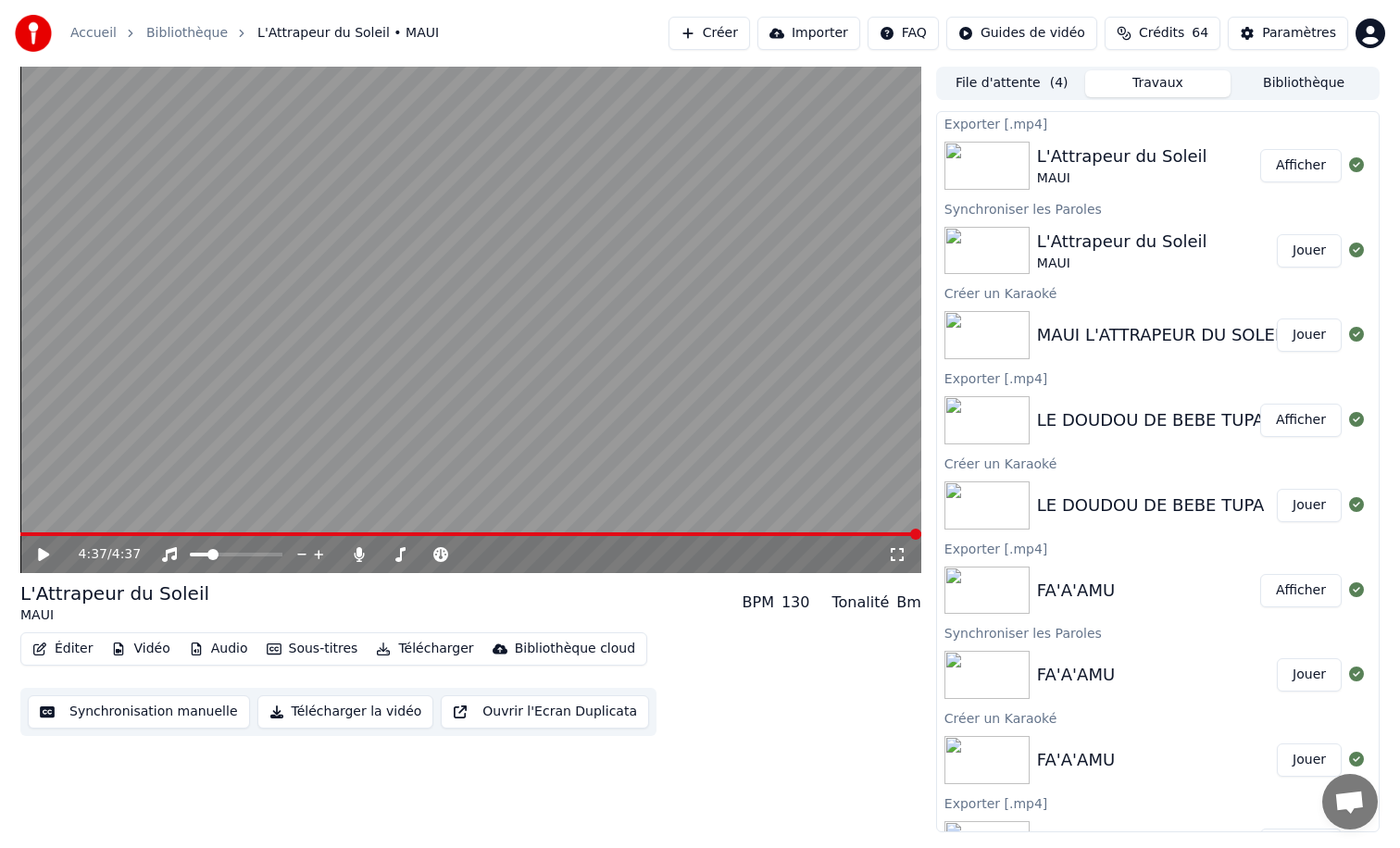
click at [1282, 171] on button "Afficher" at bounding box center [1301, 166] width 82 height 33
click at [725, 37] on button "Créer" at bounding box center [709, 33] width 82 height 33
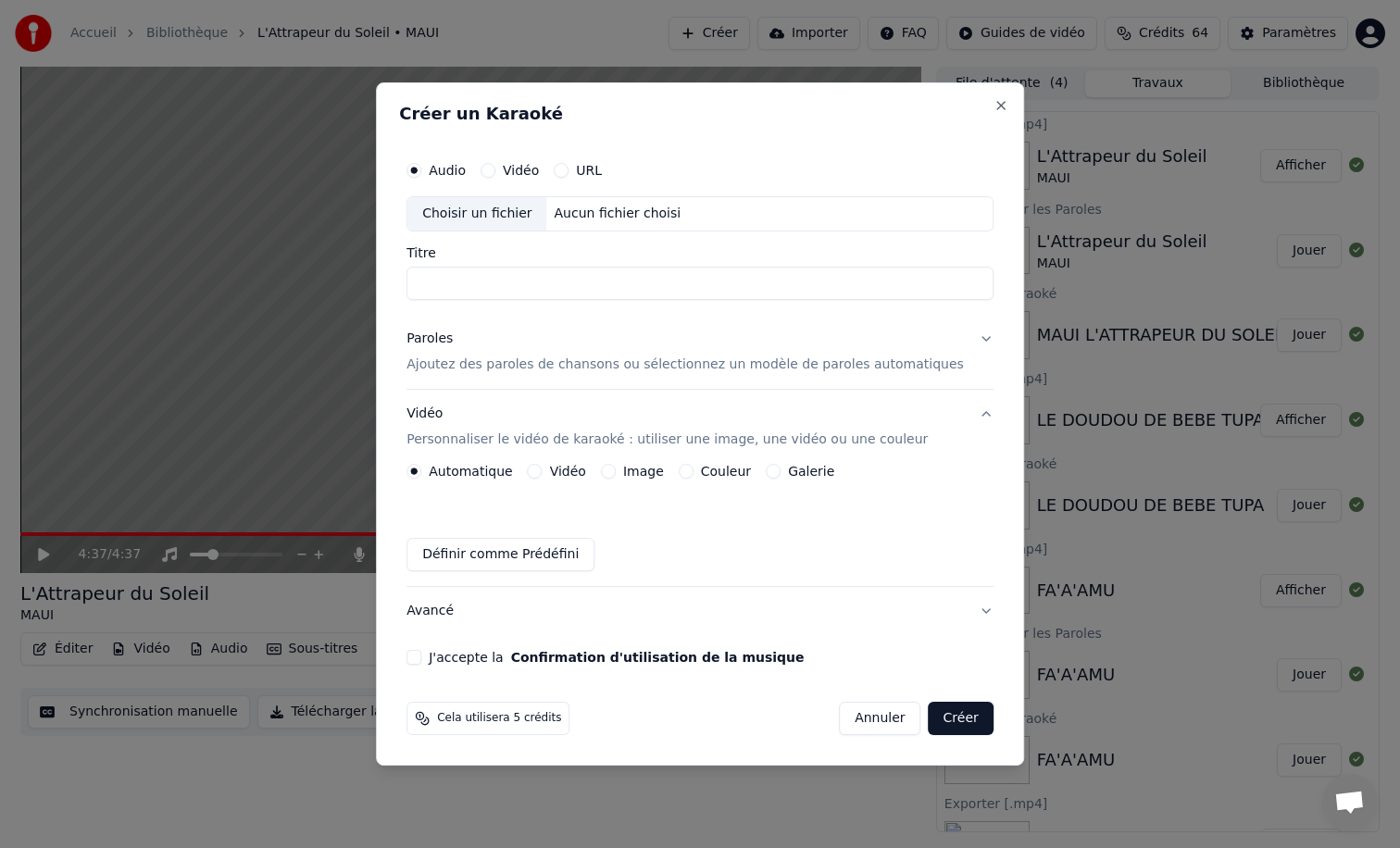
click at [616, 473] on button "Image" at bounding box center [608, 470] width 15 height 15
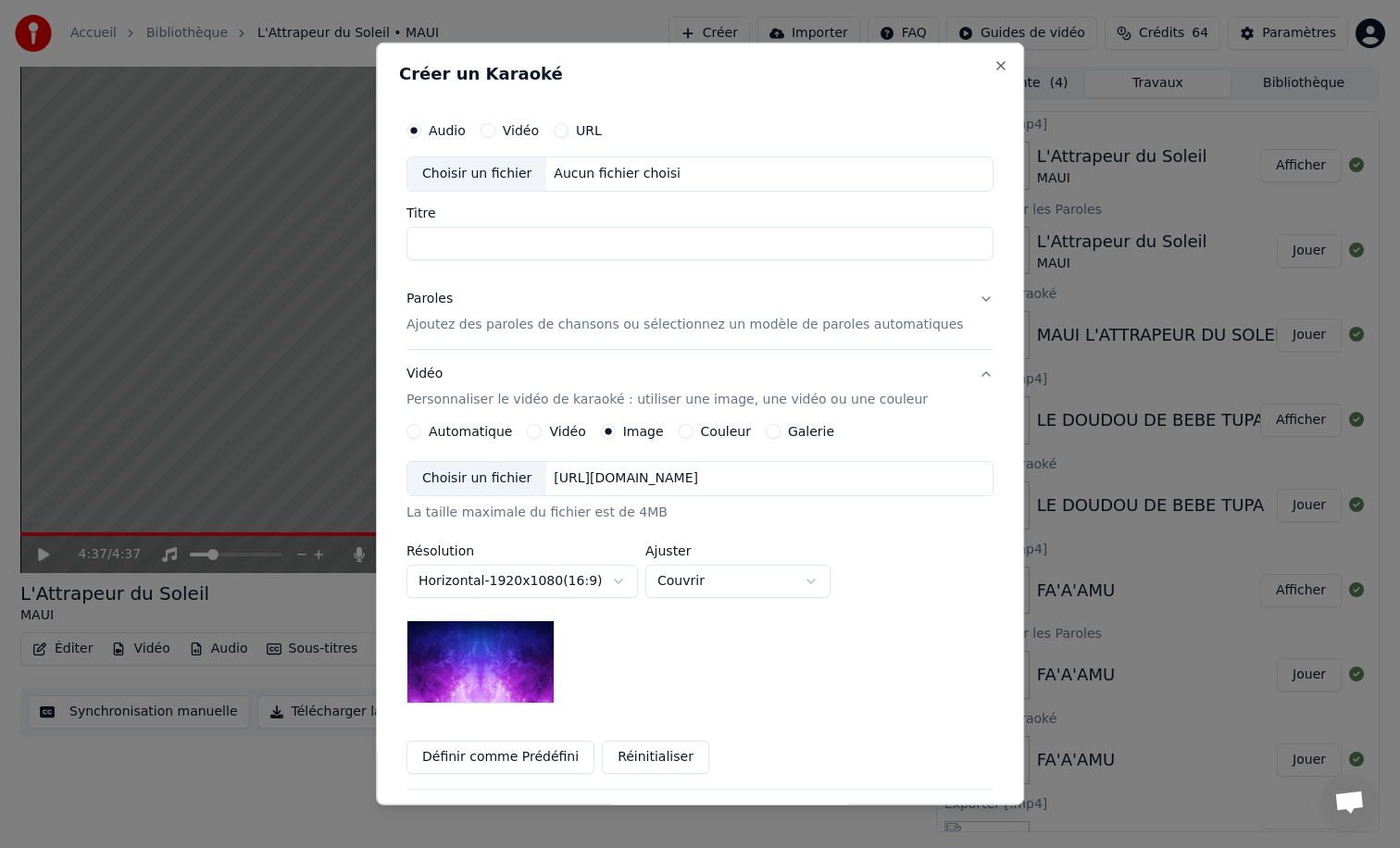
click at [511, 479] on div "Choisir un fichier" at bounding box center [477, 479] width 139 height 33
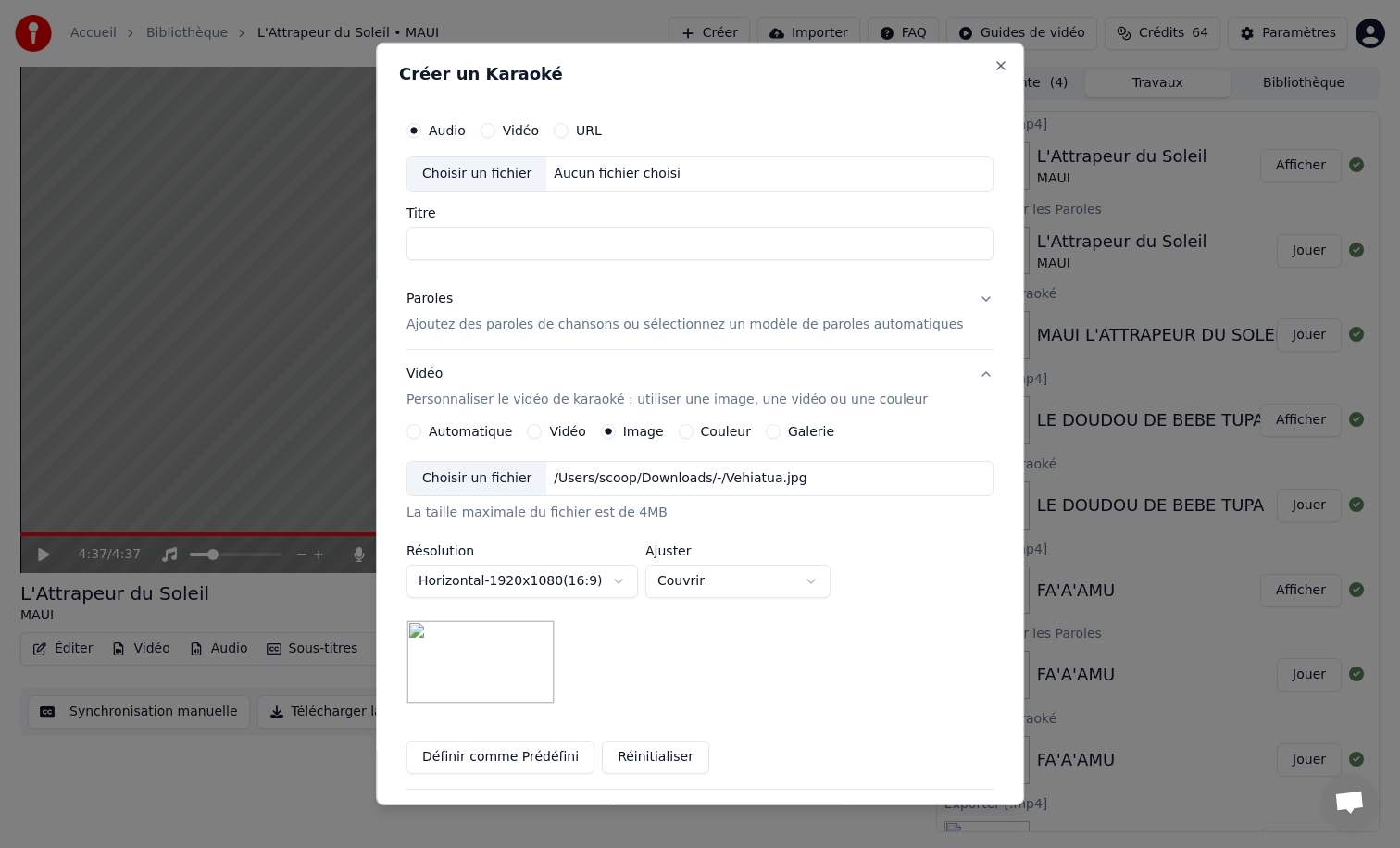
click at [471, 181] on div "Choisir un fichier" at bounding box center [477, 174] width 139 height 33
type input "**********"
click at [711, 326] on p "Ajoutez des paroles de chansons ou sélectionnez un modèle de paroles automatiqu…" at bounding box center [685, 325] width 557 height 19
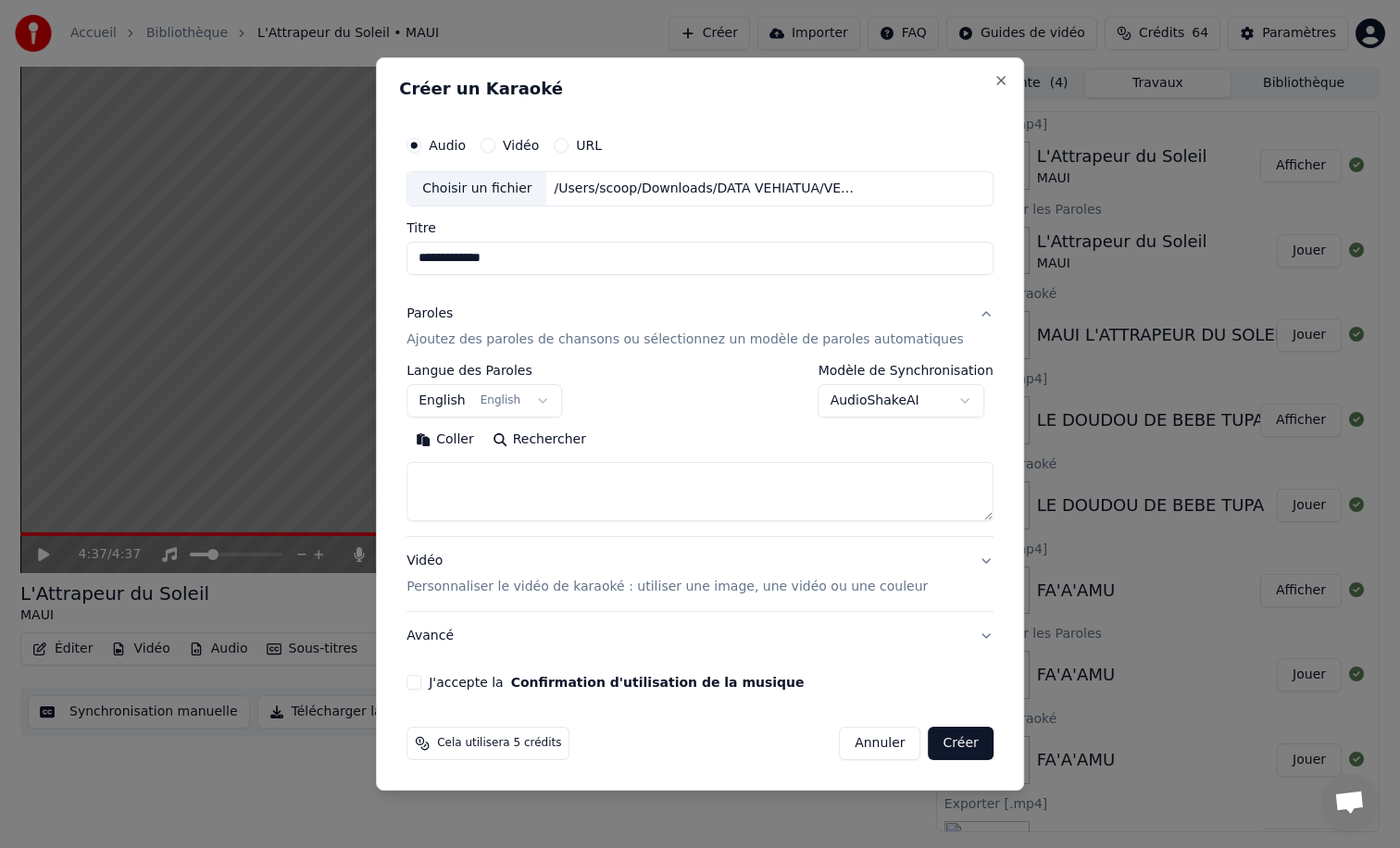
click at [456, 395] on body "Accueil Bibliothèque L'Attrapeur du Soleil • MAUI Créer Importer FAQ Guides de …" at bounding box center [700, 424] width 1400 height 848
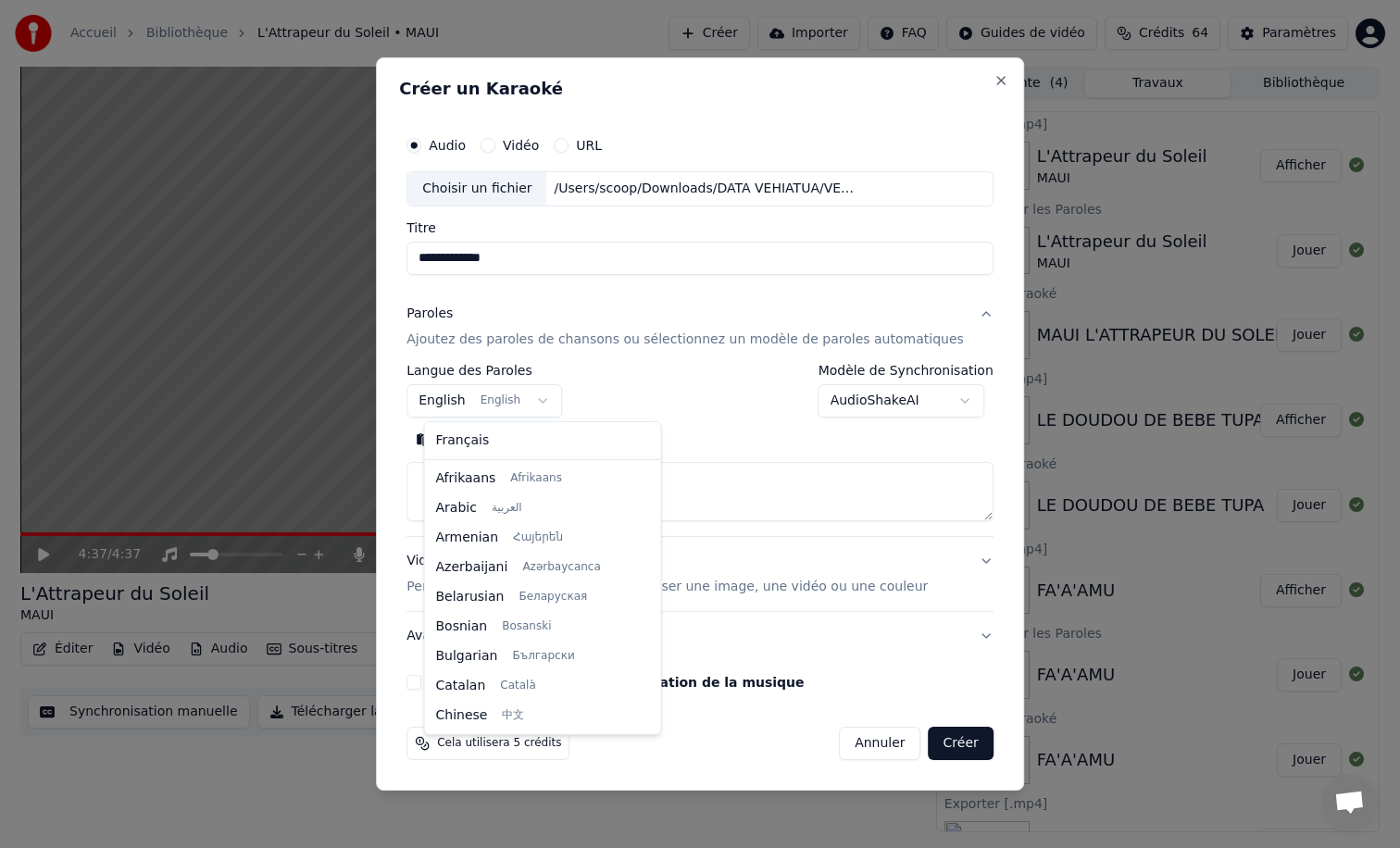
scroll to position [148, 0]
select select "**"
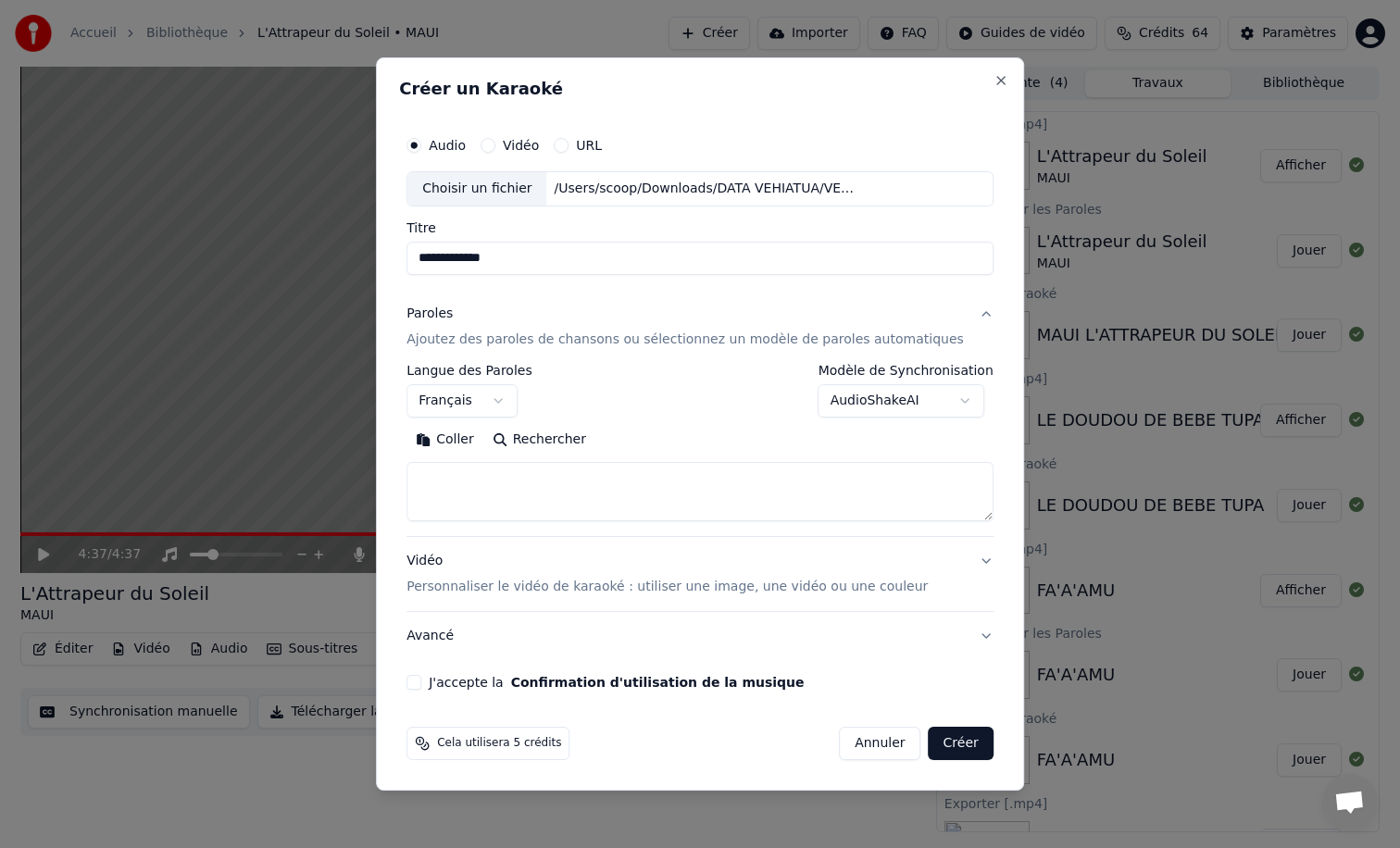
click at [444, 478] on textarea at bounding box center [700, 492] width 587 height 60
paste textarea "**********"
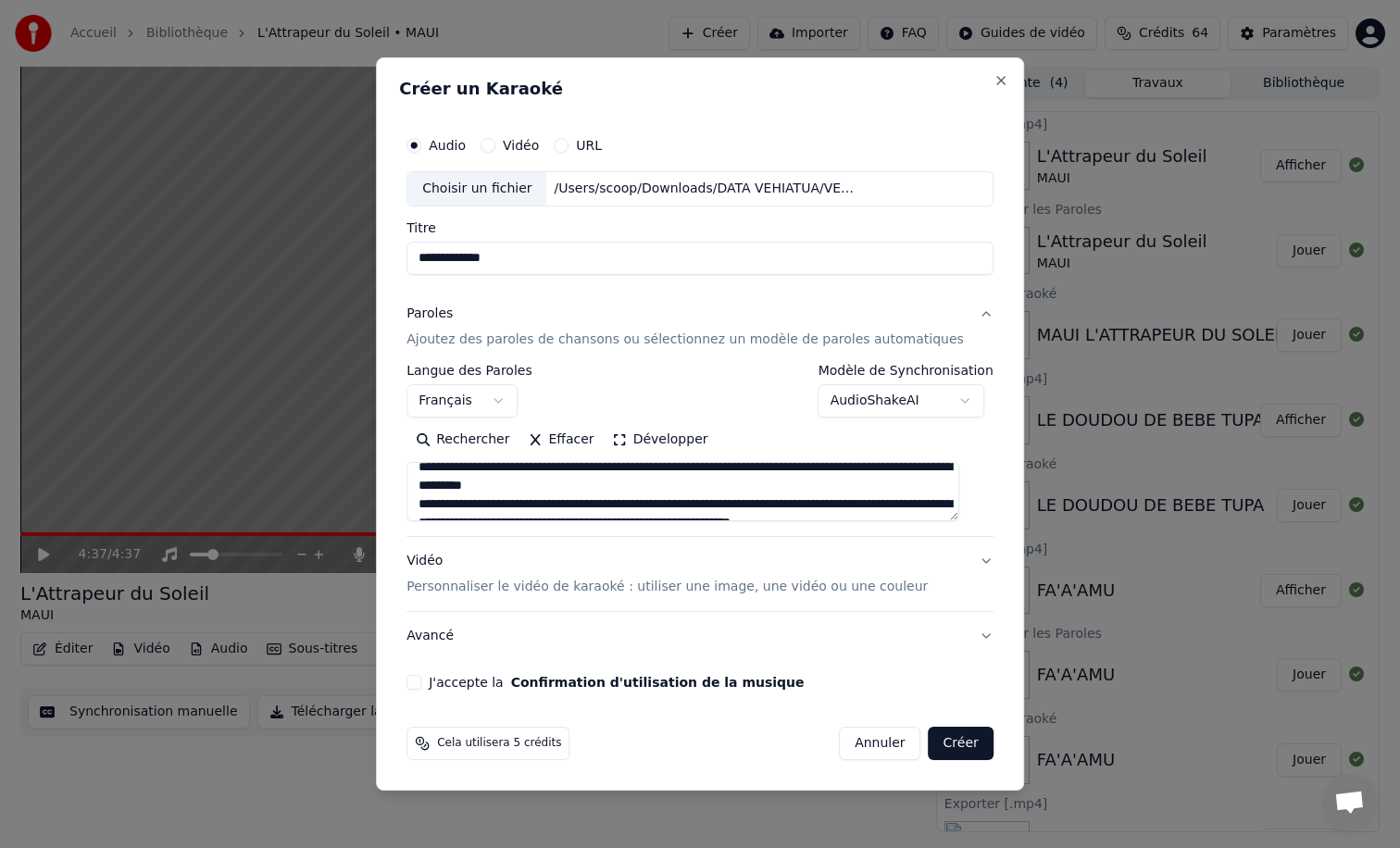
scroll to position [105, 0]
type textarea "**********"
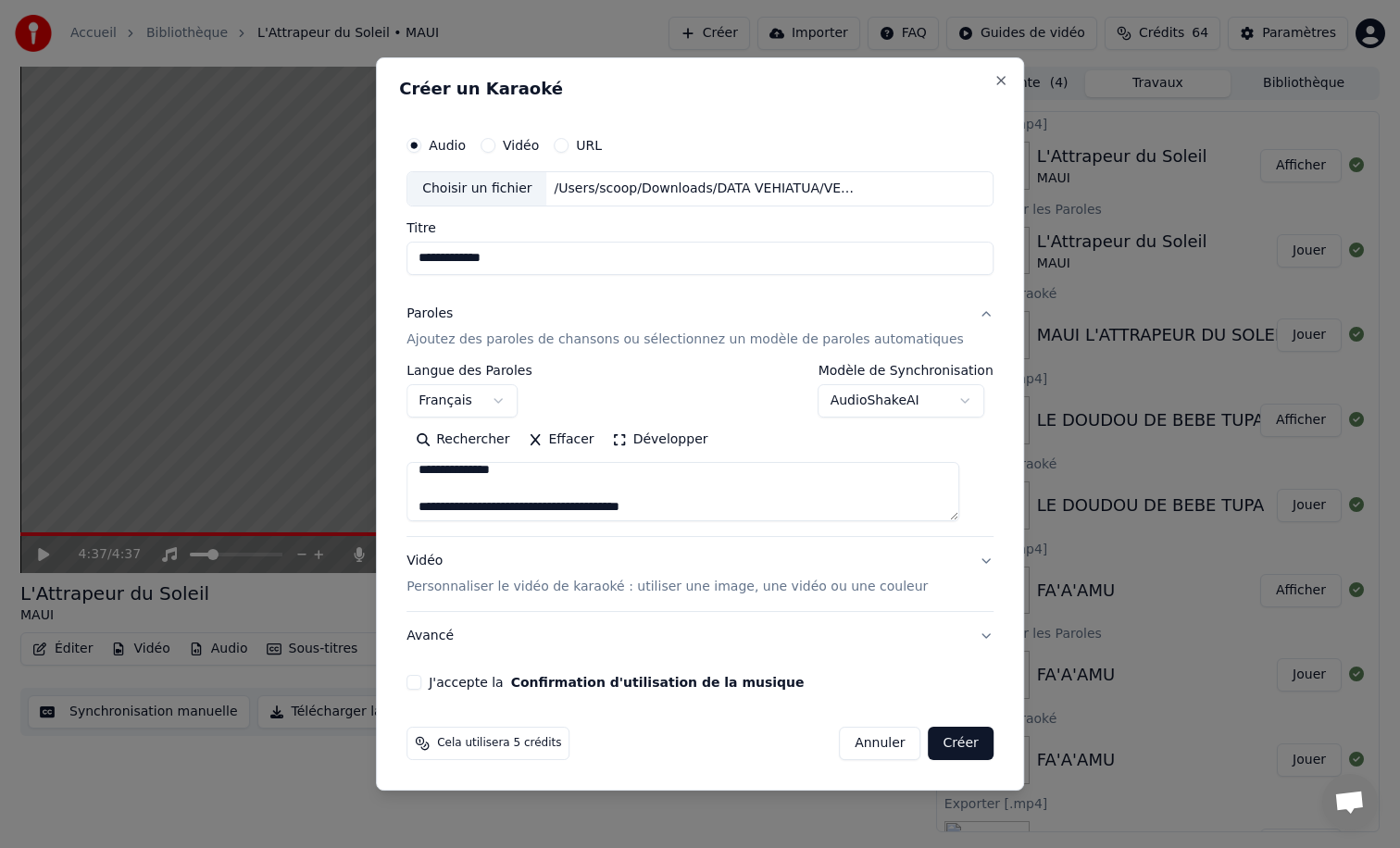
scroll to position [0, 0]
drag, startPoint x: 543, startPoint y: 258, endPoint x: 503, endPoint y: 259, distance: 40.0
click at [503, 259] on input "**********" at bounding box center [700, 259] width 587 height 33
click at [583, 503] on textarea at bounding box center [683, 492] width 553 height 60
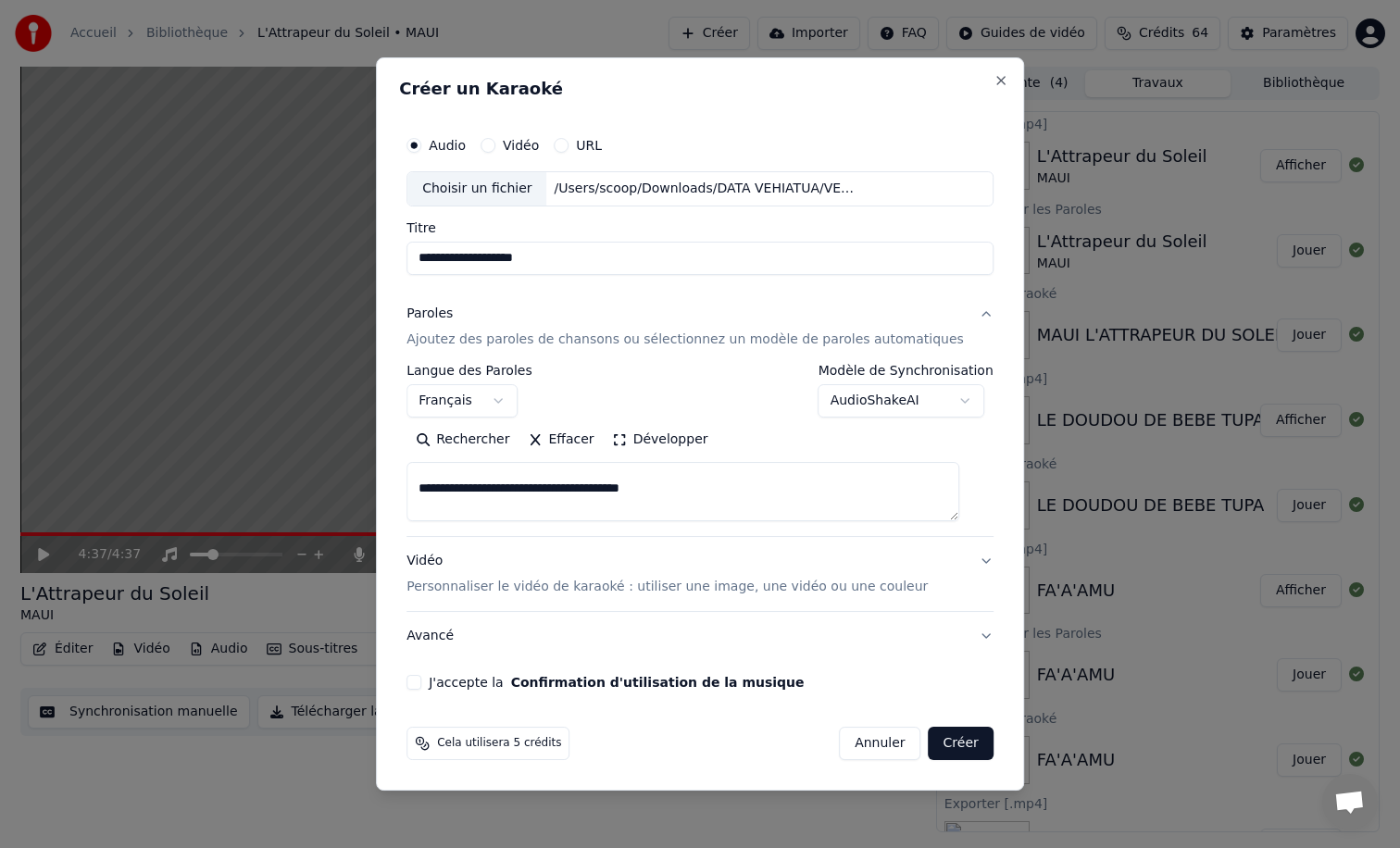
click at [577, 262] on input "**********" at bounding box center [700, 259] width 587 height 33
type input "**********"
click at [770, 503] on textarea at bounding box center [683, 492] width 553 height 60
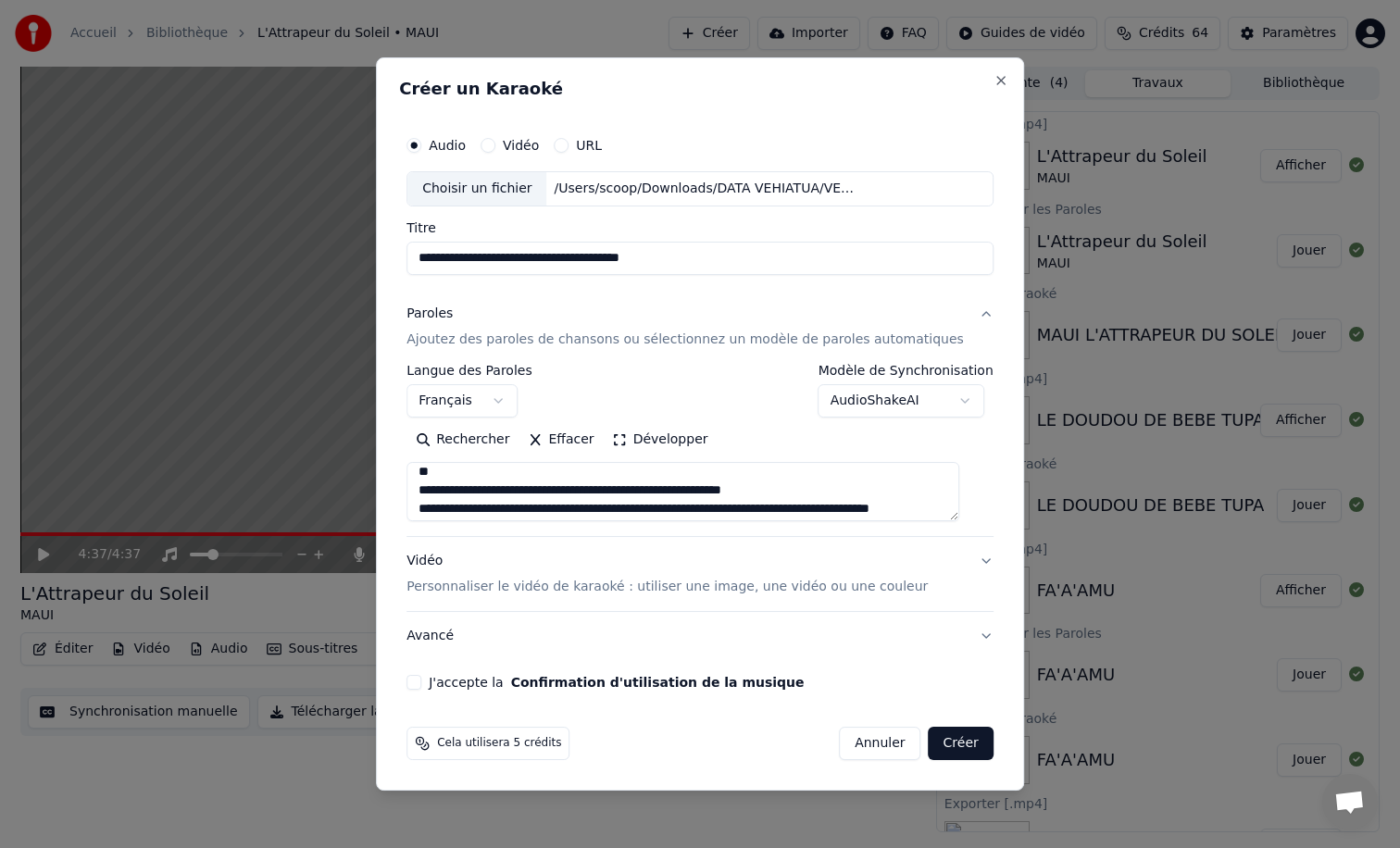
scroll to position [337, 0]
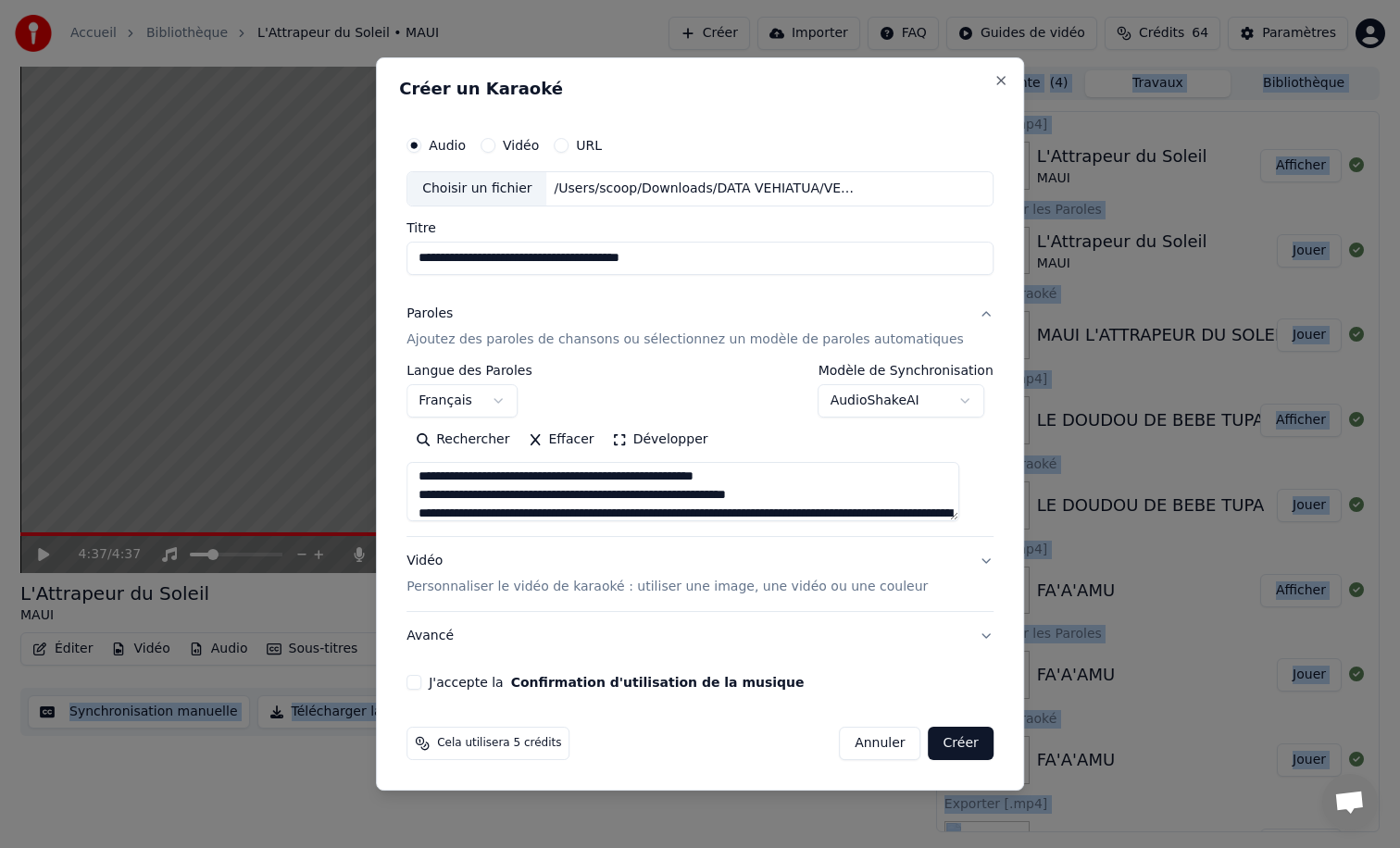
drag, startPoint x: 830, startPoint y: 77, endPoint x: 860, endPoint y: -9, distance: 91.1
click at [860, 0] on html "Accueil Bibliothèque L'Attrapeur du Soleil • MAUI Créer Importer FAQ Guides de …" at bounding box center [700, 424] width 1400 height 848
click at [551, 586] on p "Personnaliser le vidéo de karaoké : utiliser une image, une vidéo ou une couleur" at bounding box center [667, 586] width 521 height 19
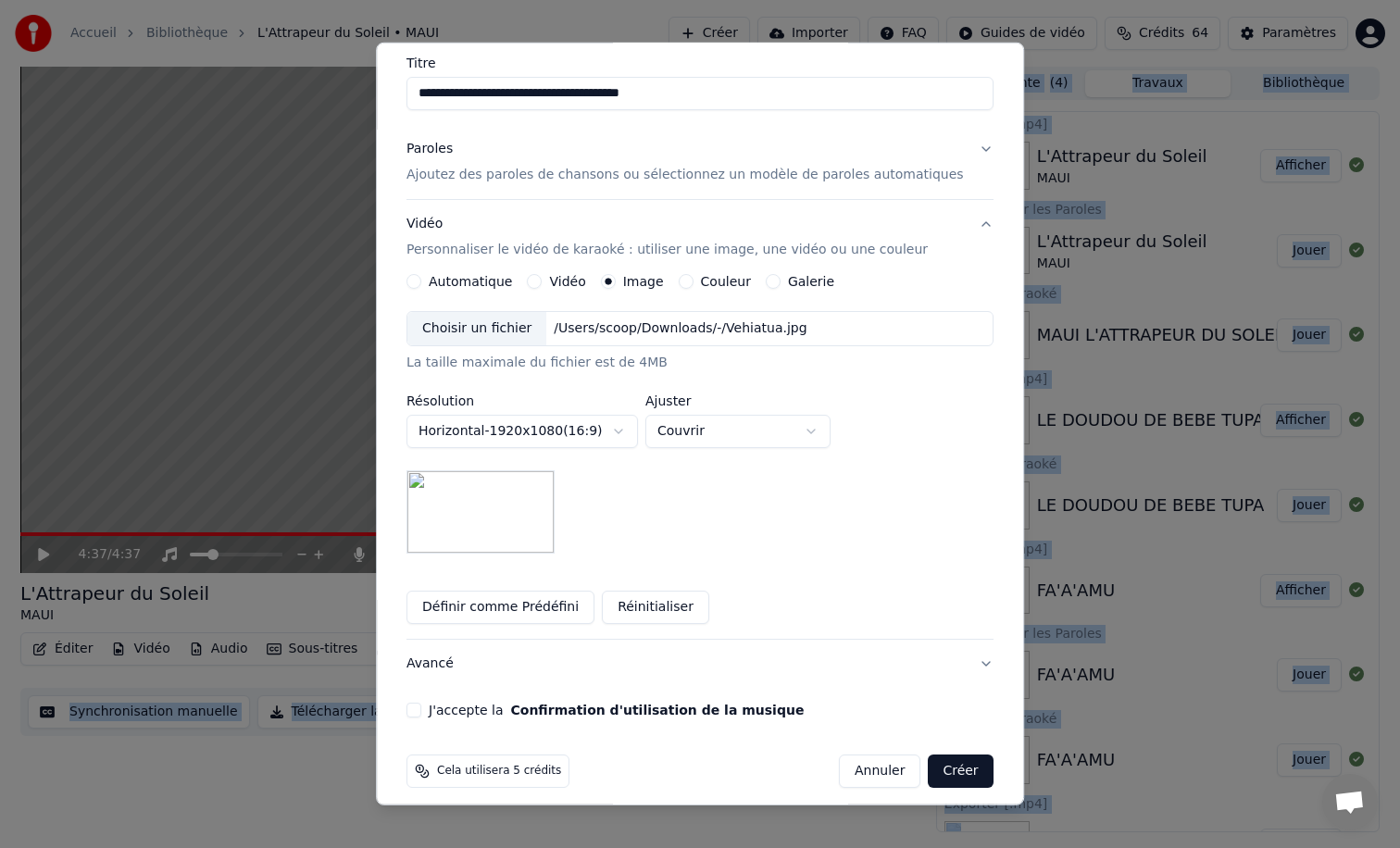
scroll to position [162, 0]
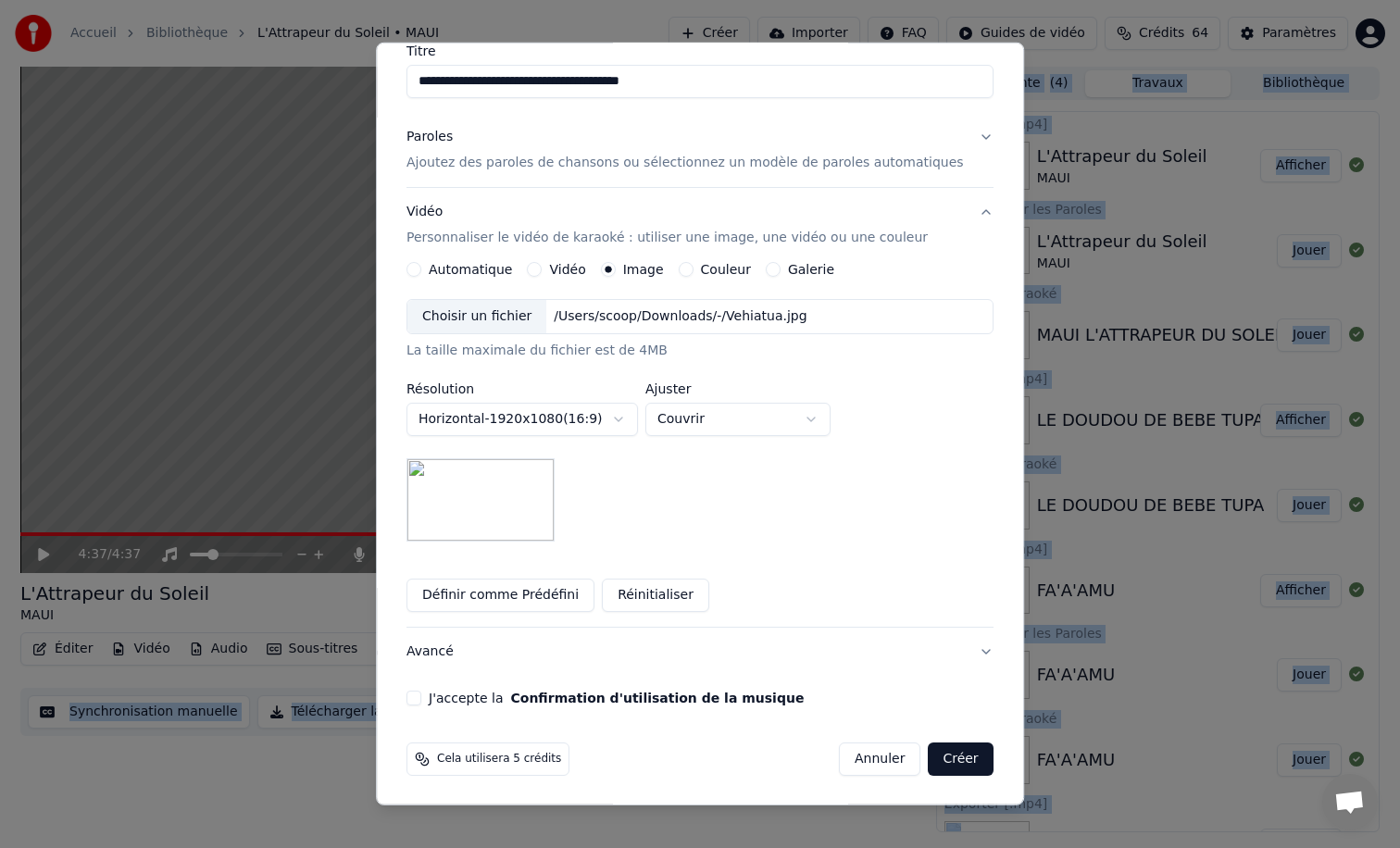
click at [421, 700] on button "J'accepte la Confirmation d'utilisation de la musique" at bounding box center [414, 698] width 15 height 15
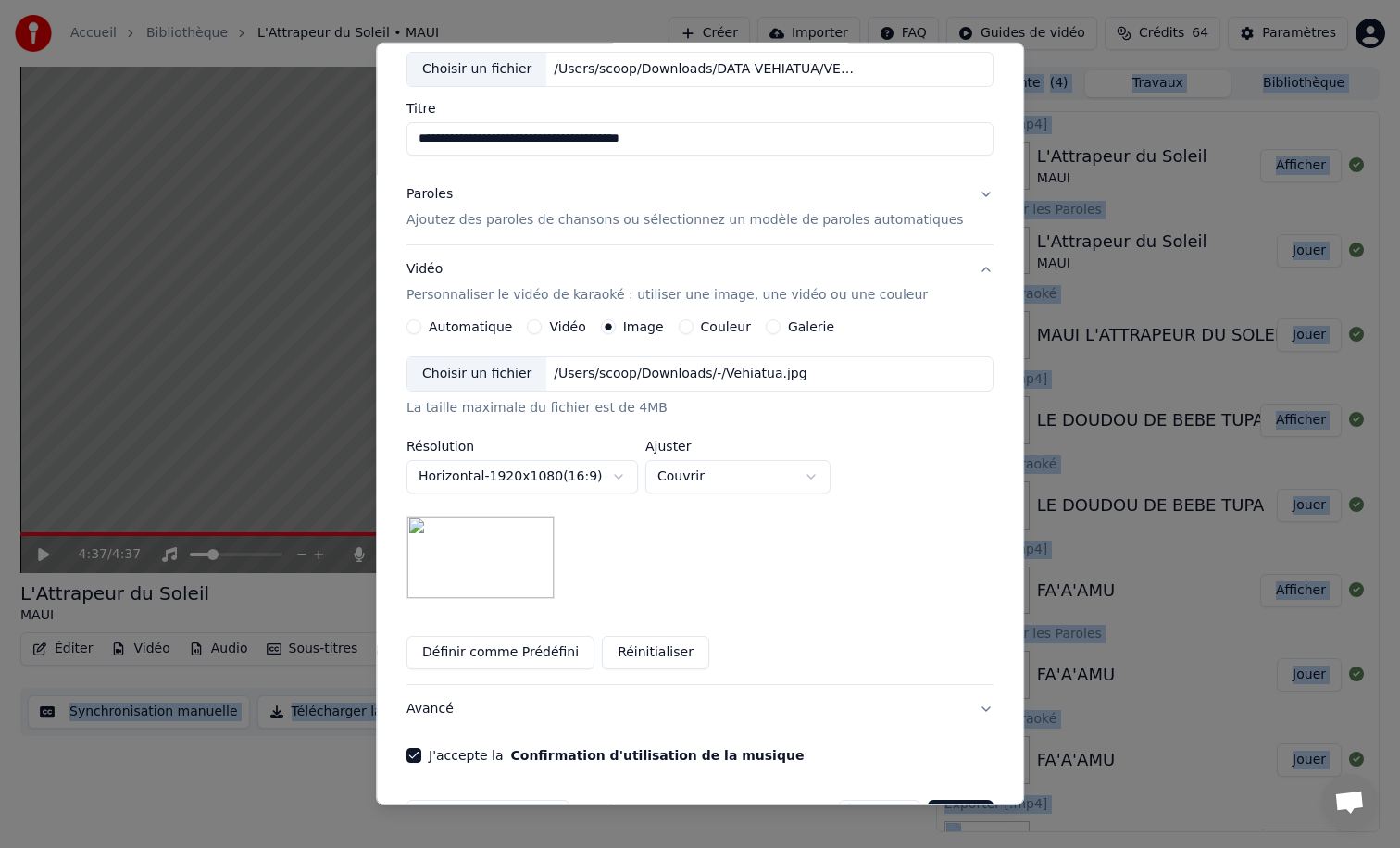
scroll to position [0, 0]
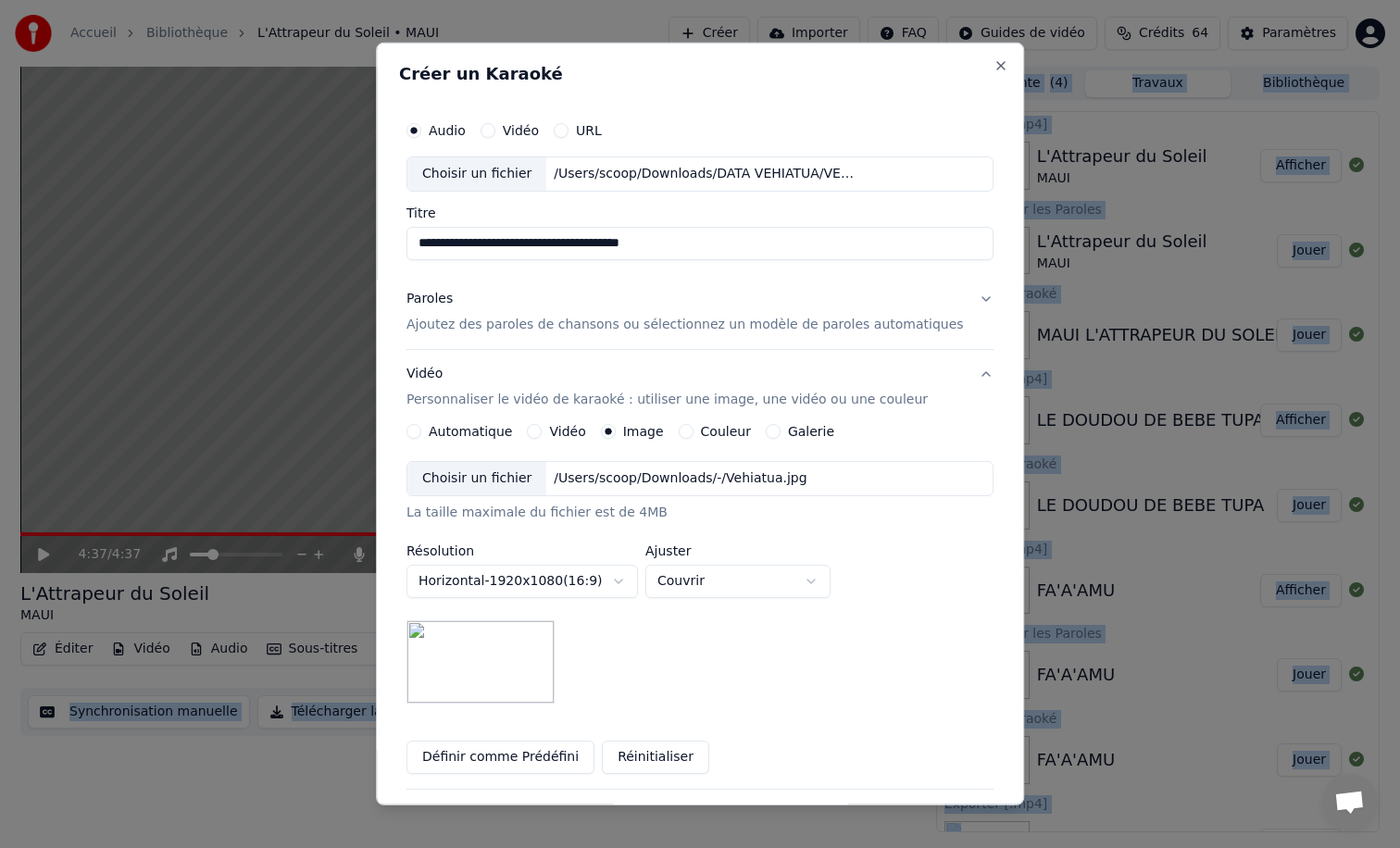
click at [537, 323] on p "Ajoutez des paroles de chansons ou sélectionnez un modèle de paroles automatiqu…" at bounding box center [685, 325] width 557 height 19
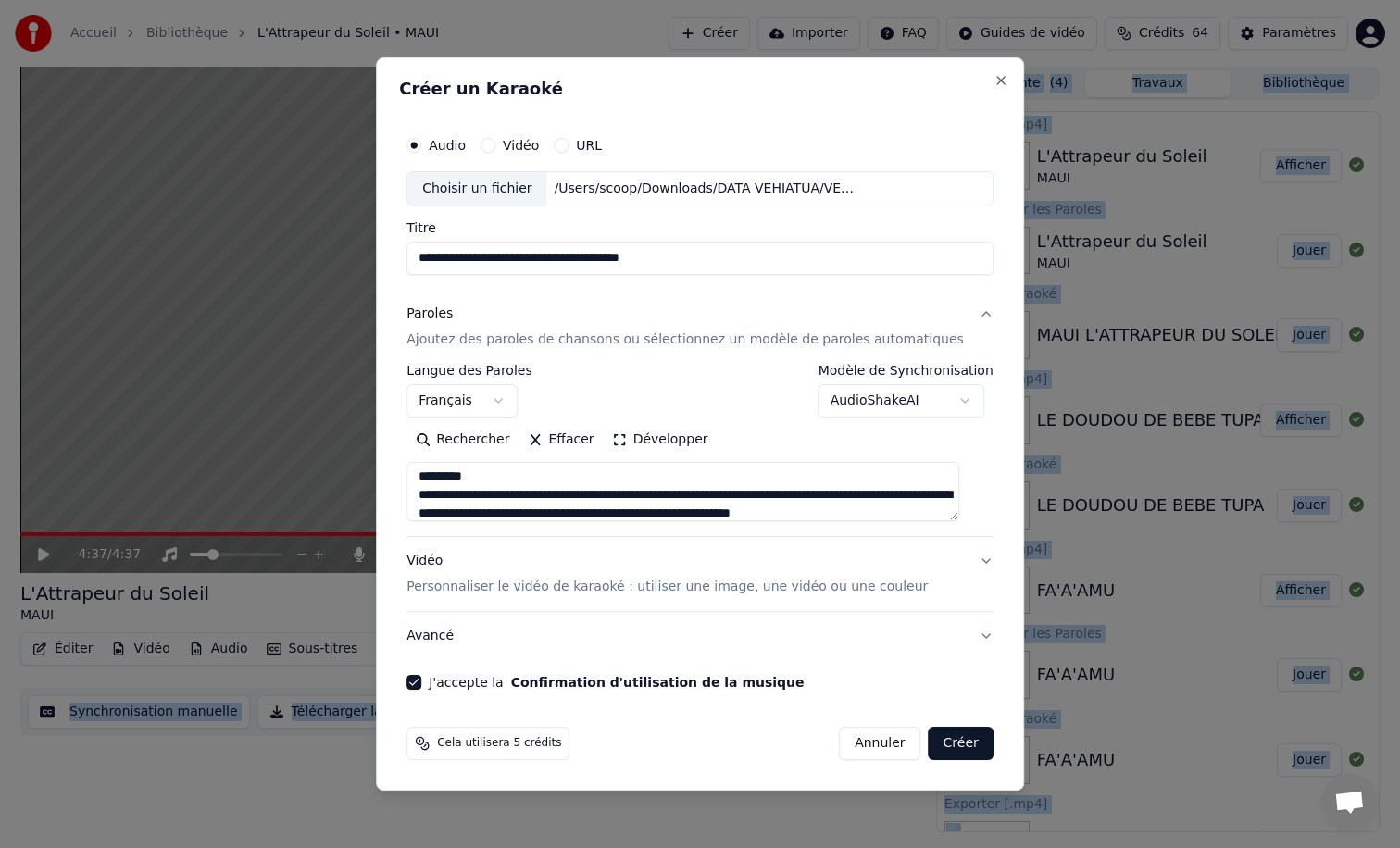
scroll to position [124, 0]
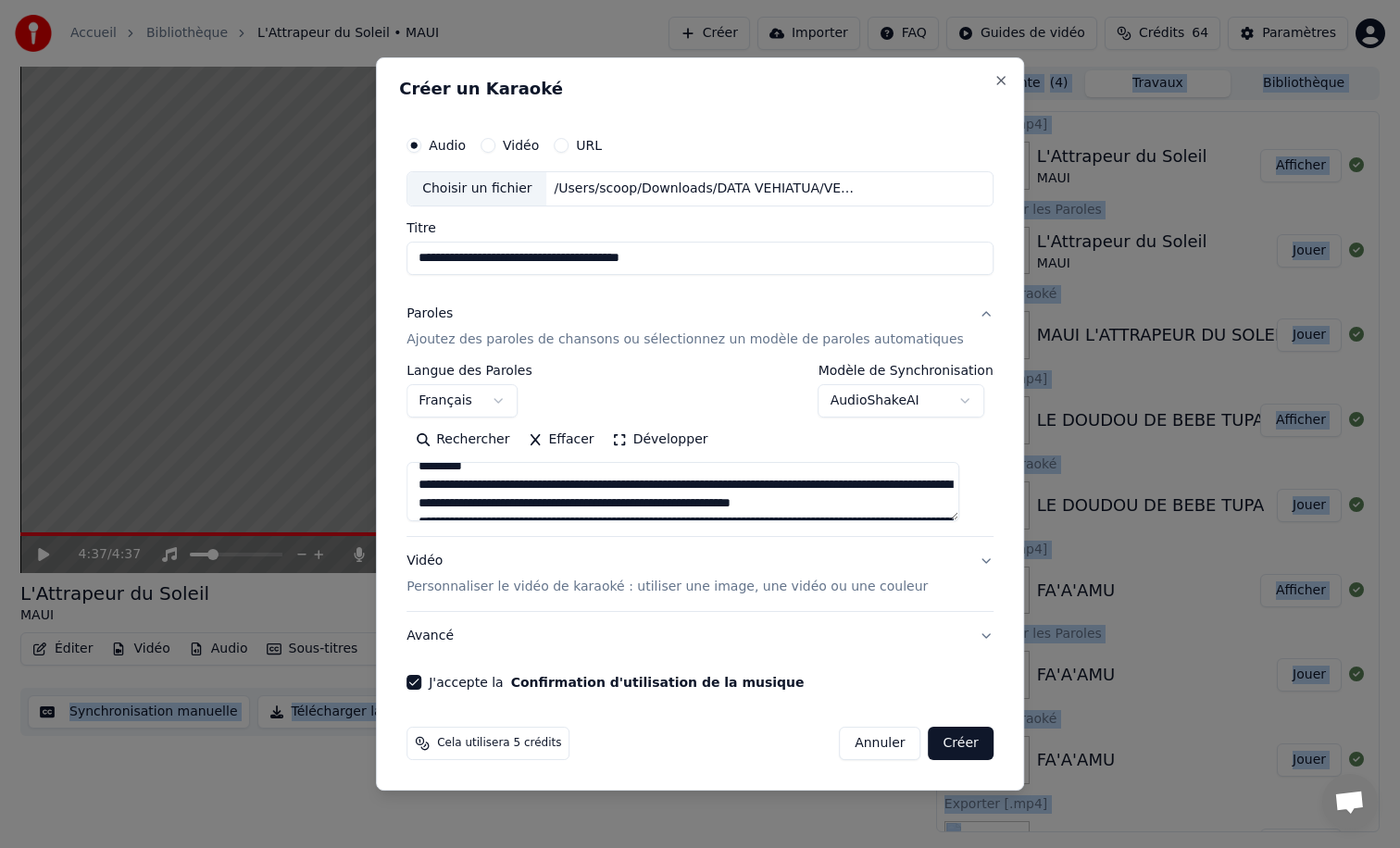
click at [949, 737] on button "Créer" at bounding box center [961, 744] width 64 height 33
select select
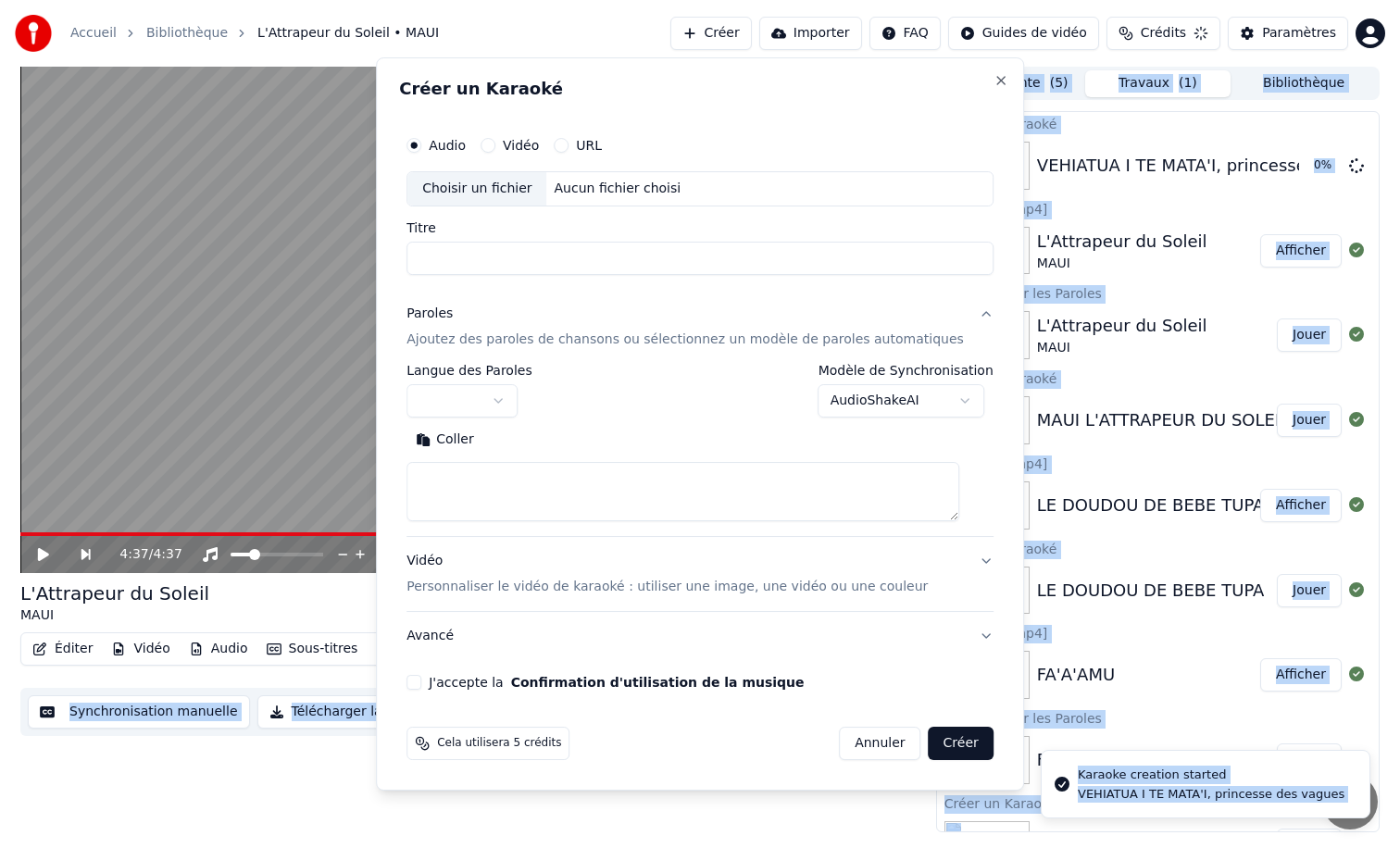
scroll to position [0, 0]
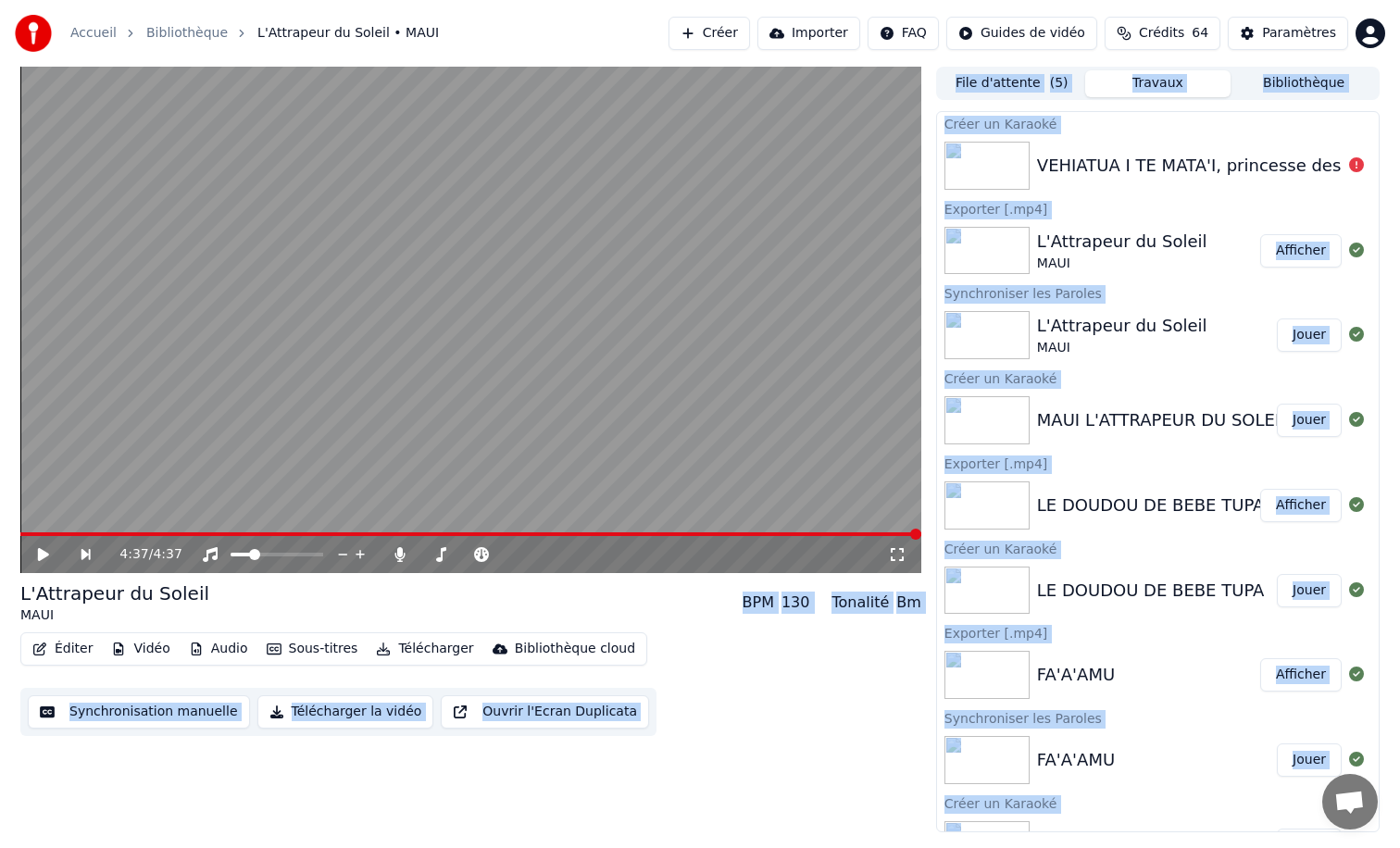
click at [740, 730] on div "Éditer Vidéo Audio Sous-titres Télécharger Bibliothèque cloud Synchronisation m…" at bounding box center [470, 684] width 900 height 103
